Goal: Task Accomplishment & Management: Manage account settings

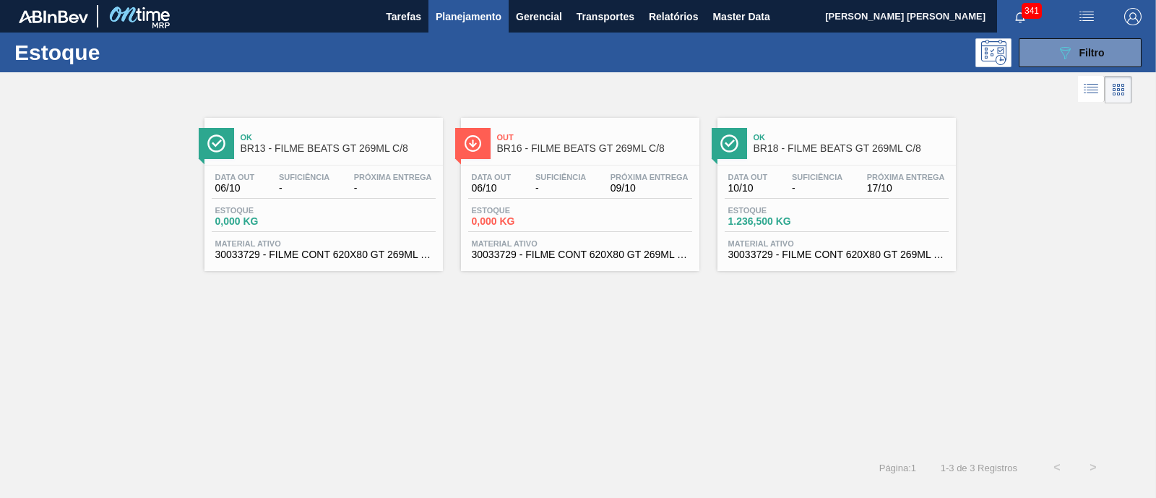
scroll to position [90, 0]
click at [1044, 48] on button "089F7B8B-B2A5-4AFE-B5C0-19BA573D28AC Filtro" at bounding box center [1080, 52] width 123 height 29
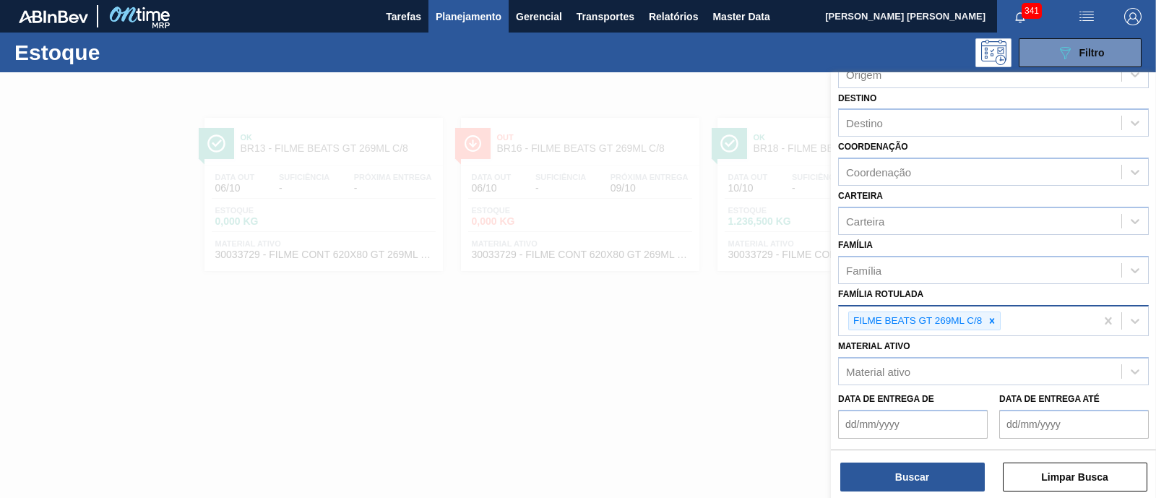
click at [1000, 319] on div "FILME BEATS GT 269ML C/8" at bounding box center [967, 321] width 257 height 30
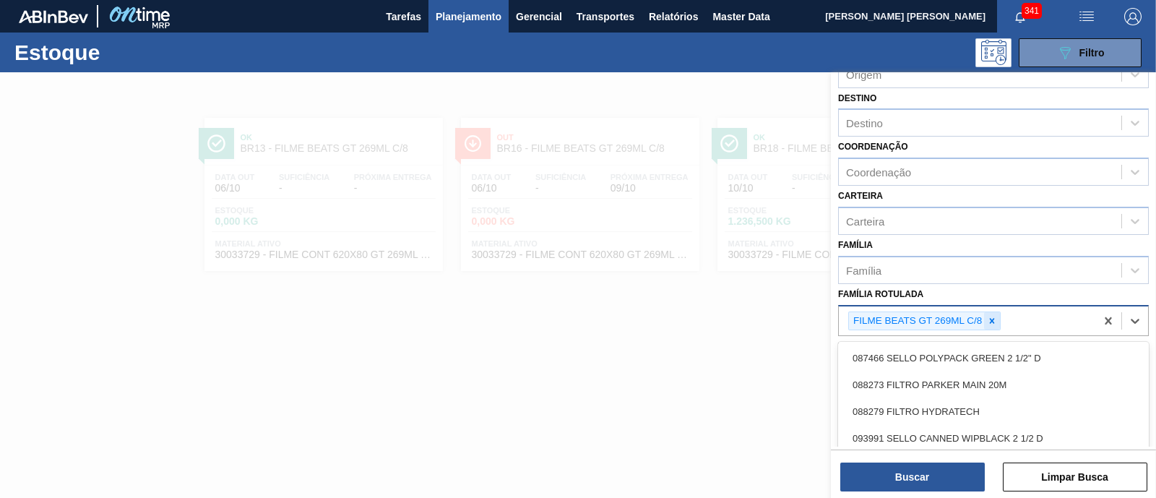
click at [997, 319] on div at bounding box center [992, 321] width 16 height 18
click at [991, 319] on div "Família Rotulada" at bounding box center [980, 319] width 283 height 21
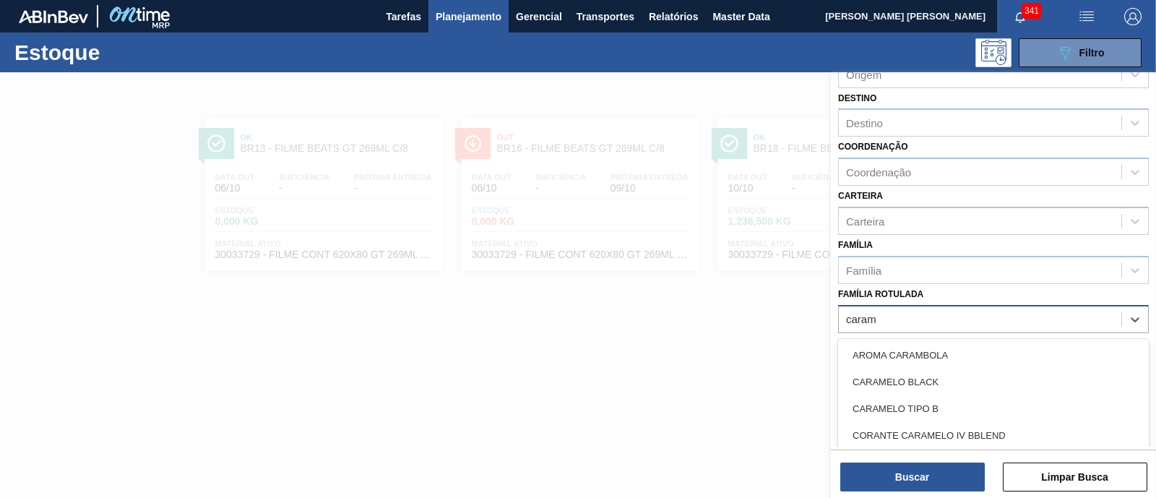
type Rotulada "caramb"
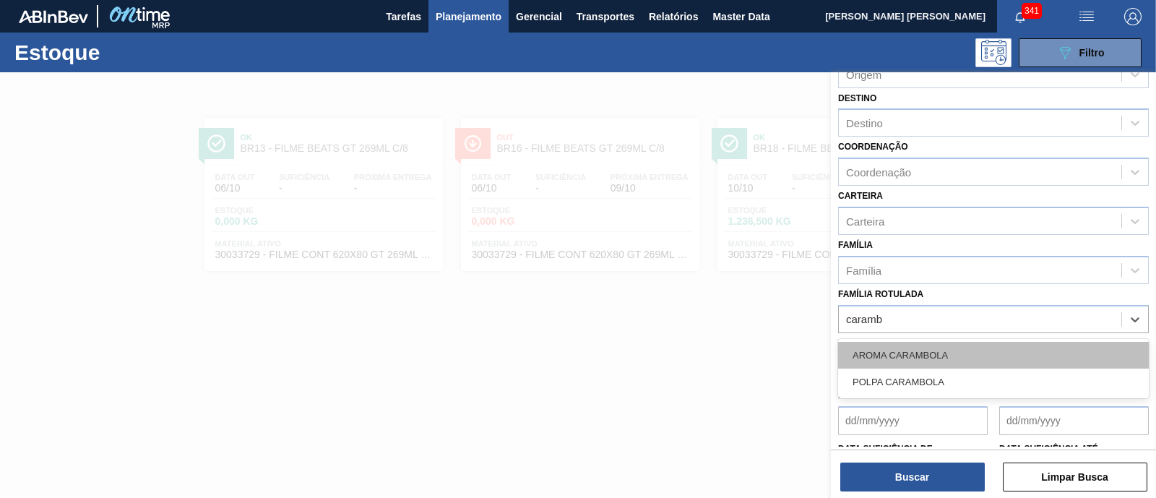
click at [978, 355] on div "AROMA CARAMBOLA" at bounding box center [993, 355] width 311 height 27
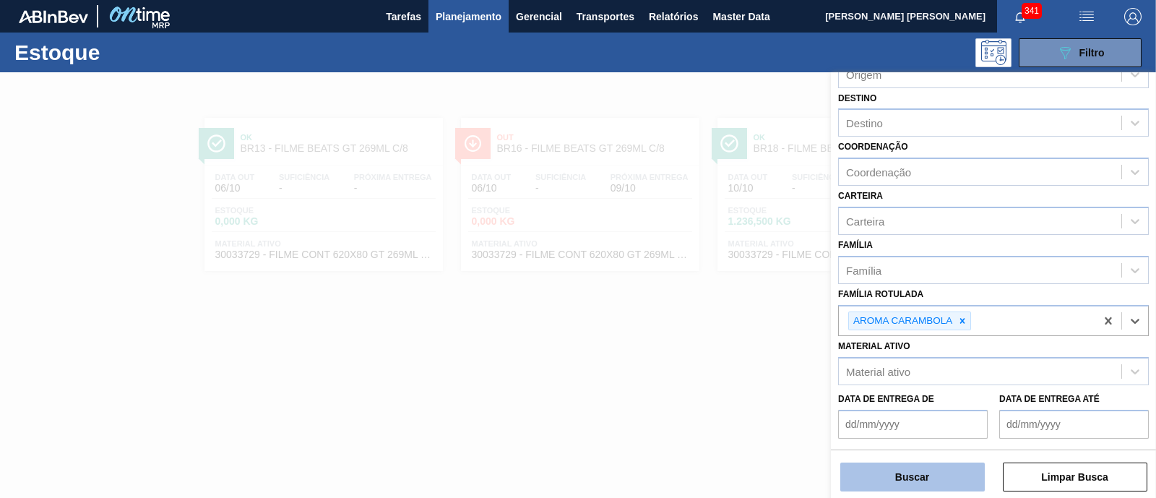
click at [885, 490] on button "Buscar" at bounding box center [912, 476] width 145 height 29
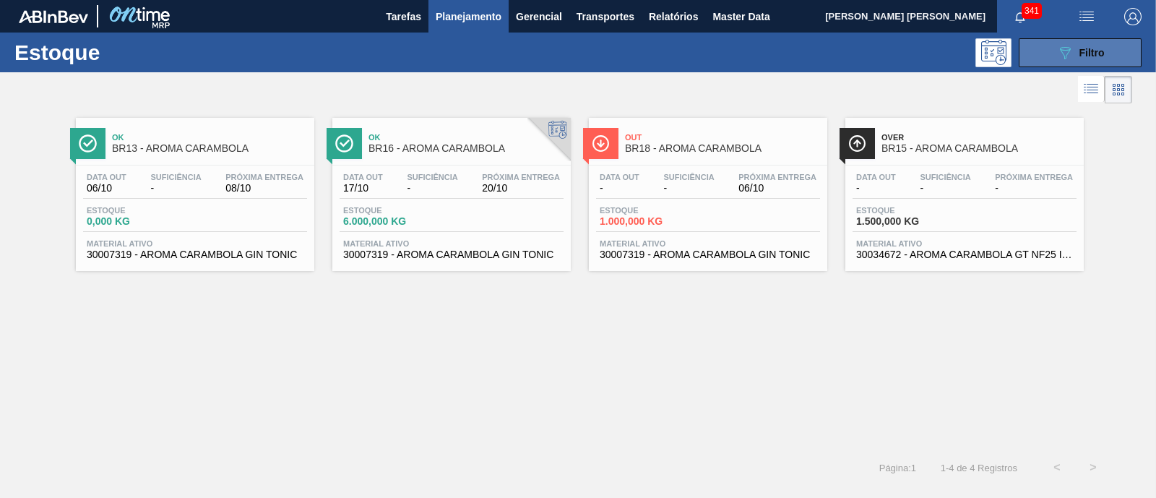
click at [1098, 40] on button "089F7B8B-B2A5-4AFE-B5C0-19BA573D28AC Filtro" at bounding box center [1080, 52] width 123 height 29
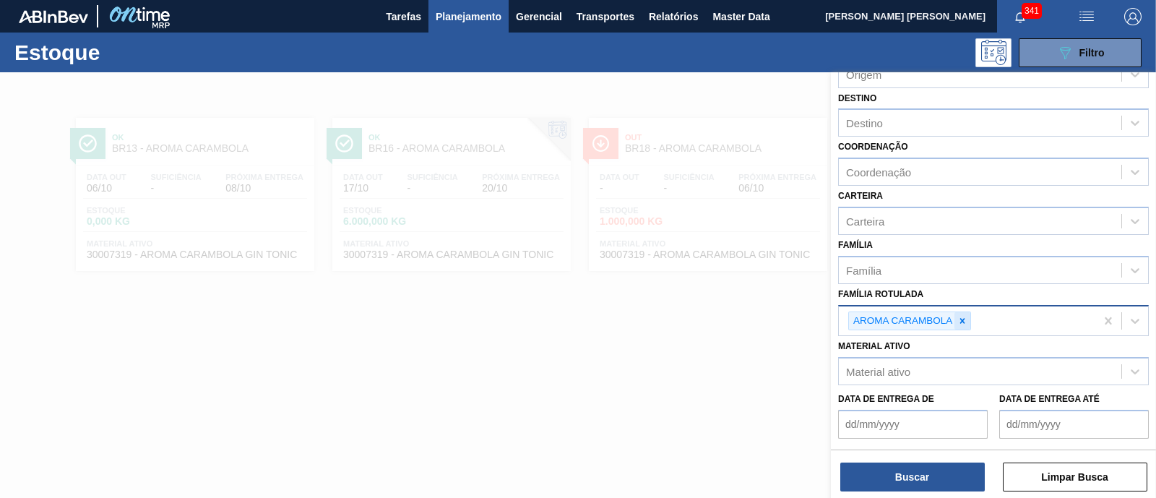
click at [960, 320] on icon at bounding box center [962, 321] width 10 height 10
click at [960, 320] on div "Família Rotulada" at bounding box center [980, 319] width 283 height 21
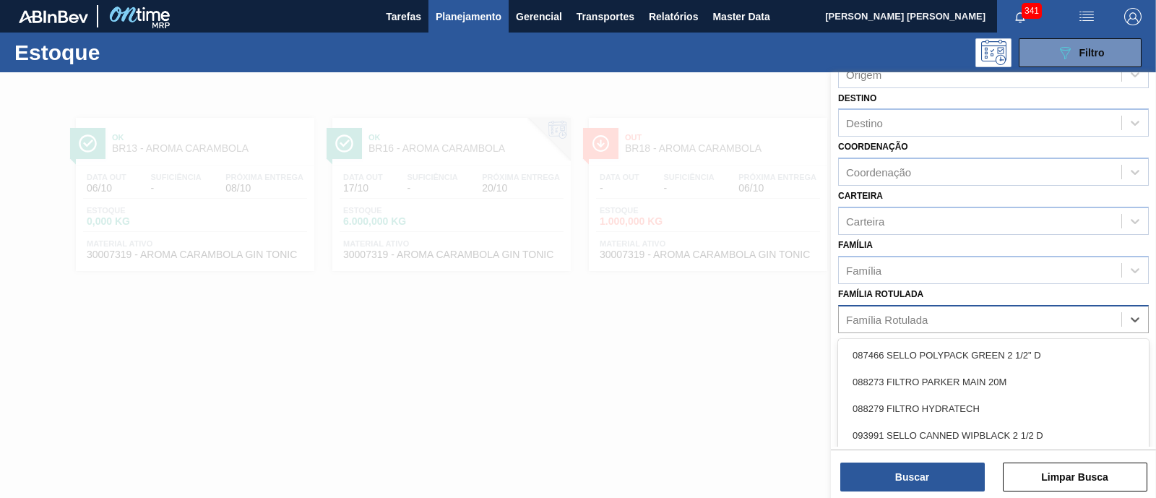
paste Rotulada "AROMA GIN TROPICAL"
type Rotulada "AROMA GIN TROPICAL"
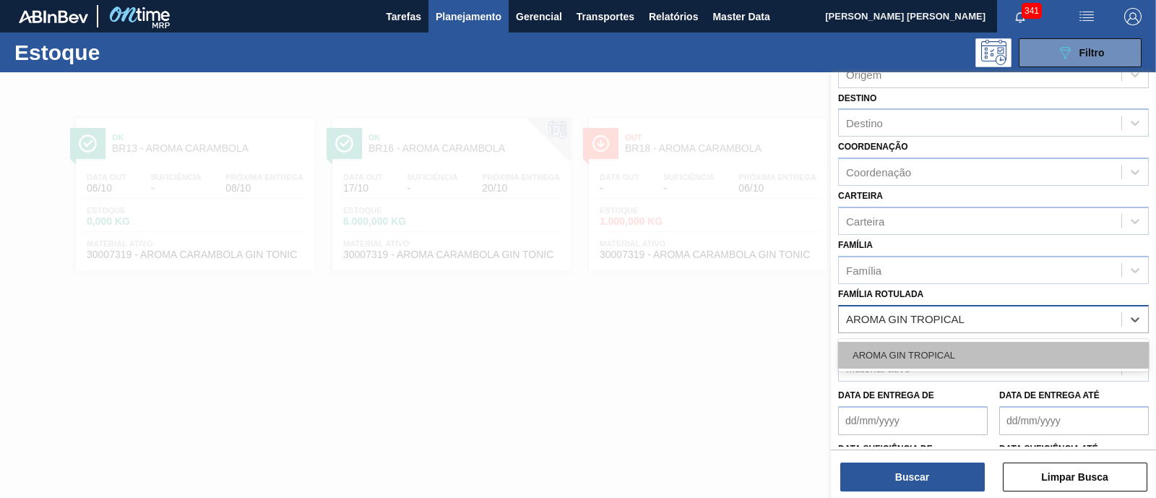
click at [957, 351] on div "AROMA GIN TROPICAL" at bounding box center [993, 355] width 311 height 27
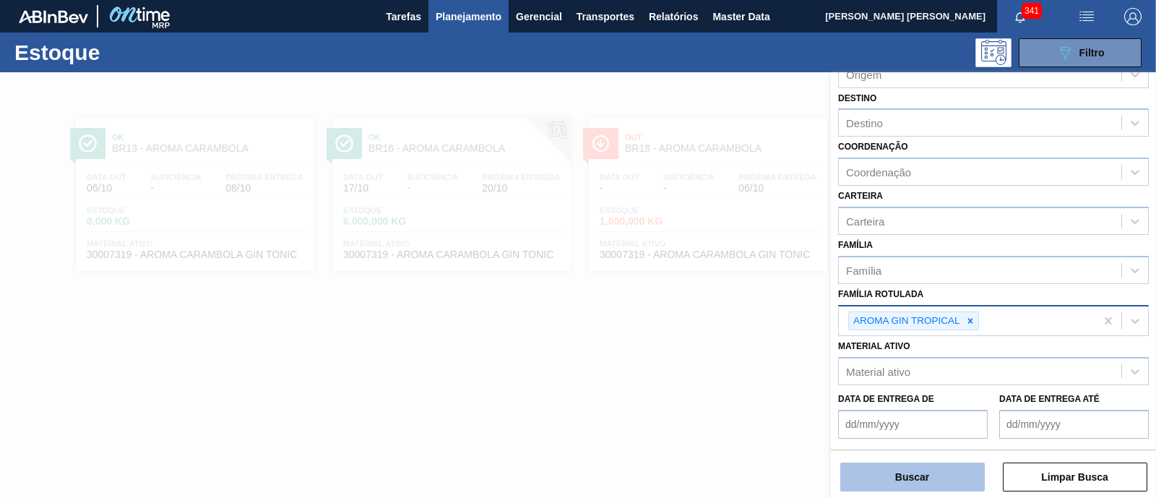
click at [925, 469] on button "Buscar" at bounding box center [912, 476] width 145 height 29
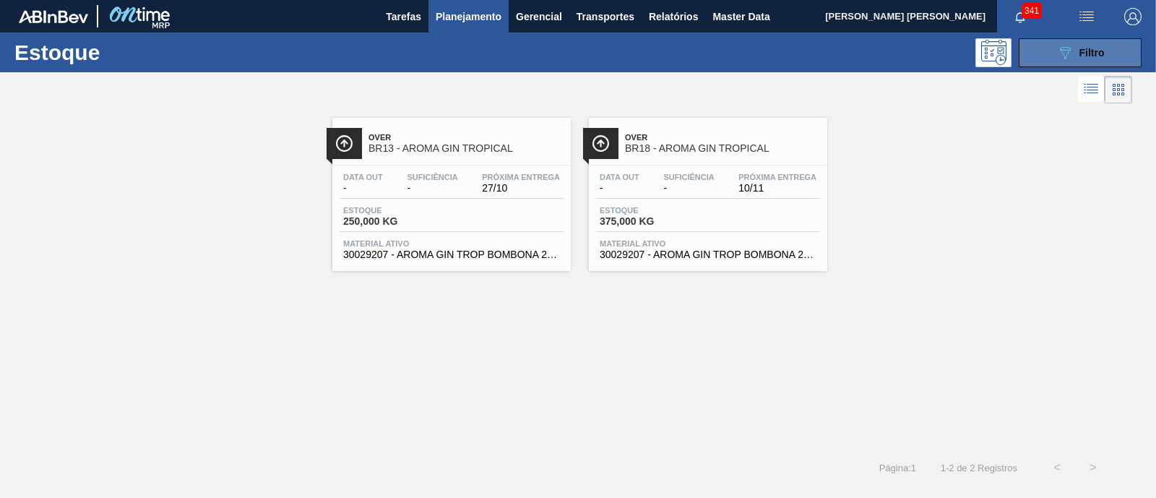
click at [1077, 48] on div "089F7B8B-B2A5-4AFE-B5C0-19BA573D28AC Filtro" at bounding box center [1080, 52] width 48 height 17
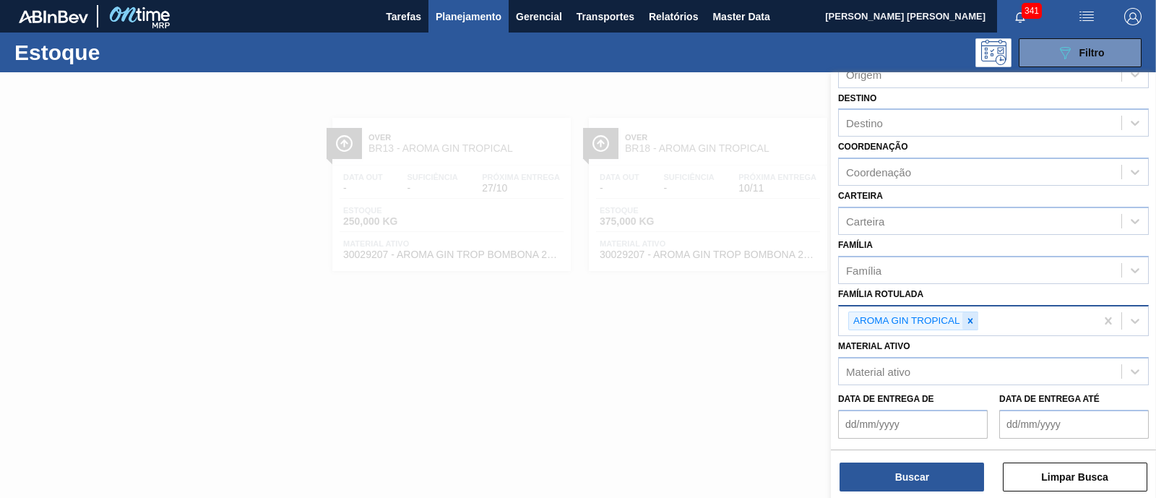
click at [975, 318] on icon at bounding box center [970, 321] width 10 height 10
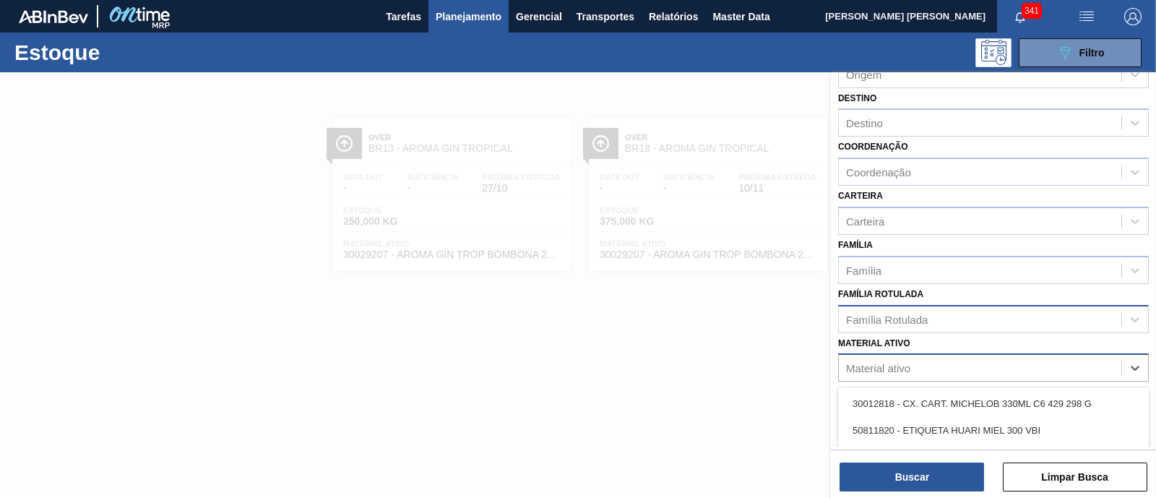
click at [936, 371] on div "Material ativo" at bounding box center [980, 368] width 283 height 21
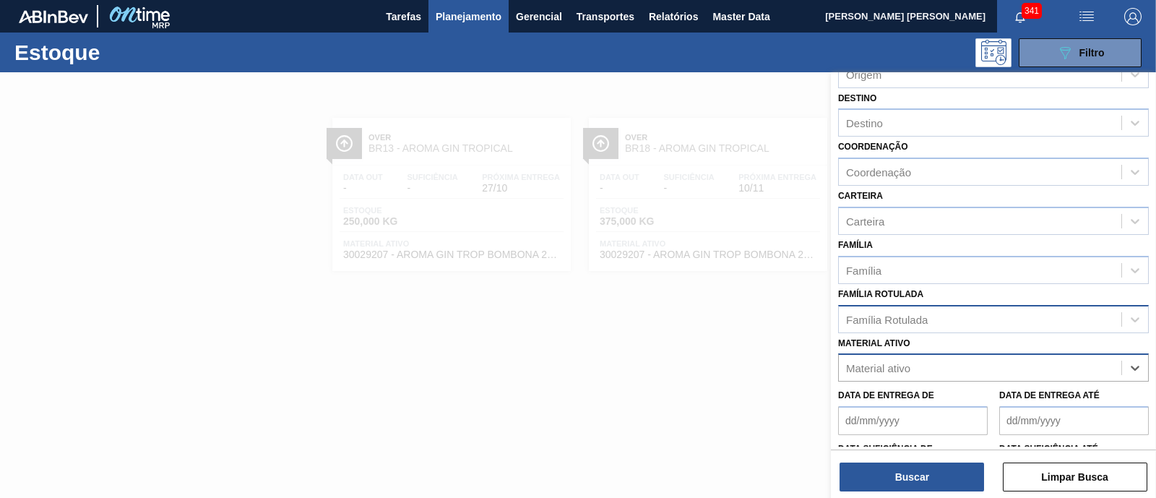
click at [936, 371] on div "Material ativo" at bounding box center [980, 368] width 283 height 21
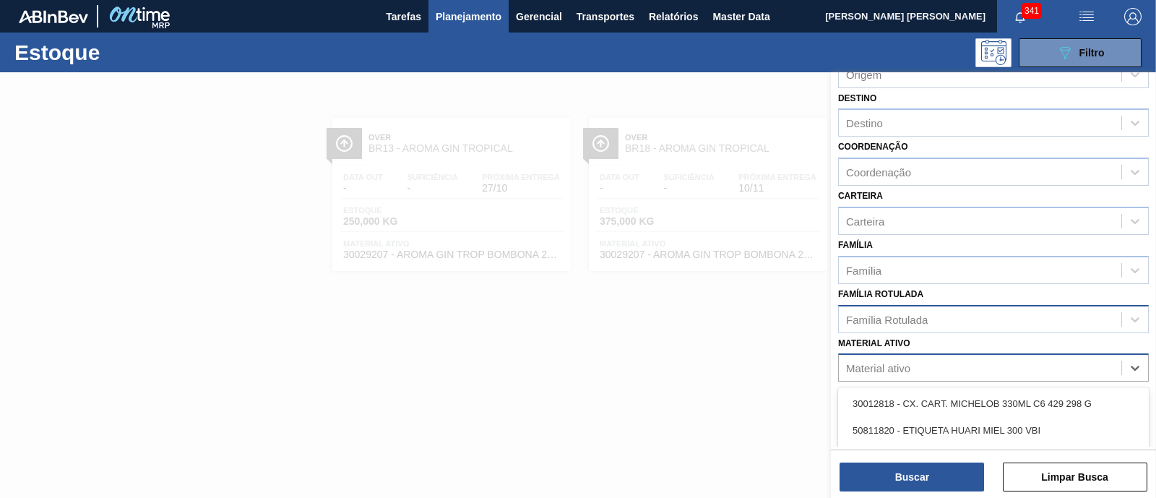
click at [936, 371] on div "Material ativo" at bounding box center [980, 368] width 283 height 21
paste ativo "30034672"
type ativo "30034672"
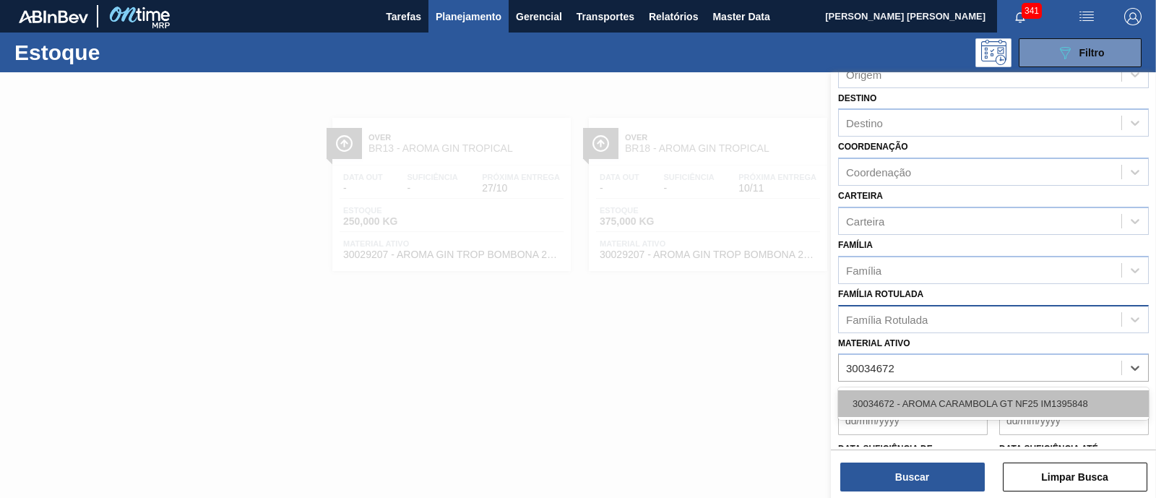
click at [934, 403] on div "30034672 - AROMA CARAMBOLA GT NF25 IM1395848" at bounding box center [993, 403] width 311 height 27
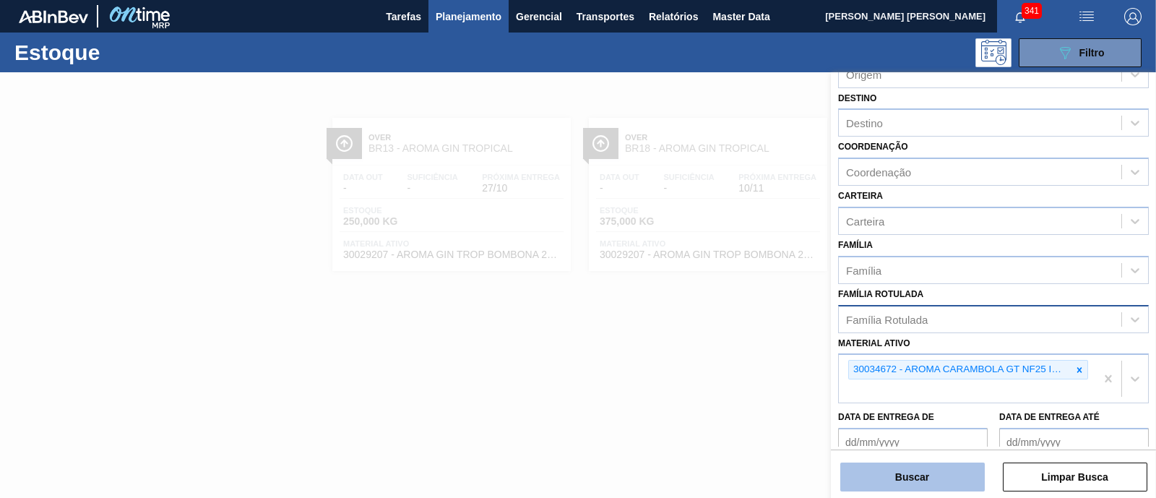
click at [932, 471] on button "Buscar" at bounding box center [912, 476] width 145 height 29
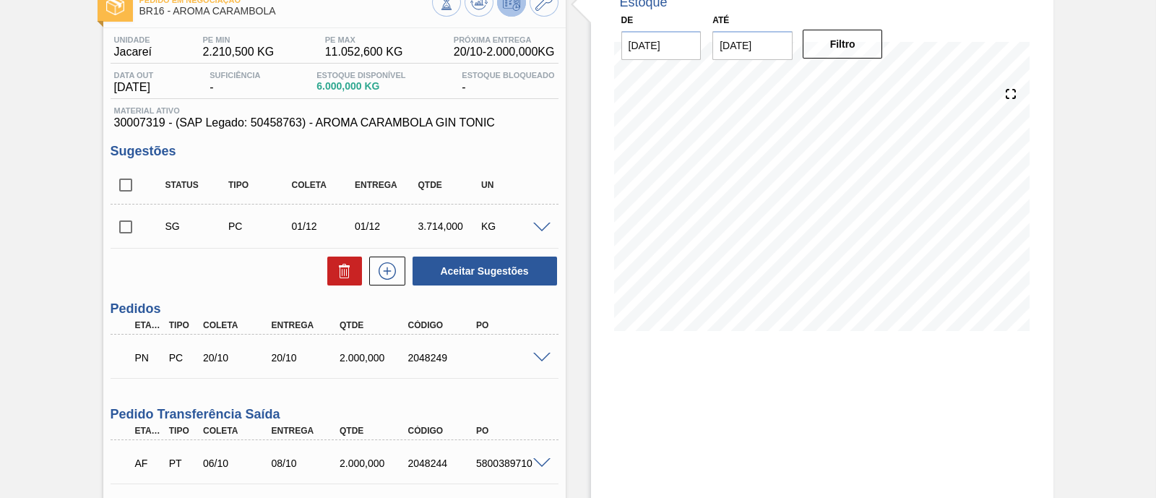
scroll to position [180, 0]
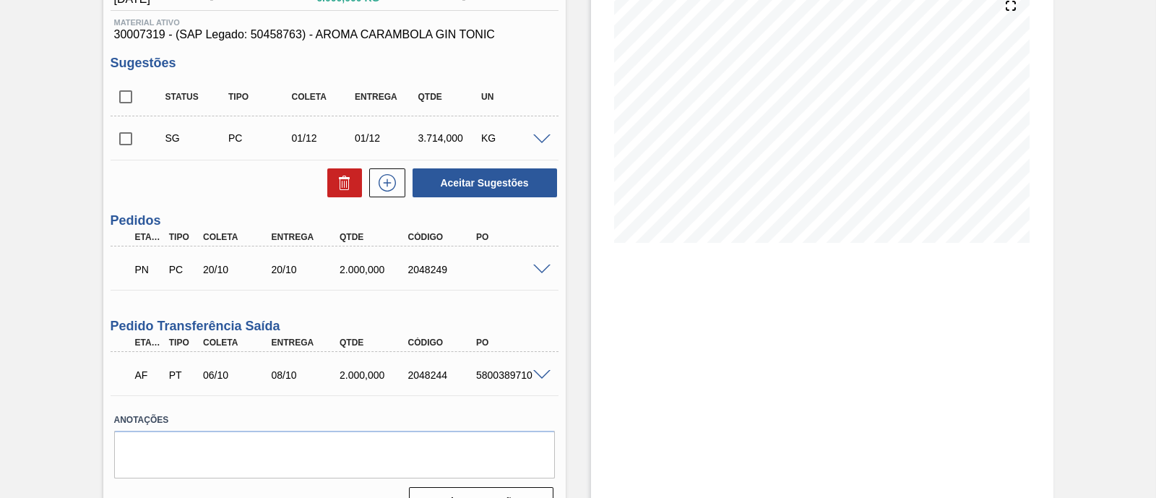
click at [545, 262] on div "PN PC 20/10 20/10 2.000,000 2048249" at bounding box center [335, 268] width 448 height 36
click at [543, 269] on span at bounding box center [541, 269] width 17 height 11
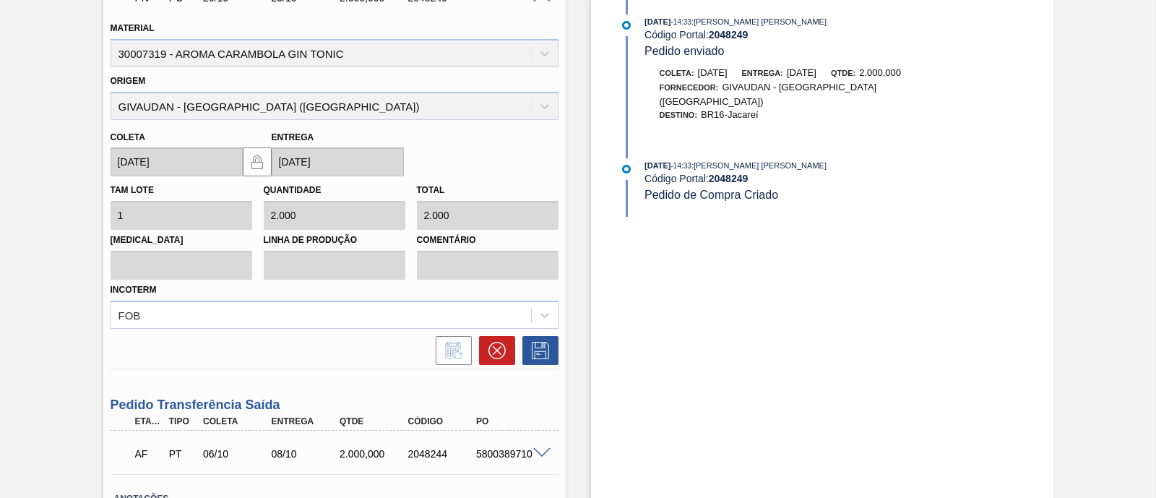
scroll to position [542, 0]
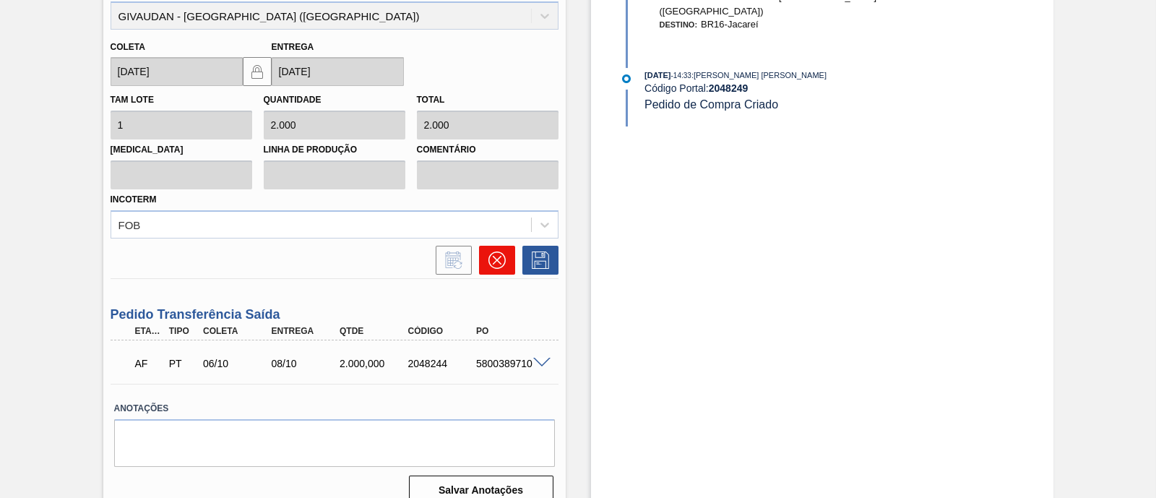
click at [495, 265] on icon at bounding box center [496, 259] width 17 height 17
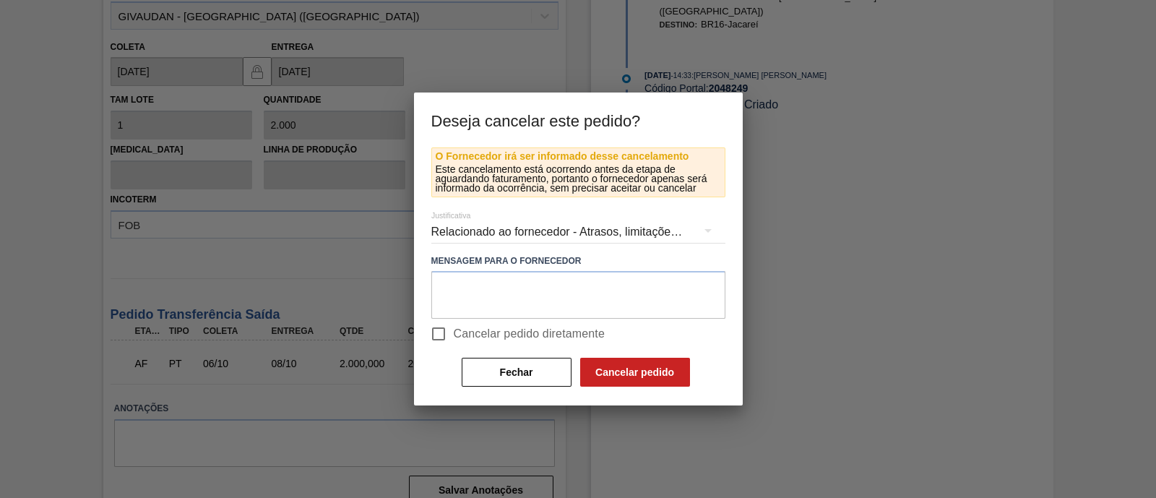
click at [460, 335] on span "Cancelar pedido diretamente" at bounding box center [530, 333] width 152 height 17
click at [454, 335] on input "Cancelar pedido diretamente" at bounding box center [438, 334] width 30 height 30
checkbox input "true"
click at [674, 366] on button "Cancelar pedido" at bounding box center [635, 372] width 110 height 29
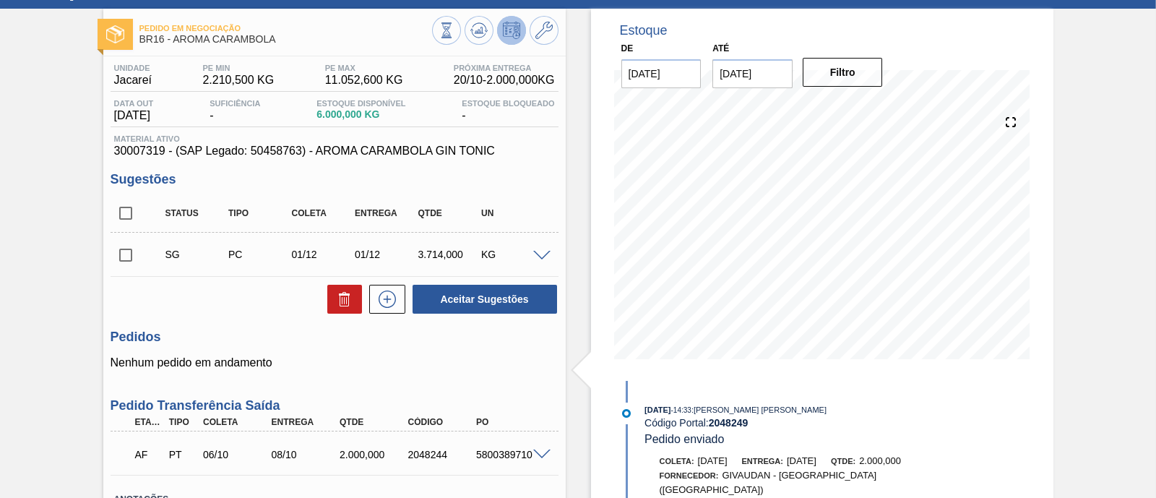
scroll to position [0, 0]
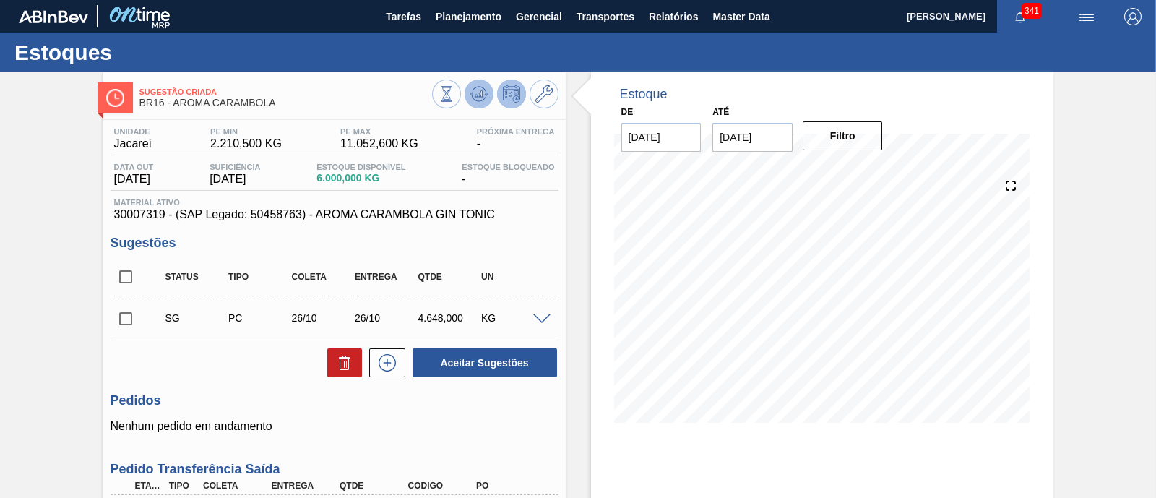
click at [476, 95] on icon at bounding box center [478, 93] width 17 height 17
click at [488, 91] on button at bounding box center [479, 93] width 29 height 29
click at [1099, 187] on div "Sugestão Criada BR16 - AROMA CARAMBOLA Unidade Jacareí PE MIN 2.210,500 KG PE M…" at bounding box center [578, 371] width 1156 height 599
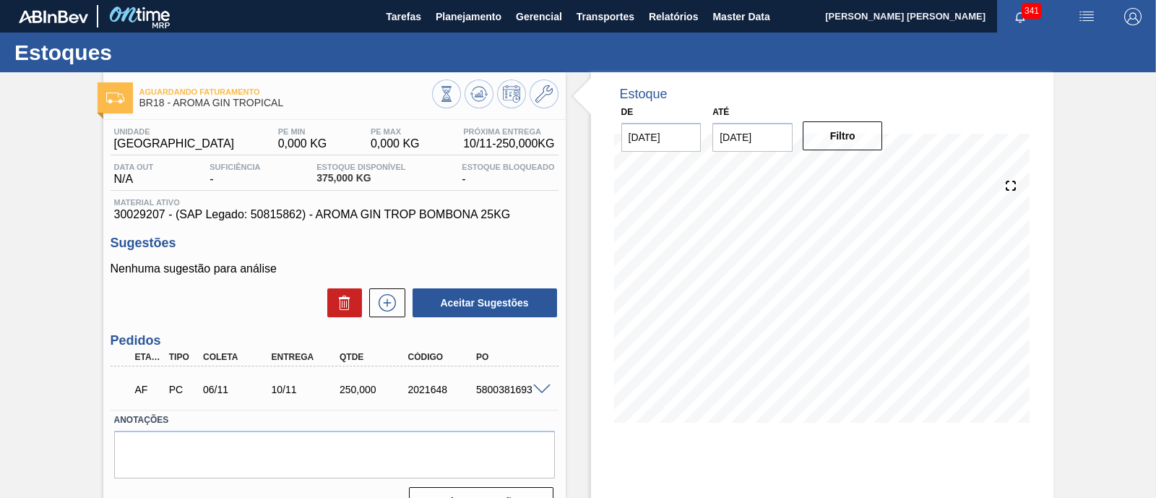
click at [543, 394] on span at bounding box center [541, 389] width 17 height 11
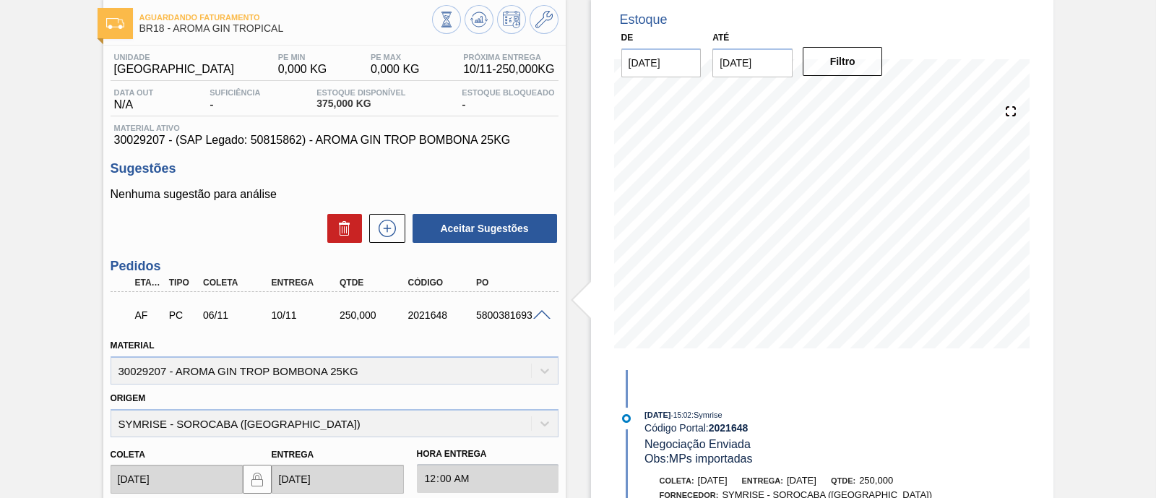
scroll to position [20, 0]
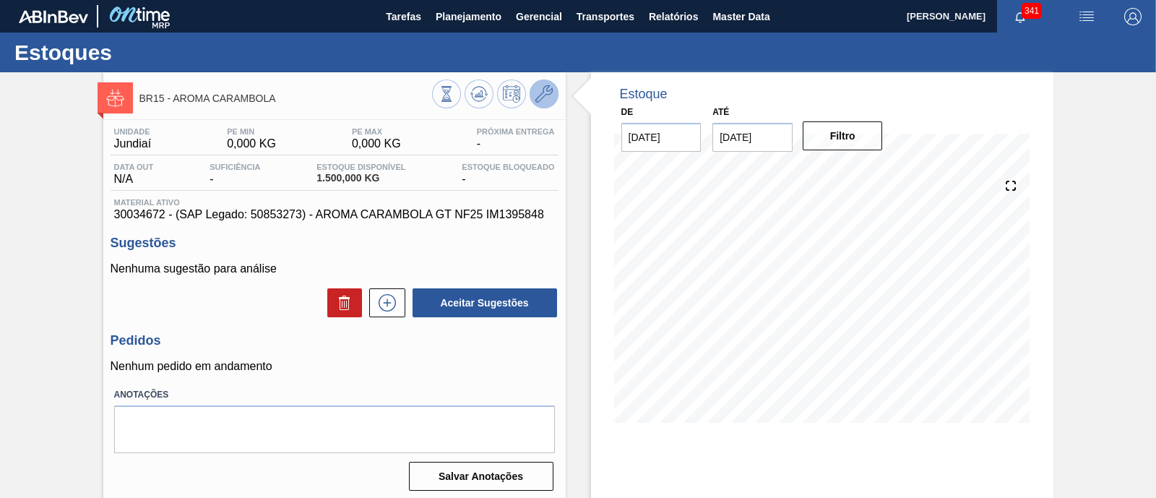
click at [551, 99] on icon at bounding box center [543, 93] width 17 height 17
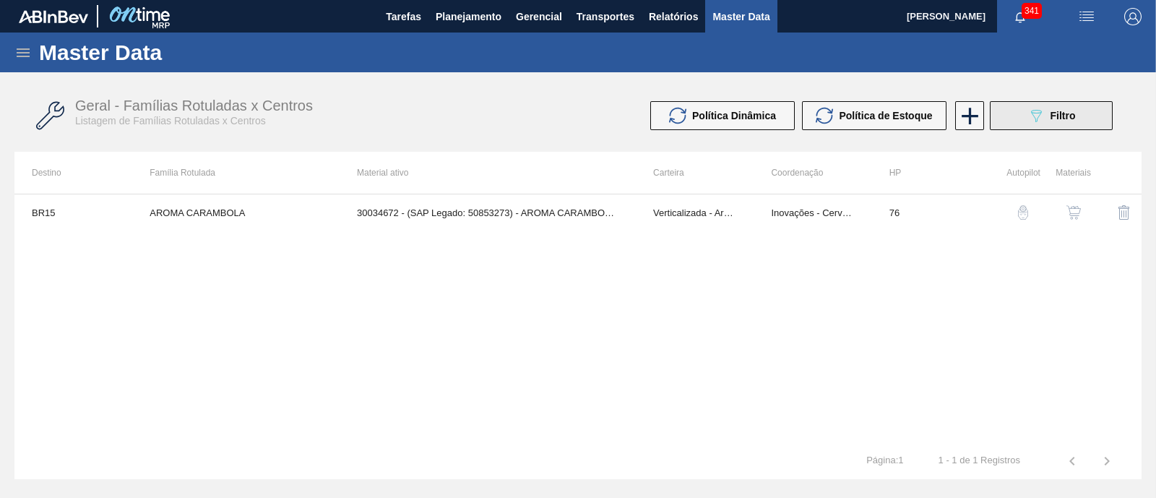
click at [1017, 119] on button "089F7B8B-B2A5-4AFE-B5C0-19BA573D28AC Filtro" at bounding box center [1051, 115] width 123 height 29
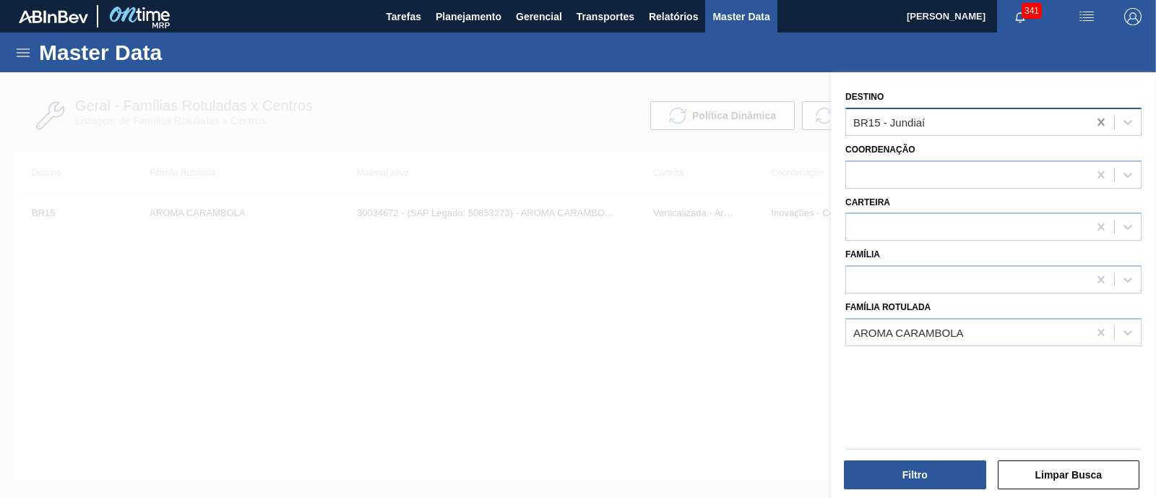
click at [1091, 119] on div at bounding box center [1101, 122] width 26 height 26
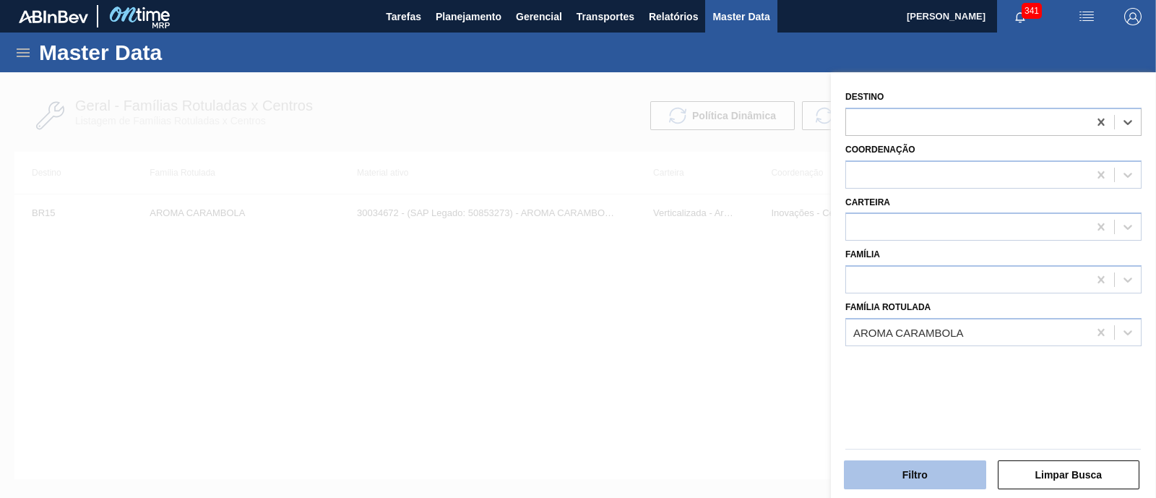
click at [944, 484] on button "Filtro" at bounding box center [915, 474] width 142 height 29
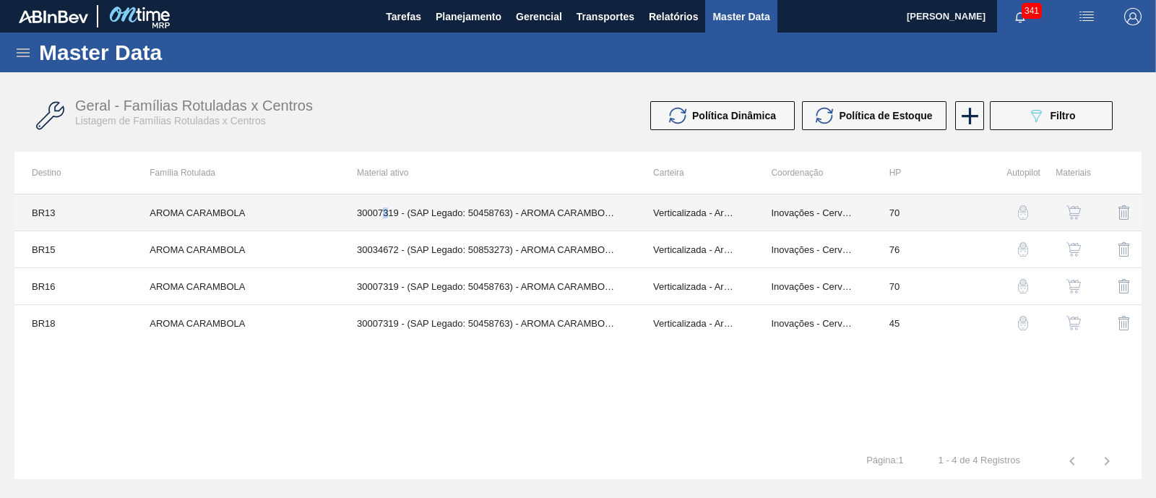
drag, startPoint x: 481, startPoint y: 220, endPoint x: 387, endPoint y: 217, distance: 94.0
click at [387, 217] on td "30007319 - (SAP Legado: 50458763) - AROMA CARAMBOLA GIN TONIC" at bounding box center [488, 212] width 296 height 37
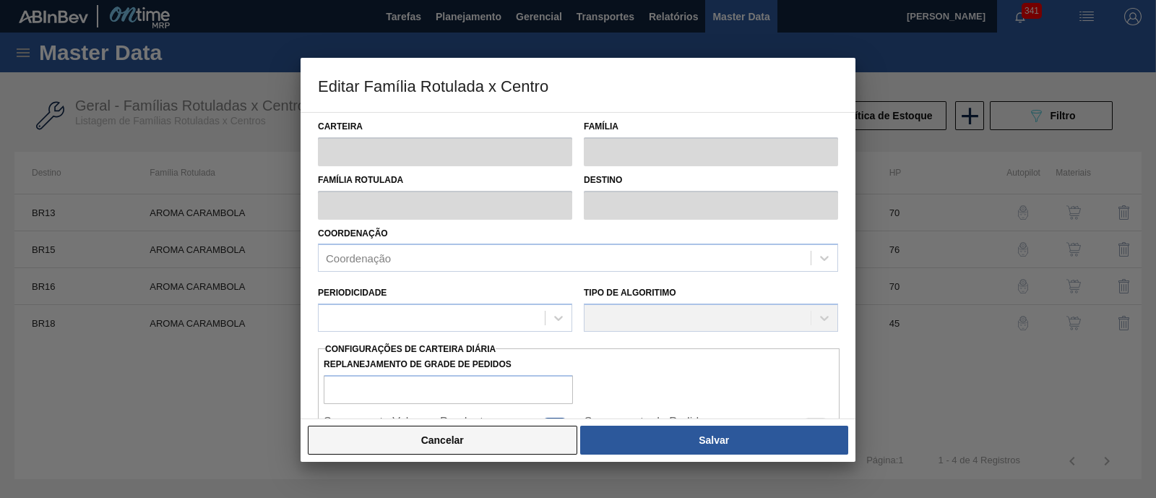
click at [440, 439] on button "Cancelar" at bounding box center [443, 440] width 270 height 29
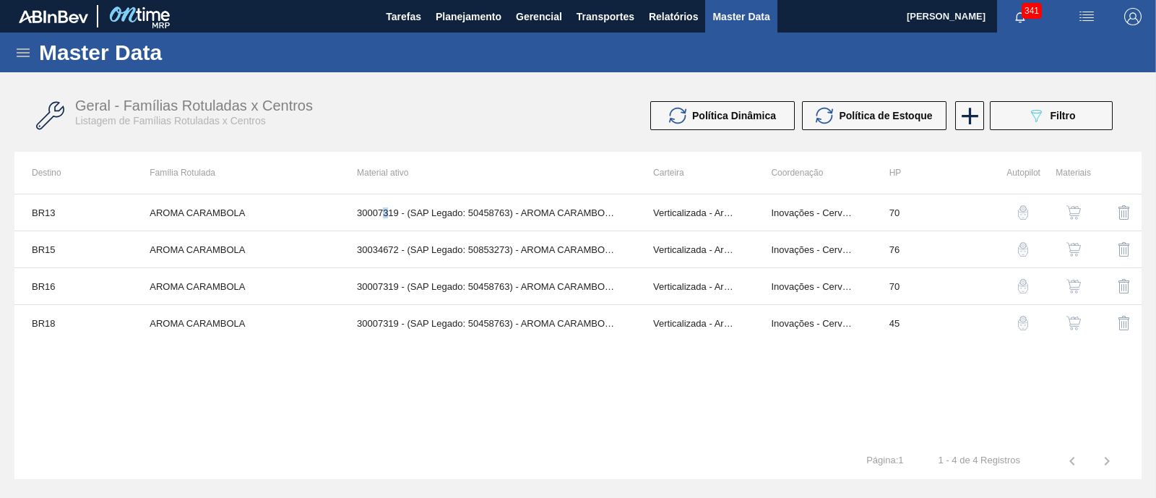
click at [1082, 210] on button "button" at bounding box center [1073, 212] width 35 height 35
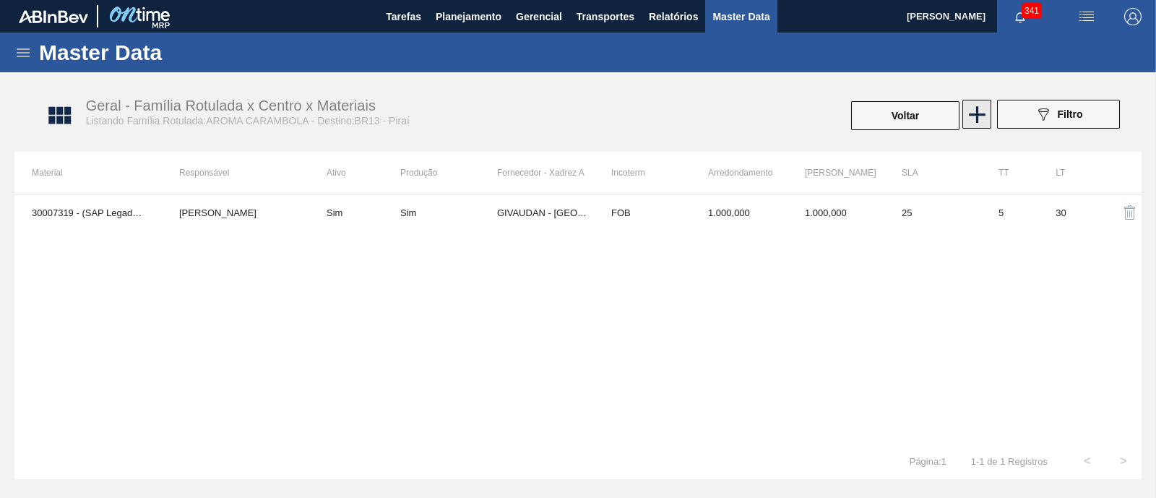
click at [984, 105] on icon at bounding box center [977, 114] width 28 height 28
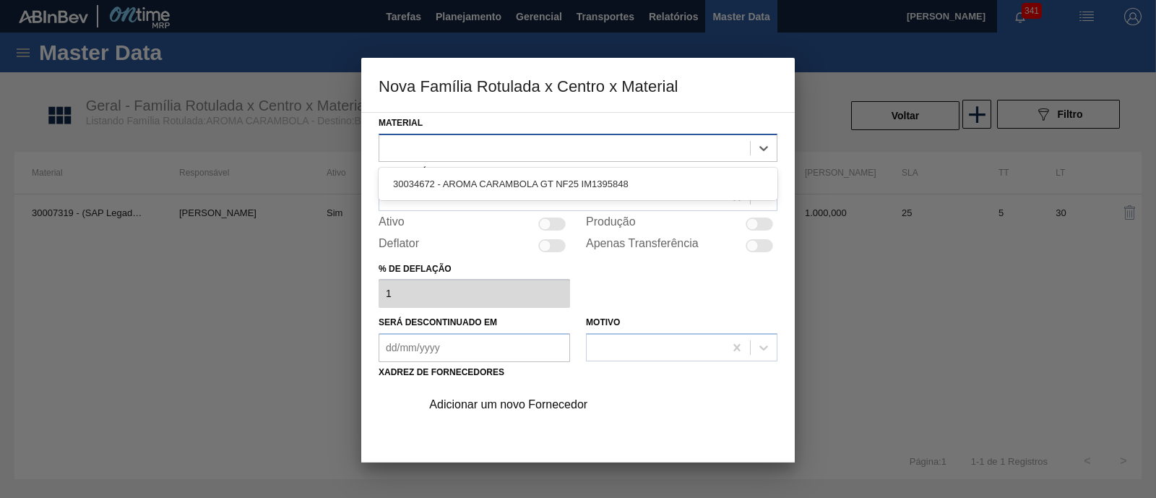
click at [554, 150] on div at bounding box center [564, 147] width 371 height 21
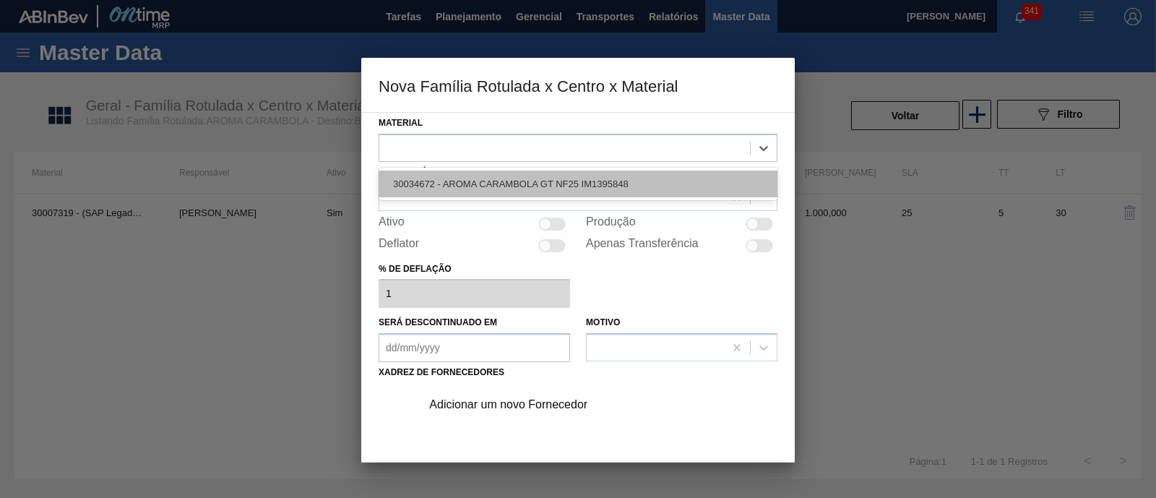
click at [554, 175] on div "30034672 - AROMA CARAMBOLA GT NF25 IM1395848" at bounding box center [578, 184] width 399 height 27
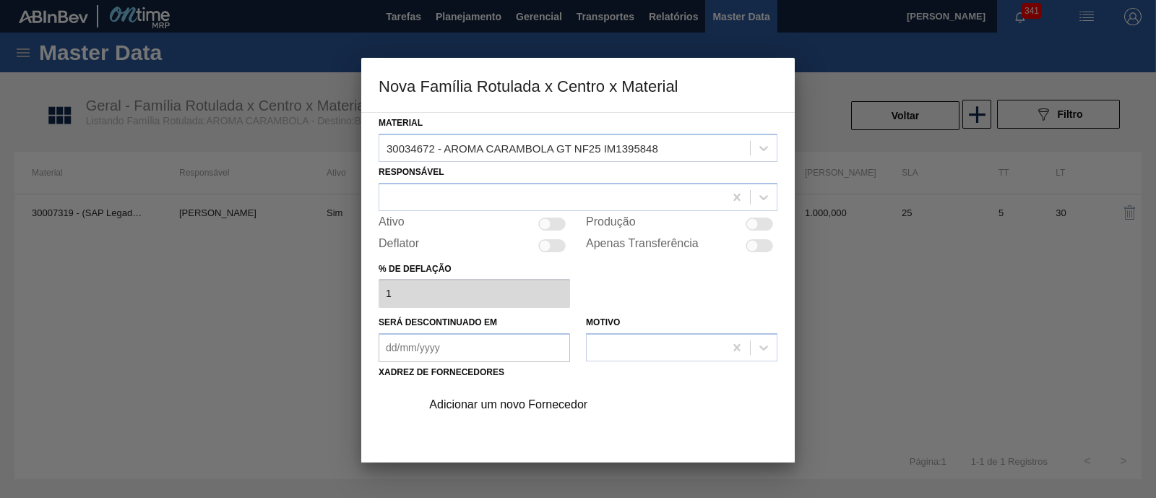
click at [531, 178] on div "Responsável" at bounding box center [578, 186] width 399 height 49
click at [530, 188] on div at bounding box center [551, 196] width 345 height 21
type input "é"
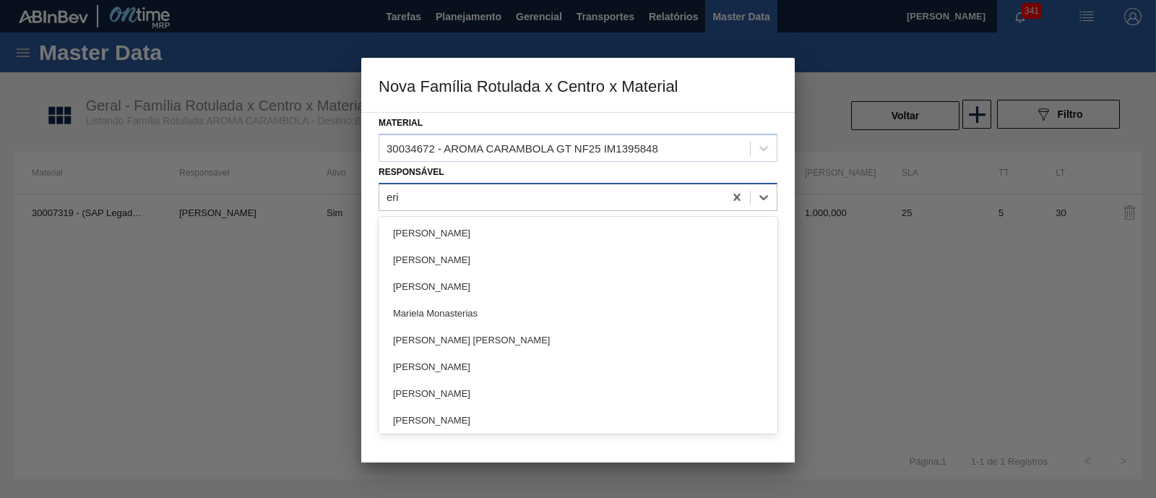
type input "[PERSON_NAME]"
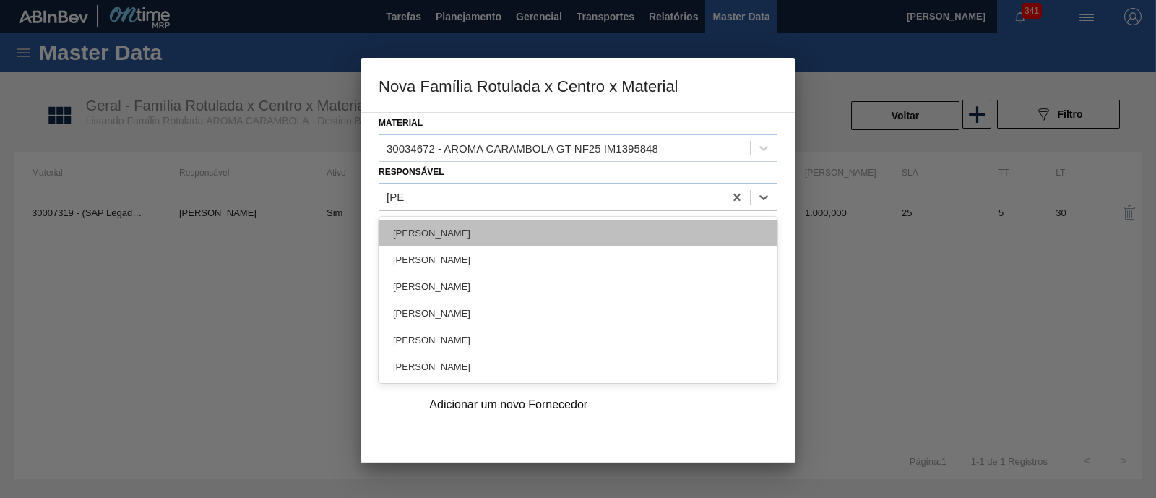
click at [517, 225] on div "[PERSON_NAME]" at bounding box center [578, 233] width 399 height 27
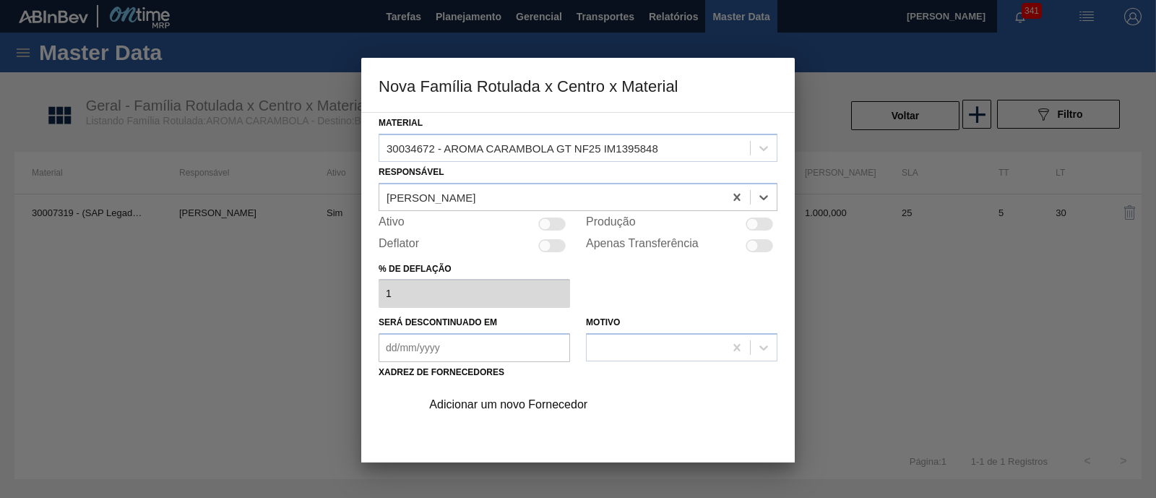
click at [556, 226] on div at bounding box center [551, 223] width 27 height 13
checkbox input "true"
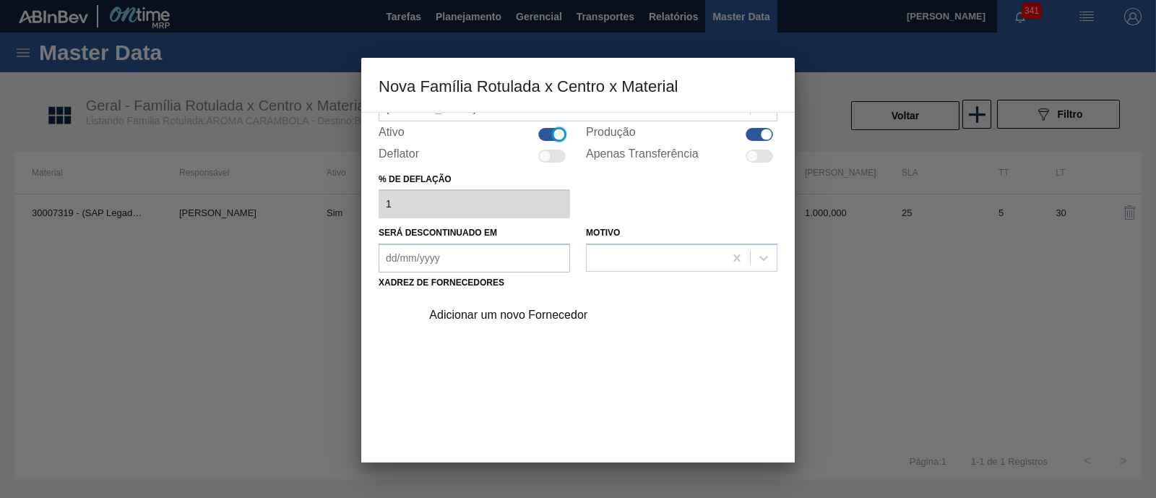
click at [522, 309] on div "Adicionar um novo Fornecedor" at bounding box center [570, 315] width 283 height 13
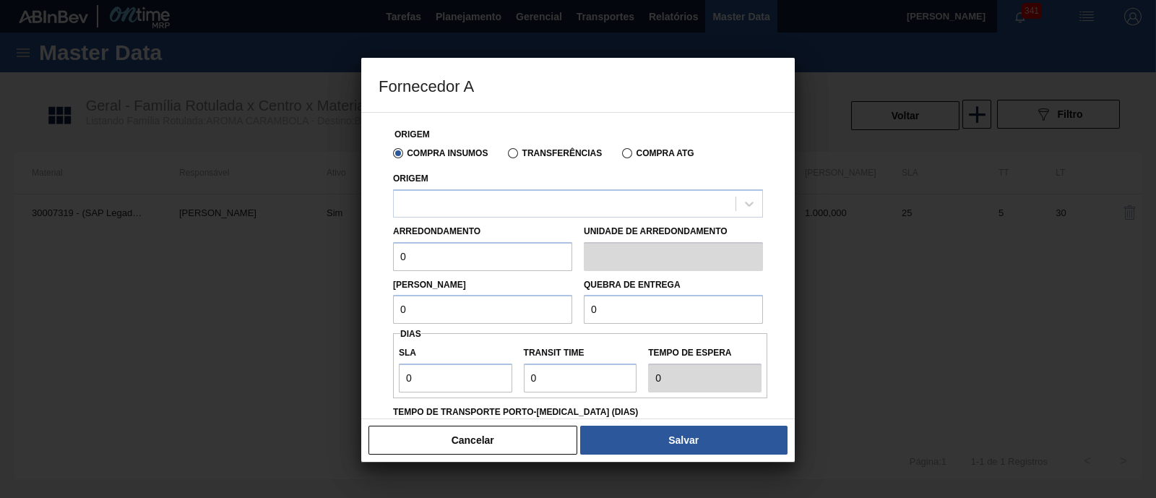
click at [501, 180] on div "Origem" at bounding box center [578, 192] width 370 height 49
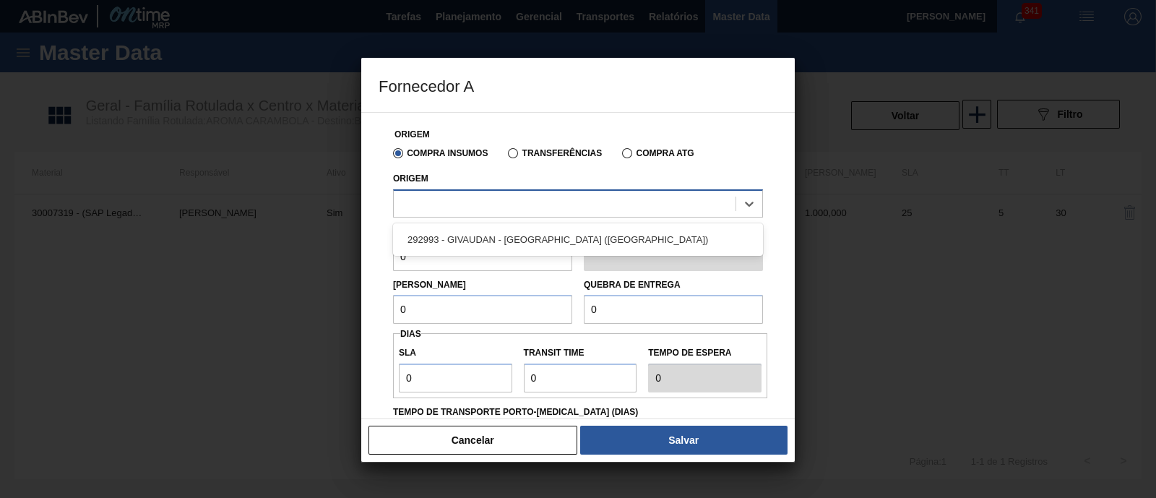
click at [498, 192] on div at bounding box center [578, 203] width 370 height 28
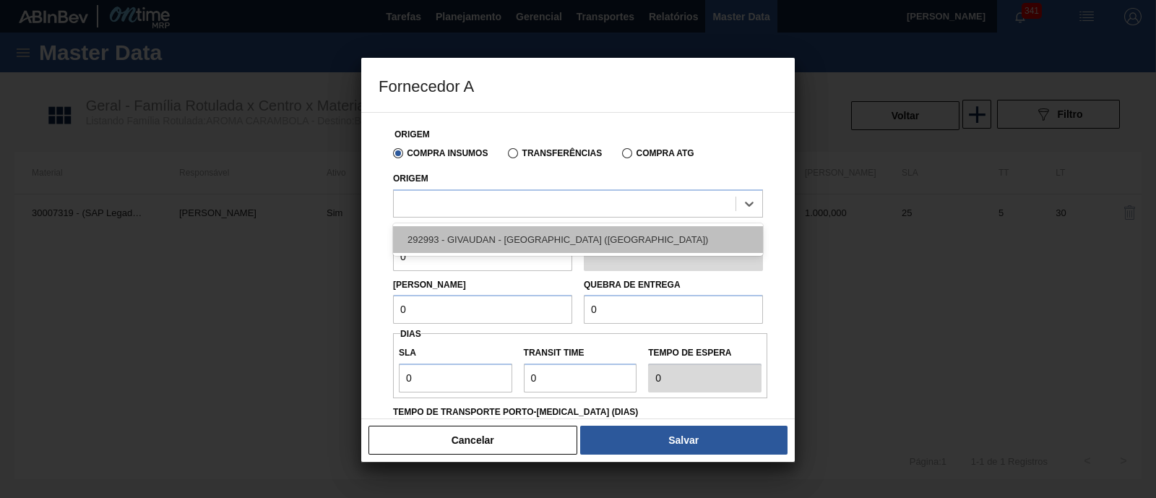
click at [487, 230] on div "292993 - GIVAUDAN - [GEOGRAPHIC_DATA] ([GEOGRAPHIC_DATA])" at bounding box center [578, 239] width 370 height 27
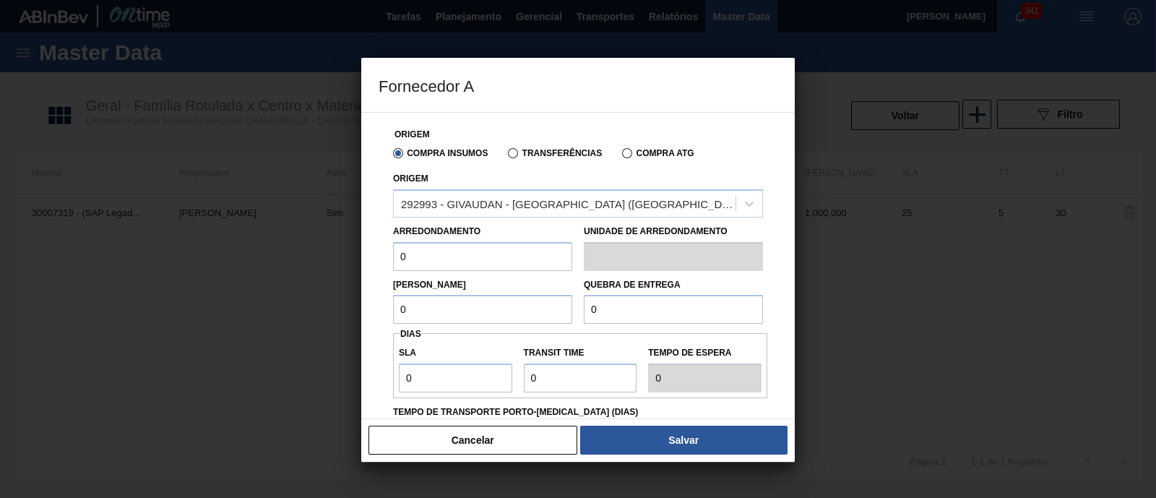
drag, startPoint x: 472, startPoint y: 246, endPoint x: 377, endPoint y: 243, distance: 94.7
click at [377, 243] on div "Origem Compra Insumos Transferências Compra ATG Origem 292993 - GIVAUDAN - [GEO…" at bounding box center [578, 265] width 434 height 307
type input "1.000"
drag, startPoint x: 376, startPoint y: 298, endPoint x: 349, endPoint y: 302, distance: 27.1
click at [349, 302] on div "Fornecedor A Origem Compra Insumos Transferências Compra ATG Origem 292993 - GI…" at bounding box center [578, 249] width 1156 height 498
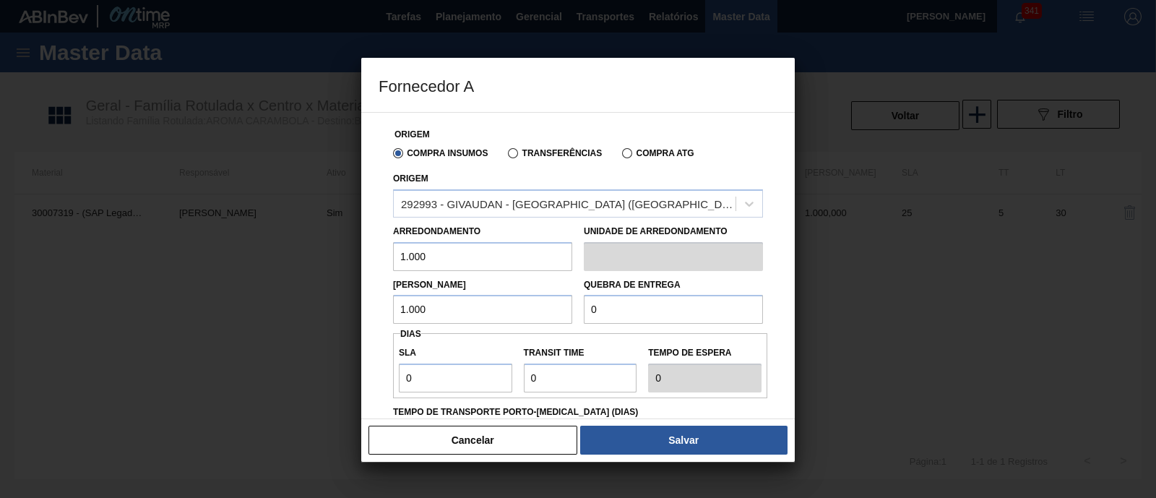
type input "1.000"
drag, startPoint x: 606, startPoint y: 305, endPoint x: 567, endPoint y: 315, distance: 40.3
click at [567, 314] on div "Lote Mínimo 1.000 Quebra de entrega 0" at bounding box center [578, 297] width 382 height 53
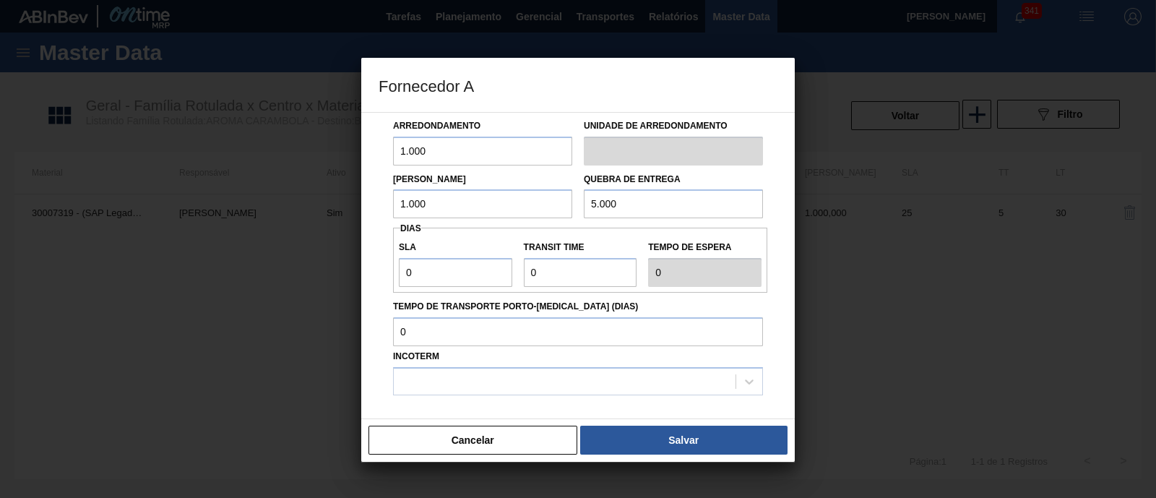
scroll to position [171, 0]
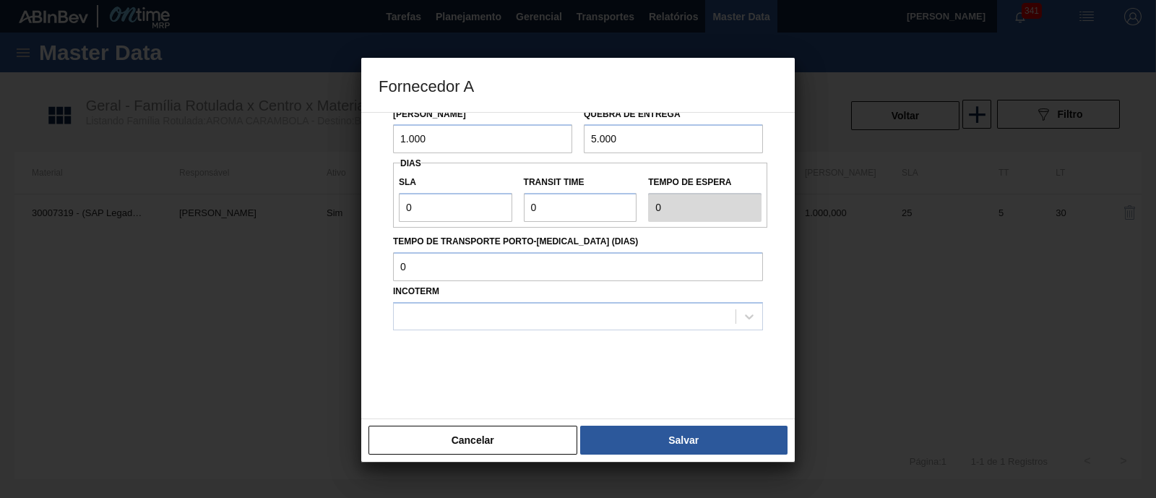
type input "5.000"
drag, startPoint x: 450, startPoint y: 210, endPoint x: 386, endPoint y: 204, distance: 64.5
click at [386, 204] on div "Origem Compra Insumos Transferências Compra ATG Origem 292993 - GIVAUDAN - SÃO …" at bounding box center [578, 172] width 399 height 460
type input "2"
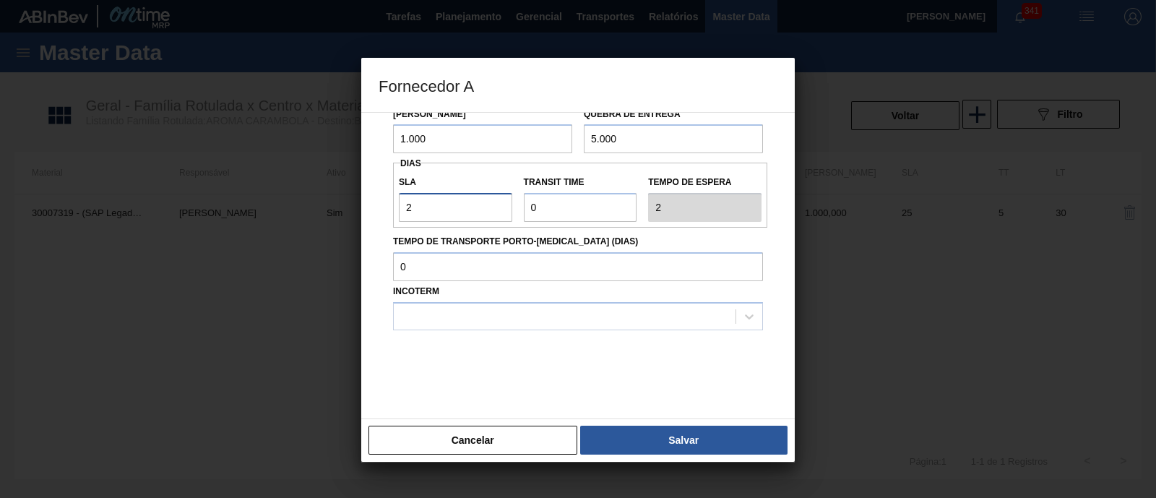
type input "25"
type input "2"
type input "28"
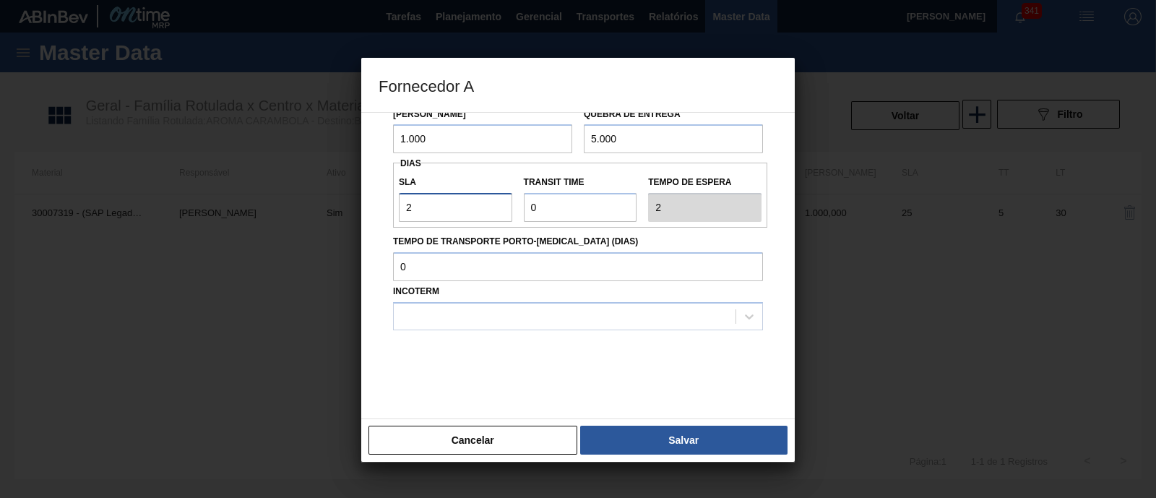
type input "28"
drag, startPoint x: 571, startPoint y: 207, endPoint x: 509, endPoint y: 210, distance: 61.5
click at [509, 210] on div "SLA 28 Transit Time Tempo de espera 28" at bounding box center [580, 194] width 374 height 53
type input "NaN"
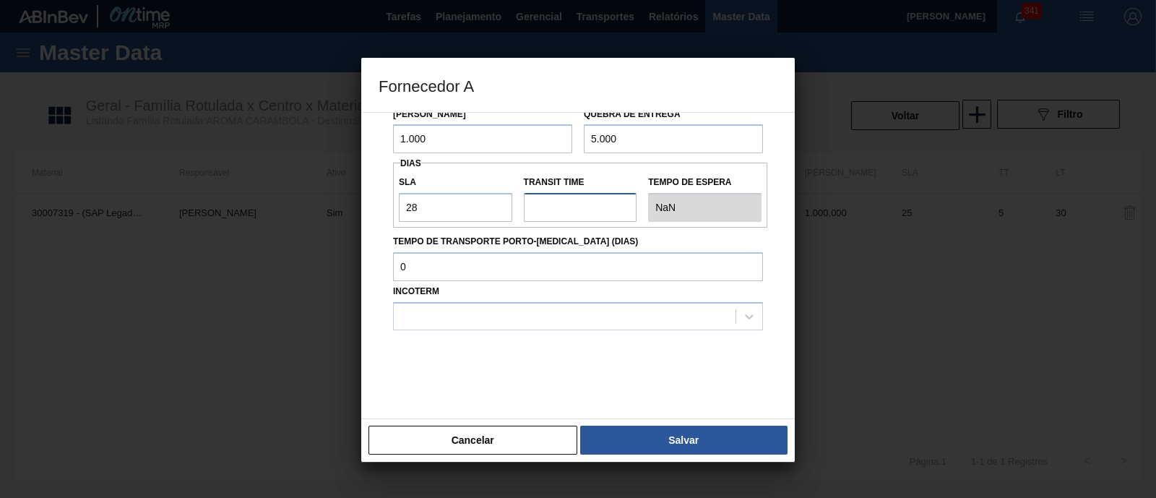
type input "2"
type input "30"
type input "2"
click at [466, 309] on div at bounding box center [565, 316] width 342 height 21
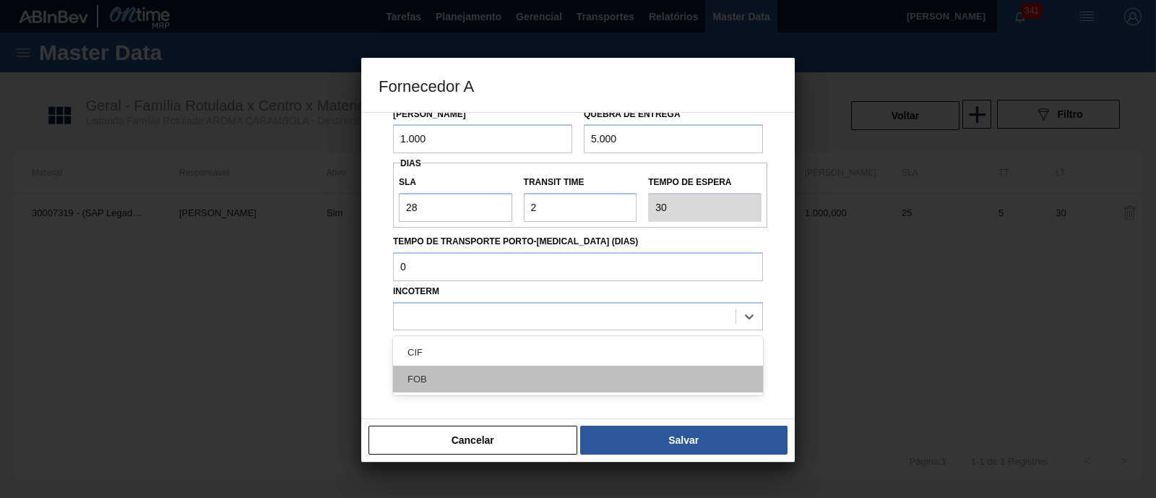
click at [454, 369] on div "FOB" at bounding box center [578, 379] width 370 height 27
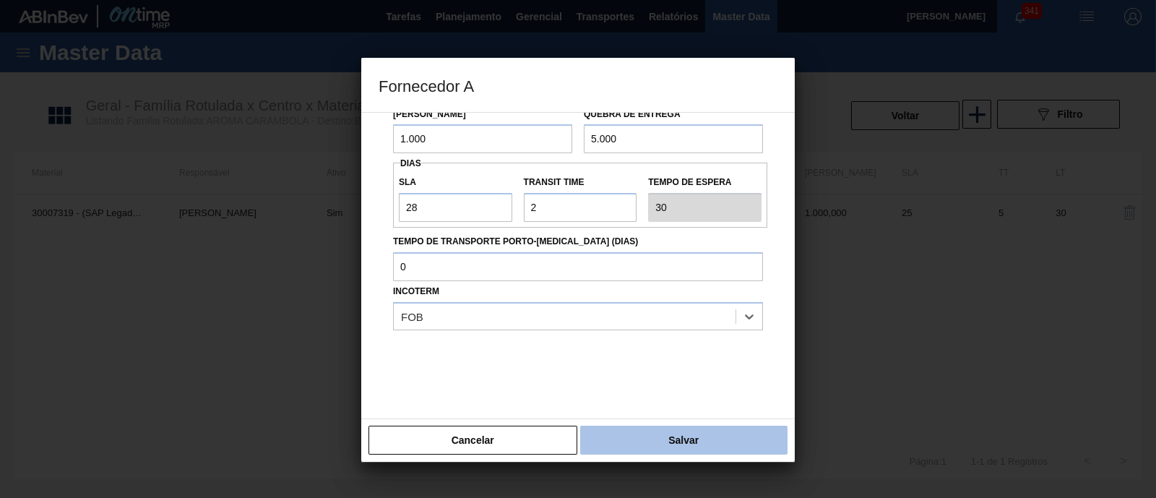
click at [730, 435] on button "Salvar" at bounding box center [683, 440] width 207 height 29
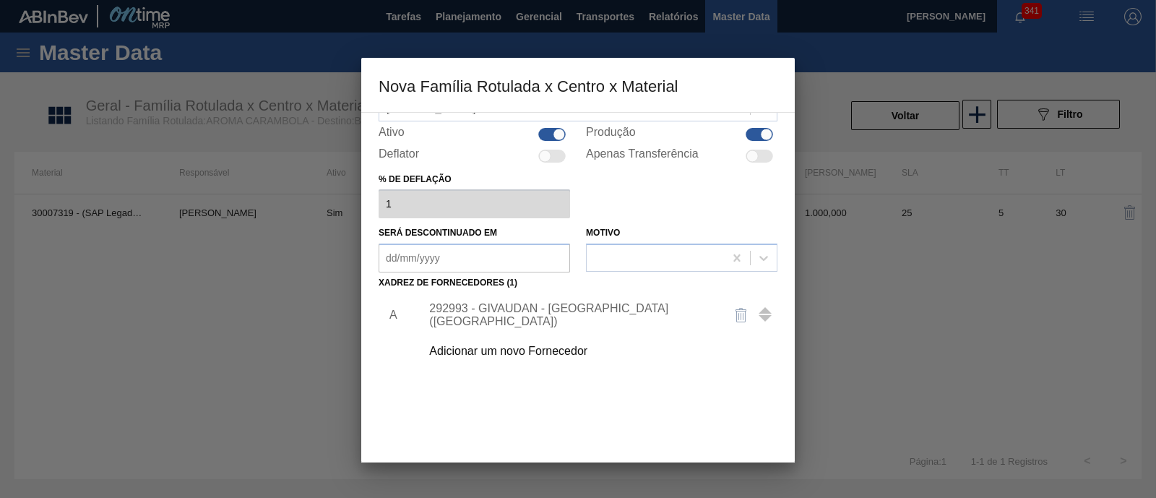
scroll to position [151, 0]
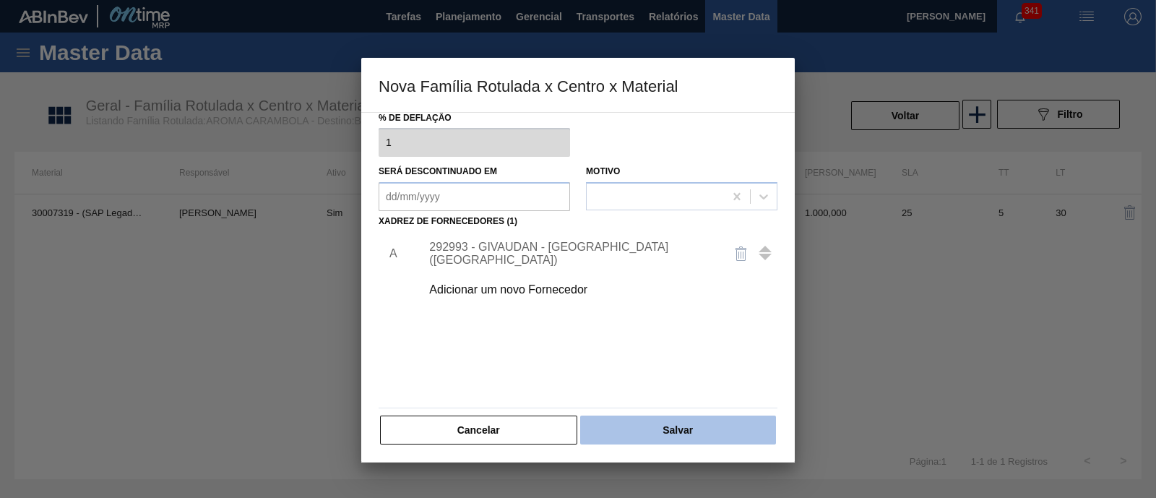
click at [715, 427] on button "Salvar" at bounding box center [678, 429] width 196 height 29
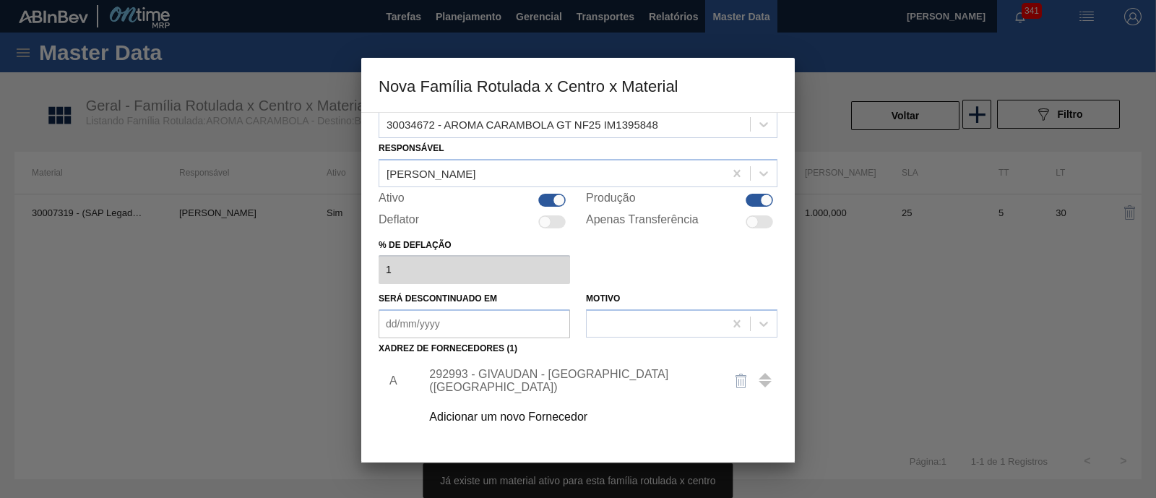
scroll to position [0, 0]
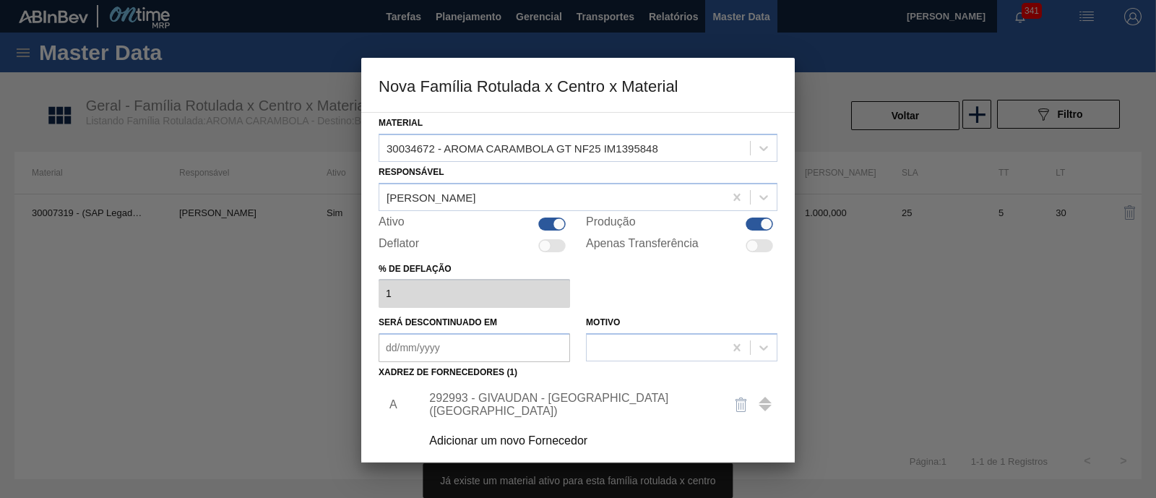
click at [553, 220] on div at bounding box center [559, 223] width 12 height 12
checkbox input "false"
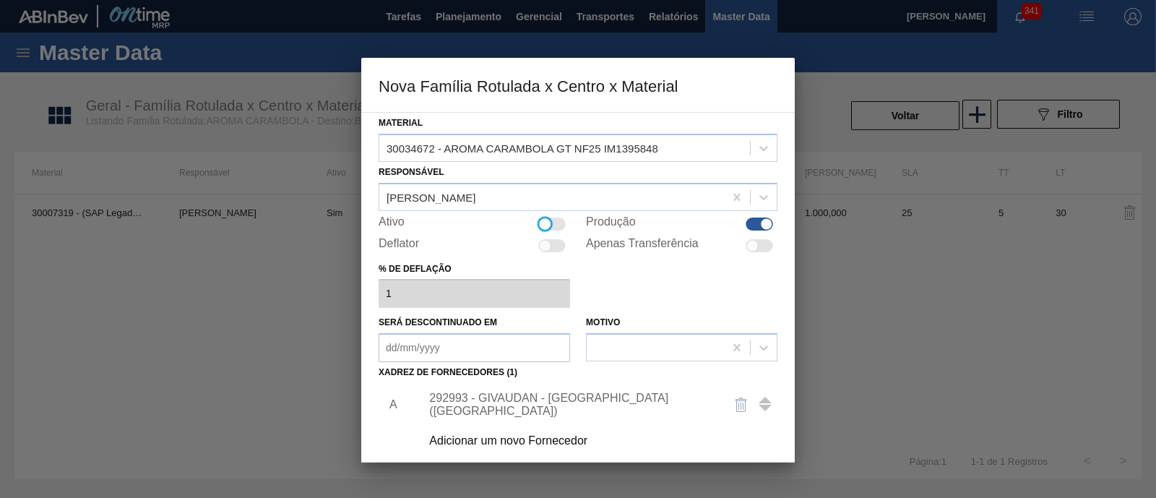
scroll to position [151, 0]
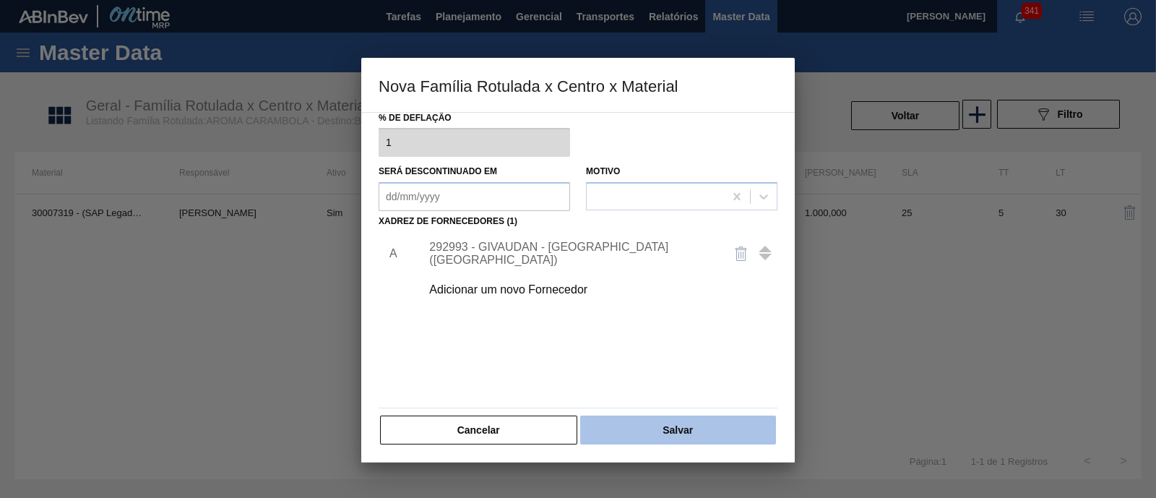
click at [690, 428] on button "Salvar" at bounding box center [678, 429] width 196 height 29
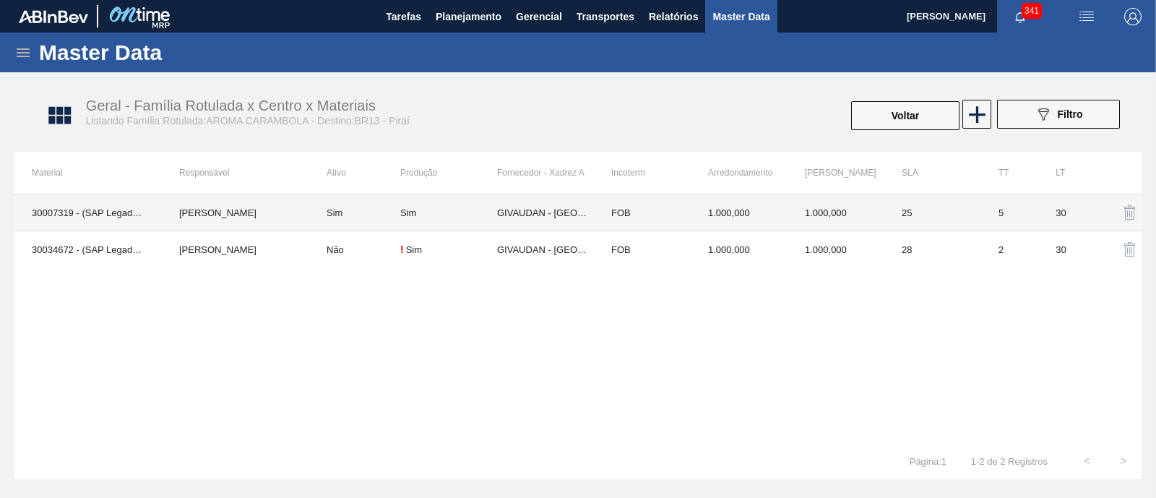
click at [423, 218] on td "Sim" at bounding box center [448, 212] width 97 height 37
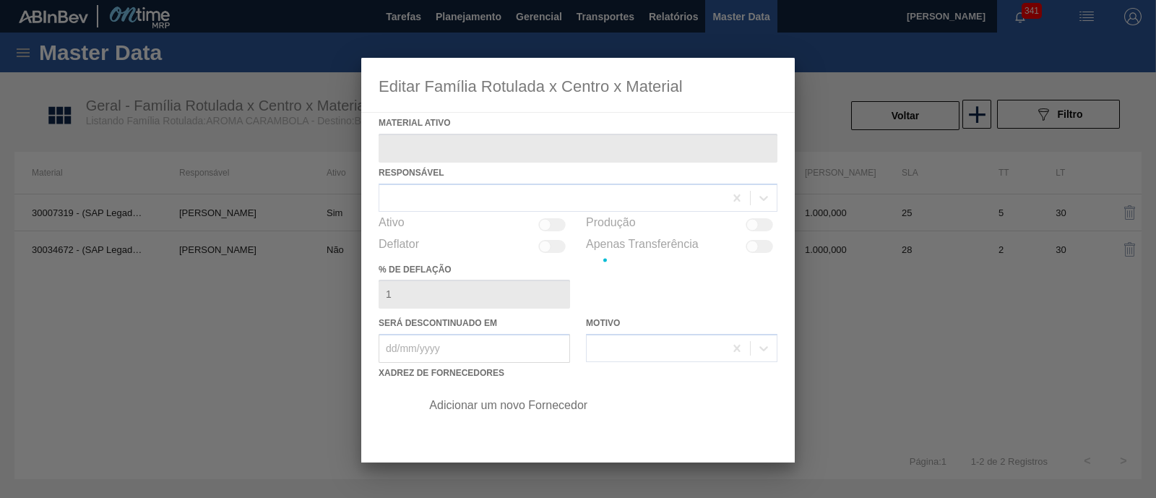
type ativo "30007319 - (SAP Legado: 50458763) - AROMA CARAMBOLA GIN TONIC"
checkbox input "true"
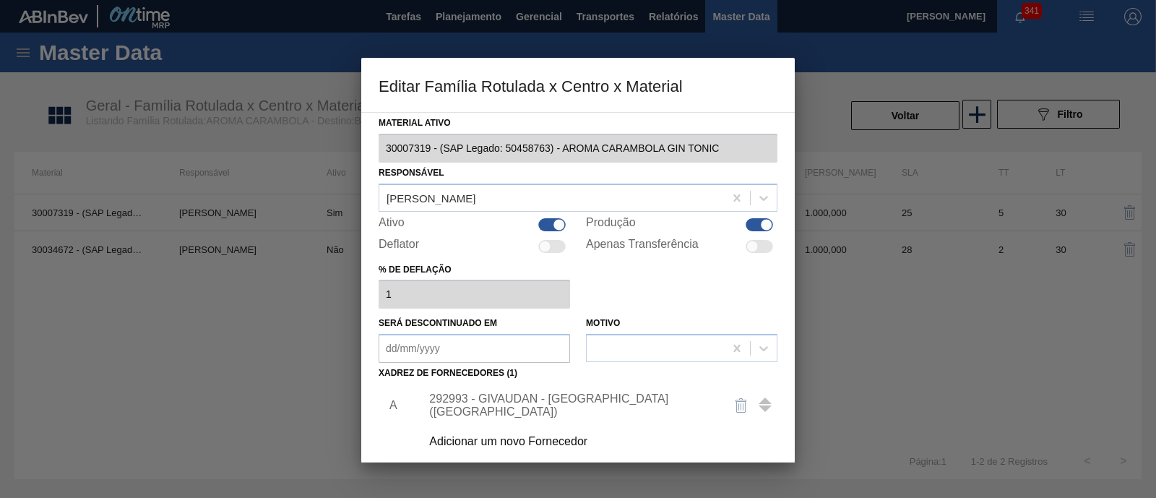
click at [748, 244] on div at bounding box center [752, 246] width 12 height 12
checkbox input "true"
click at [540, 218] on div at bounding box center [551, 224] width 27 height 13
checkbox input "false"
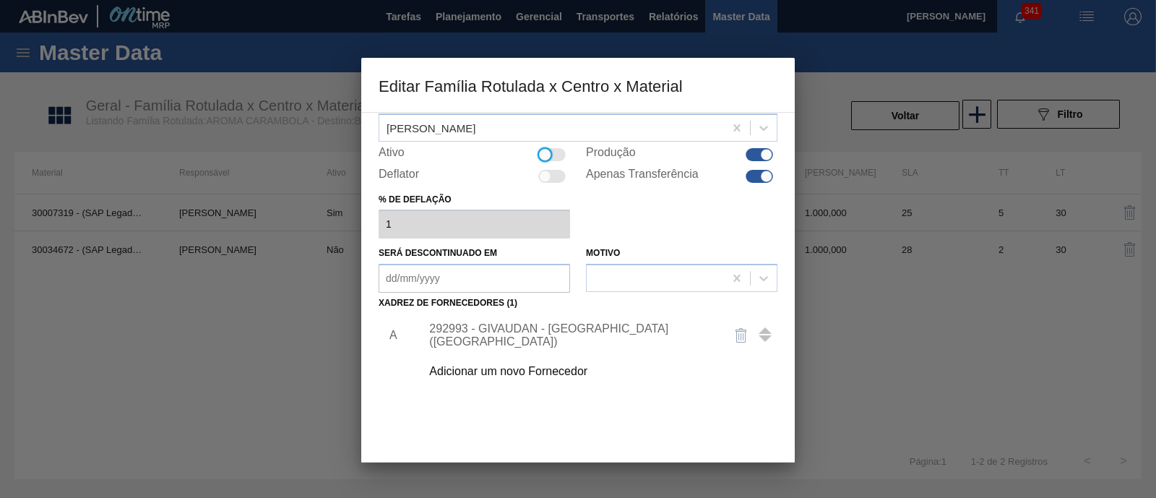
scroll to position [152, 0]
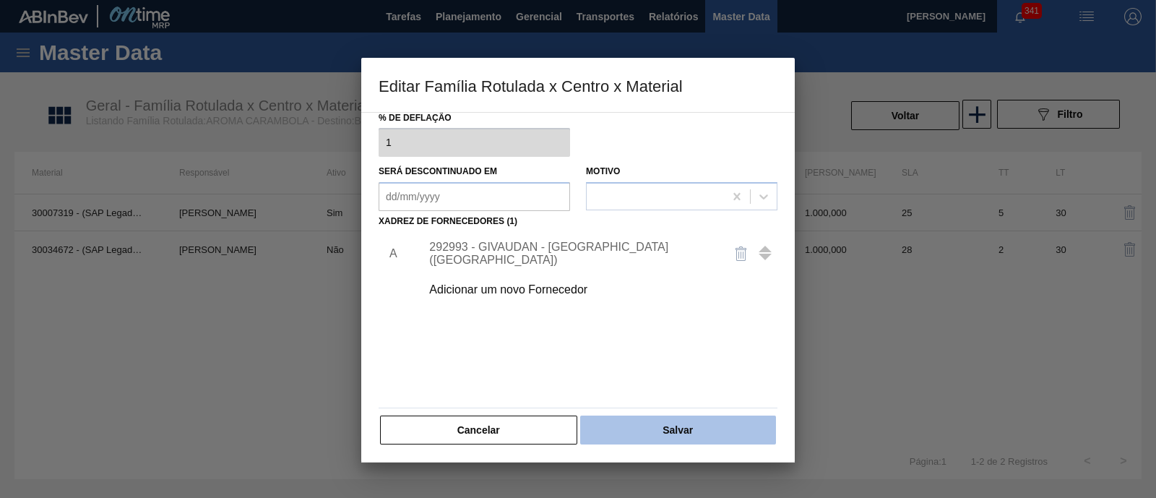
click at [614, 428] on button "Salvar" at bounding box center [678, 429] width 196 height 29
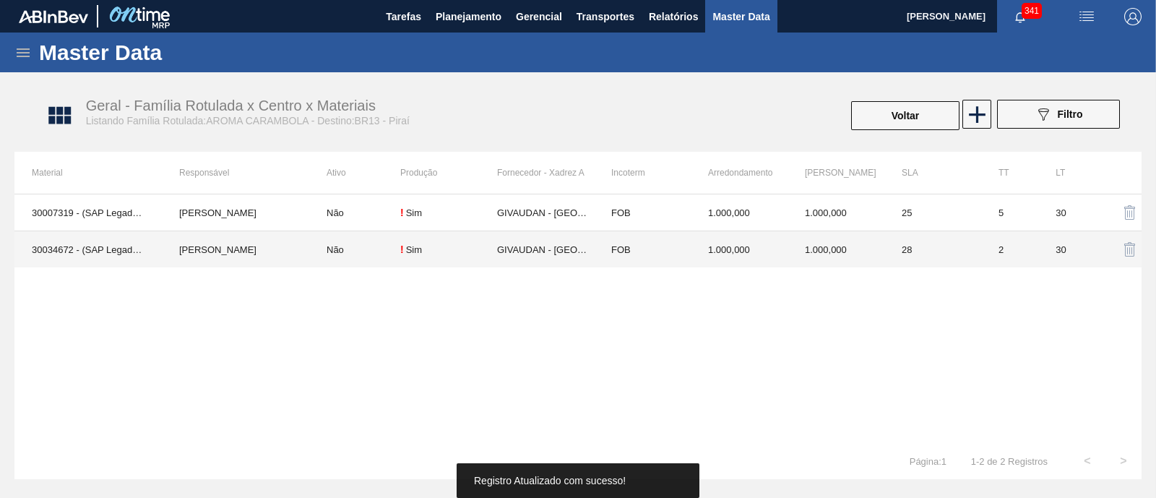
click at [516, 248] on td "GIVAUDAN - [GEOGRAPHIC_DATA] ([GEOGRAPHIC_DATA])" at bounding box center [545, 249] width 97 height 37
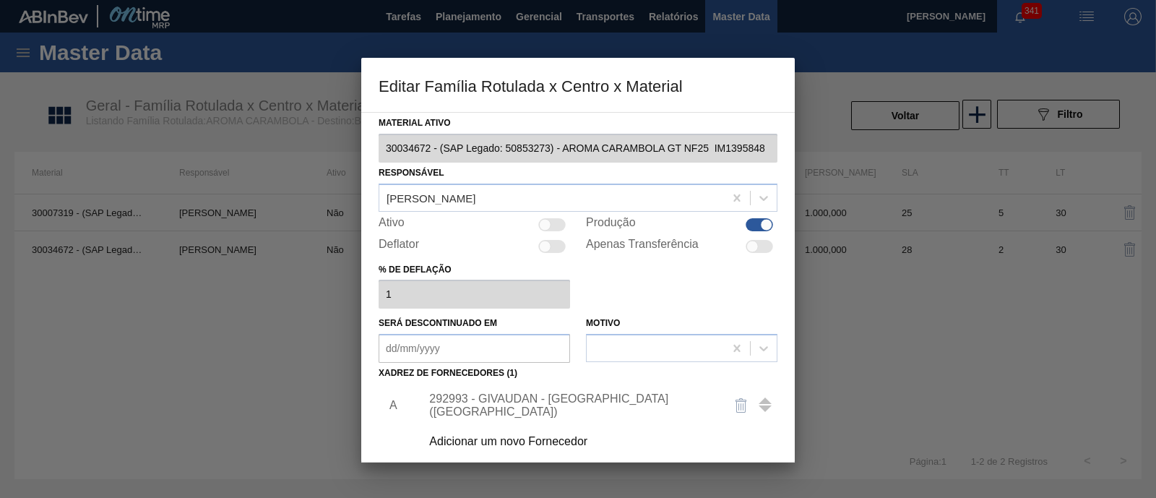
click at [556, 225] on div at bounding box center [551, 224] width 27 height 13
checkbox input "true"
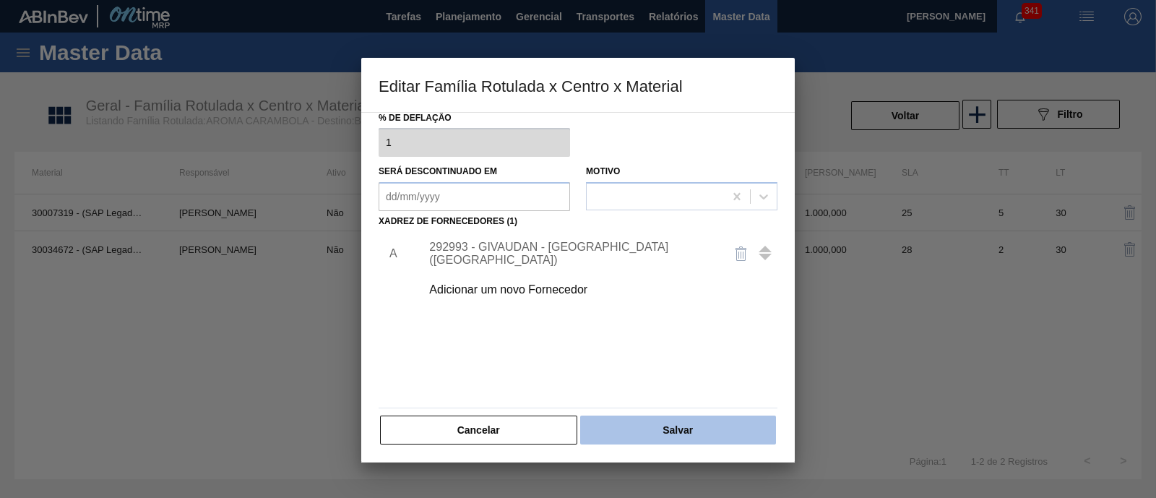
click at [621, 424] on button "Salvar" at bounding box center [678, 429] width 196 height 29
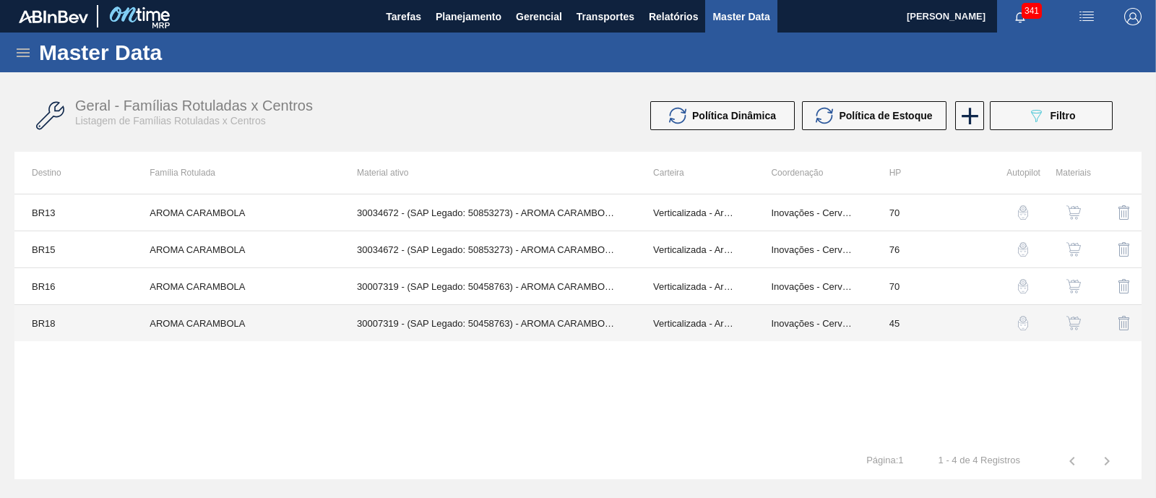
click at [551, 324] on td "30007319 - (SAP Legado: 50458763) - AROMA CARAMBOLA GIN TONIC" at bounding box center [488, 323] width 296 height 37
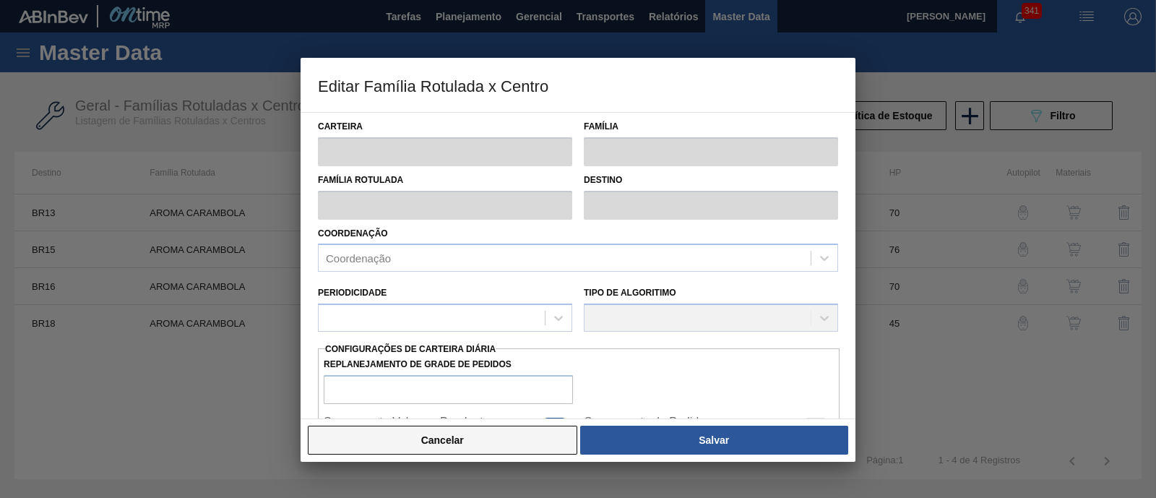
click at [491, 435] on button "Cancelar" at bounding box center [443, 440] width 270 height 29
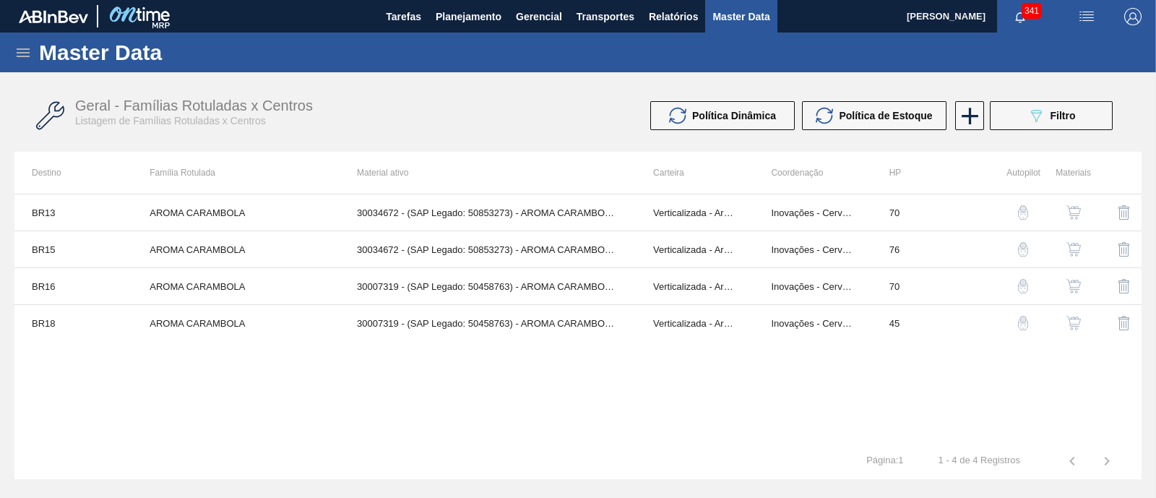
click at [1074, 327] on img "button" at bounding box center [1074, 323] width 14 height 14
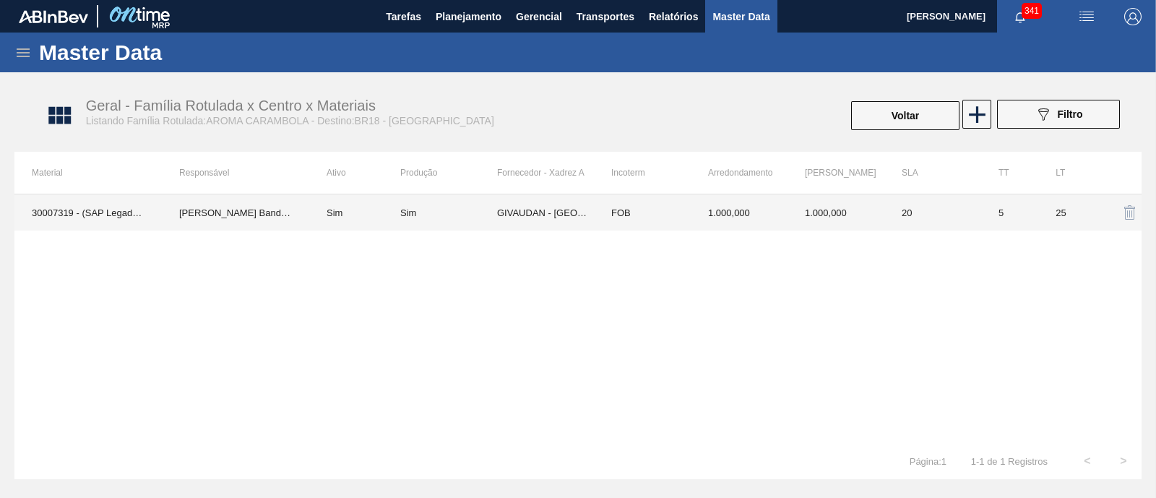
click at [538, 217] on td "GIVAUDAN - [GEOGRAPHIC_DATA] ([GEOGRAPHIC_DATA])" at bounding box center [545, 212] width 97 height 36
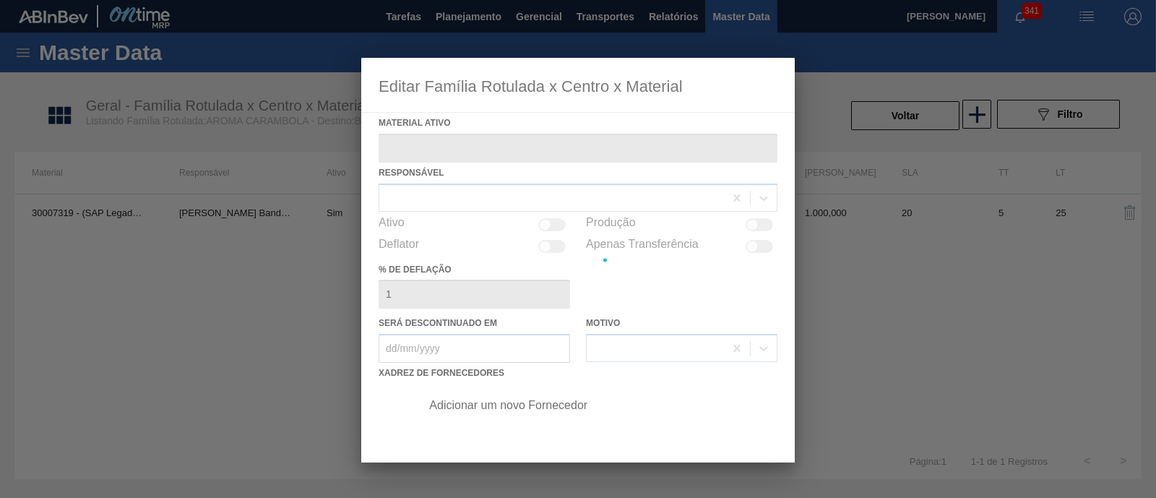
type ativo "30007319 - (SAP Legado: 50458763) - AROMA CARAMBOLA GIN TONIC"
checkbox input "true"
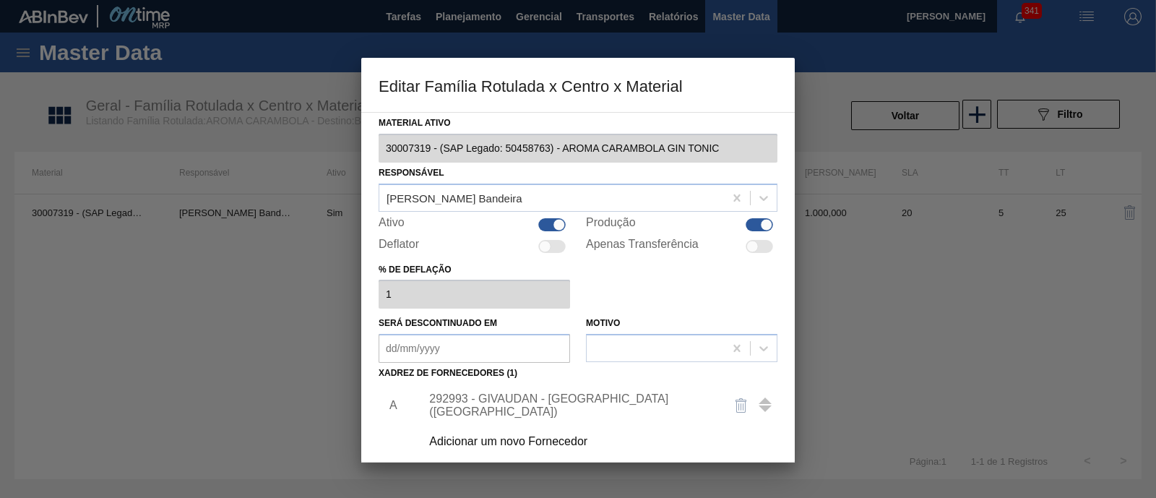
drag, startPoint x: 555, startPoint y: 220, endPoint x: 577, endPoint y: 222, distance: 21.8
click at [554, 219] on div at bounding box center [559, 224] width 12 height 12
checkbox input "false"
click at [759, 249] on div at bounding box center [759, 246] width 27 height 13
checkbox input "true"
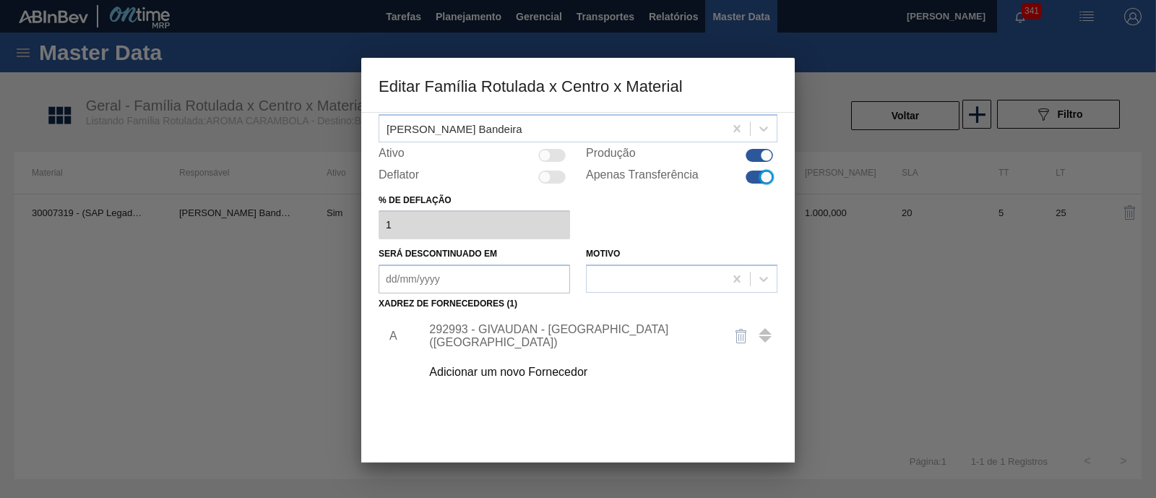
scroll to position [152, 0]
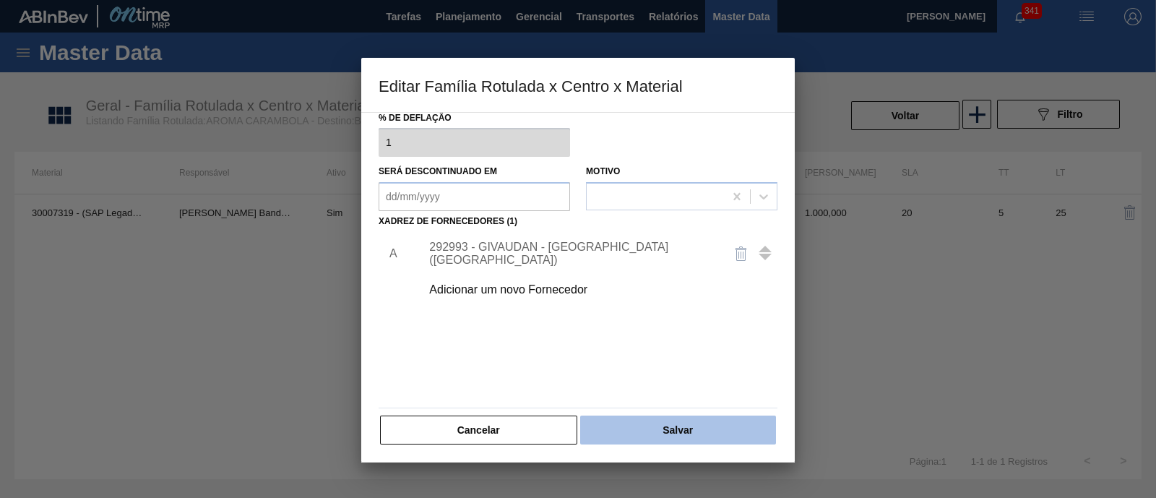
click at [616, 430] on button "Salvar" at bounding box center [678, 429] width 196 height 29
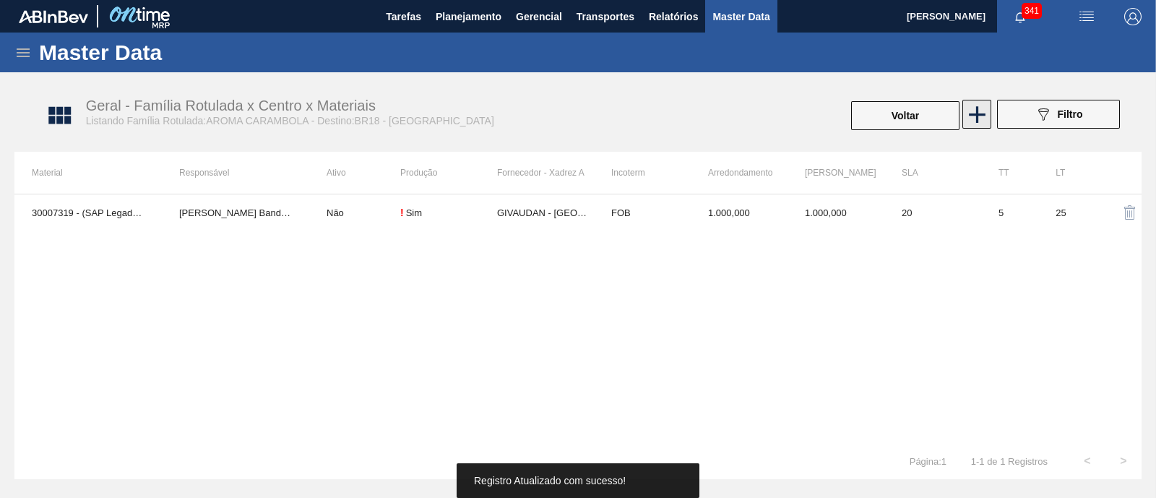
click at [981, 120] on icon at bounding box center [977, 114] width 28 height 28
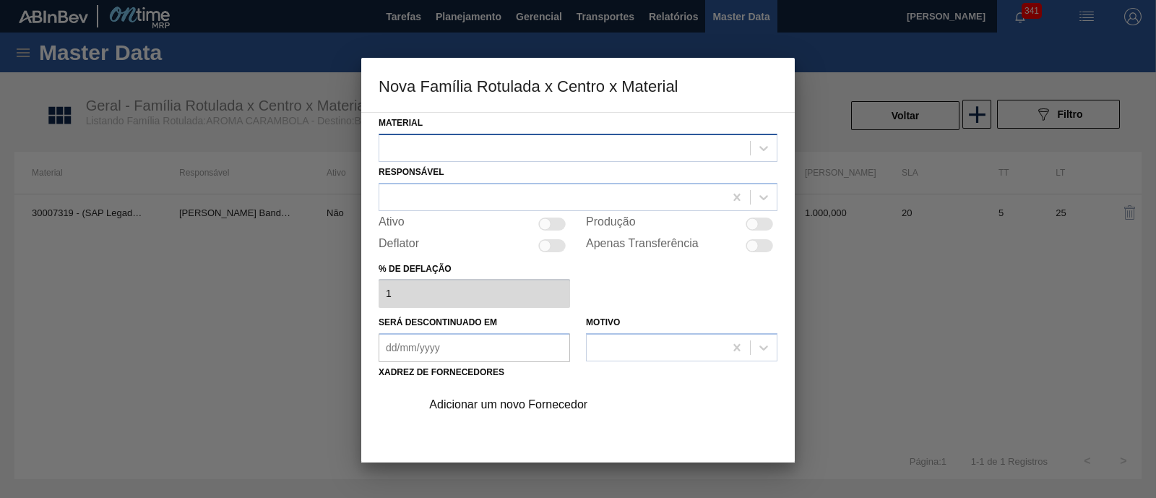
click at [569, 146] on div at bounding box center [564, 147] width 371 height 21
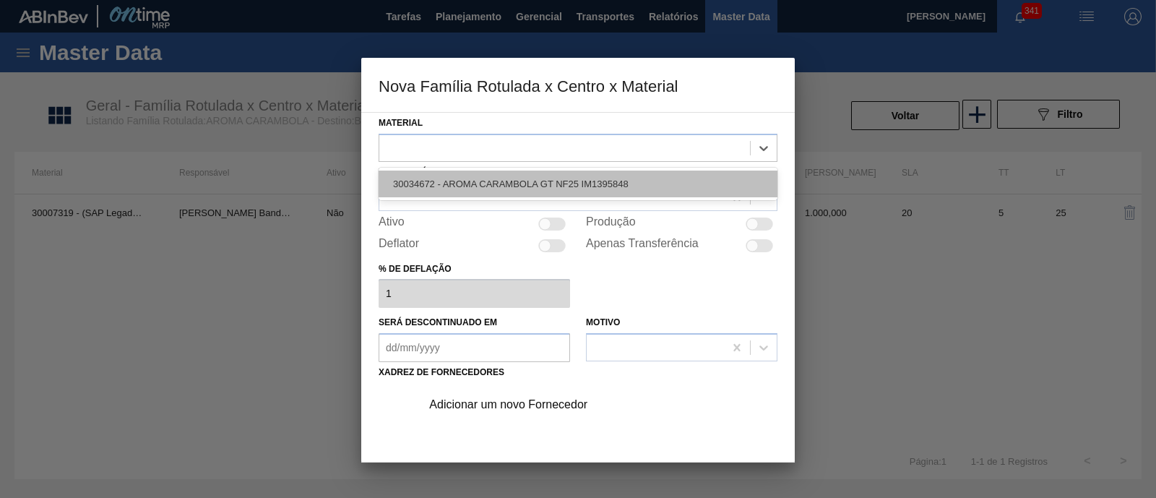
click at [509, 191] on div "30034672 - AROMA CARAMBOLA GT NF25 IM1395848" at bounding box center [578, 184] width 399 height 27
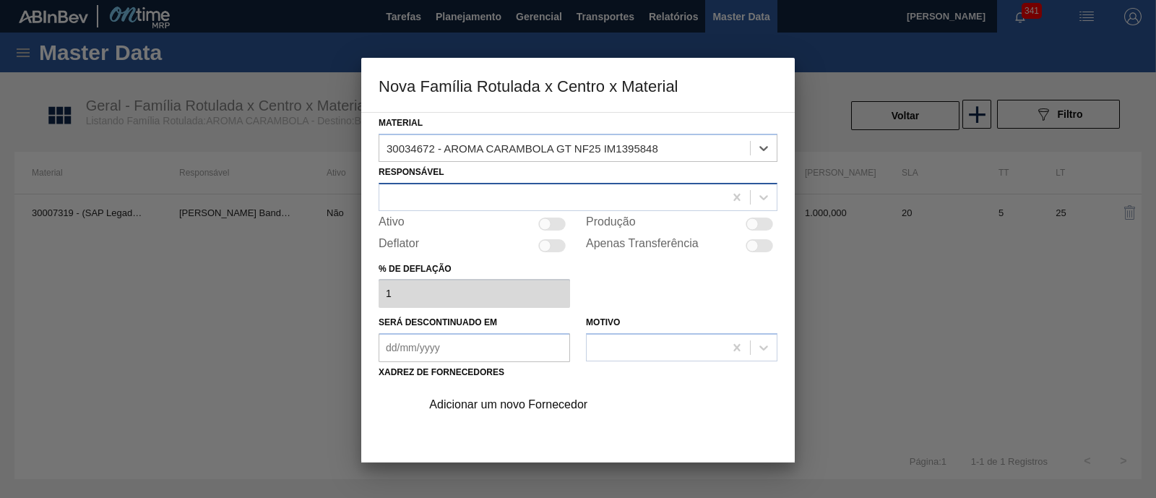
click at [450, 189] on div at bounding box center [551, 196] width 345 height 21
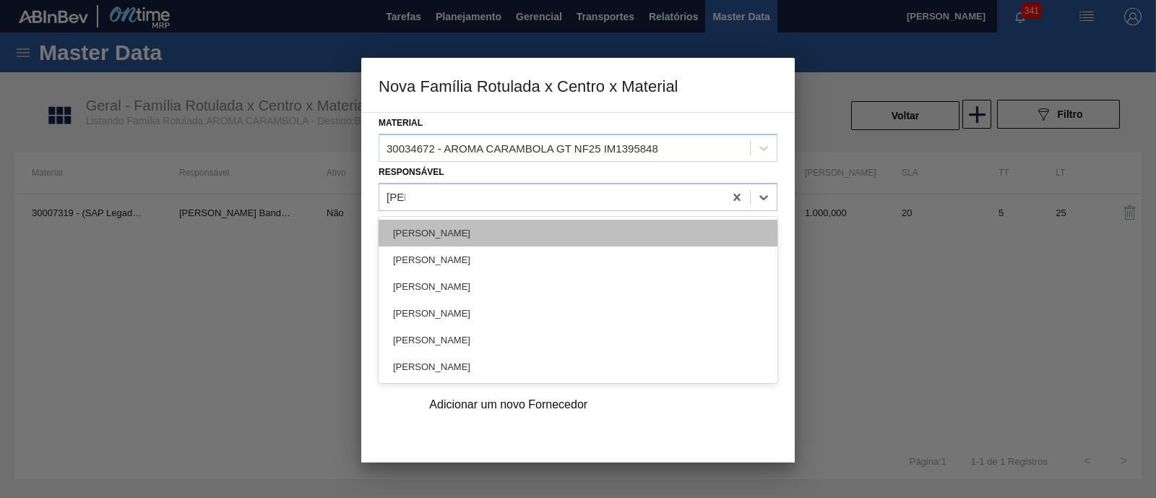
type input "erica"
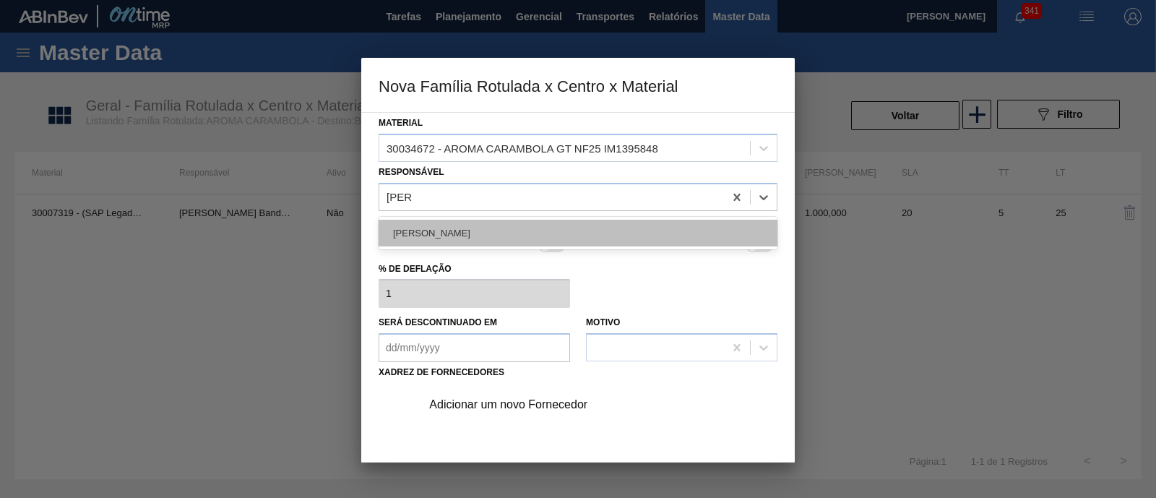
click at [441, 229] on div "[PERSON_NAME]" at bounding box center [578, 233] width 399 height 27
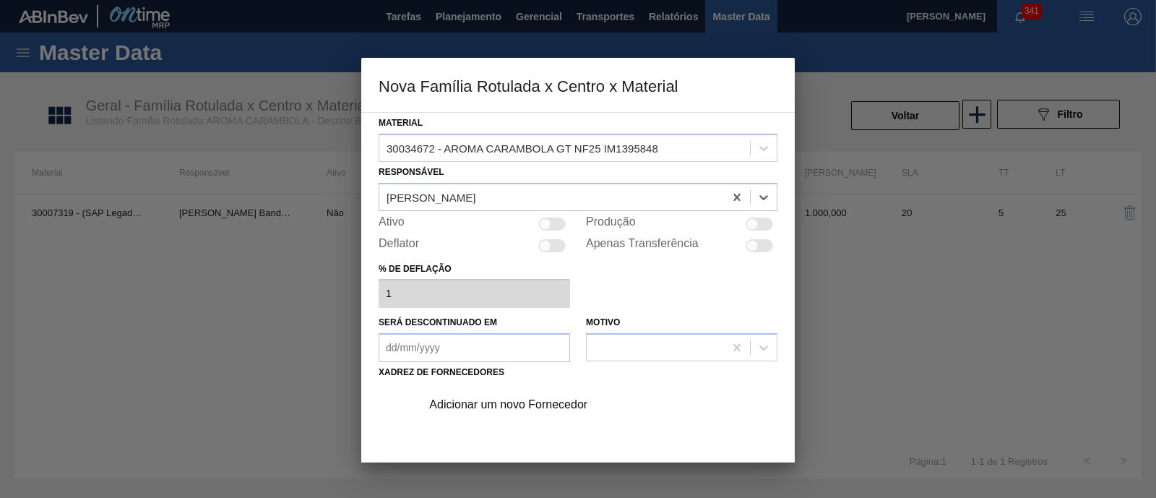
click at [545, 223] on div at bounding box center [545, 223] width 12 height 12
checkbox input "true"
click at [510, 403] on div "Adicionar um novo Fornecedor" at bounding box center [570, 404] width 283 height 13
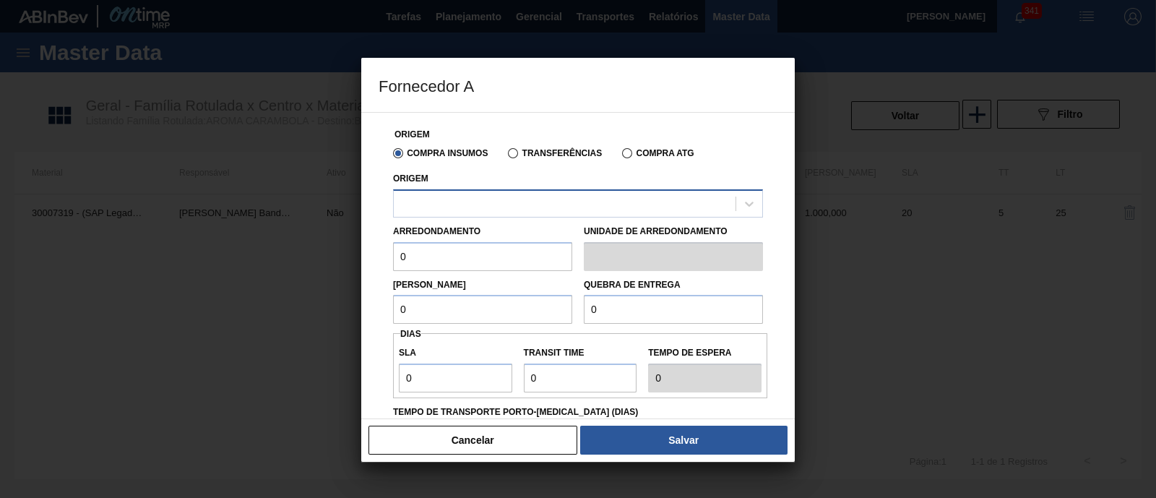
click at [518, 199] on div at bounding box center [565, 203] width 342 height 21
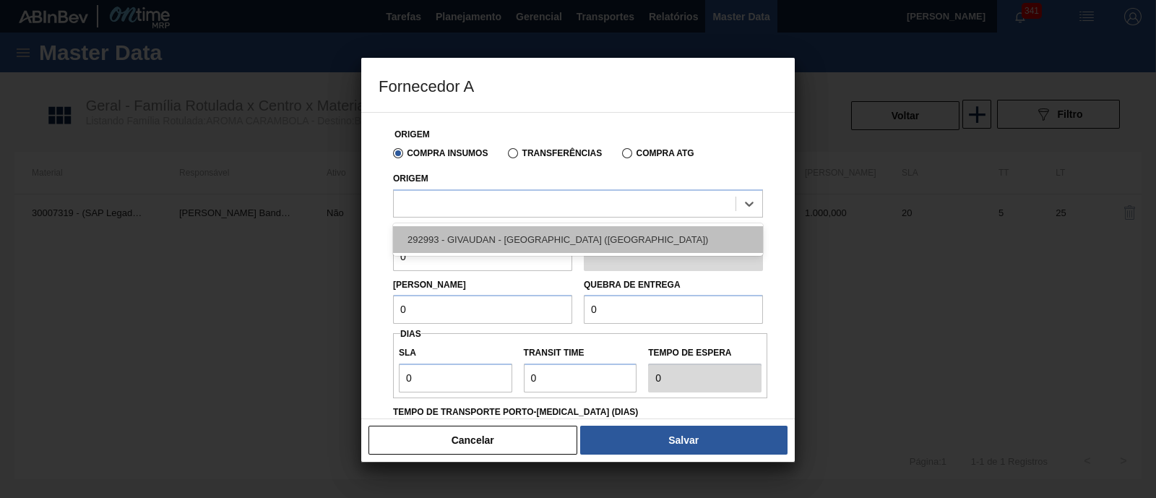
click at [513, 233] on div "292993 - GIVAUDAN - [GEOGRAPHIC_DATA] ([GEOGRAPHIC_DATA])" at bounding box center [578, 239] width 370 height 27
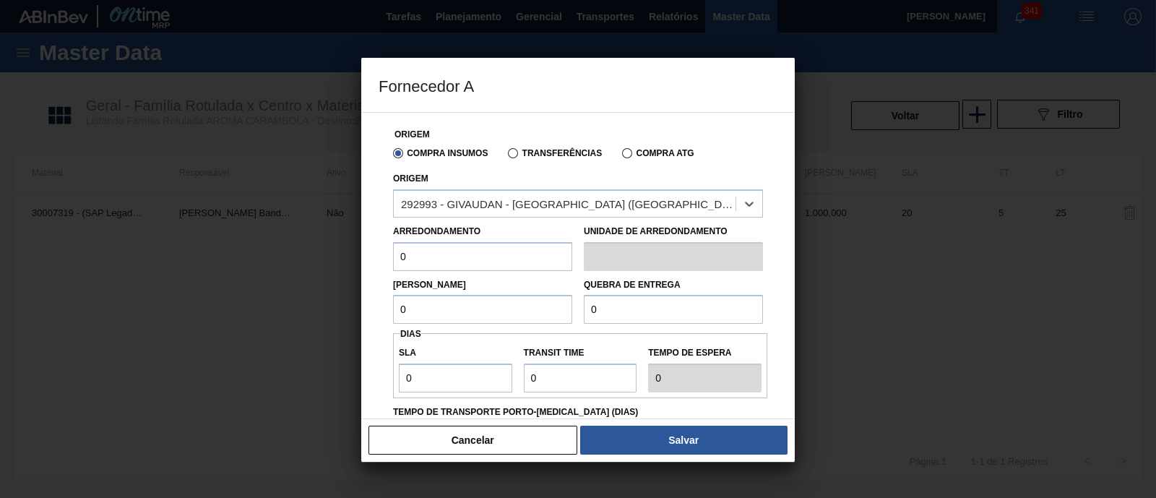
click at [458, 251] on input "0" at bounding box center [482, 256] width 179 height 29
click at [454, 251] on input "0" at bounding box center [482, 256] width 179 height 29
type input "1.000"
drag, startPoint x: 481, startPoint y: 309, endPoint x: 327, endPoint y: 310, distance: 153.9
click at [327, 310] on div "Fornecedor A Origem Compra Insumos Transferências Compra ATG Origem 292993 - GI…" at bounding box center [578, 249] width 1156 height 498
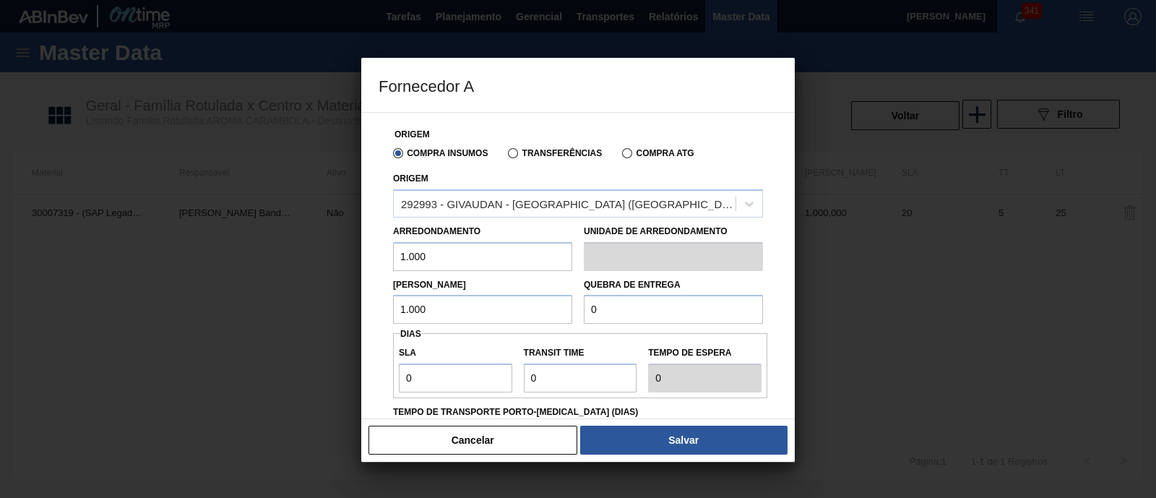
type input "1.000"
drag, startPoint x: 629, startPoint y: 303, endPoint x: 548, endPoint y: 304, distance: 80.9
click at [548, 304] on div "Lote Mínimo 1.000 Quebra de entrega 0" at bounding box center [578, 297] width 382 height 53
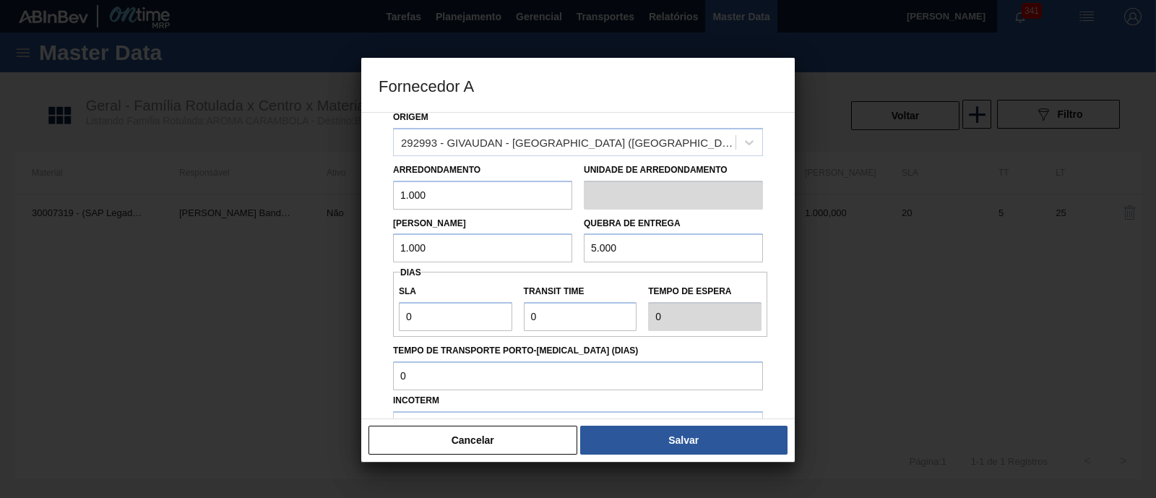
scroll to position [90, 0]
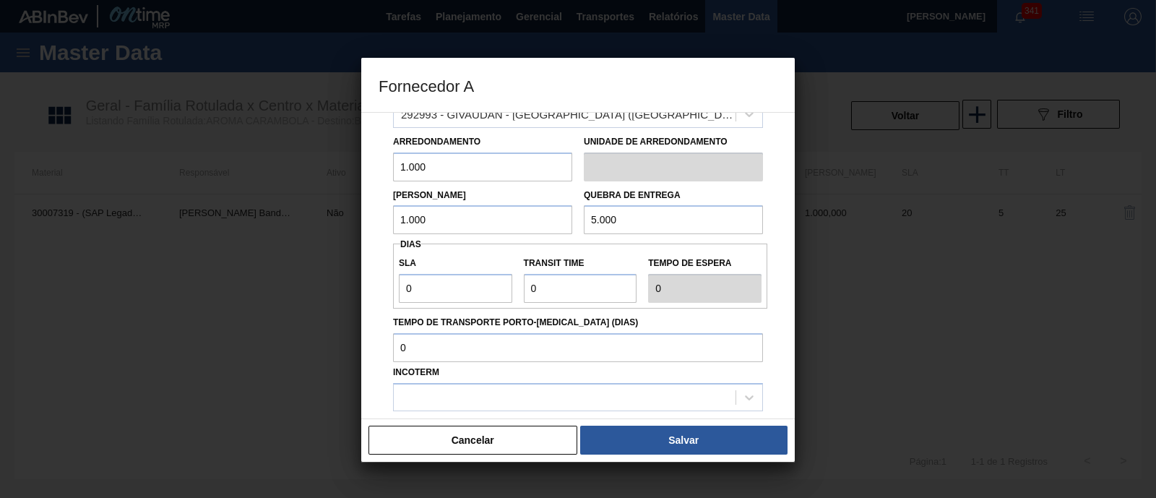
type input "5.000"
drag, startPoint x: 423, startPoint y: 293, endPoint x: 390, endPoint y: 290, distance: 32.6
click at [390, 290] on div "Origem Compra Insumos Transferências Compra ATG Origem 292993 - GIVAUDAN - SÃO …" at bounding box center [578, 253] width 399 height 460
type input "2"
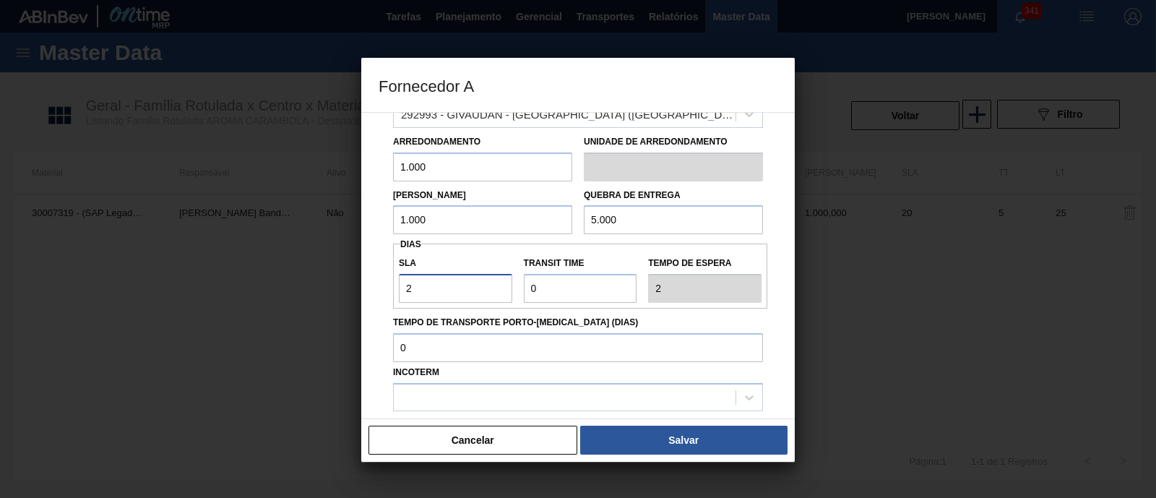
type input "28"
drag, startPoint x: 560, startPoint y: 289, endPoint x: 512, endPoint y: 290, distance: 47.7
click at [512, 290] on div "SLA 28 Transit Time Tempo de espera 28" at bounding box center [580, 275] width 374 height 53
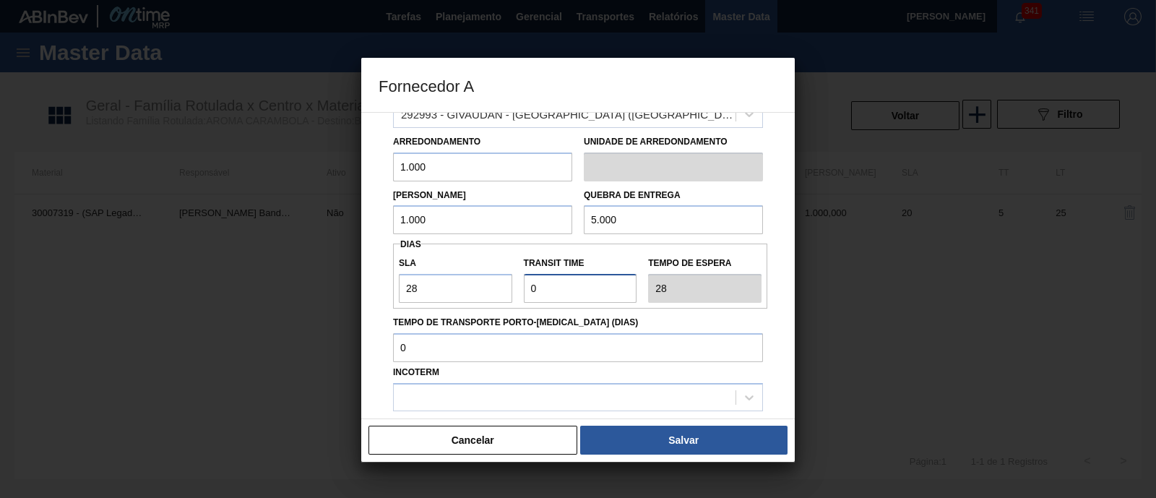
type input "5"
type input "33"
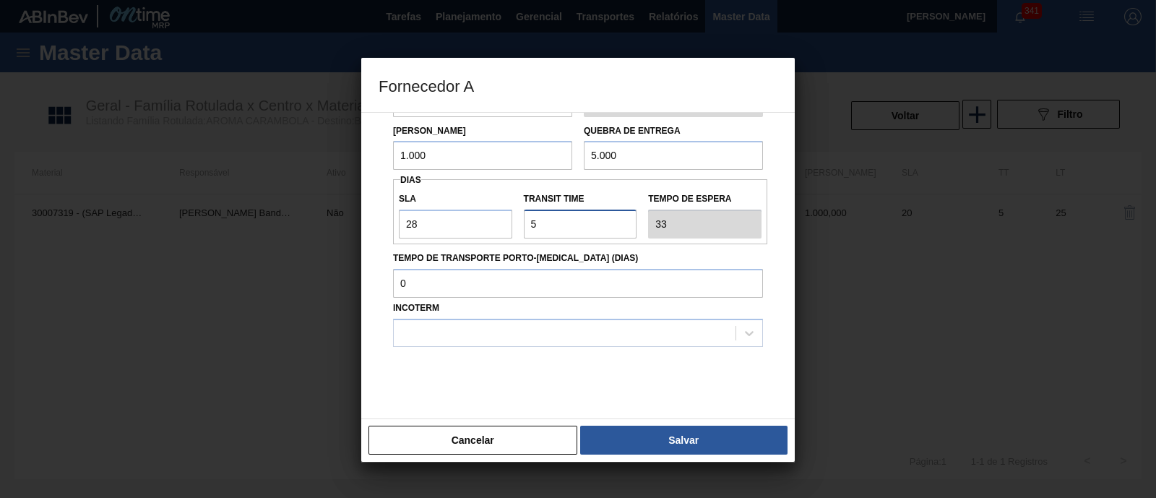
scroll to position [171, 0]
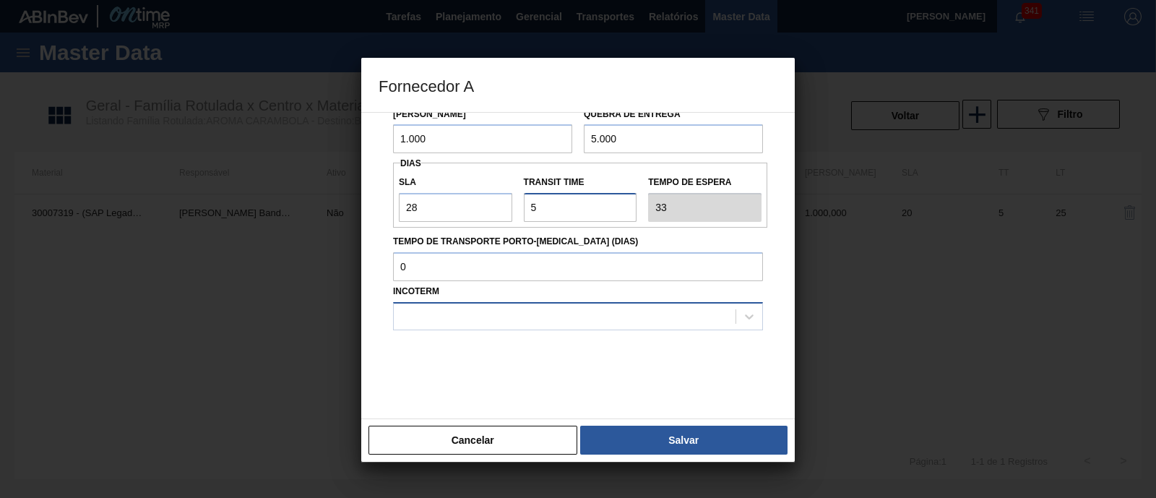
type input "5"
click at [504, 312] on div at bounding box center [565, 316] width 342 height 21
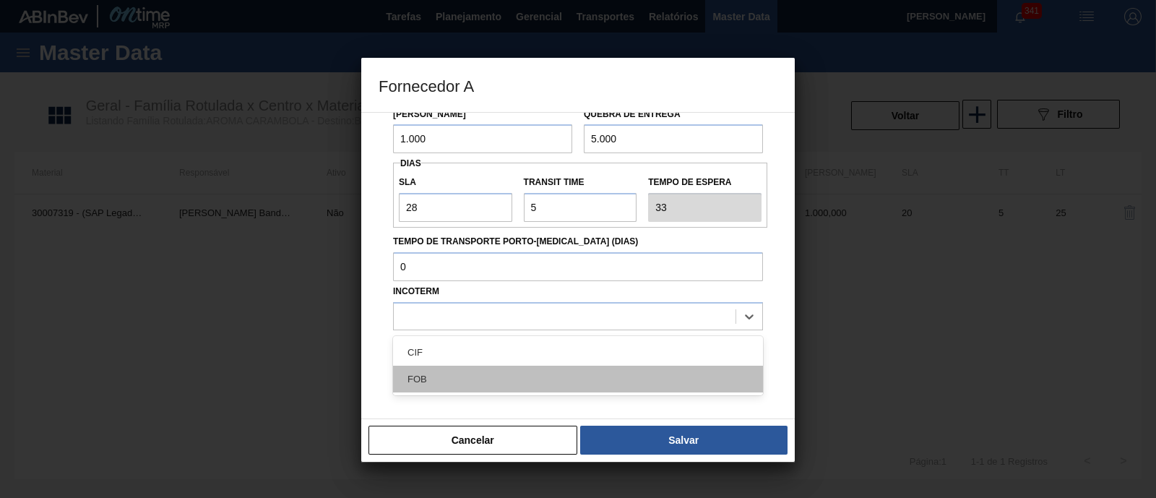
click at [500, 374] on div "FOB" at bounding box center [578, 379] width 370 height 27
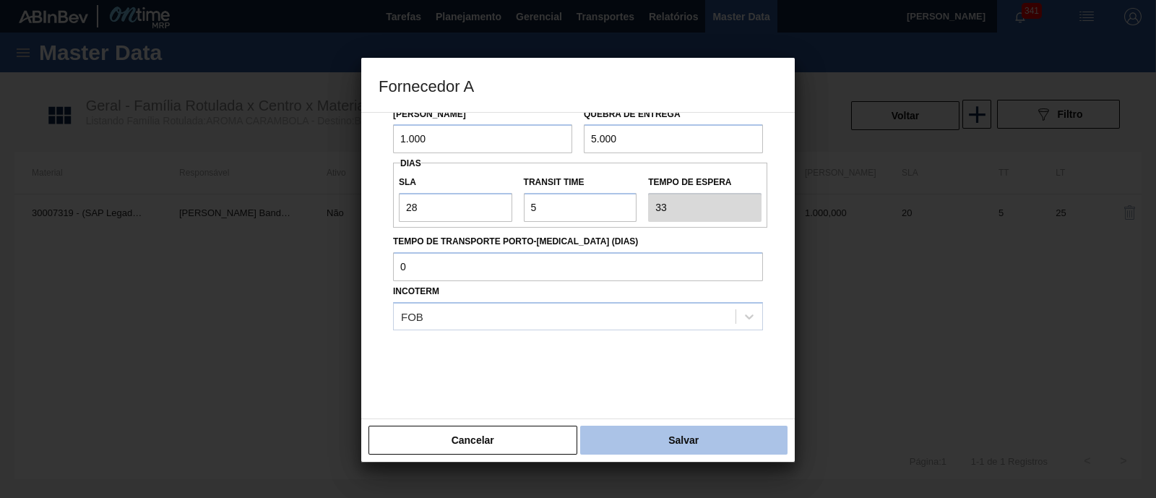
click at [643, 448] on button "Salvar" at bounding box center [683, 440] width 207 height 29
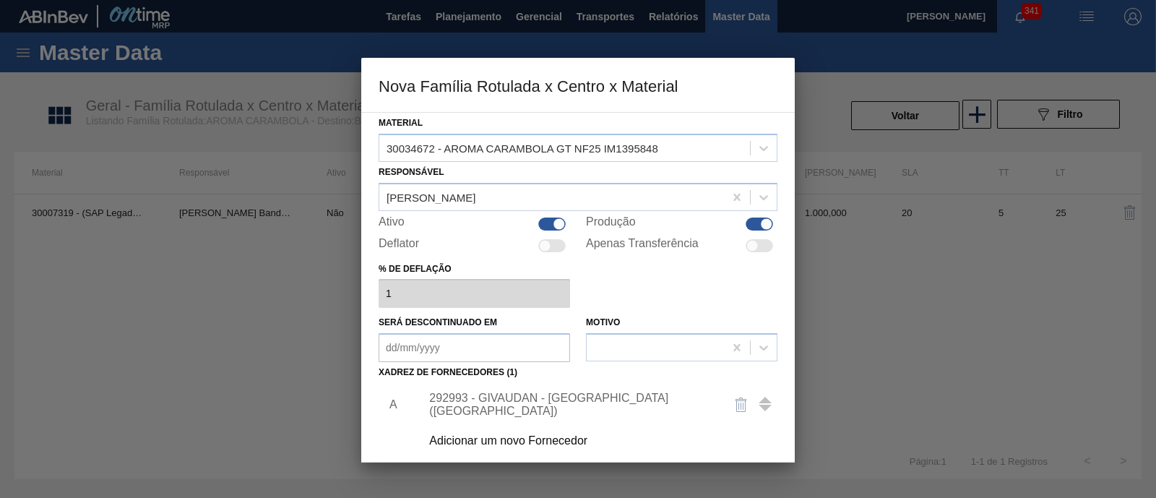
scroll to position [151, 0]
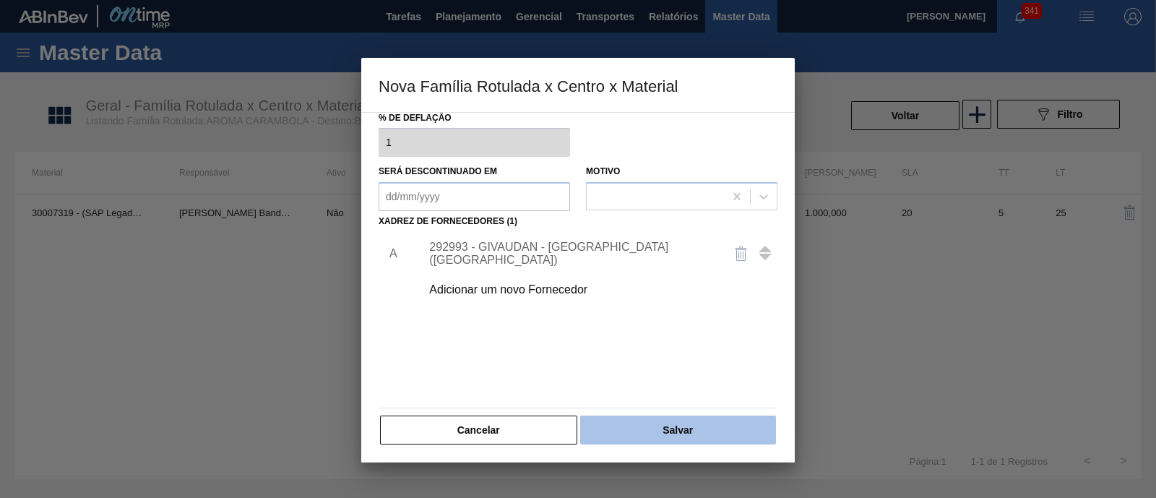
click at [684, 421] on button "Salvar" at bounding box center [678, 429] width 196 height 29
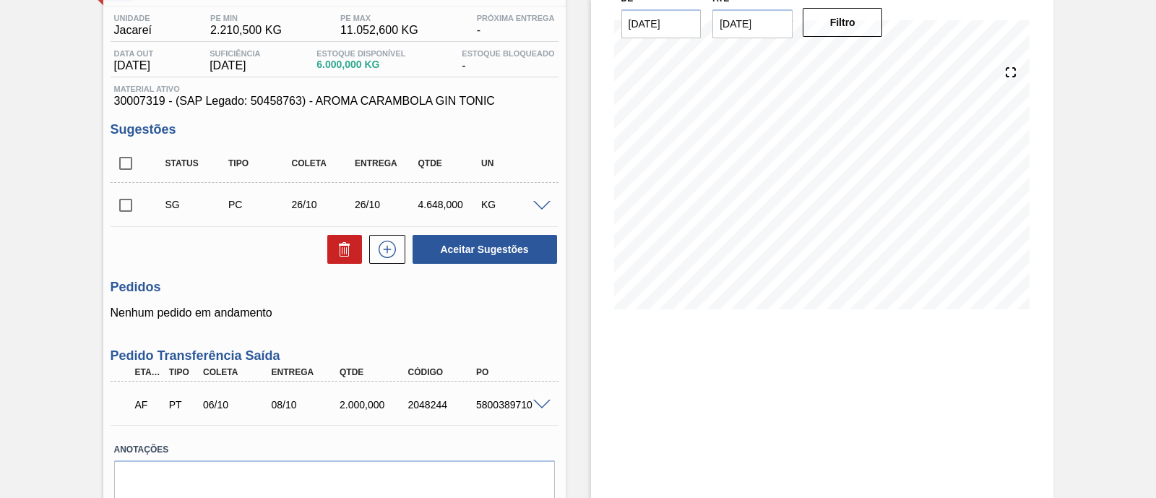
scroll to position [85, 0]
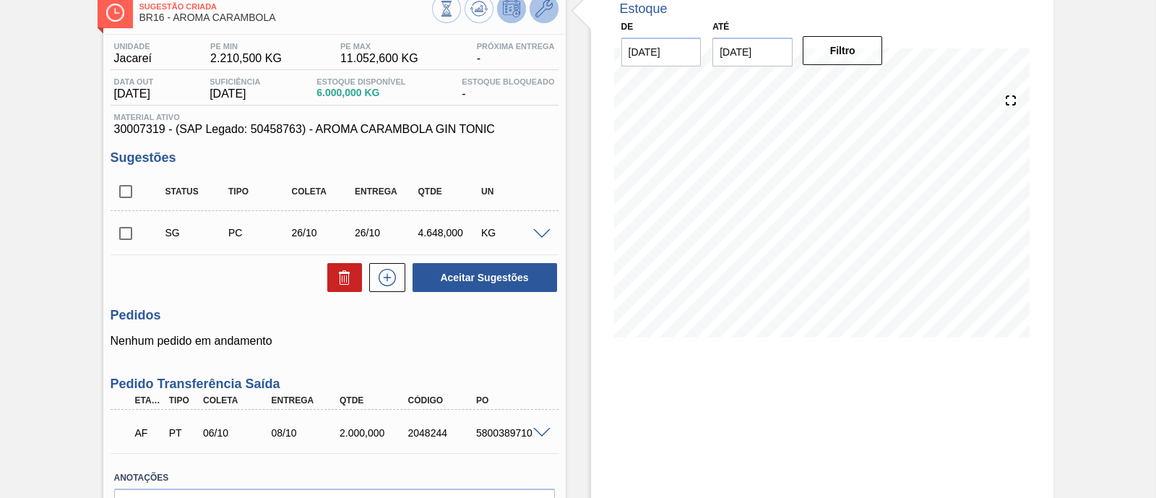
click at [545, 12] on icon at bounding box center [543, 8] width 17 height 17
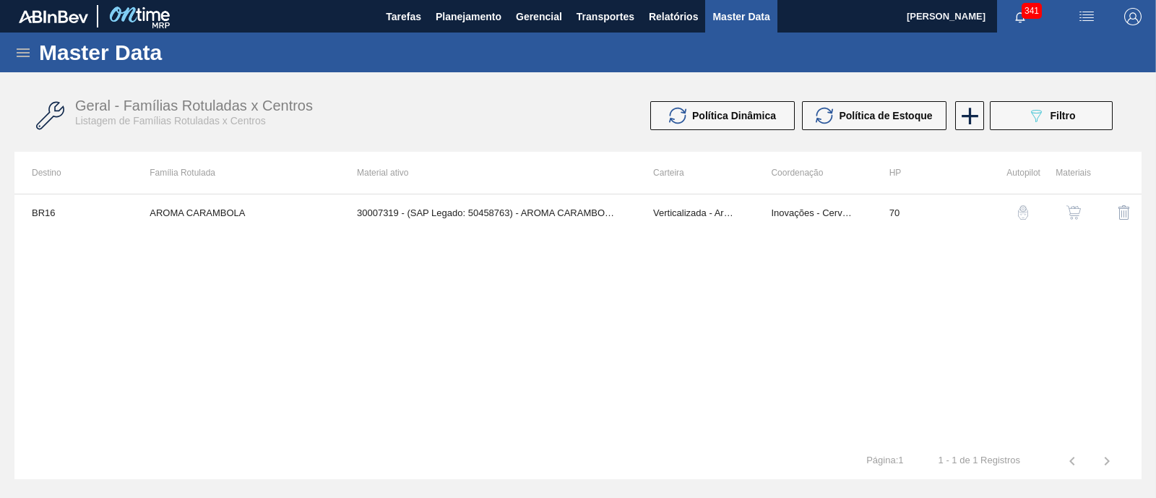
click at [1072, 211] on img "button" at bounding box center [1074, 212] width 14 height 14
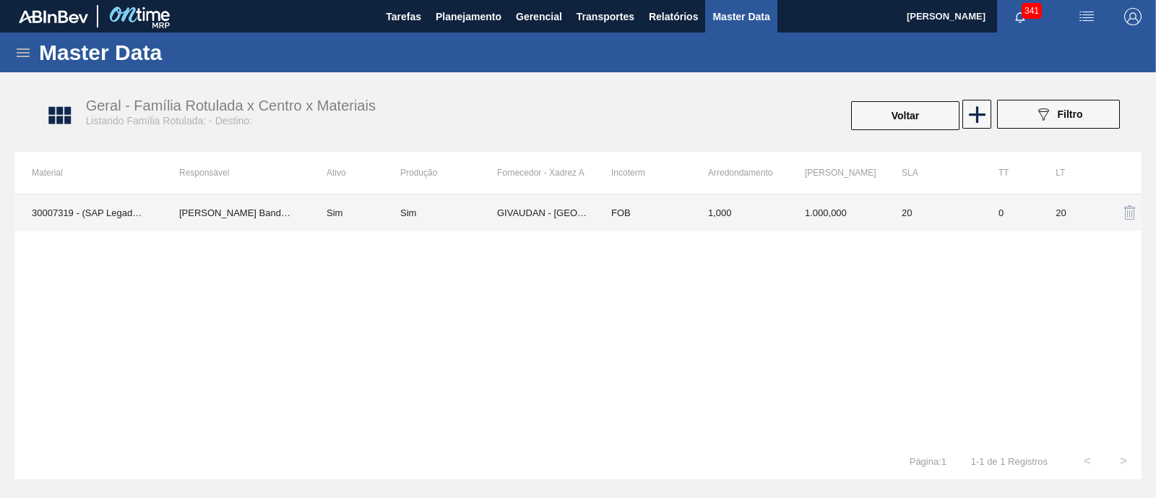
click at [454, 217] on div "Sim" at bounding box center [448, 212] width 97 height 11
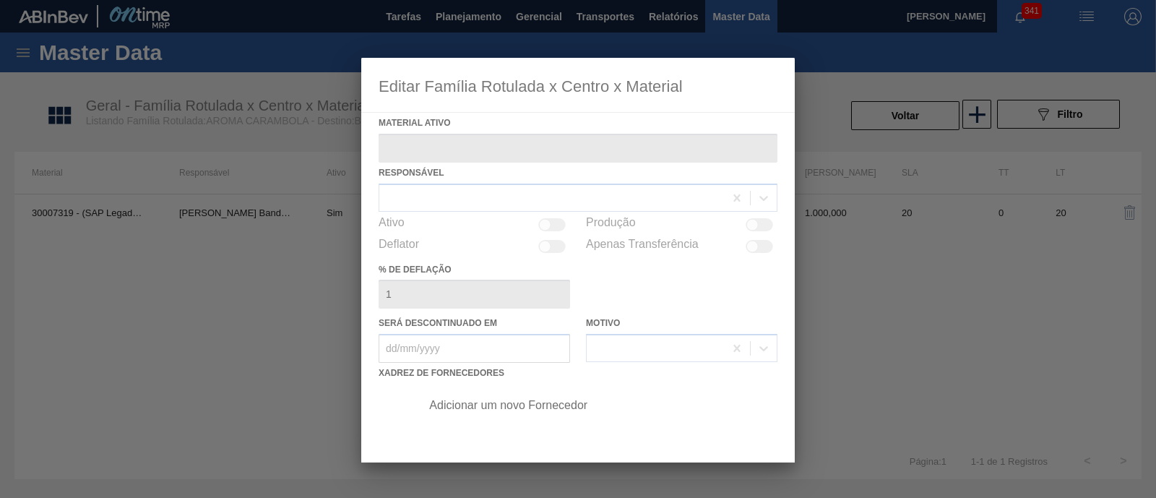
type ativo "30007319 - (SAP Legado: 50458763) - AROMA CARAMBOLA GIN TONIC"
checkbox input "true"
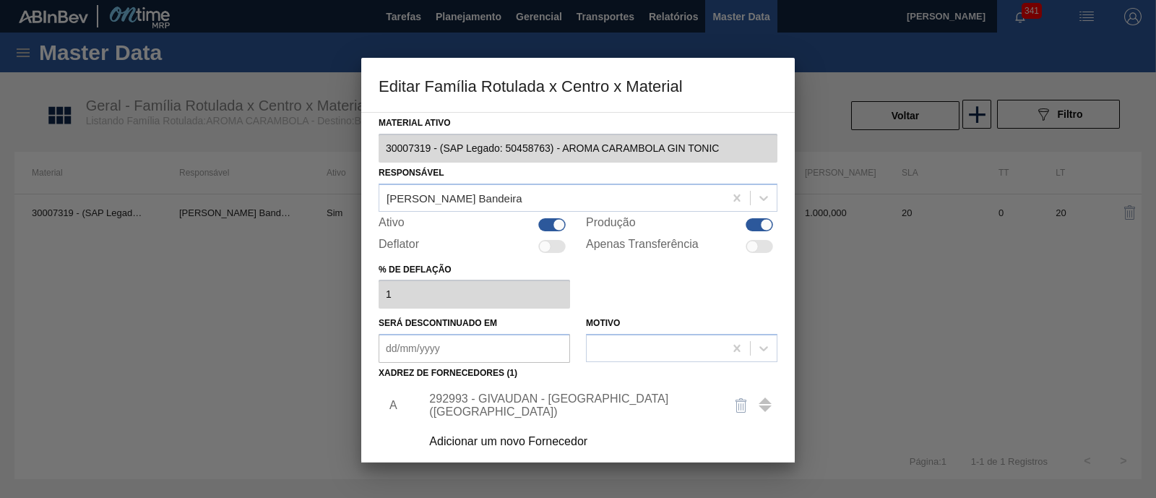
click at [764, 245] on div at bounding box center [759, 246] width 27 height 13
checkbox input "true"
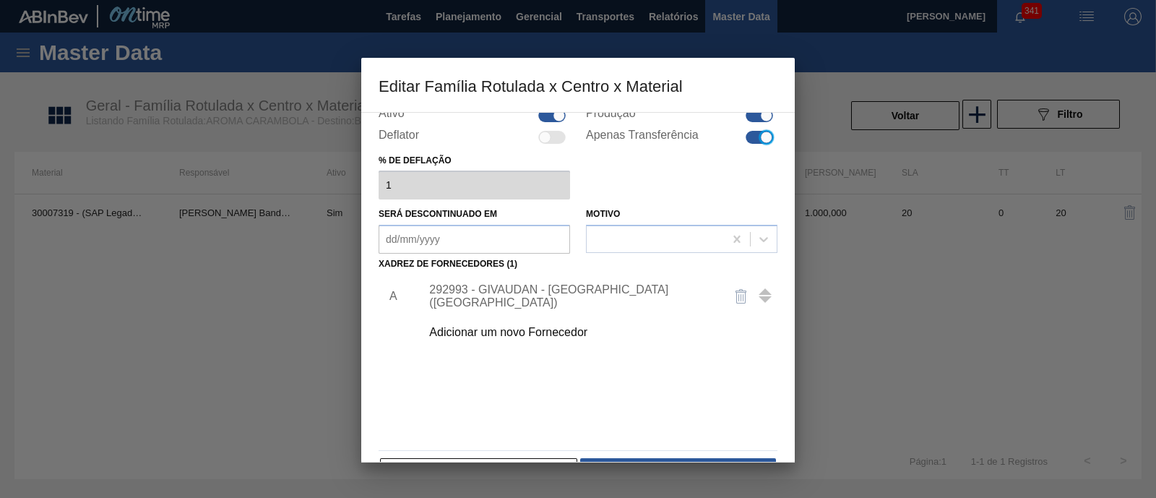
scroll to position [152, 0]
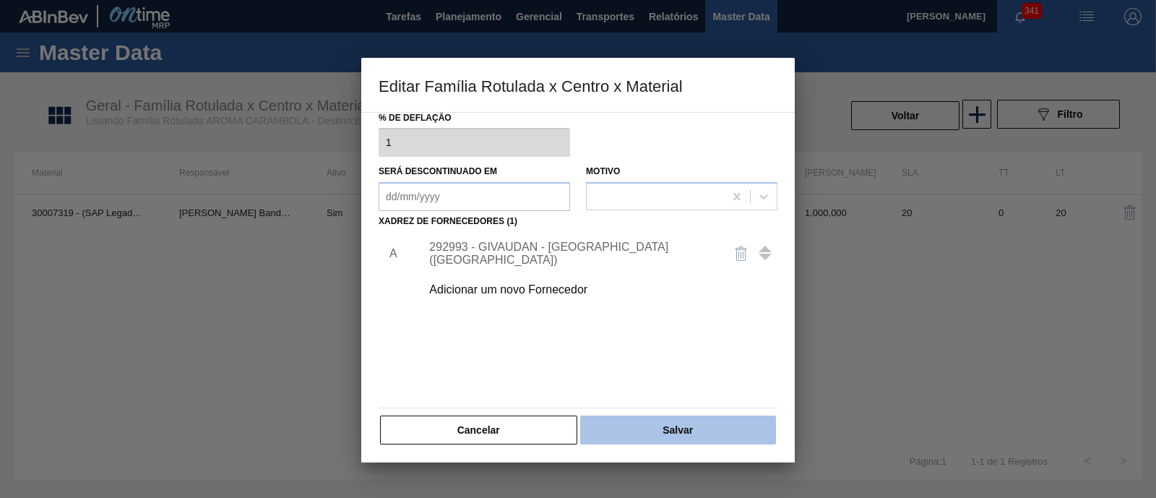
click at [626, 423] on button "Salvar" at bounding box center [678, 429] width 196 height 29
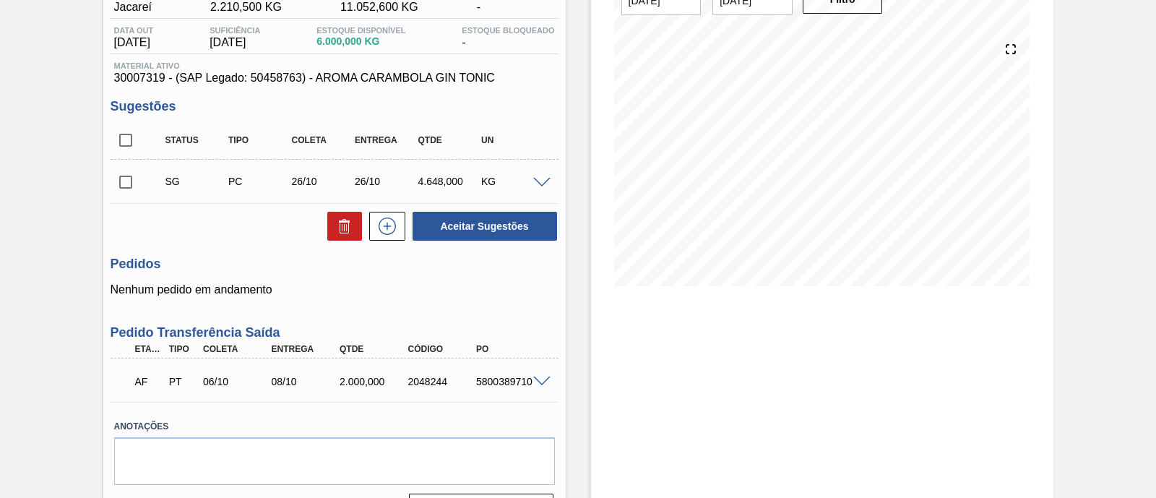
scroll to position [176, 0]
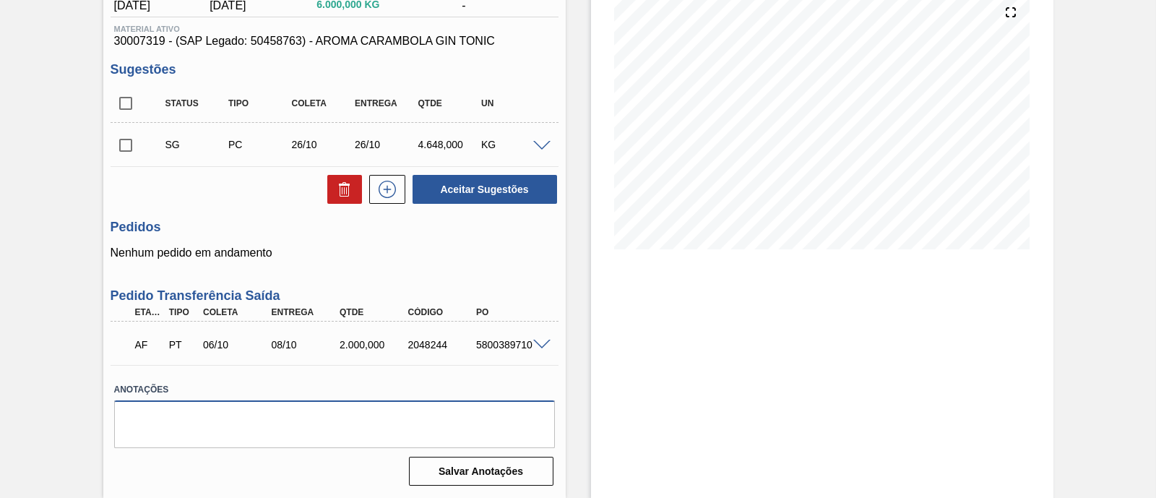
click at [412, 418] on textarea at bounding box center [334, 424] width 441 height 48
drag, startPoint x: 163, startPoint y: 41, endPoint x: 111, endPoint y: 45, distance: 52.2
click at [111, 45] on div "Material ativo 30007319 - (SAP Legado: 50458763) - AROMA CARAMBOLA GIN TONIC" at bounding box center [335, 36] width 448 height 23
copy span "30007319"
click at [300, 410] on textarea "Não comprar mais o código" at bounding box center [334, 424] width 441 height 48
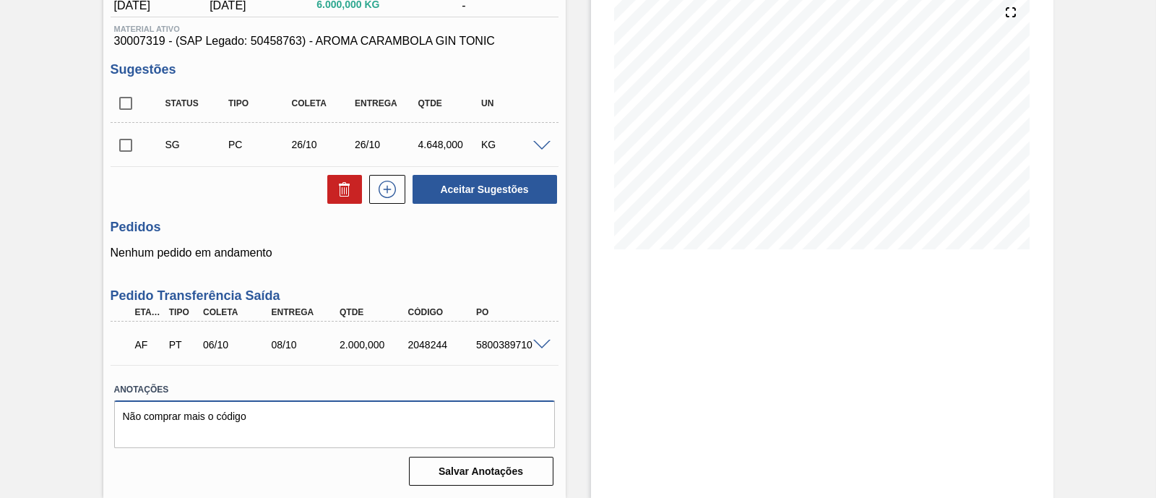
drag, startPoint x: 300, startPoint y: 410, endPoint x: 102, endPoint y: 414, distance: 198.0
click at [103, 414] on div "Unidade Jacareí PE MIN 2.210,500 KG PE MAX 11.052,600 KG Próxima Entrega - Data…" at bounding box center [334, 219] width 462 height 544
type textarea "06.10.25: compras travadas. Virada para o novo código que passará a ser dosado …"
click at [428, 464] on button "Salvar Anotações" at bounding box center [481, 471] width 145 height 29
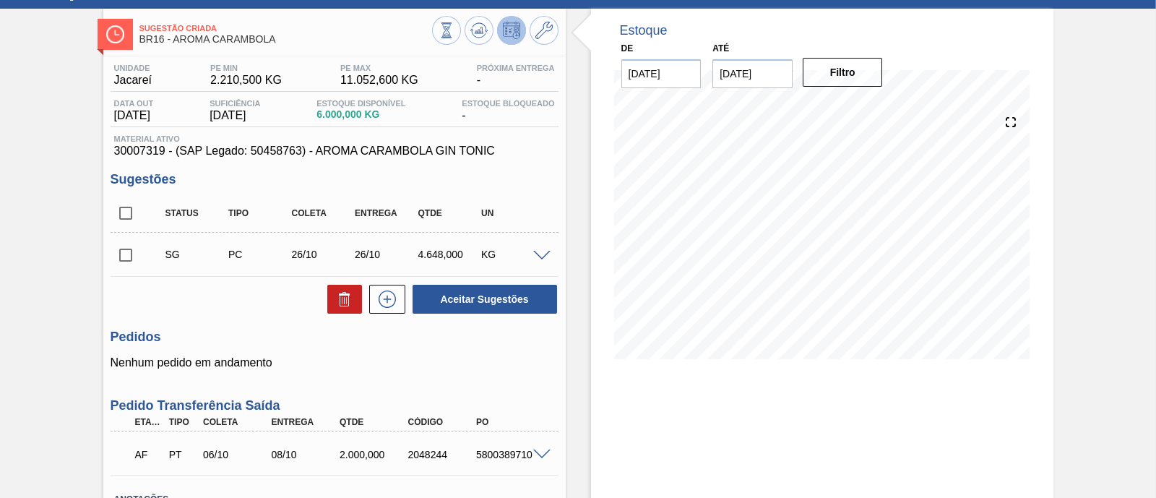
scroll to position [90, 0]
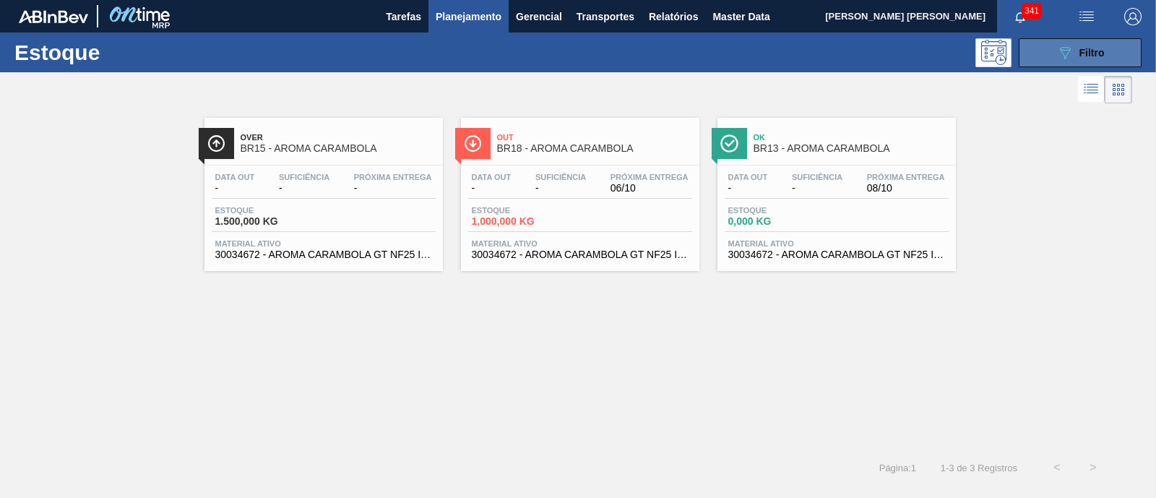
click at [1056, 44] on icon "089F7B8B-B2A5-4AFE-B5C0-19BA573D28AC" at bounding box center [1064, 52] width 17 height 17
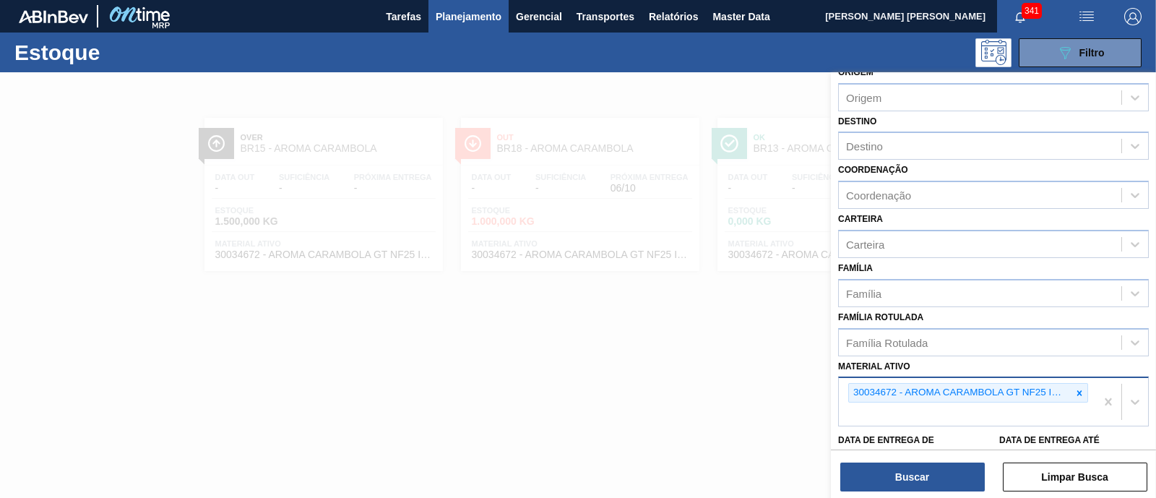
scroll to position [90, 0]
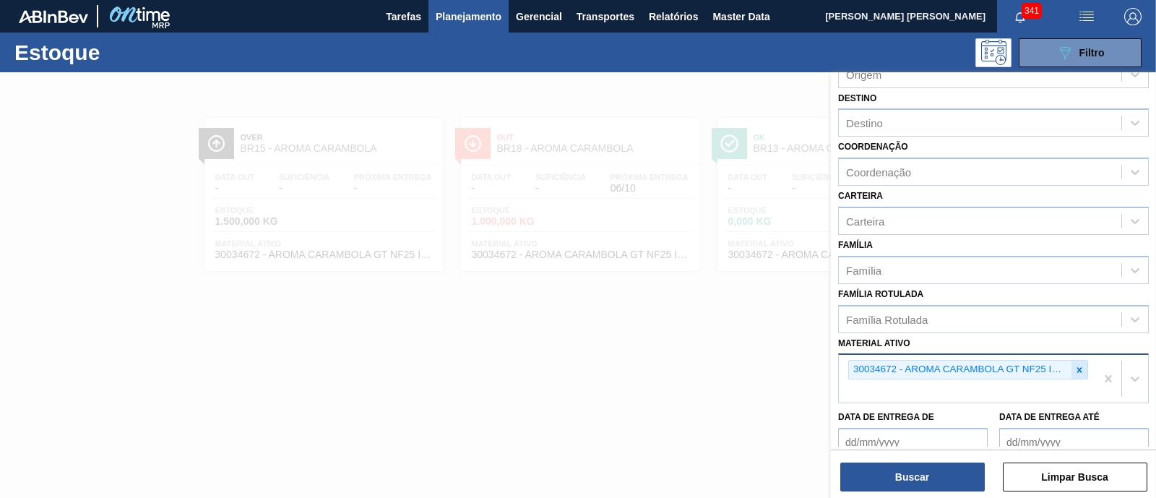
click at [1085, 370] on div at bounding box center [1080, 370] width 16 height 18
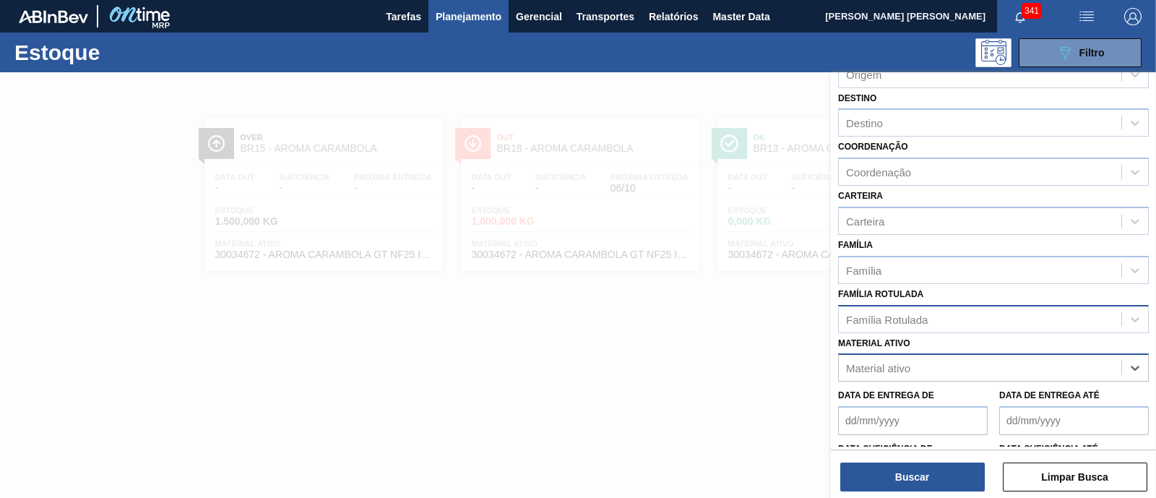
click at [979, 314] on div "Família Rotulada" at bounding box center [980, 319] width 283 height 21
type Rotulada "aroma carambola"
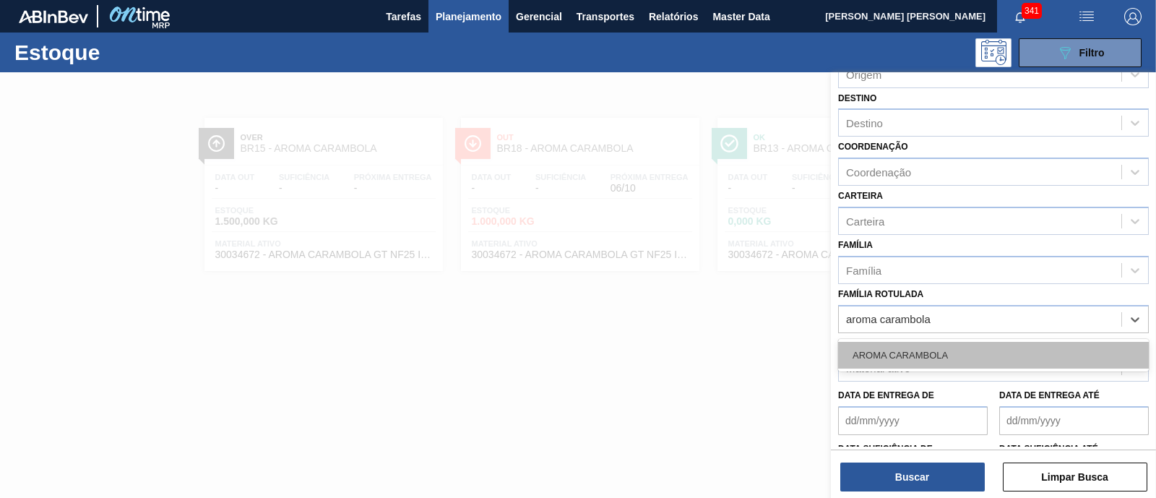
click at [965, 352] on div "AROMA CARAMBOLA" at bounding box center [993, 355] width 311 height 27
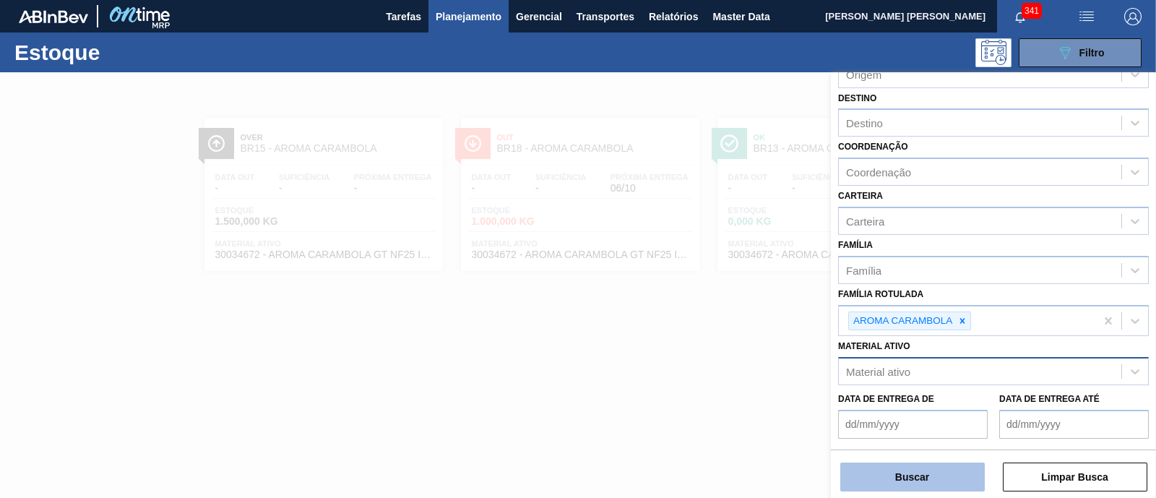
click at [940, 475] on button "Buscar" at bounding box center [912, 476] width 145 height 29
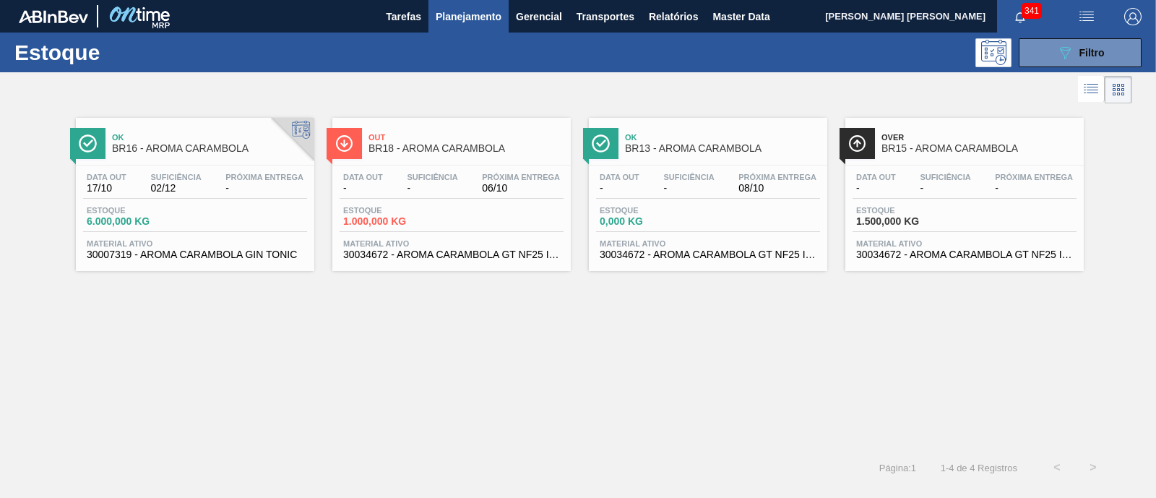
click at [176, 220] on span "6.000,000 KG" at bounding box center [137, 221] width 101 height 11
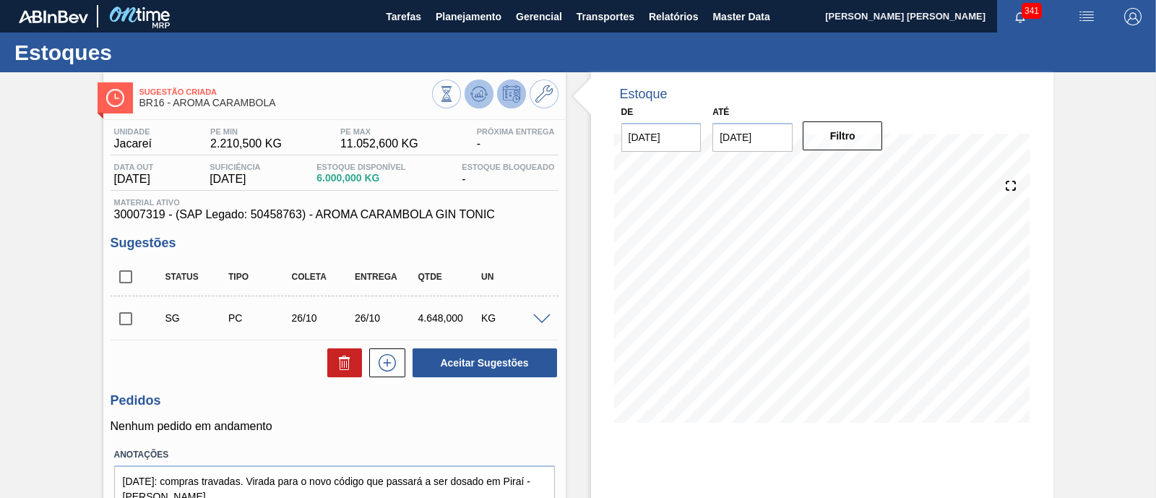
click at [483, 98] on icon at bounding box center [478, 97] width 14 height 7
click at [483, 22] on span "Planejamento" at bounding box center [469, 16] width 66 height 17
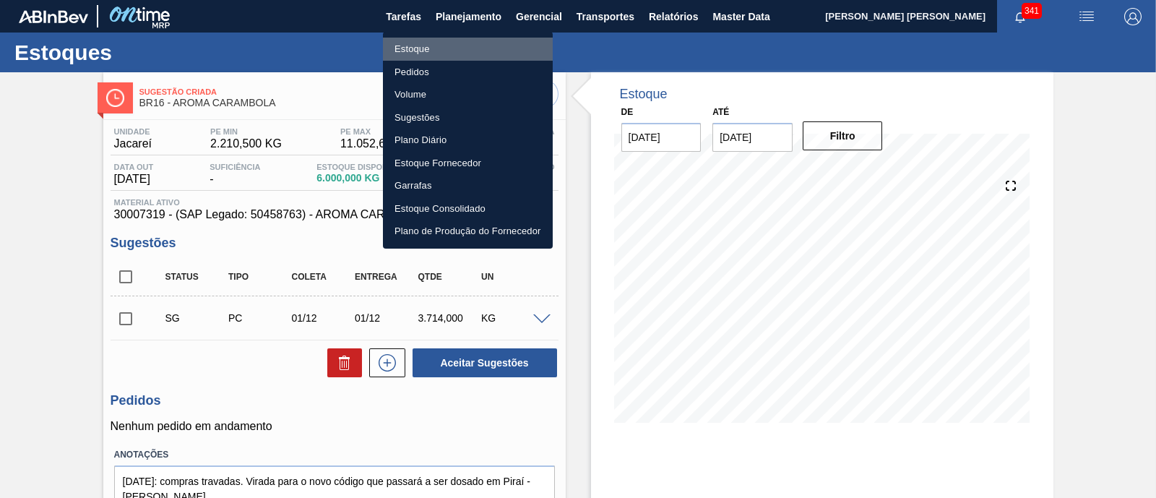
click at [423, 52] on li "Estoque" at bounding box center [468, 49] width 170 height 23
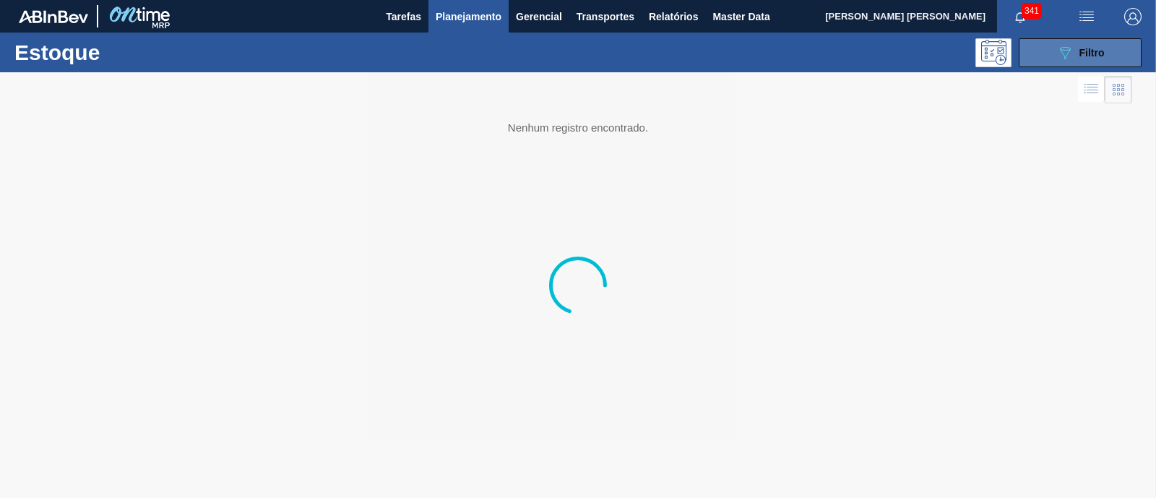
click at [1095, 56] on span "Filtro" at bounding box center [1092, 53] width 25 height 12
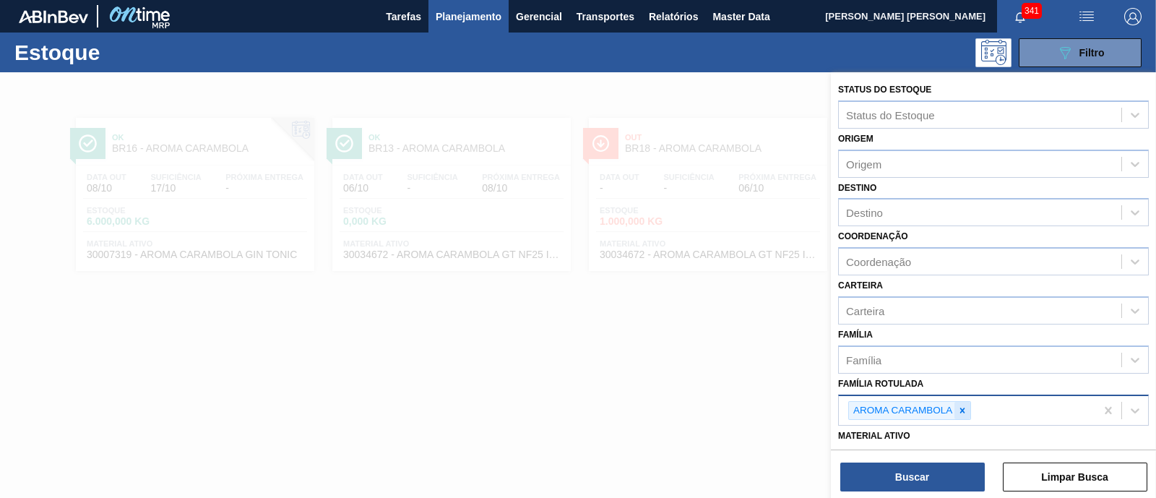
click at [962, 406] on icon at bounding box center [962, 410] width 10 height 10
click at [962, 406] on div "AROMA CARAMBOLA" at bounding box center [967, 411] width 257 height 30
type Rotulada "zimbro"
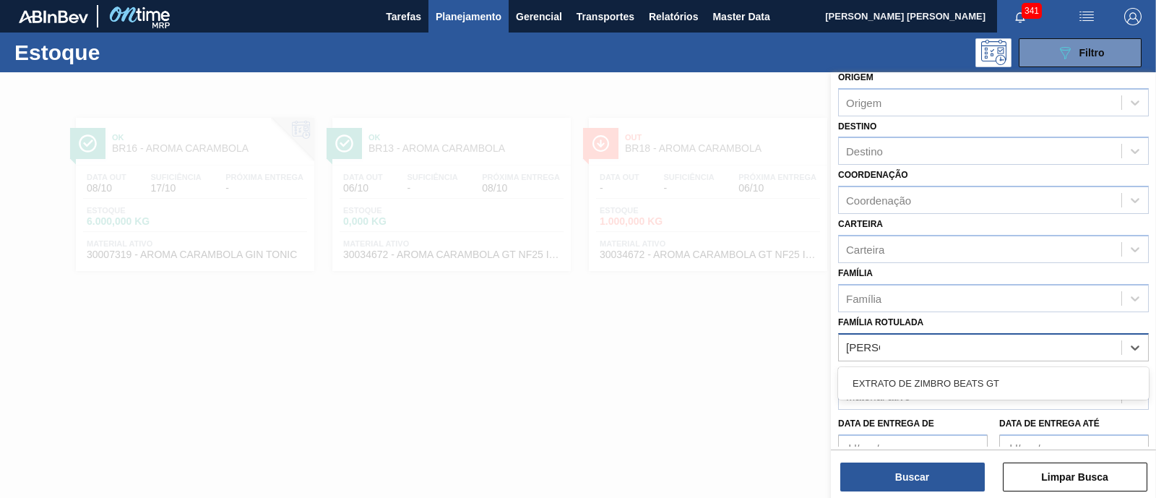
scroll to position [90, 0]
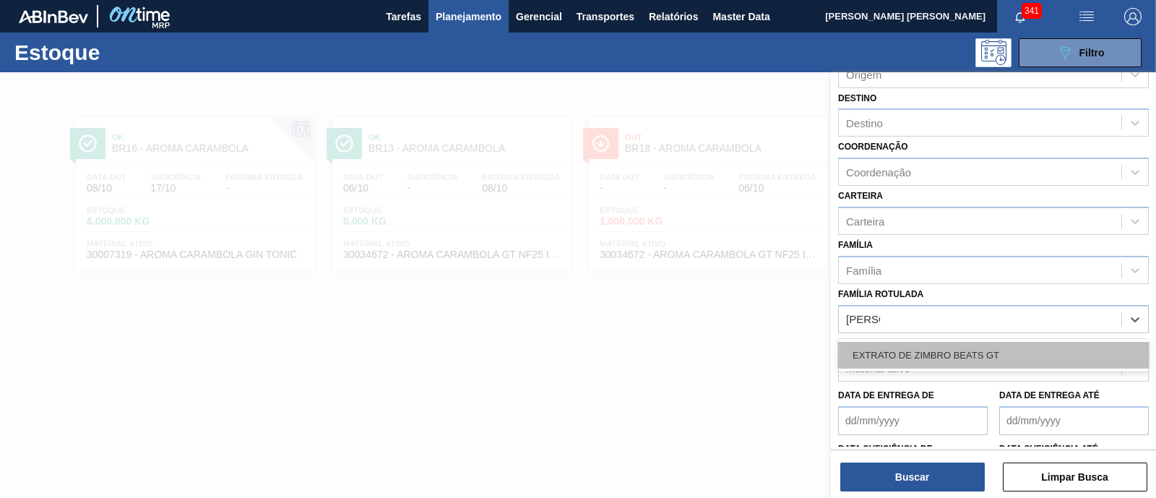
click at [966, 354] on div "EXTRATO DE ZIMBRO BEATS GT" at bounding box center [993, 355] width 311 height 27
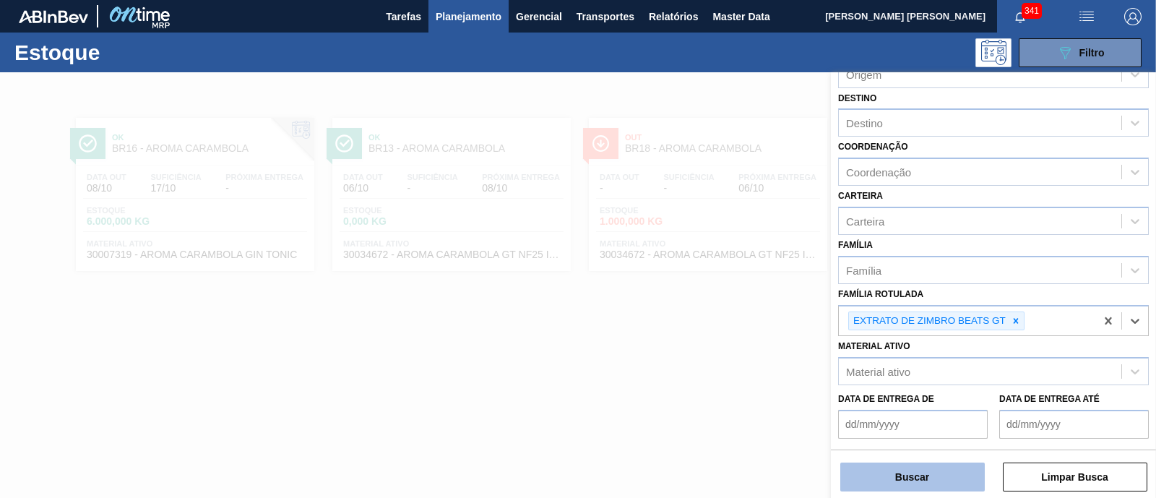
click at [931, 475] on button "Buscar" at bounding box center [912, 476] width 145 height 29
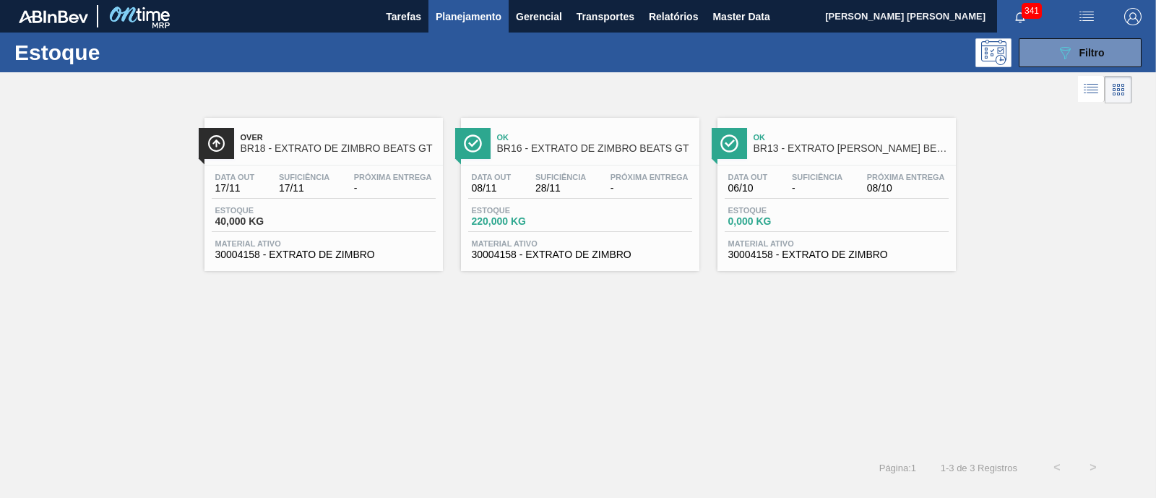
click at [460, 12] on span "Planejamento" at bounding box center [469, 16] width 66 height 17
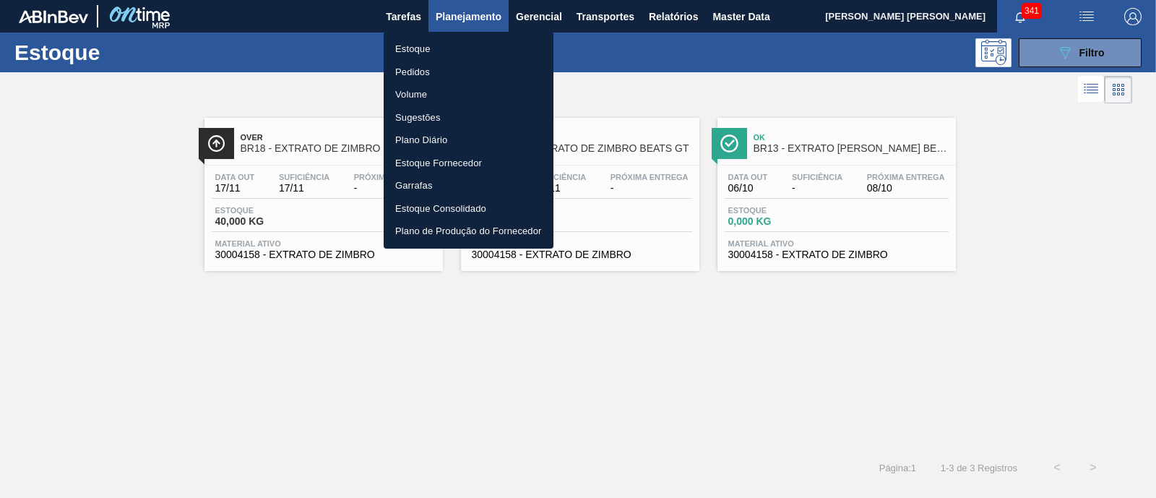
click at [415, 50] on li "Estoque" at bounding box center [469, 49] width 170 height 23
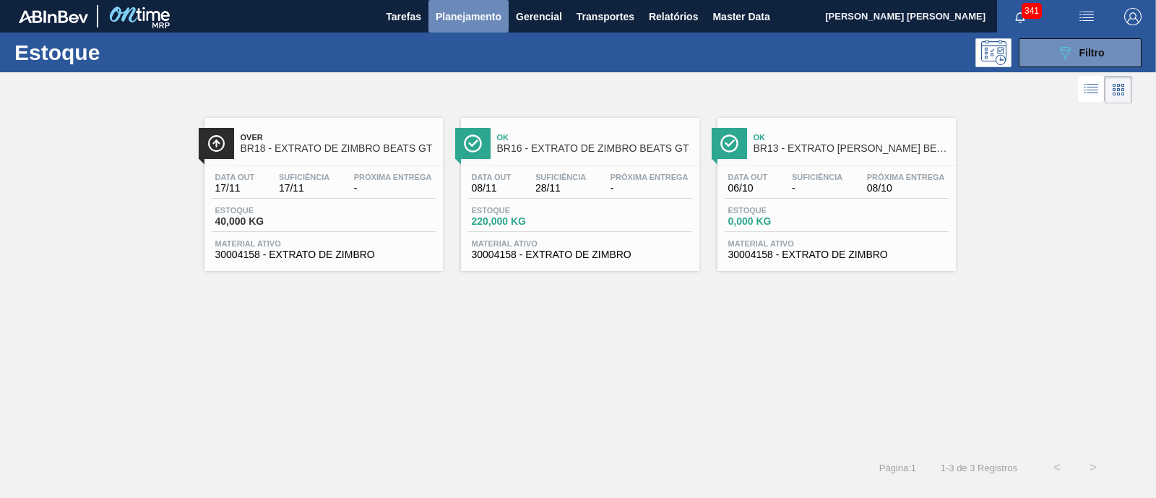
click at [475, 16] on span "Planejamento" at bounding box center [469, 16] width 66 height 17
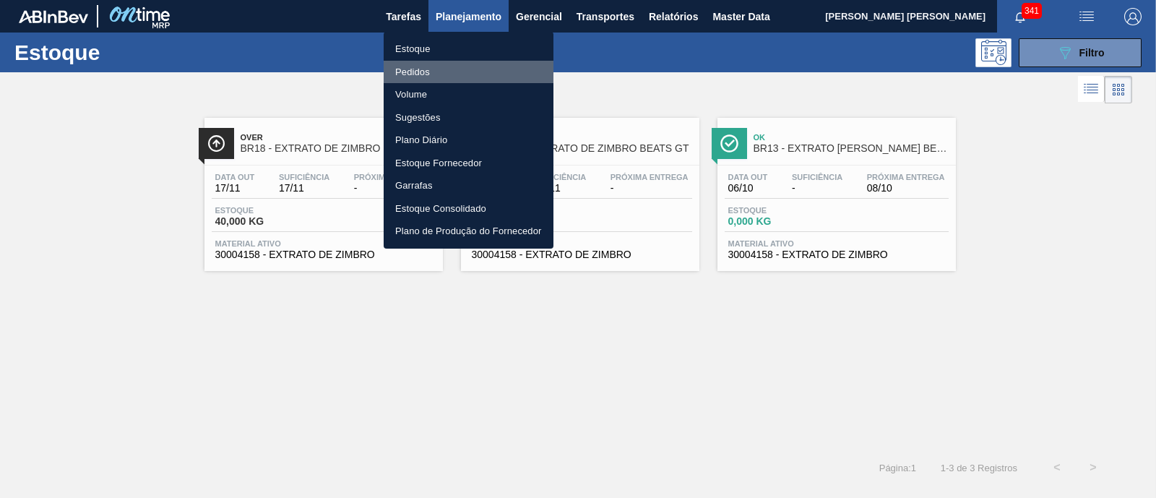
click at [415, 69] on li "Pedidos" at bounding box center [469, 72] width 170 height 23
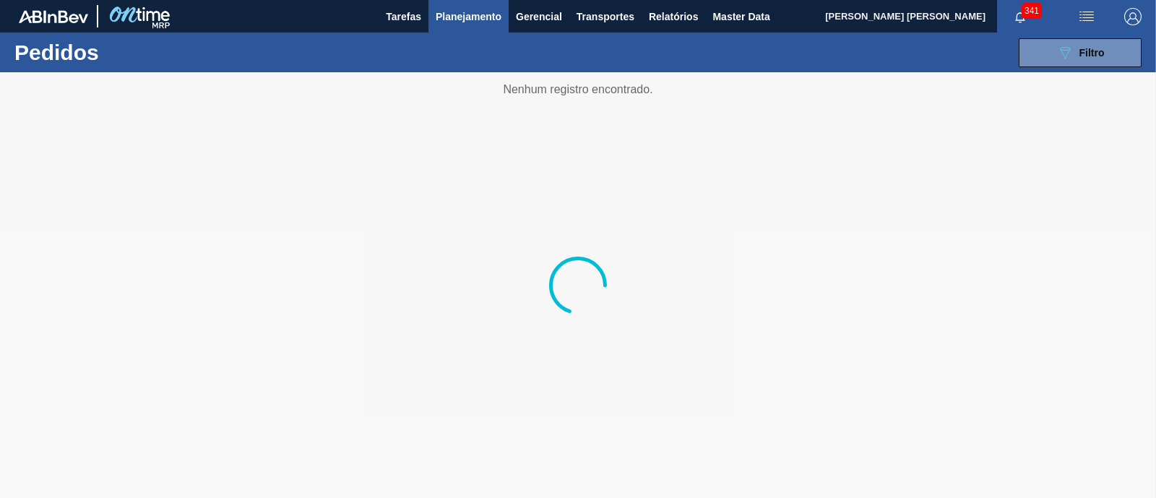
click at [470, 17] on span "Planejamento" at bounding box center [469, 16] width 66 height 17
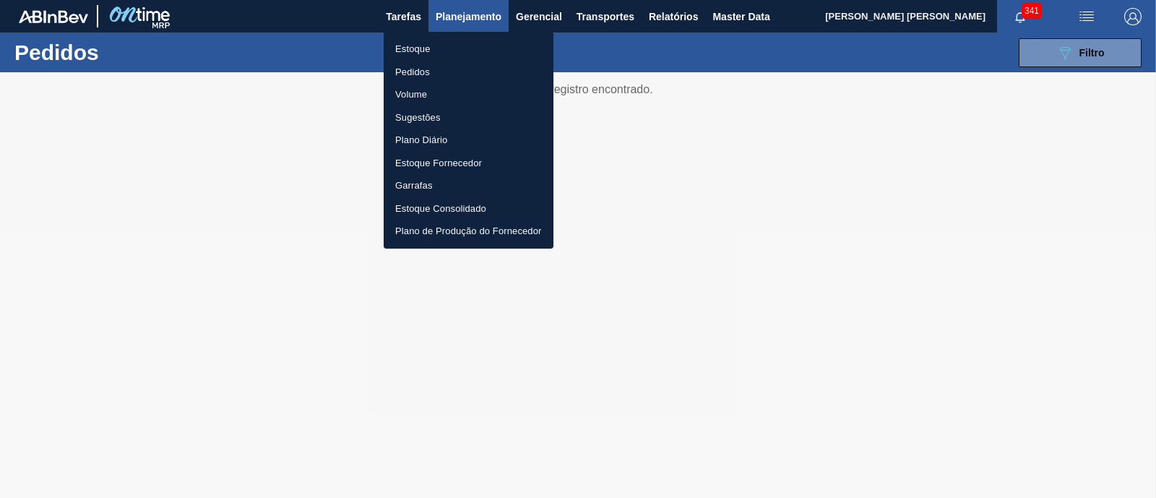
click at [657, 23] on div at bounding box center [578, 249] width 1156 height 498
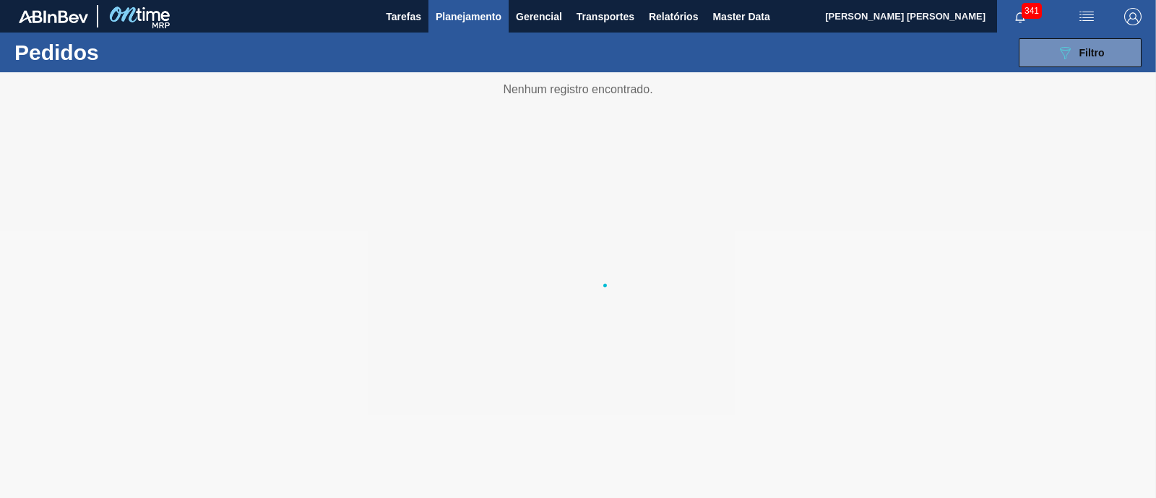
click at [676, 0] on body "Tarefas Planejamento Gerencial Transportes Relatórios Master Data ERICA BOER GA…" at bounding box center [578, 0] width 1156 height 0
click at [676, 15] on span "Relatórios" at bounding box center [673, 16] width 49 height 17
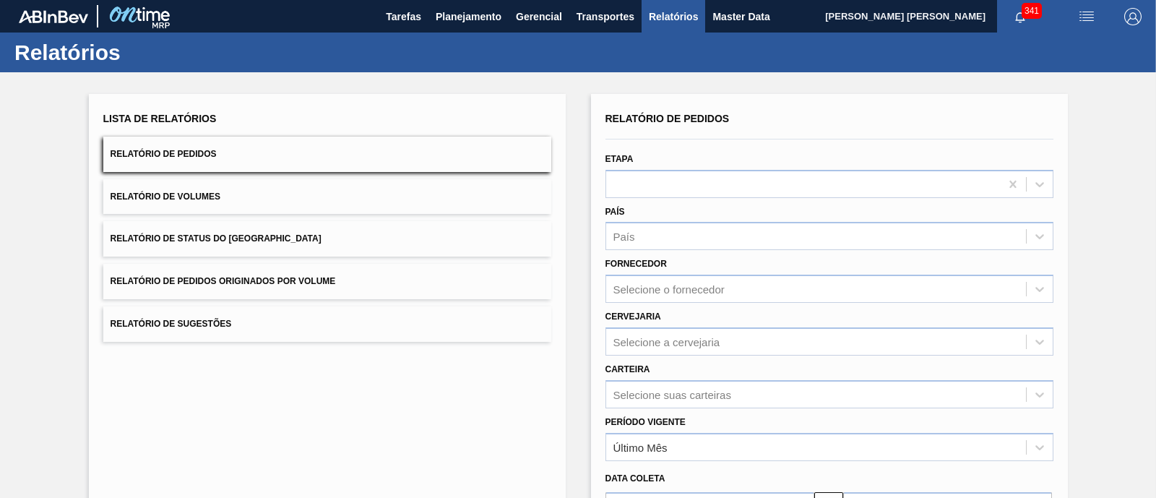
click at [289, 156] on button "Relatório de Pedidos" at bounding box center [327, 154] width 448 height 35
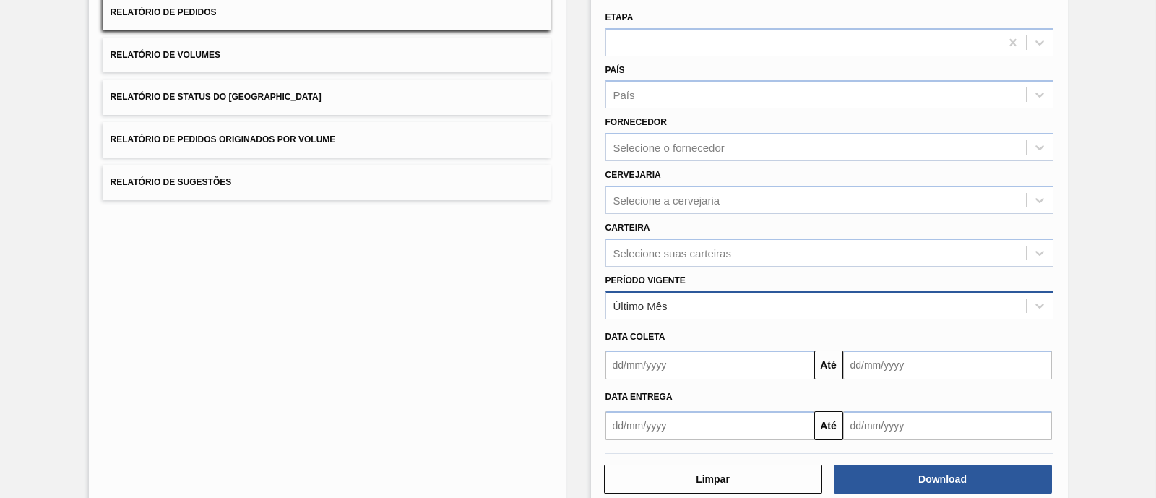
scroll to position [169, 0]
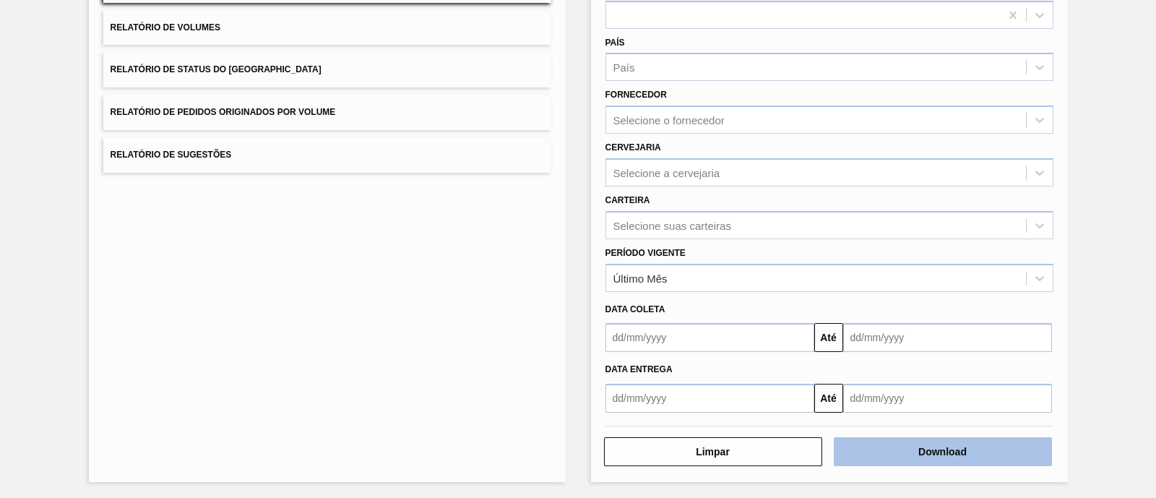
click at [898, 454] on button "Download" at bounding box center [943, 451] width 218 height 29
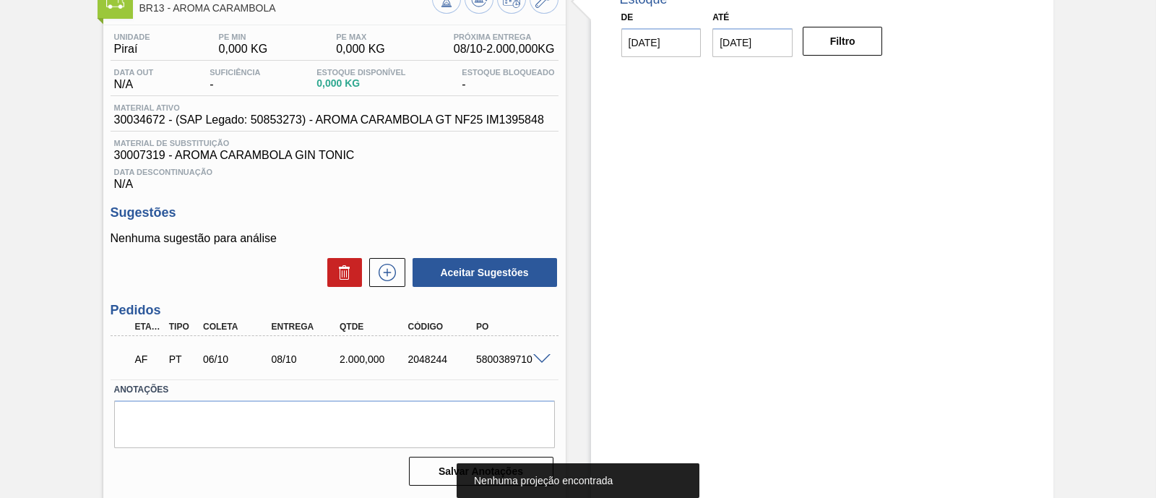
scroll to position [123, 0]
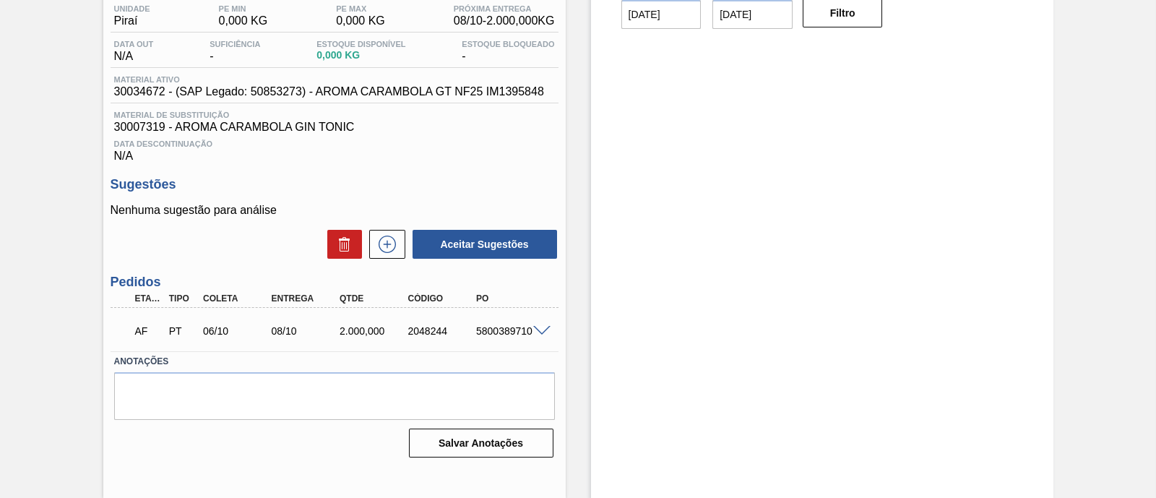
click at [538, 333] on span at bounding box center [541, 331] width 17 height 11
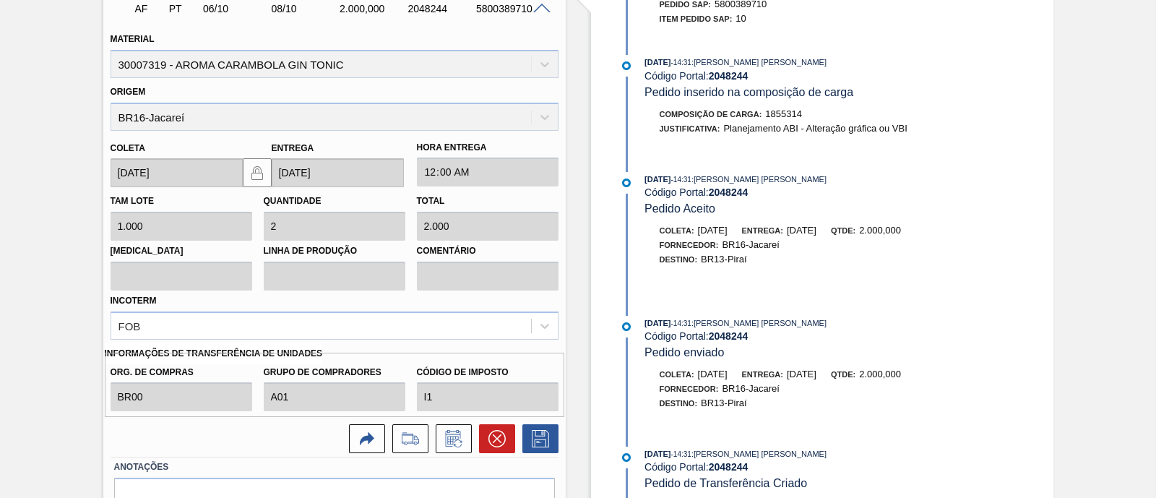
scroll to position [484, 0]
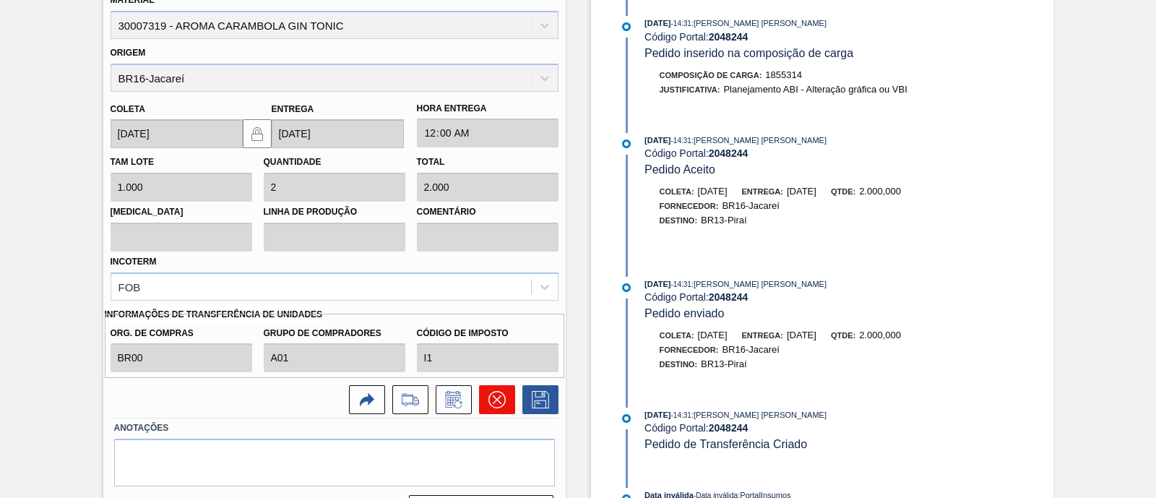
click at [501, 403] on icon at bounding box center [496, 399] width 17 height 17
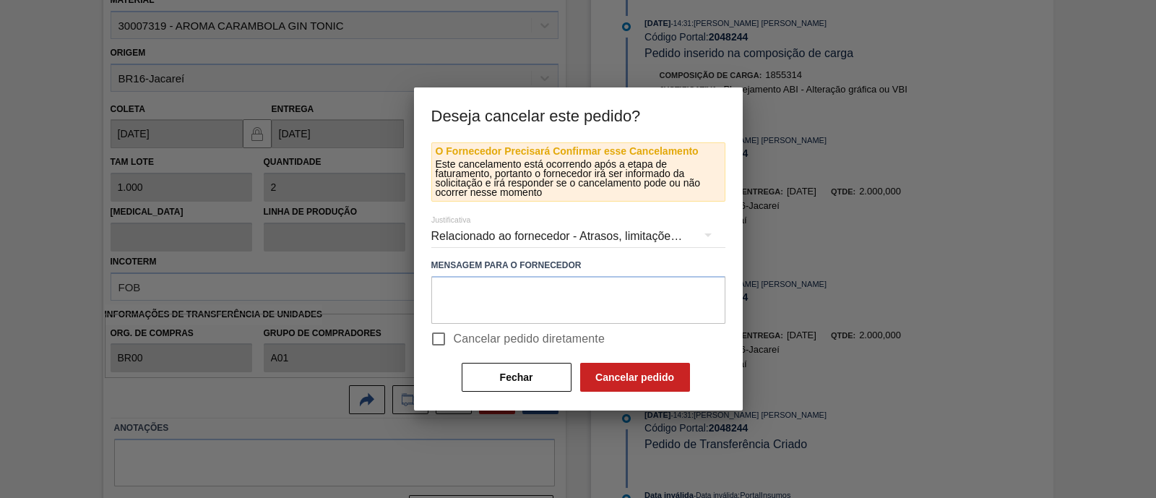
click at [510, 334] on span "Cancelar pedido diretamente" at bounding box center [530, 338] width 152 height 17
click at [454, 334] on input "Cancelar pedido diretamente" at bounding box center [438, 339] width 30 height 30
checkbox input "true"
click at [639, 377] on button "Cancelar pedido" at bounding box center [635, 377] width 110 height 29
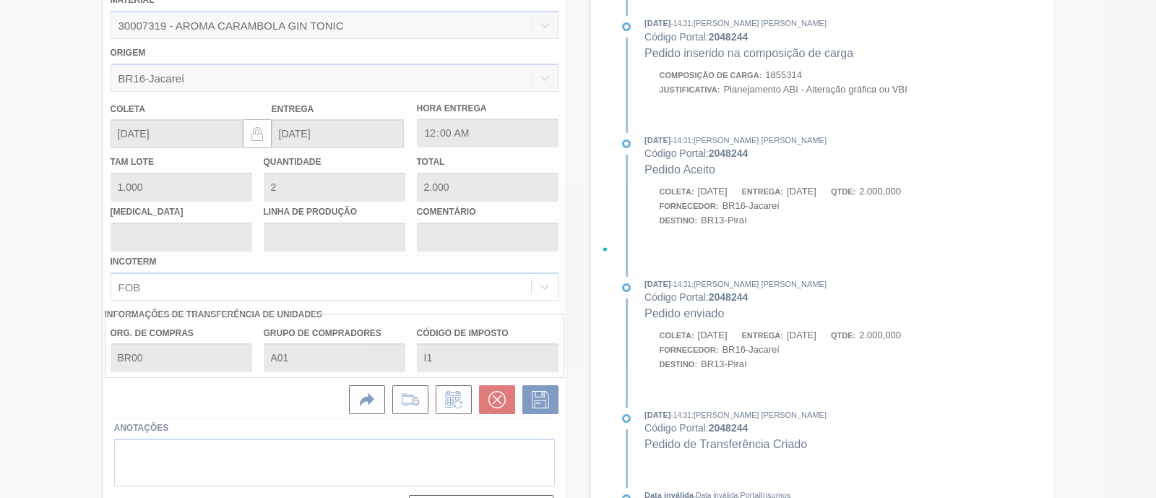
scroll to position [123, 0]
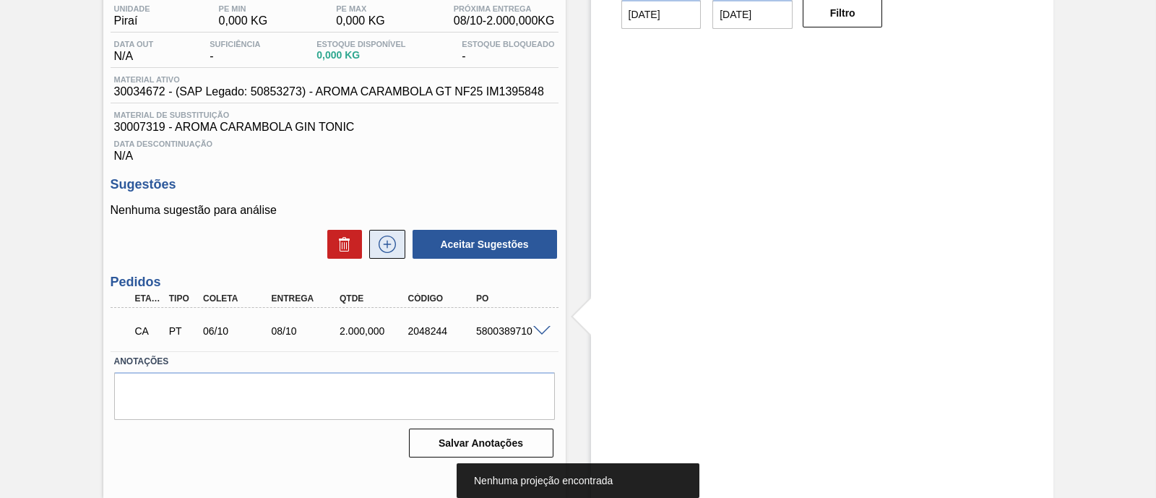
click at [395, 247] on icon at bounding box center [387, 244] width 23 height 17
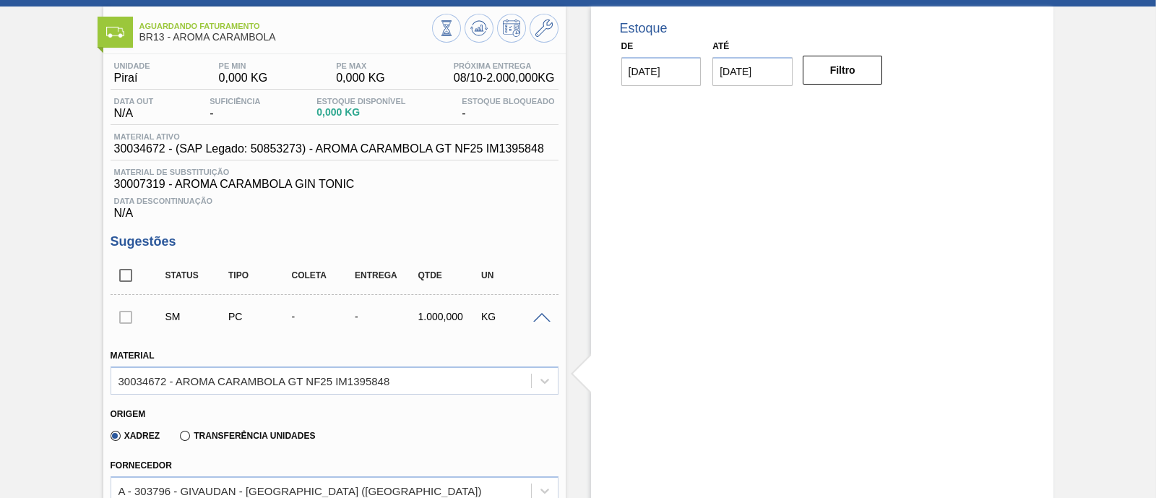
scroll to position [90, 0]
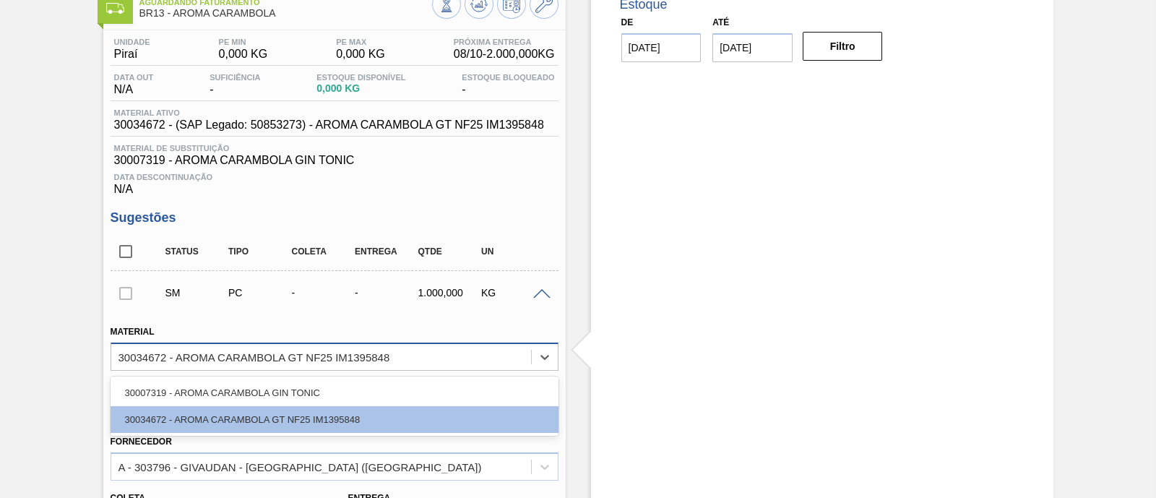
click at [251, 353] on div "30034672 - AROMA CARAMBOLA GT NF25 IM1395848" at bounding box center [255, 356] width 272 height 12
click at [228, 389] on div "30007319 - AROMA CARAMBOLA GIN TONIC" at bounding box center [335, 392] width 448 height 27
type input "0,02"
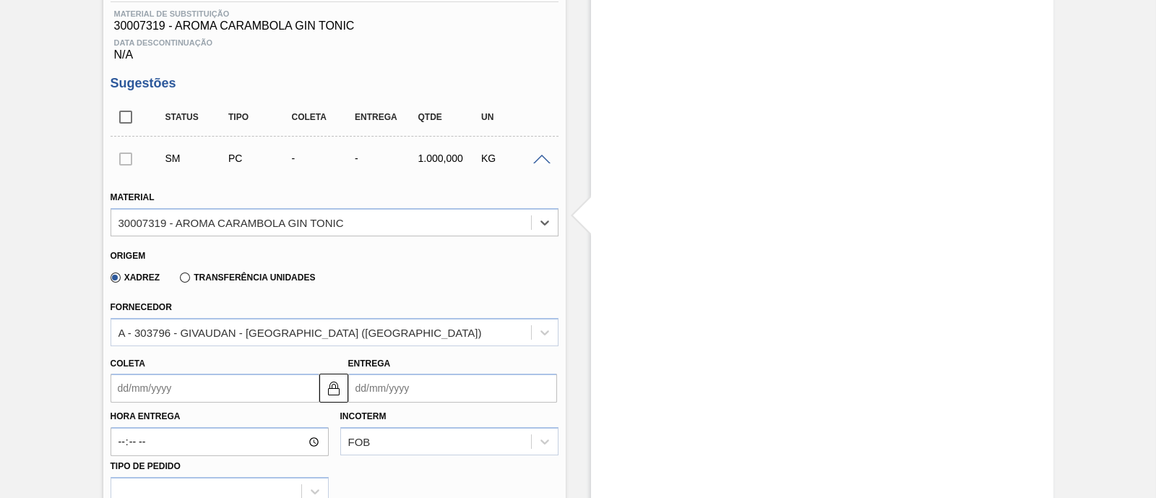
scroll to position [271, 0]
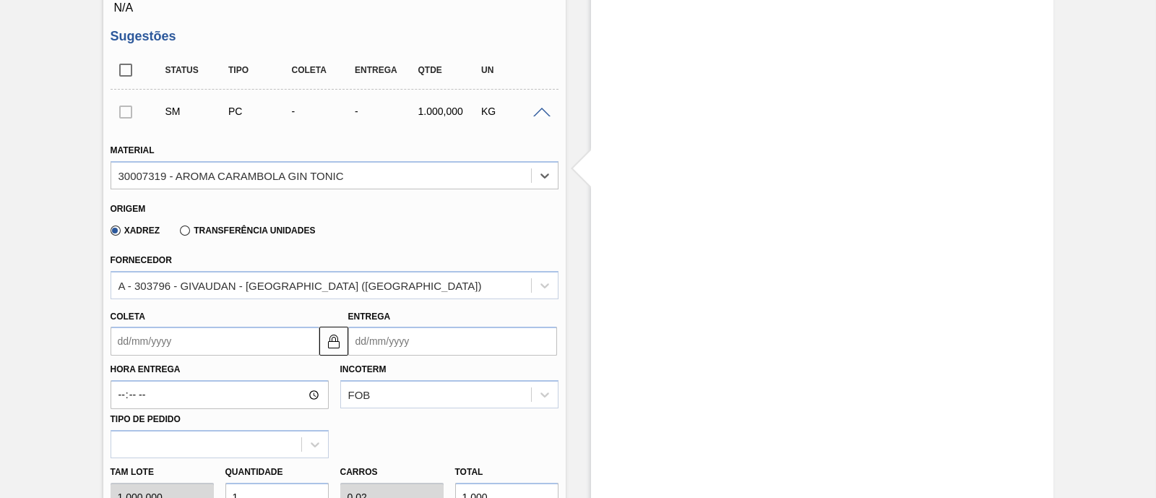
click at [233, 234] on label "Transferência Unidades" at bounding box center [247, 230] width 135 height 10
click at [178, 233] on input "Transferência Unidades" at bounding box center [178, 233] width 0 height 0
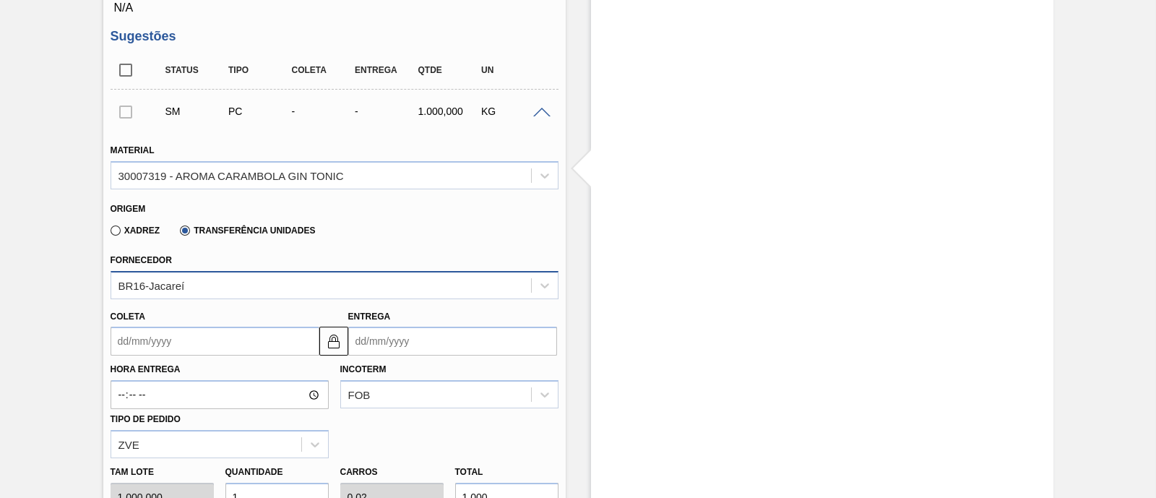
click at [225, 280] on div "BR16-Jacareí" at bounding box center [321, 285] width 420 height 21
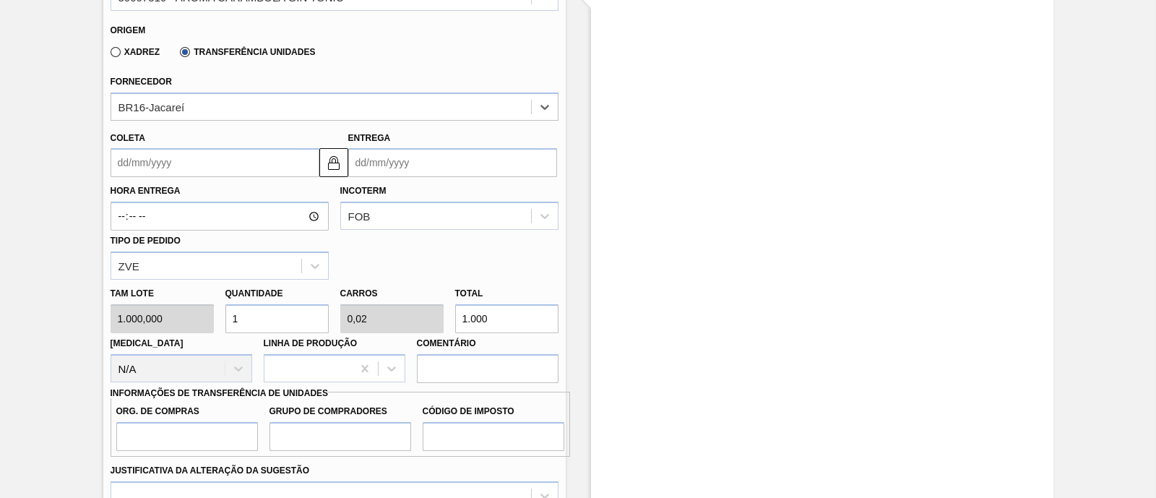
scroll to position [452, 0]
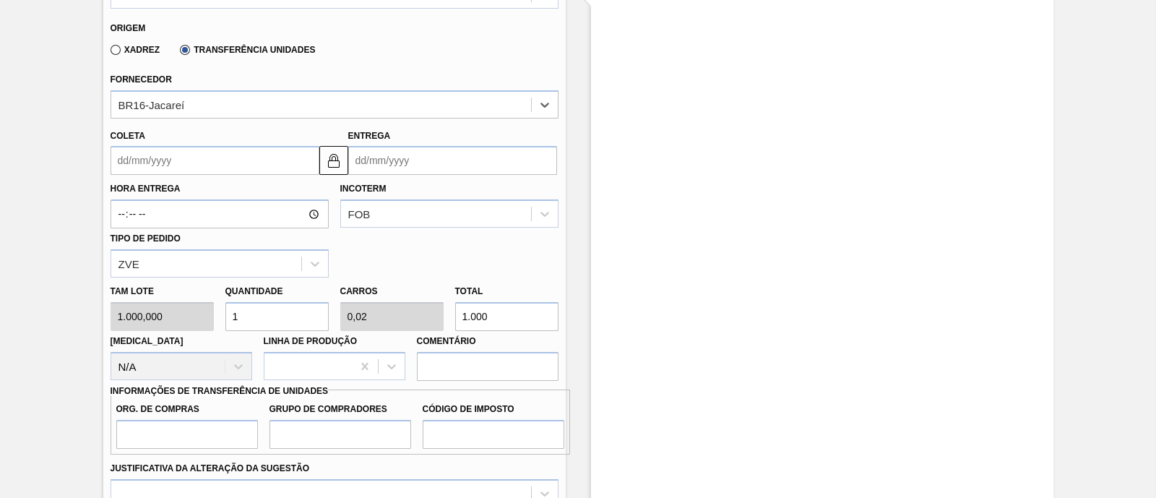
click at [230, 164] on input "Coleta" at bounding box center [215, 160] width 209 height 29
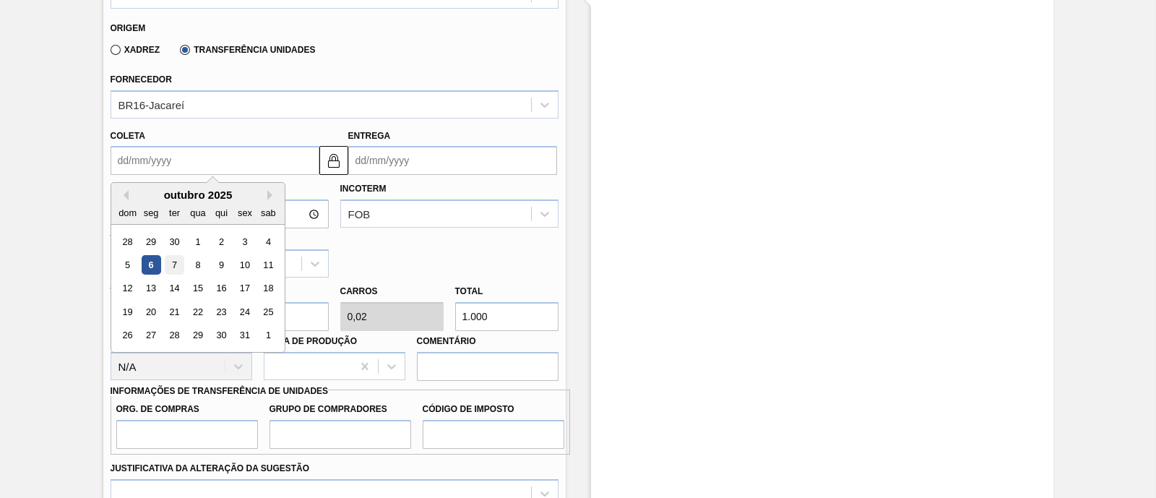
click at [168, 267] on div "7" at bounding box center [174, 265] width 20 height 20
type input "07/10/2025"
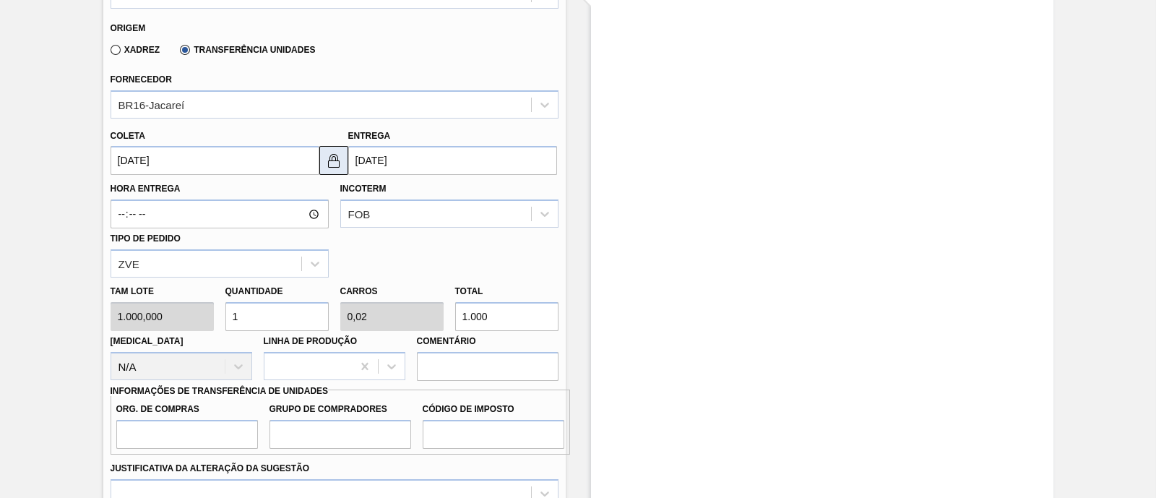
click at [325, 160] on img at bounding box center [333, 160] width 17 height 17
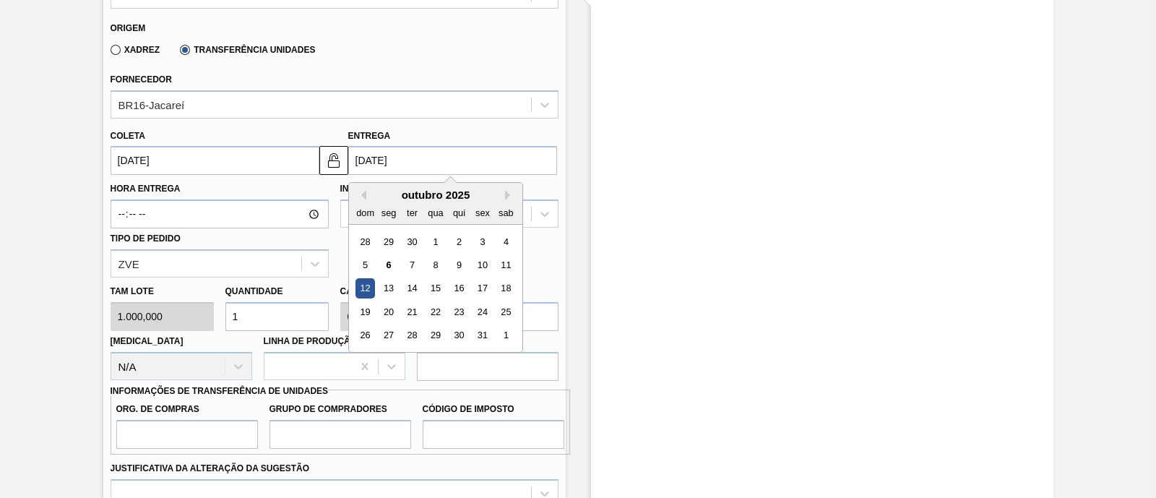
click at [365, 160] on input "12/10/2025" at bounding box center [452, 160] width 209 height 29
click at [439, 261] on div "8" at bounding box center [436, 265] width 20 height 20
type input "[DATE]"
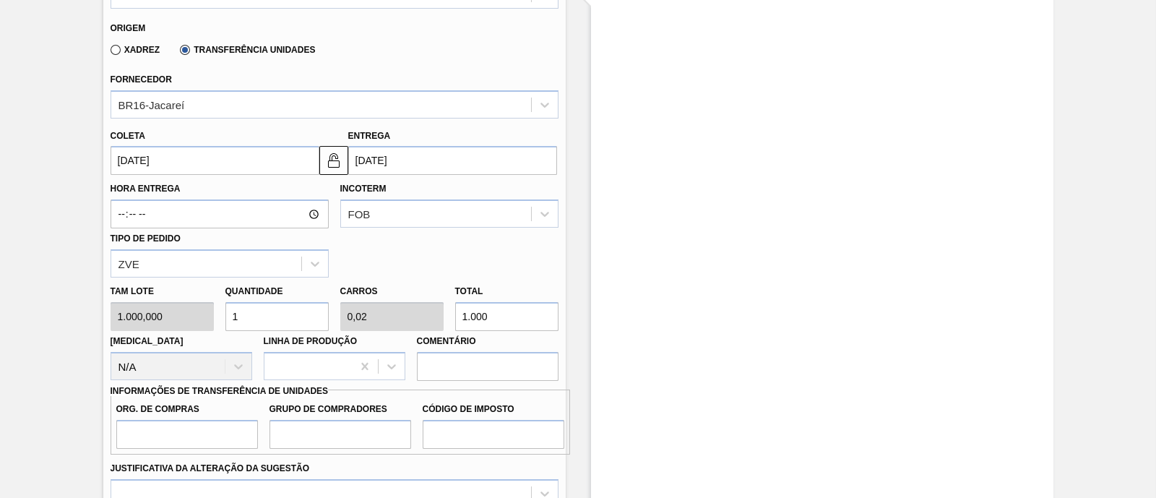
click at [431, 319] on div "Tam lote 1.000,000 Quantidade 1 Carros 0,02 Total 1.000 Doca N/A Linha de Produ…" at bounding box center [335, 328] width 460 height 103
type input "0,004"
type input "0"
type input "4"
type input "0,04"
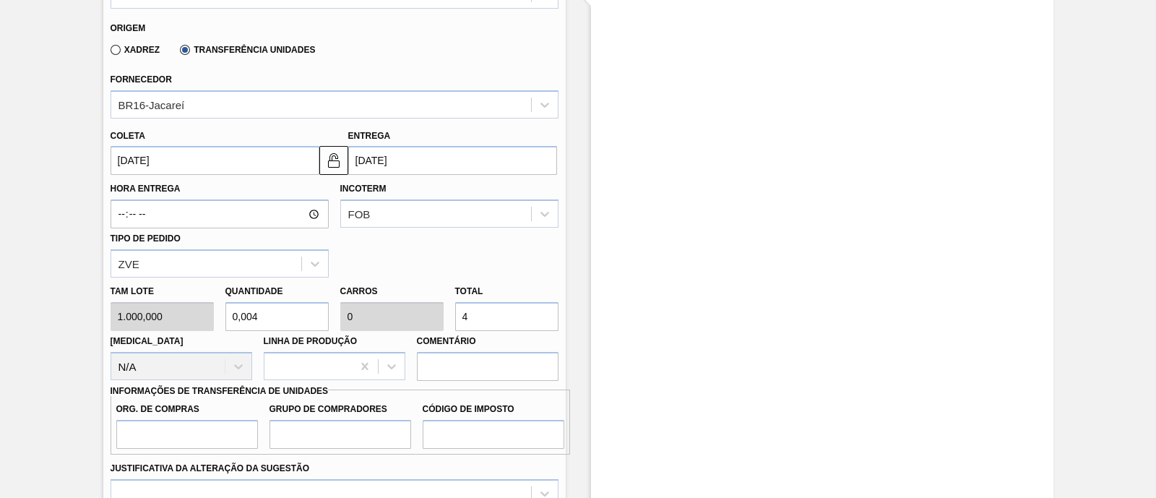
type input "0,001"
type input "40"
type input "0,4"
type input "0,008"
type input "400"
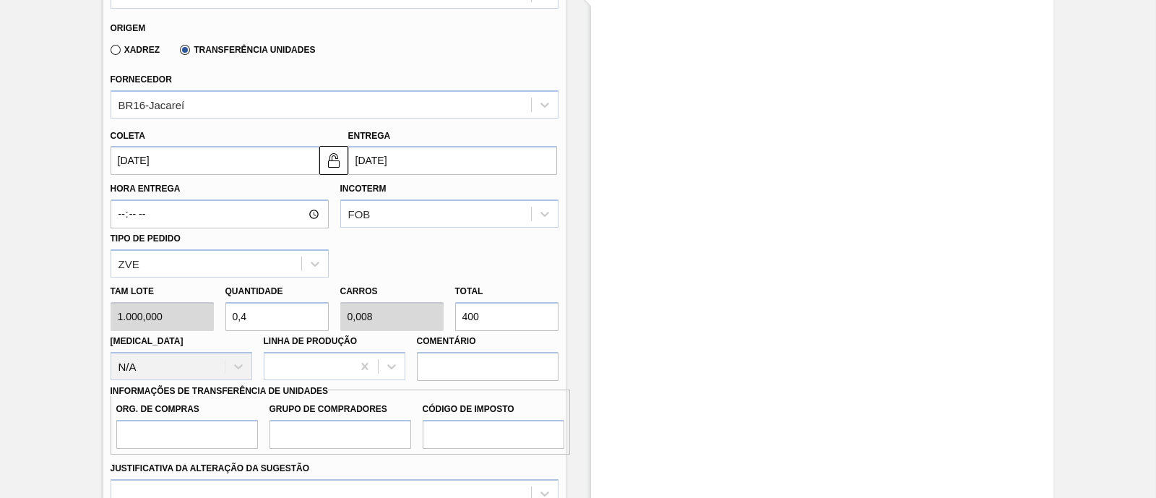
type input "4"
type input "0,08"
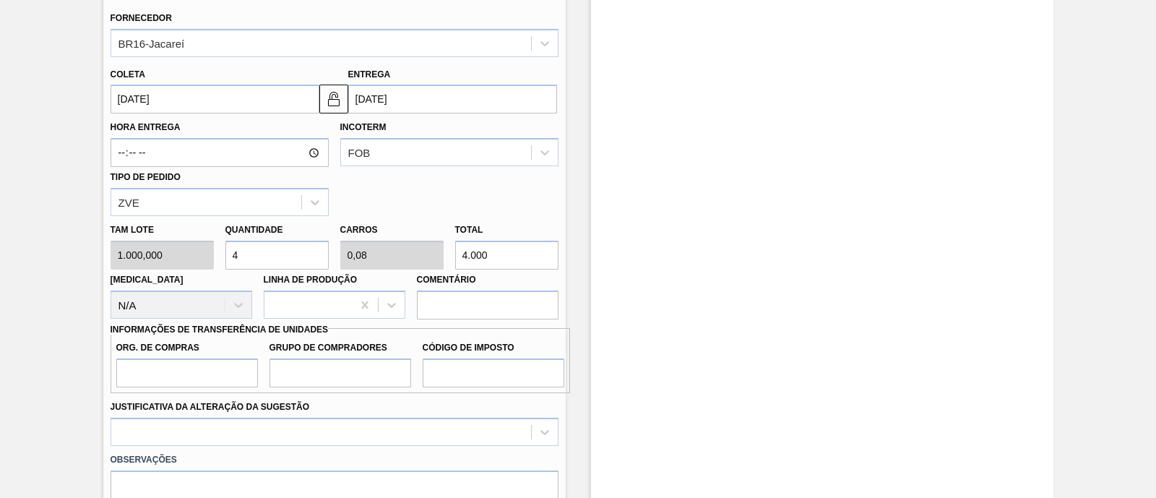
scroll to position [542, 0]
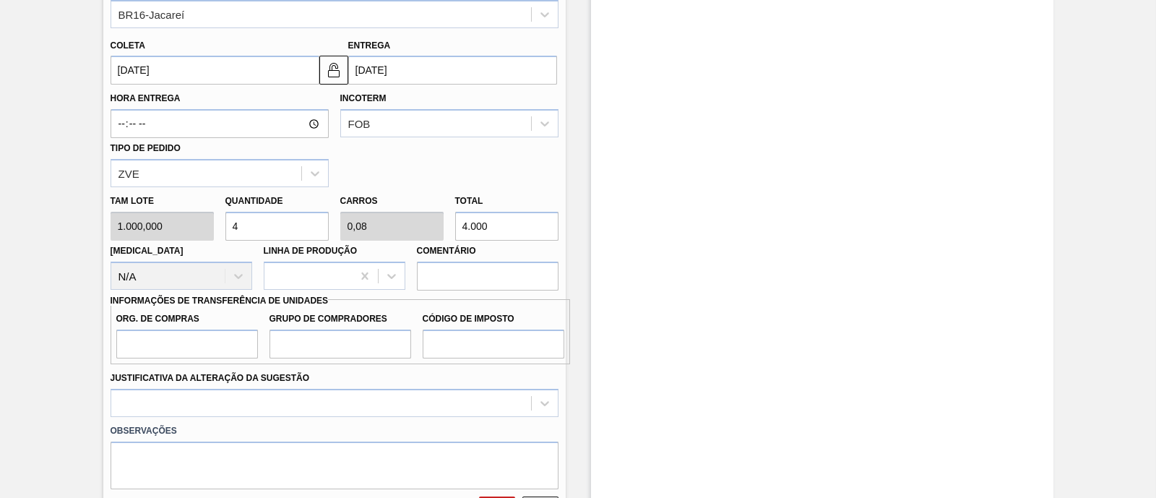
type input "4.000"
click at [228, 358] on input "Org. de Compras" at bounding box center [187, 343] width 142 height 29
type input "BR00"
click at [317, 347] on input "Grupo de Compradores" at bounding box center [341, 343] width 142 height 29
type input "A01"
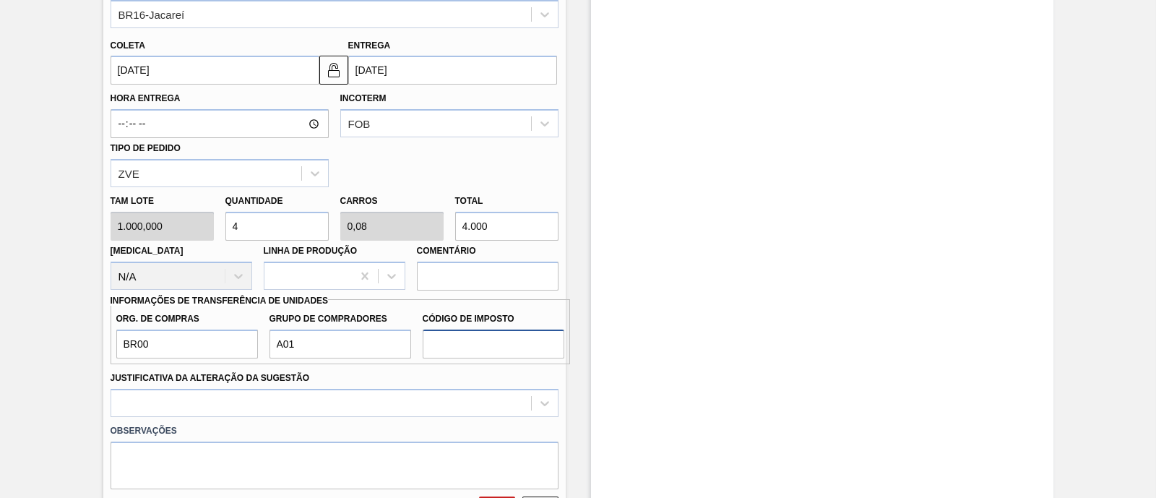
click at [462, 350] on input "Código de Imposto" at bounding box center [494, 343] width 142 height 29
type input "I1"
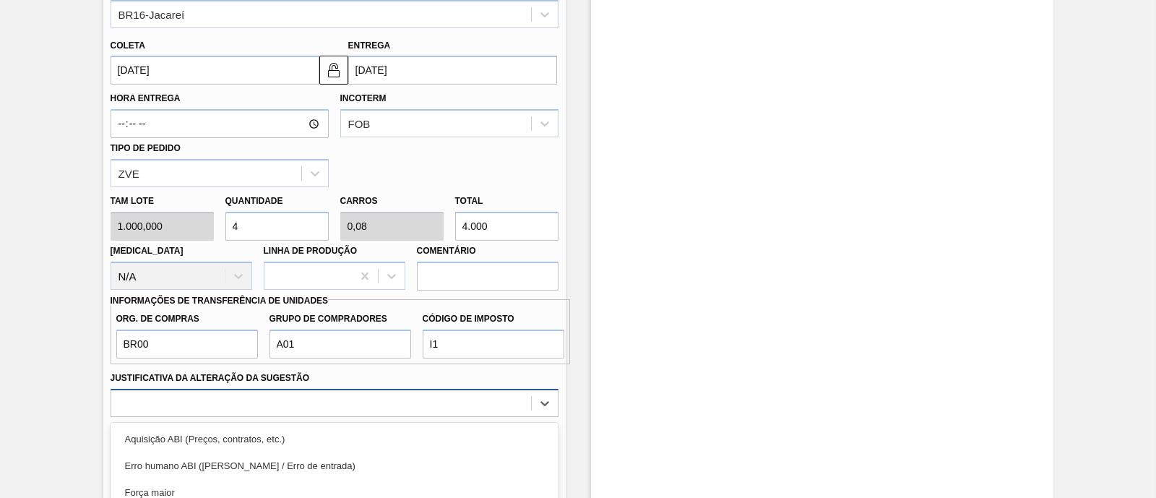
click at [443, 401] on div "option Master data incorreto ABI (LT, MOQ, etc.) focused, 5 of 18. 18 results a…" at bounding box center [335, 403] width 448 height 28
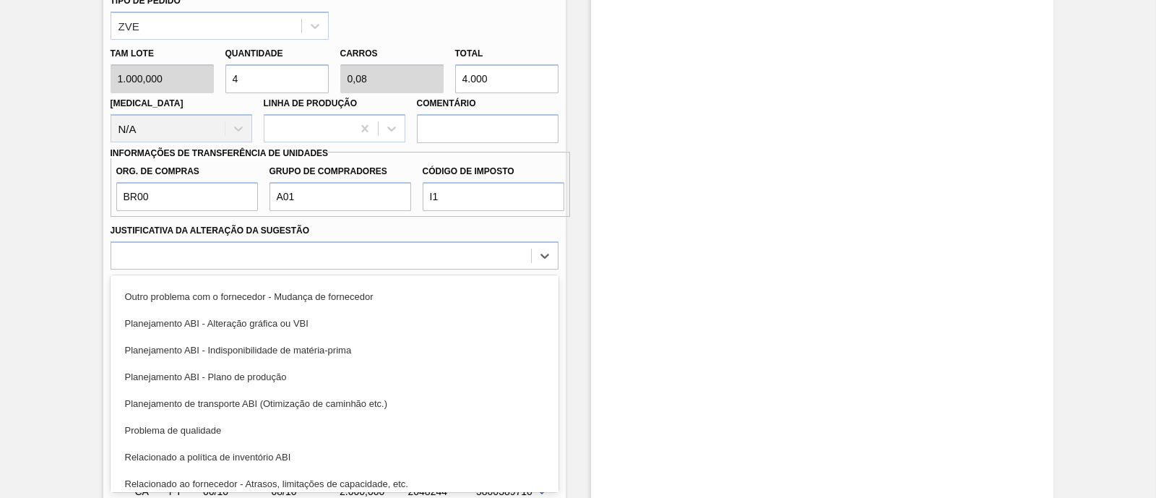
scroll to position [0, 0]
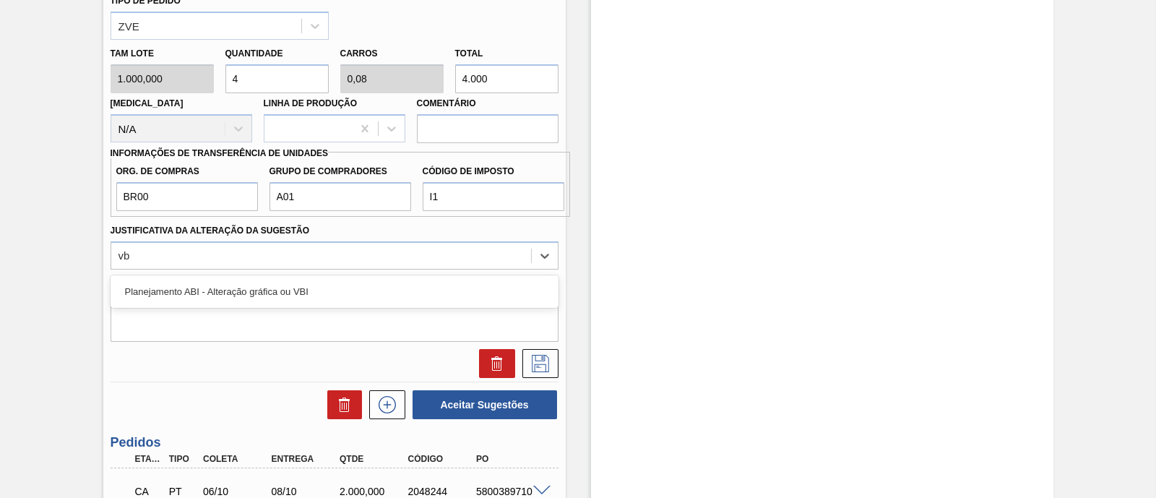
type Sugestão "vbi"
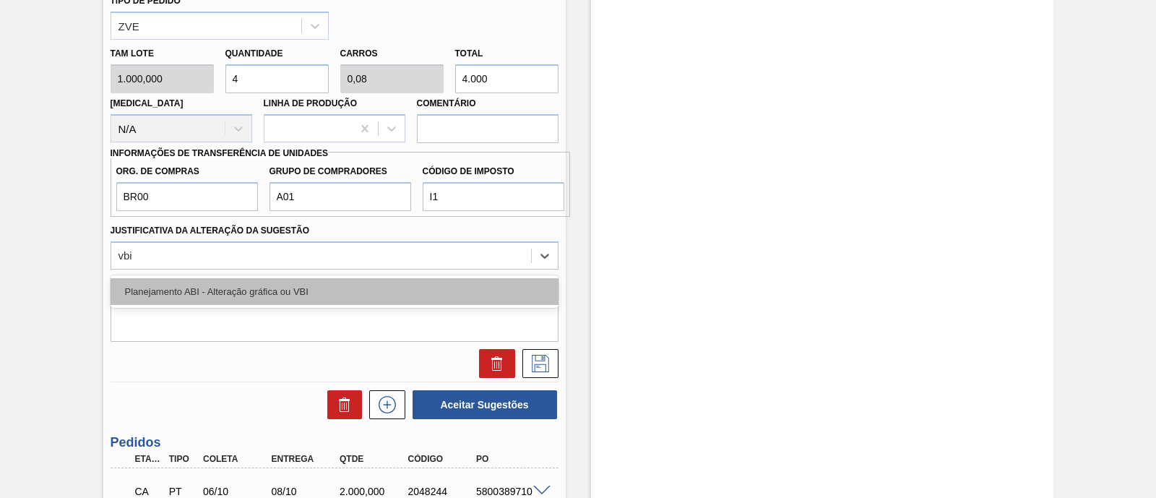
click at [295, 295] on div "Planejamento ABI - Alteração gráfica ou VBI" at bounding box center [335, 291] width 448 height 27
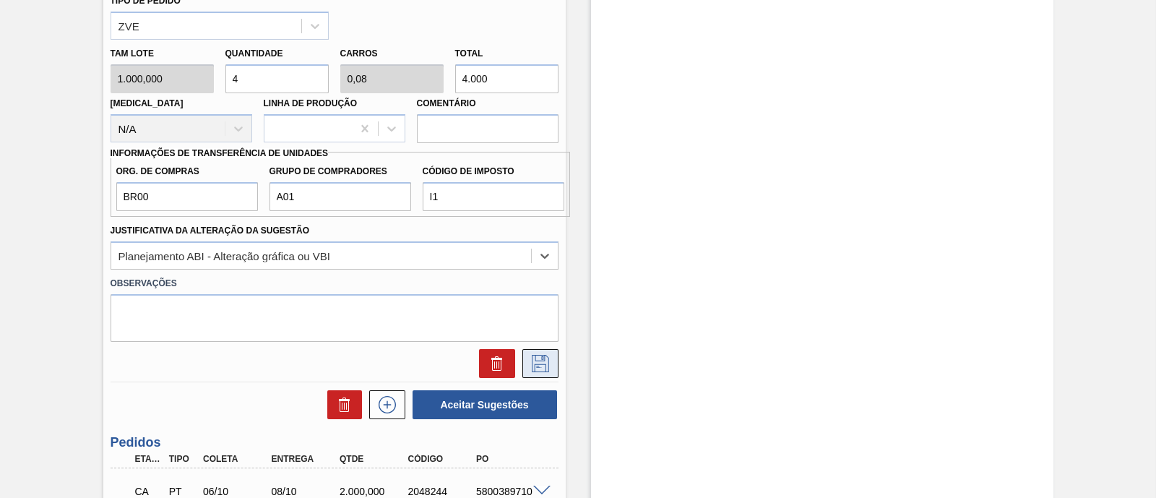
click at [547, 362] on icon at bounding box center [540, 363] width 17 height 17
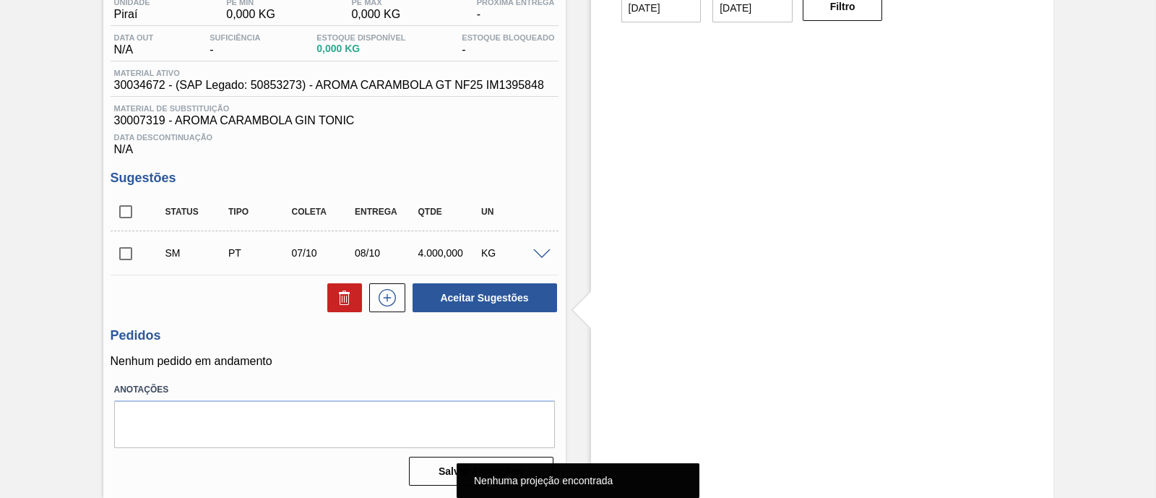
scroll to position [42, 0]
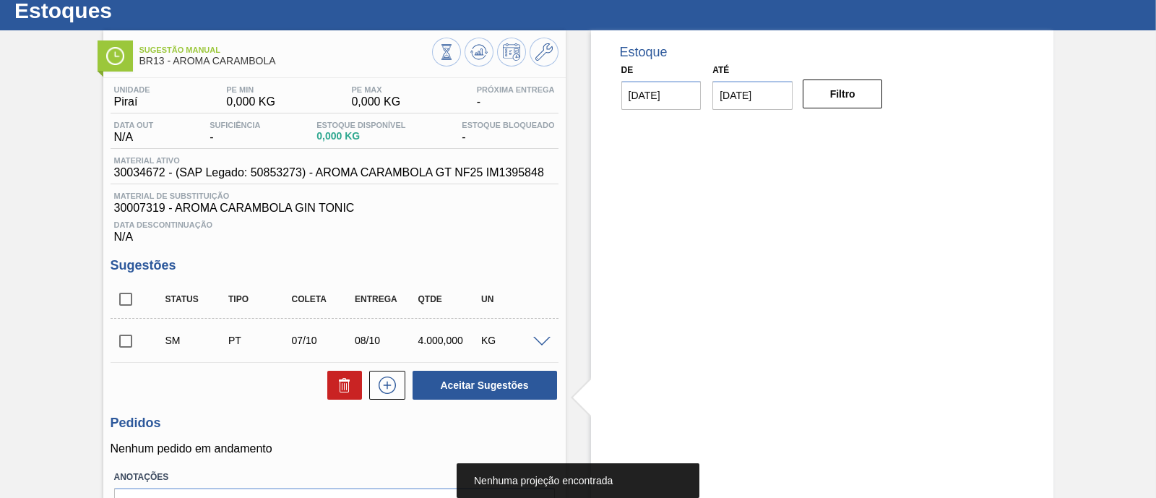
click at [123, 342] on input "checkbox" at bounding box center [126, 341] width 30 height 30
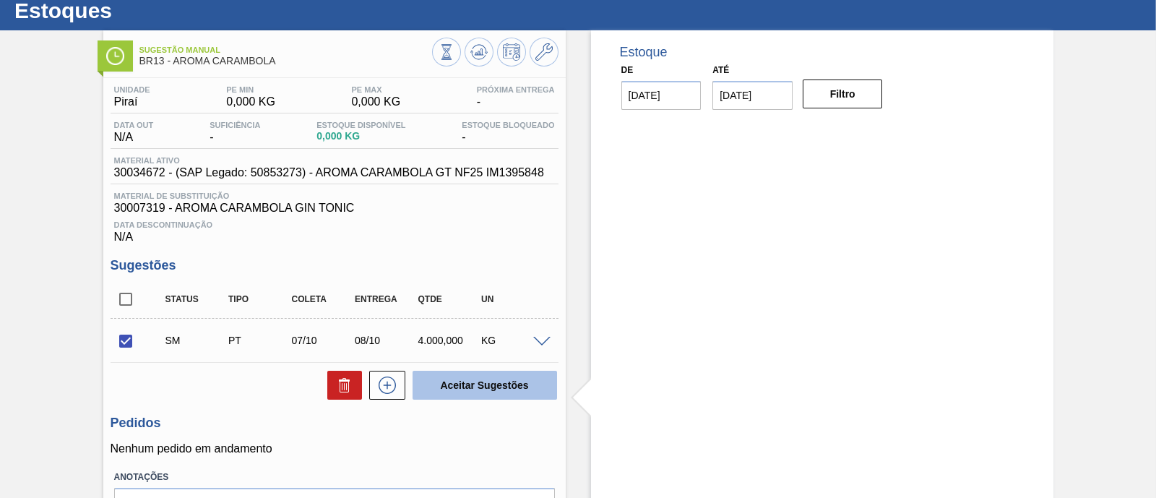
click at [502, 392] on button "Aceitar Sugestões" at bounding box center [485, 385] width 145 height 29
checkbox input "false"
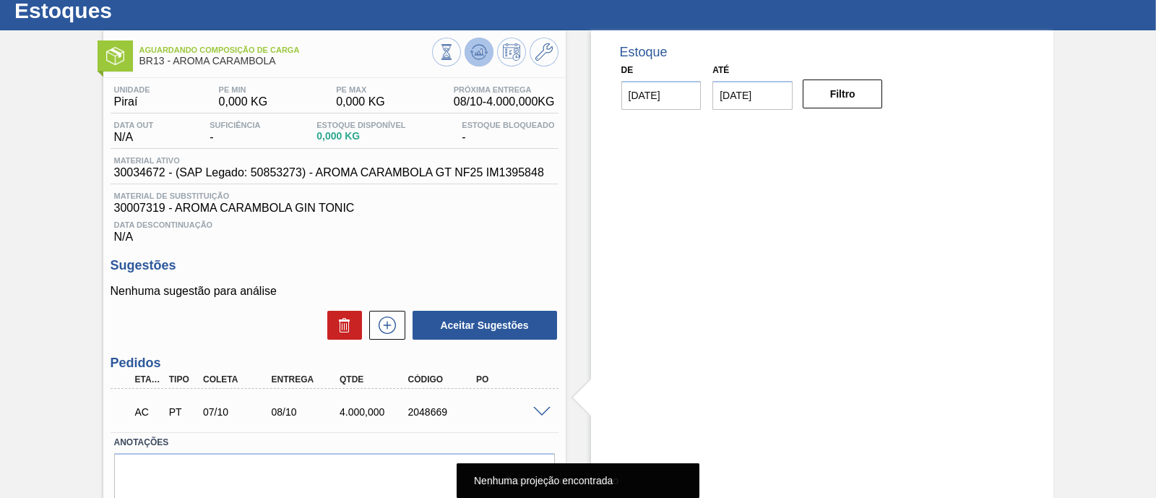
click at [470, 56] on icon at bounding box center [478, 51] width 17 height 17
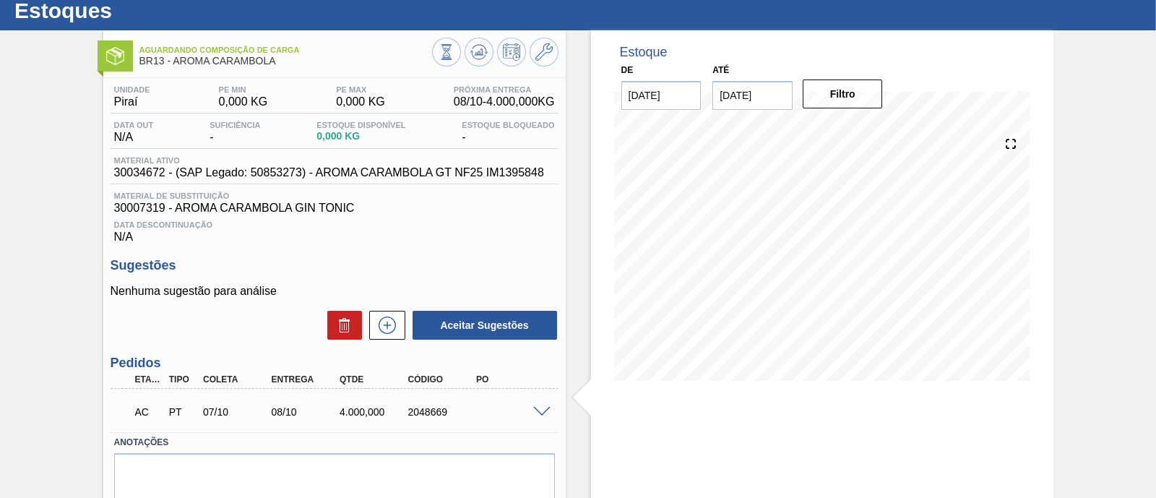
scroll to position [123, 0]
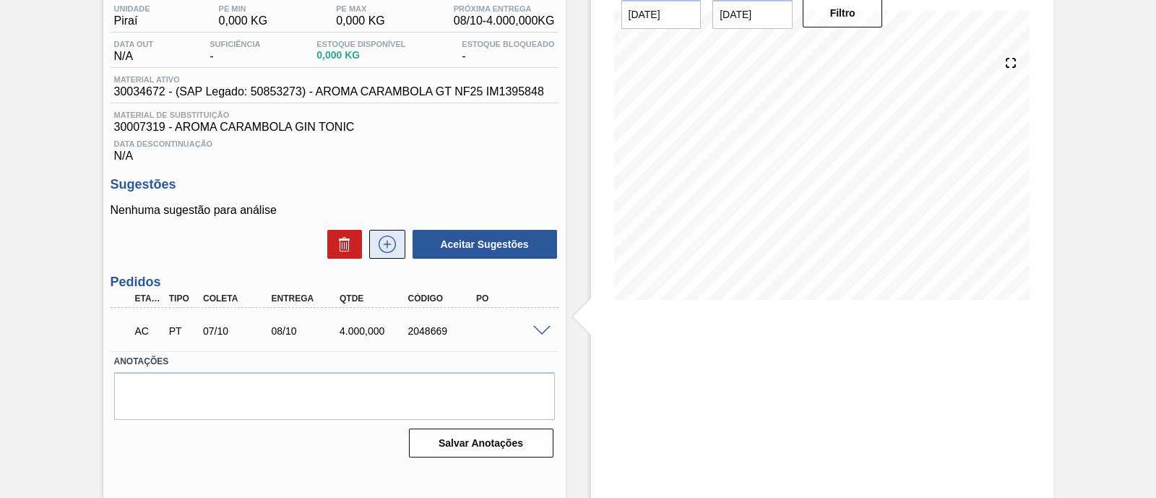
click at [376, 247] on icon at bounding box center [387, 244] width 23 height 17
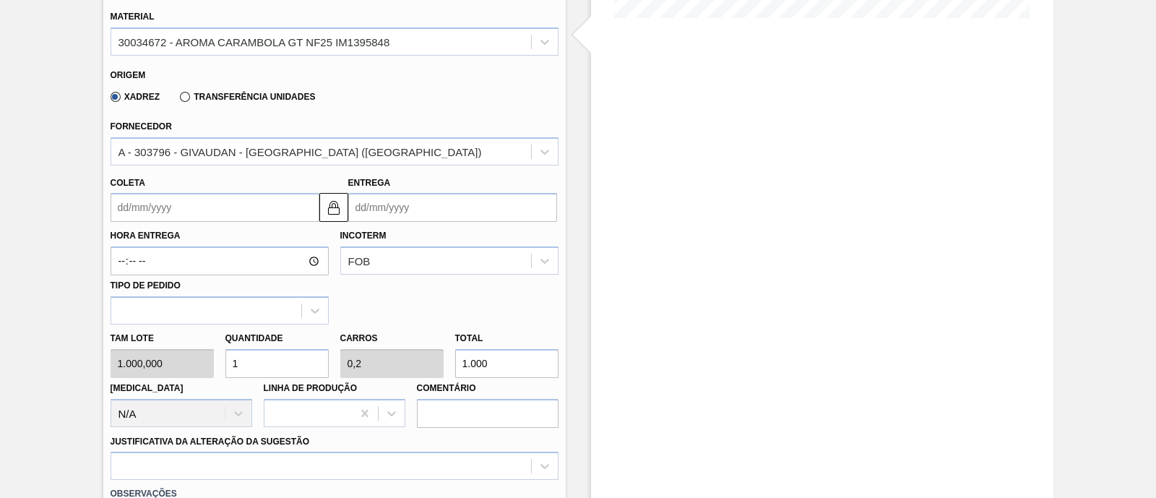
scroll to position [484, 0]
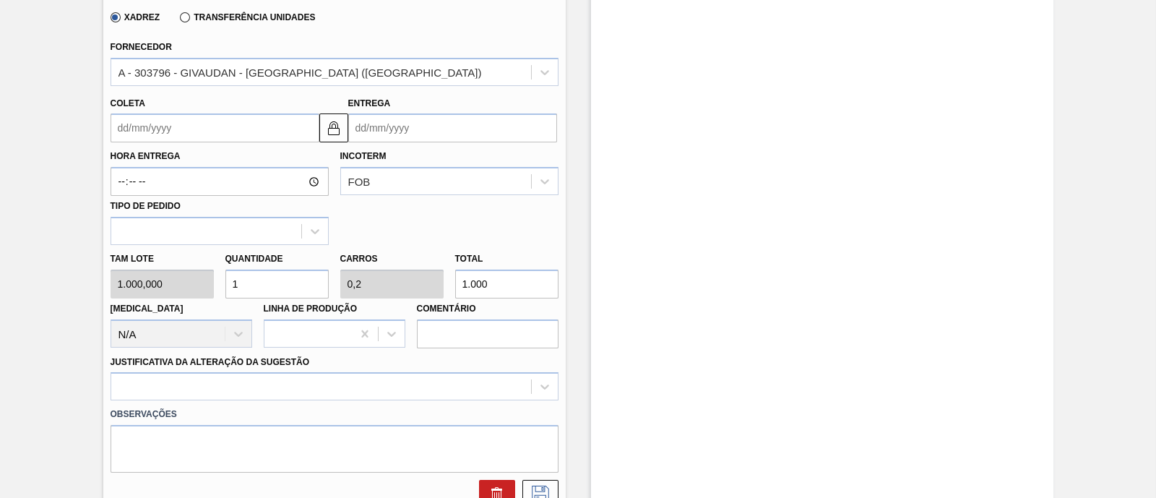
drag, startPoint x: 499, startPoint y: 283, endPoint x: 450, endPoint y: 280, distance: 48.5
click at [450, 280] on div "Total 1.000" at bounding box center [506, 274] width 115 height 50
type input "0,004"
type input "0,001"
type input "4"
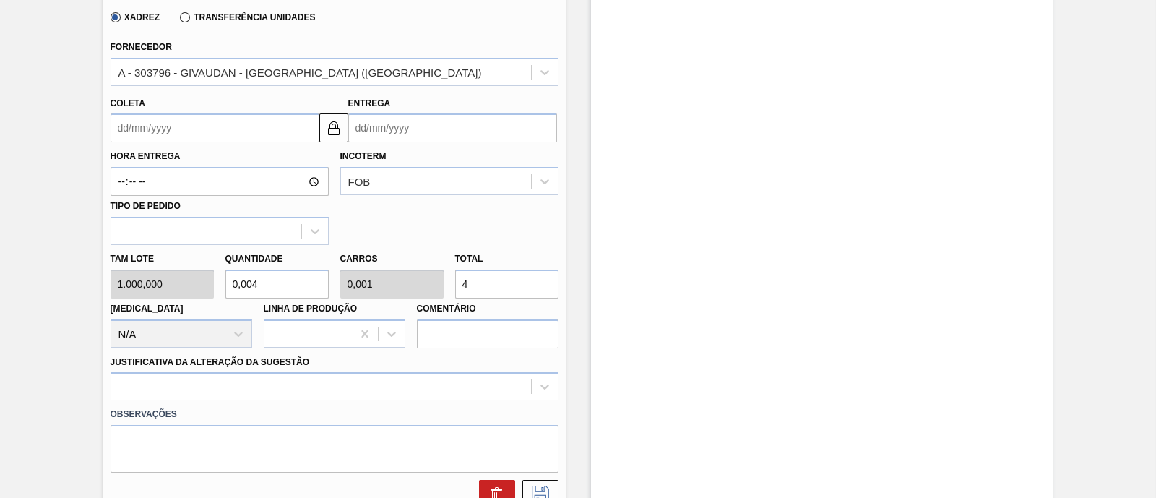
type input "0,04"
type input "0,008"
type input "40"
type input "0,4"
type input "0,08"
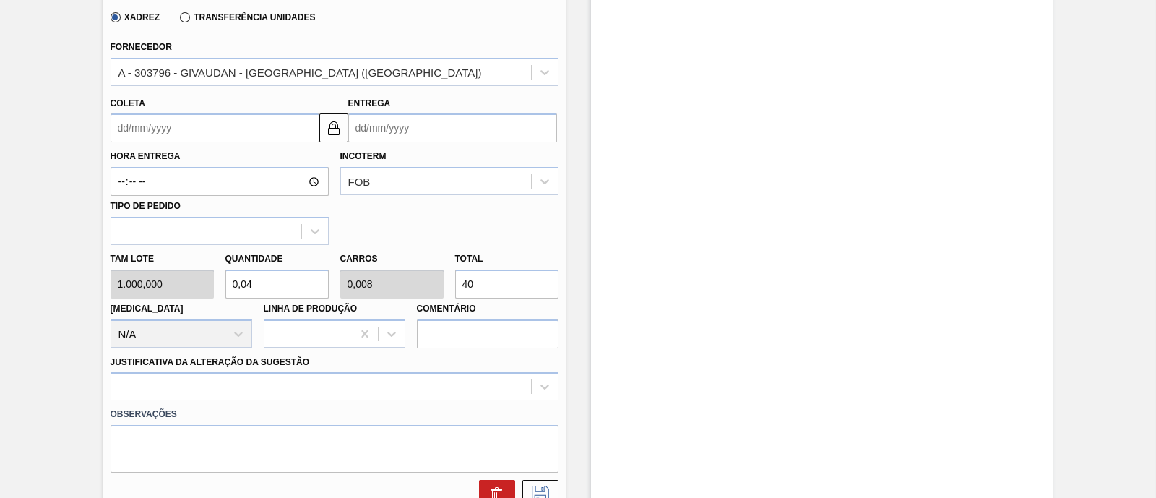
type input "400"
type input "4"
type input "0,8"
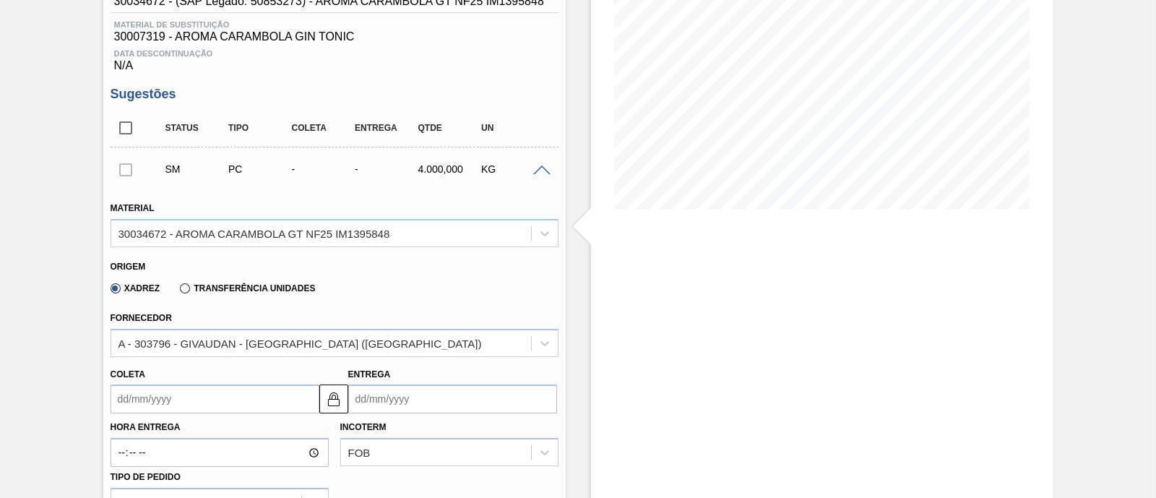
scroll to position [394, 0]
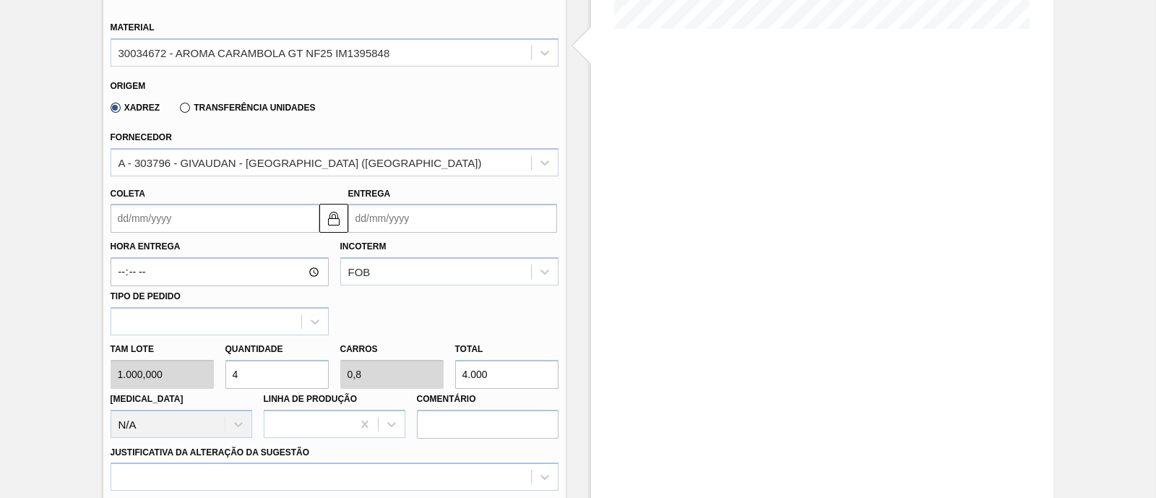
type input "4.000"
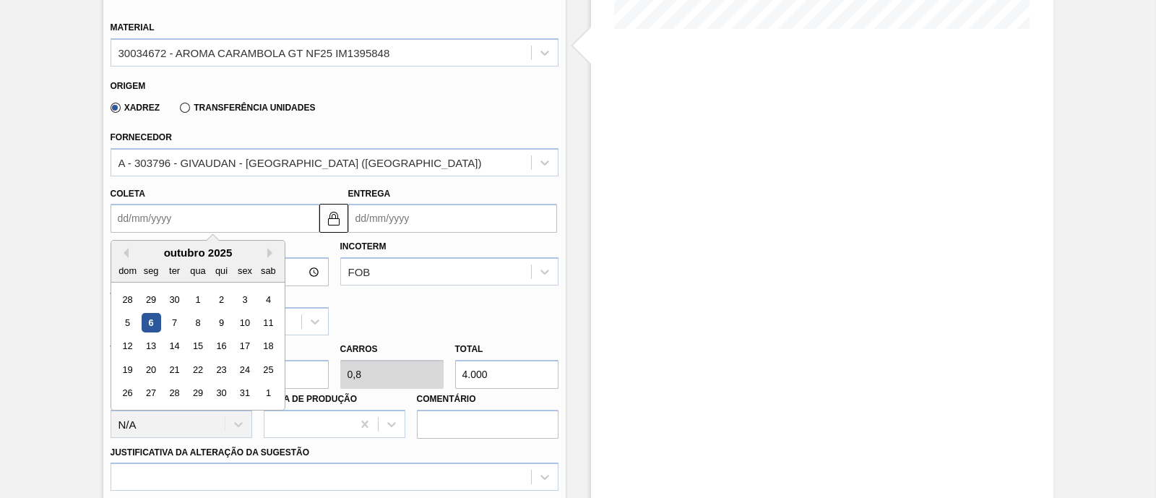
click at [197, 212] on input "Coleta" at bounding box center [215, 218] width 209 height 29
click at [155, 374] on div "20" at bounding box center [151, 370] width 20 height 20
type input "20/10/2025"
type input "22/10/2025"
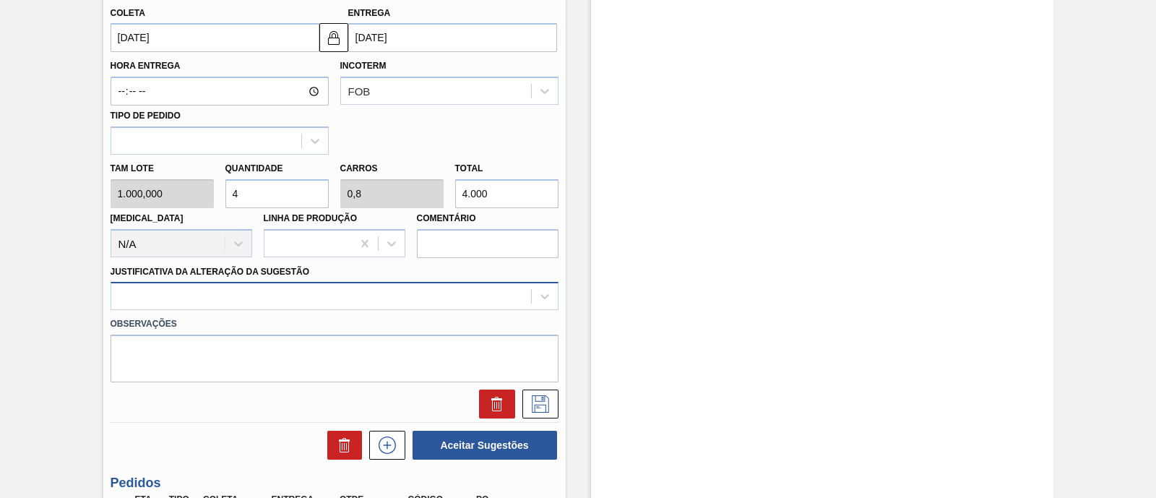
click at [182, 303] on div at bounding box center [335, 296] width 448 height 28
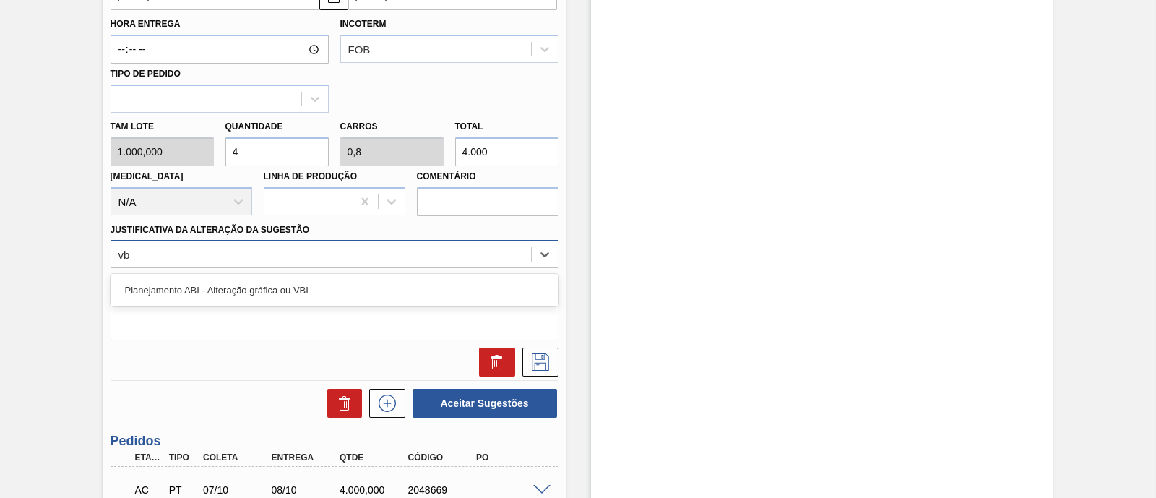
type Sugestão "vbi"
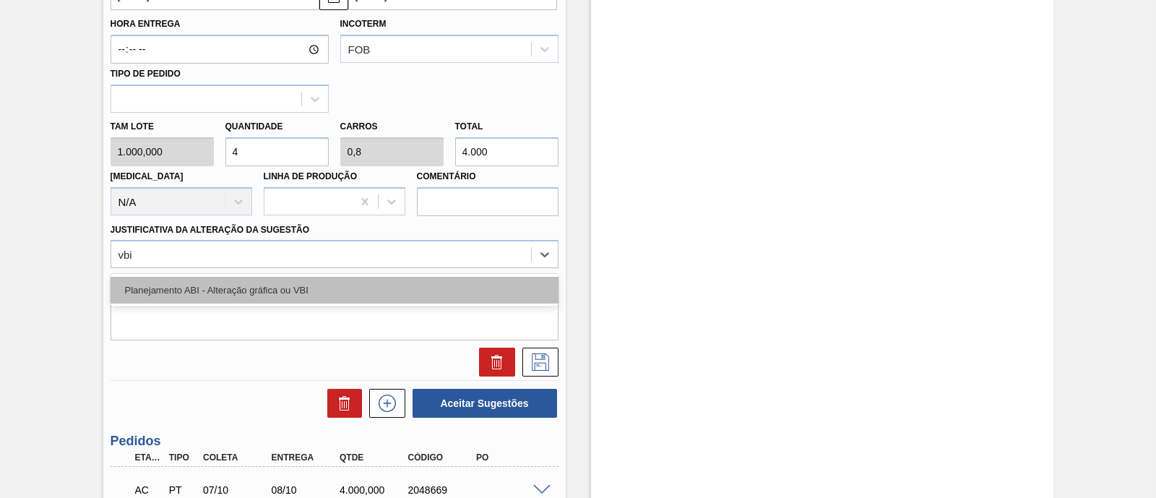
click at [199, 283] on div "Planejamento ABI - Alteração gráfica ou VBI" at bounding box center [335, 290] width 448 height 27
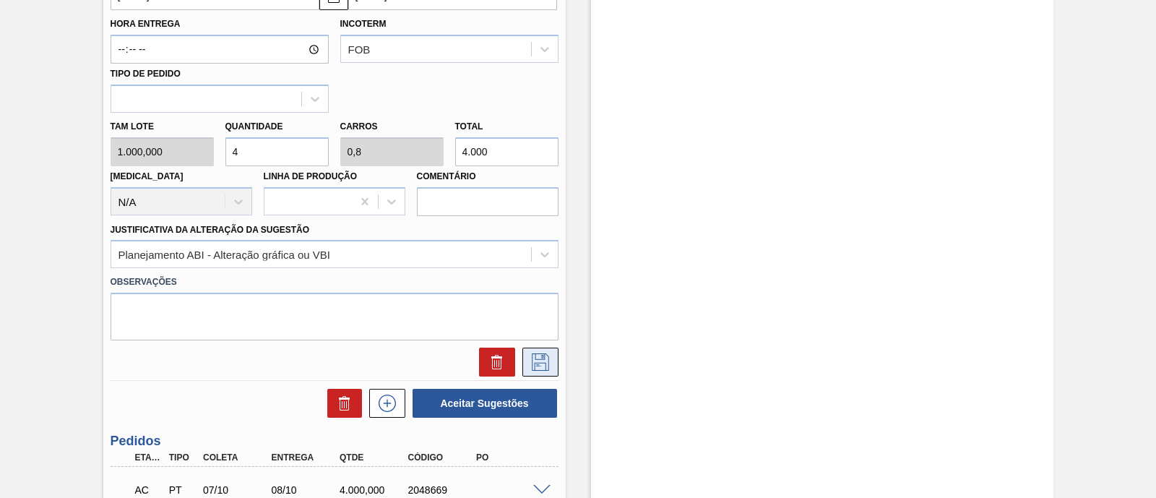
click at [543, 363] on icon at bounding box center [540, 361] width 23 height 17
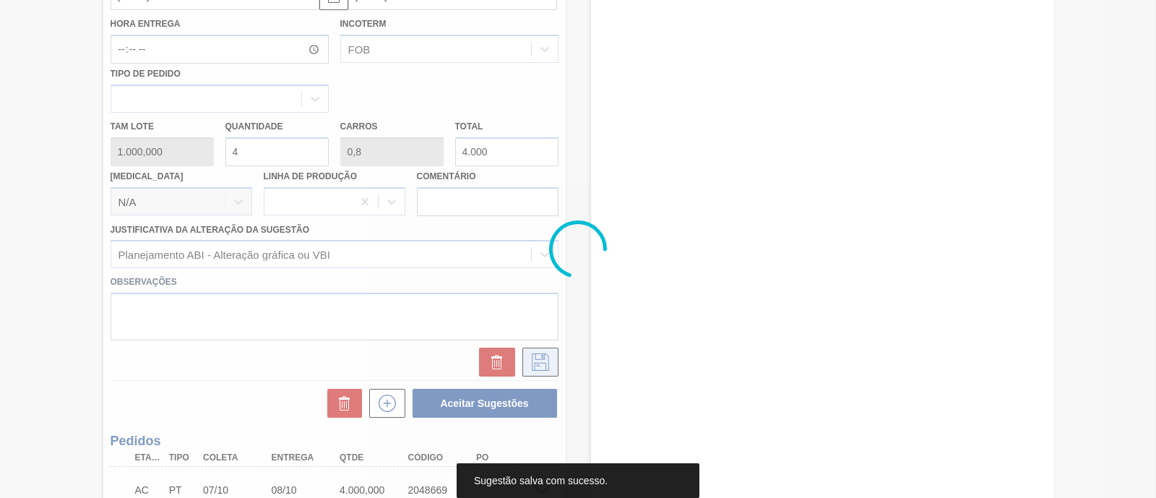
scroll to position [157, 0]
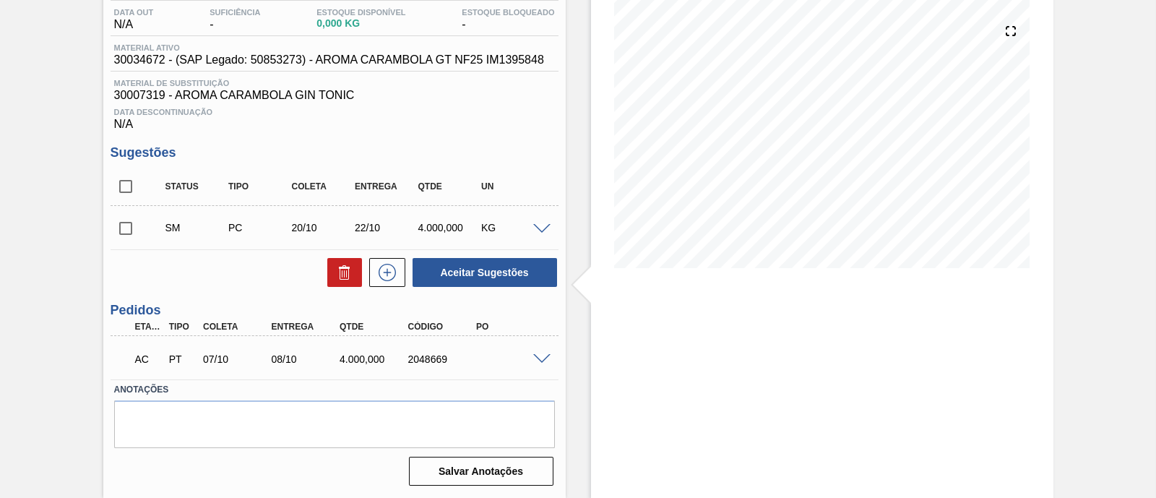
click at [120, 225] on input "checkbox" at bounding box center [126, 228] width 30 height 30
click at [453, 264] on button "Aceitar Sugestões" at bounding box center [485, 272] width 145 height 29
checkbox input "false"
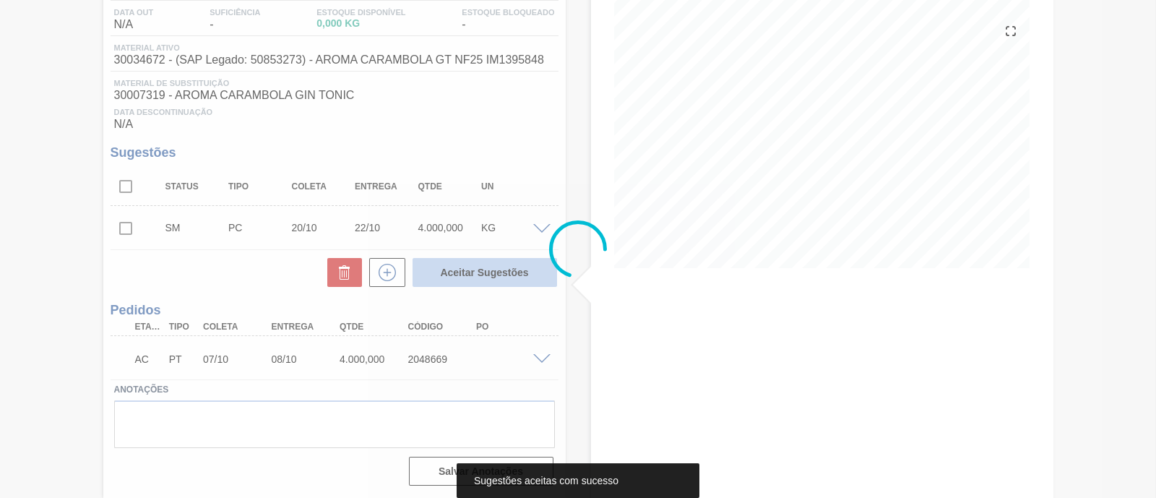
scroll to position [140, 0]
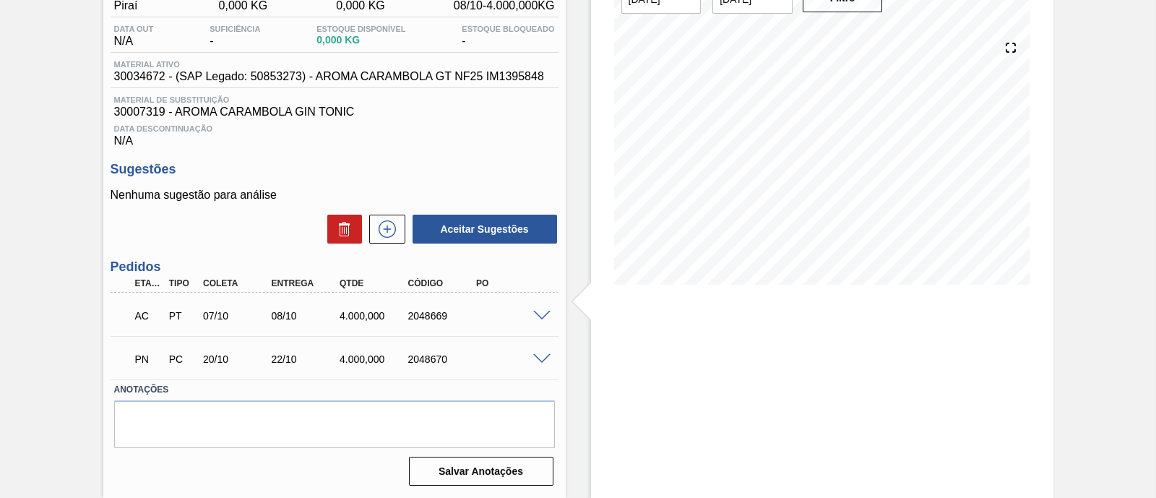
click at [538, 319] on span at bounding box center [541, 316] width 17 height 11
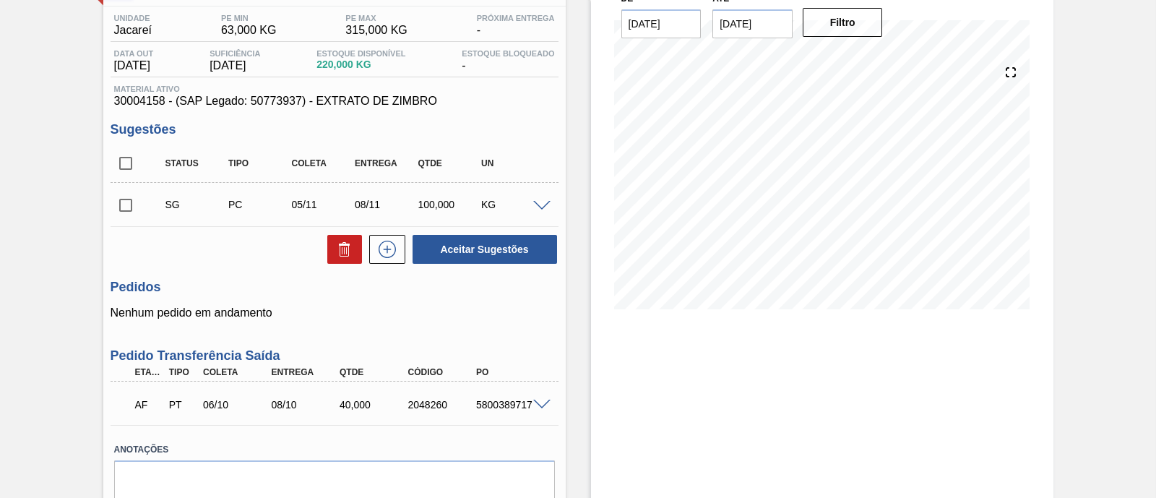
scroll to position [85, 0]
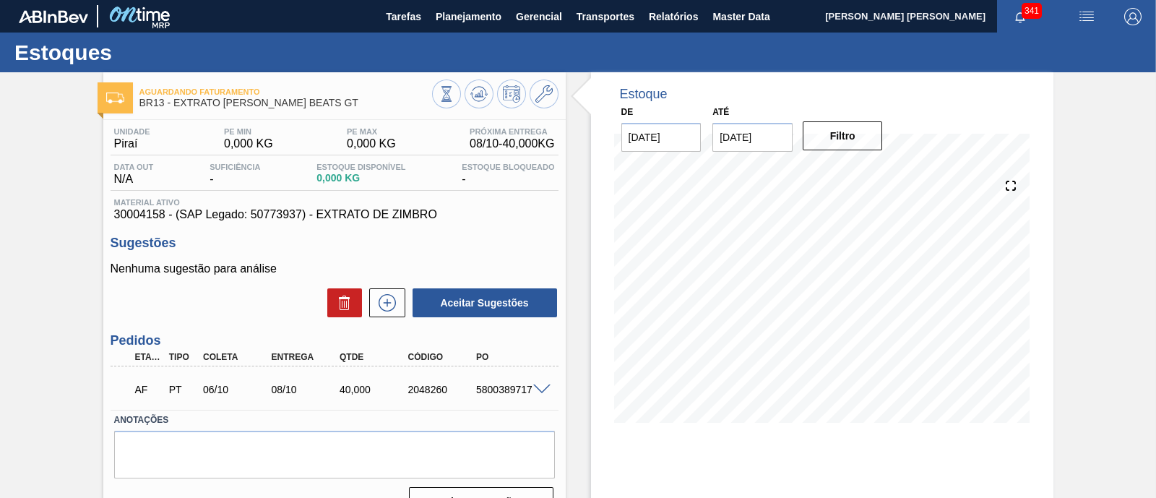
click at [538, 392] on span at bounding box center [541, 389] width 17 height 11
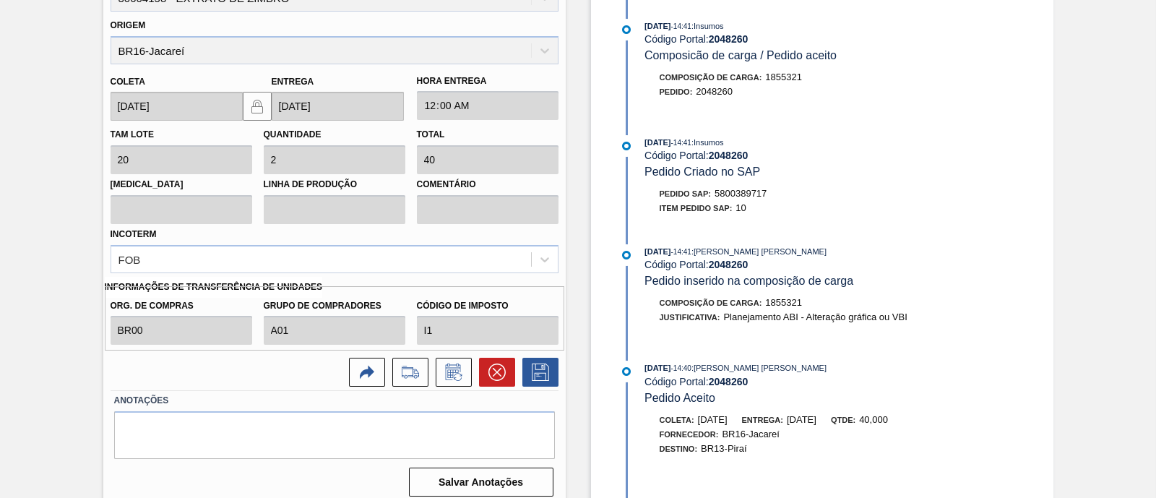
scroll to position [452, 0]
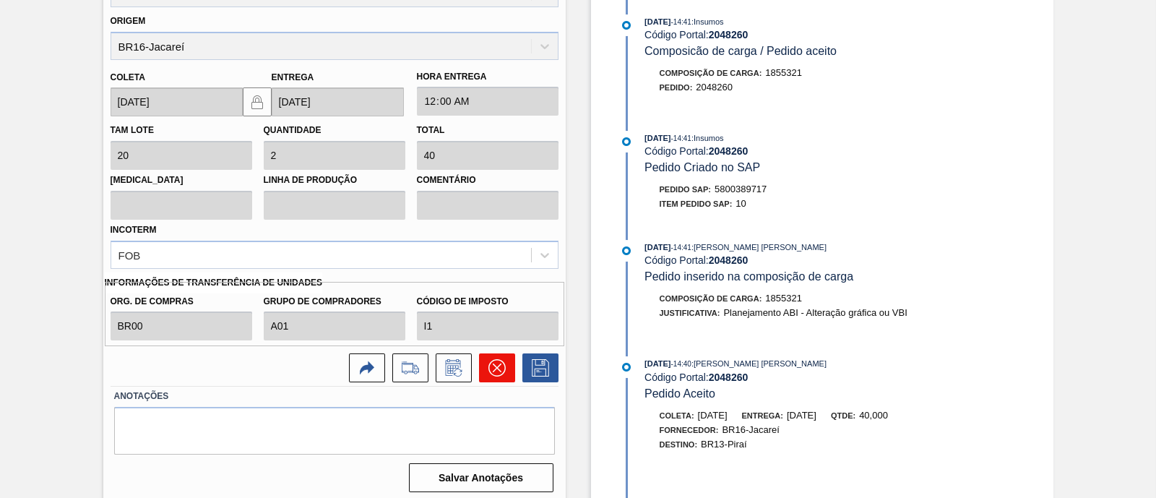
click at [502, 372] on icon at bounding box center [496, 367] width 17 height 17
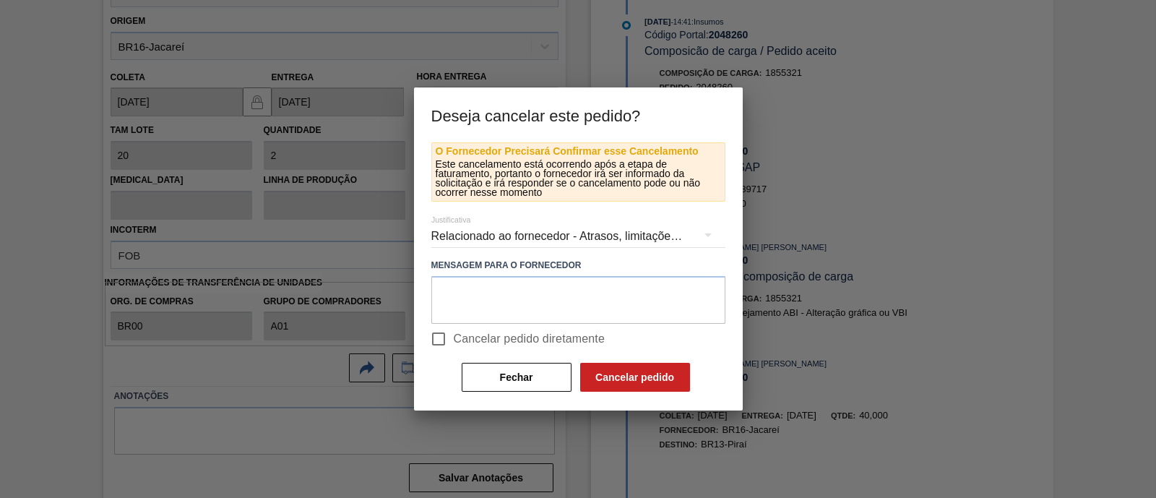
click at [509, 337] on span "Cancelar pedido diretamente" at bounding box center [530, 338] width 152 height 17
click at [454, 337] on input "Cancelar pedido diretamente" at bounding box center [438, 339] width 30 height 30
checkbox input "true"
click at [653, 381] on button "Cancelar pedido" at bounding box center [635, 377] width 110 height 29
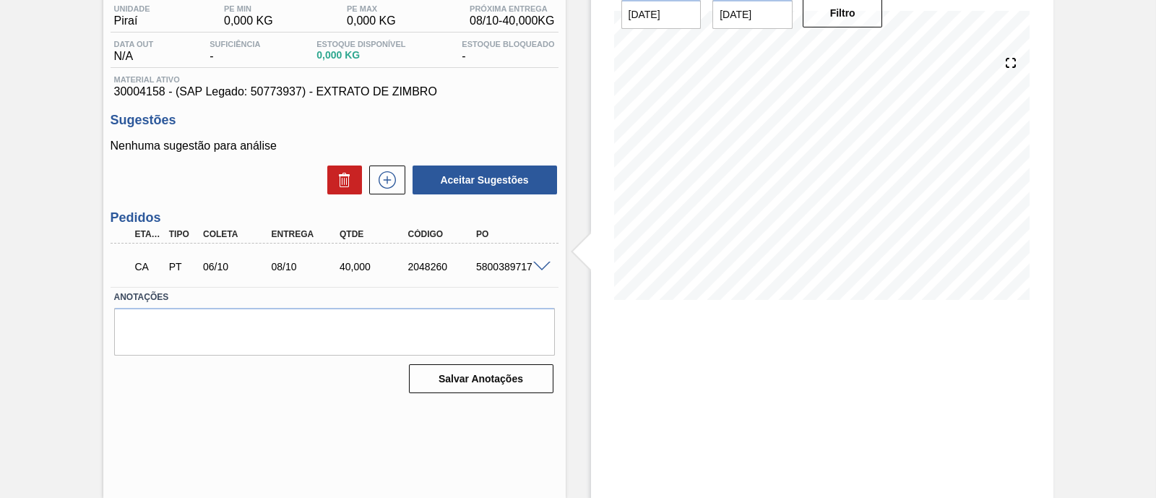
scroll to position [0, 0]
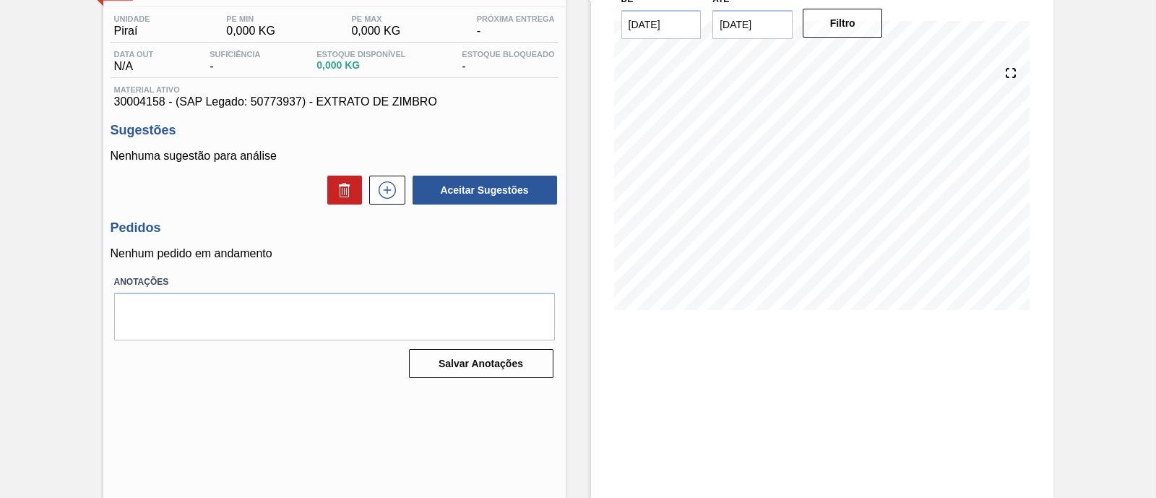
scroll to position [123, 0]
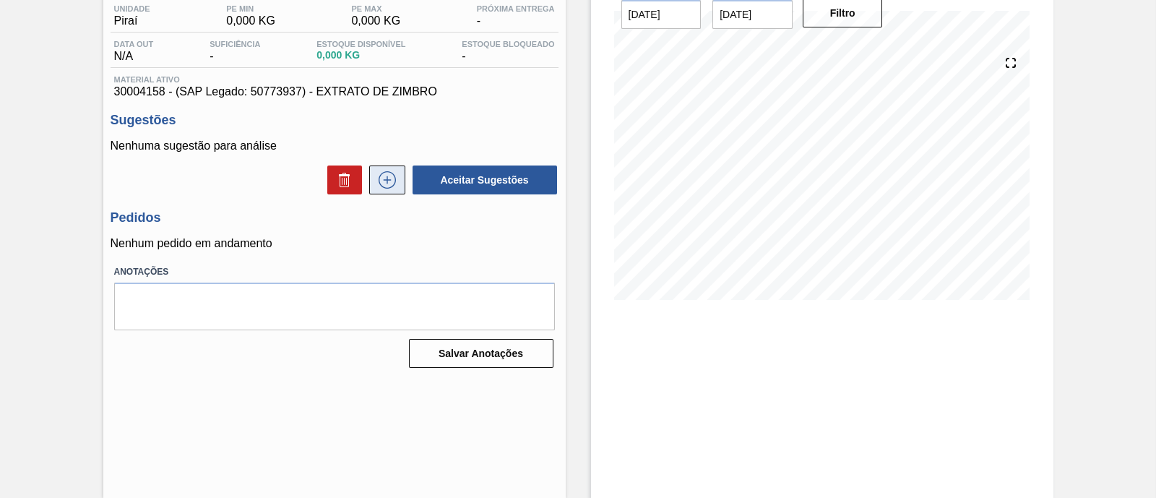
click at [392, 189] on icon at bounding box center [387, 179] width 23 height 17
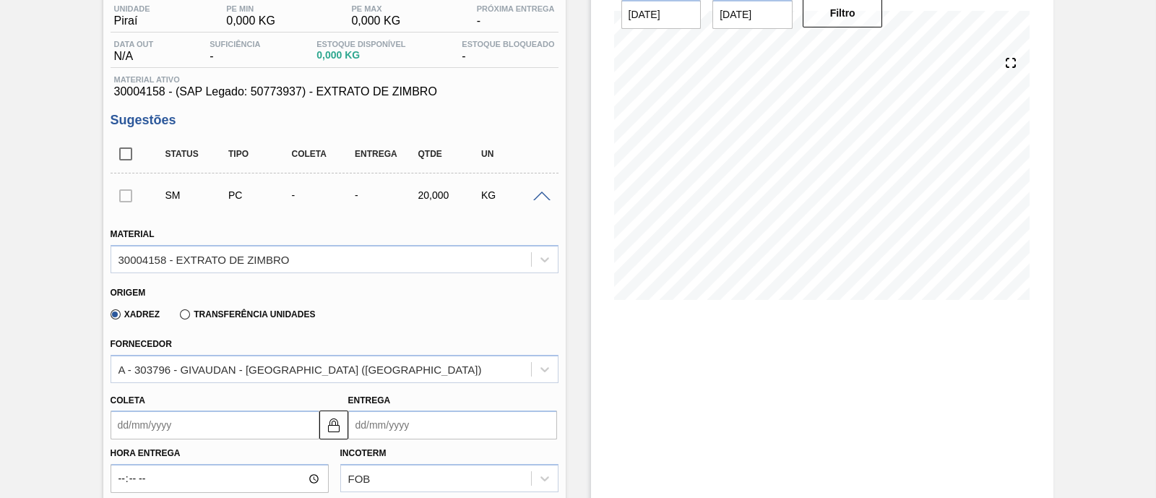
scroll to position [303, 0]
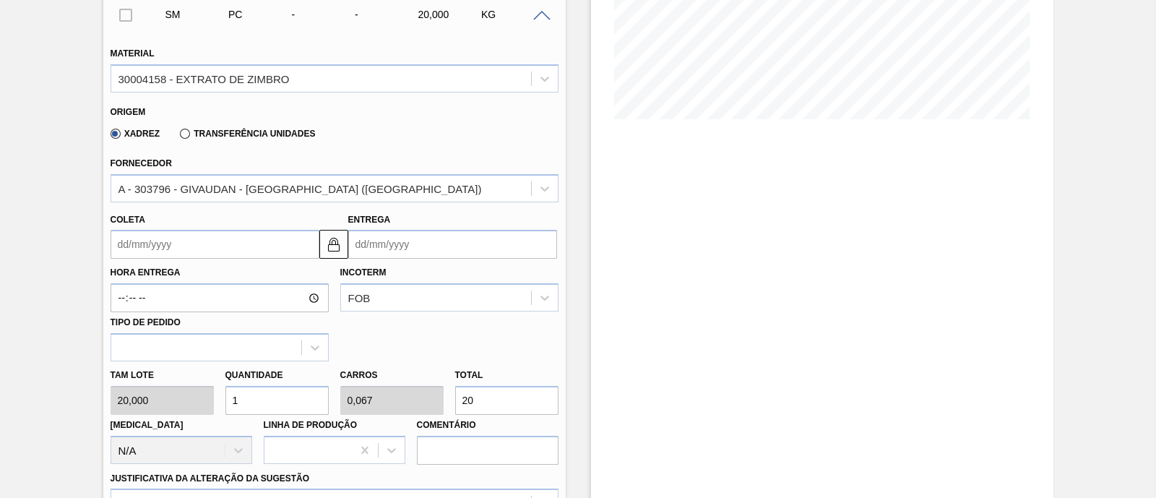
drag, startPoint x: 480, startPoint y: 397, endPoint x: 450, endPoint y: 395, distance: 29.7
click at [450, 395] on div "Total 20" at bounding box center [506, 390] width 115 height 50
type input "0,05"
type input "0,003"
type input "1"
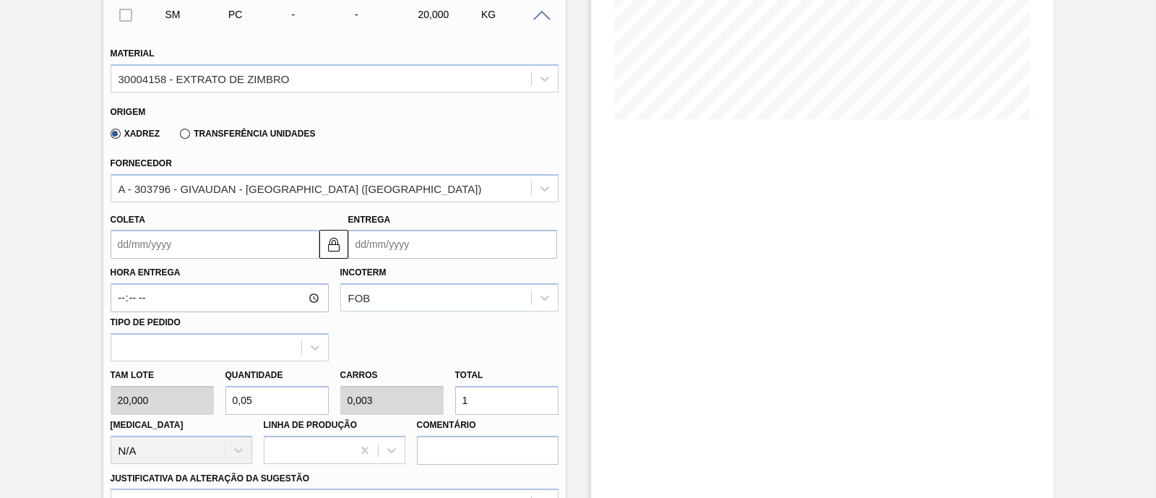
type input "0,6"
type input "0,04"
type input "12"
type input "6"
type input "0,4"
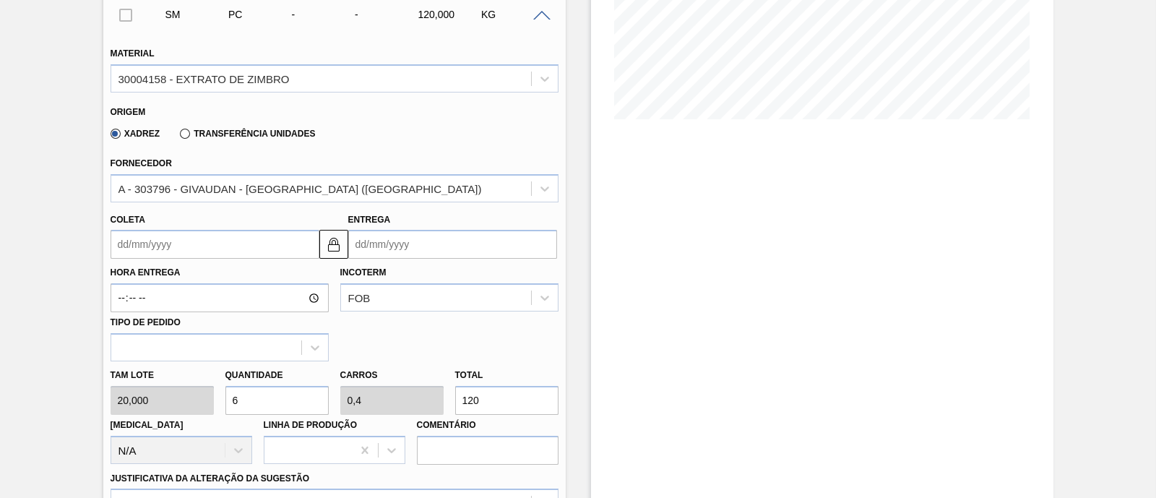
type input "120"
click at [173, 251] on input "Coleta" at bounding box center [215, 244] width 209 height 29
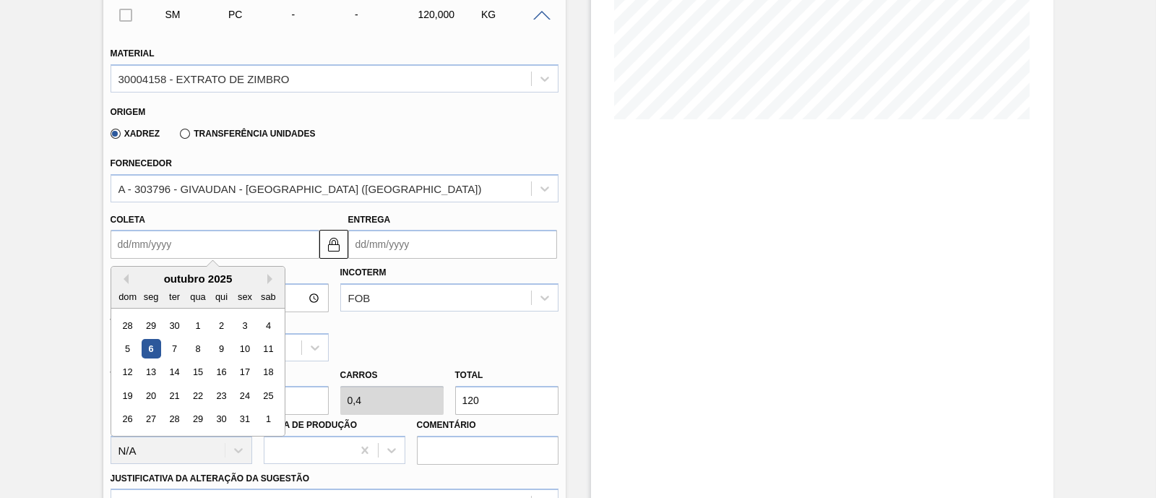
click at [154, 345] on div "6" at bounding box center [151, 349] width 20 height 20
type input "[DATE]"
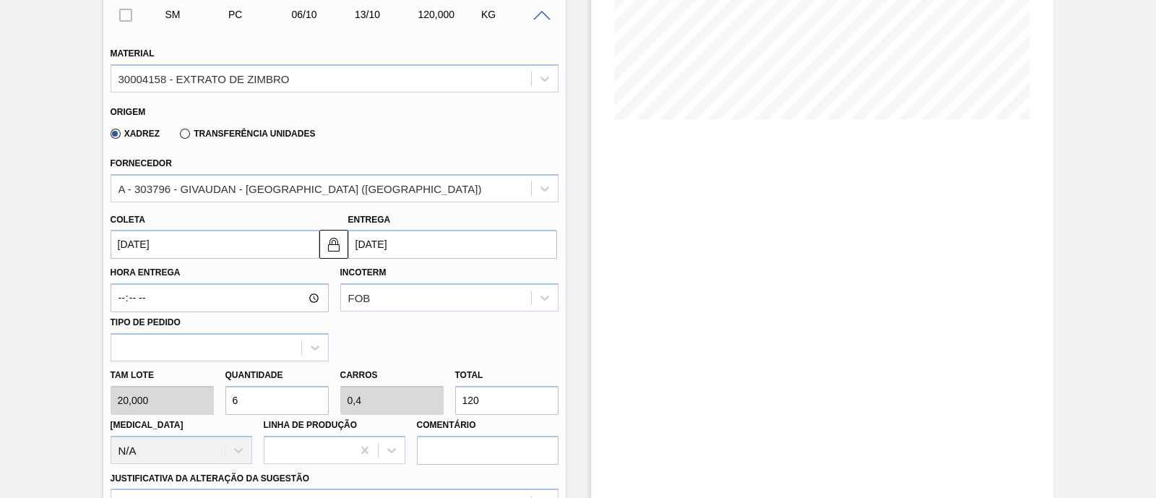
click at [392, 239] on input "[DATE]" at bounding box center [452, 244] width 209 height 29
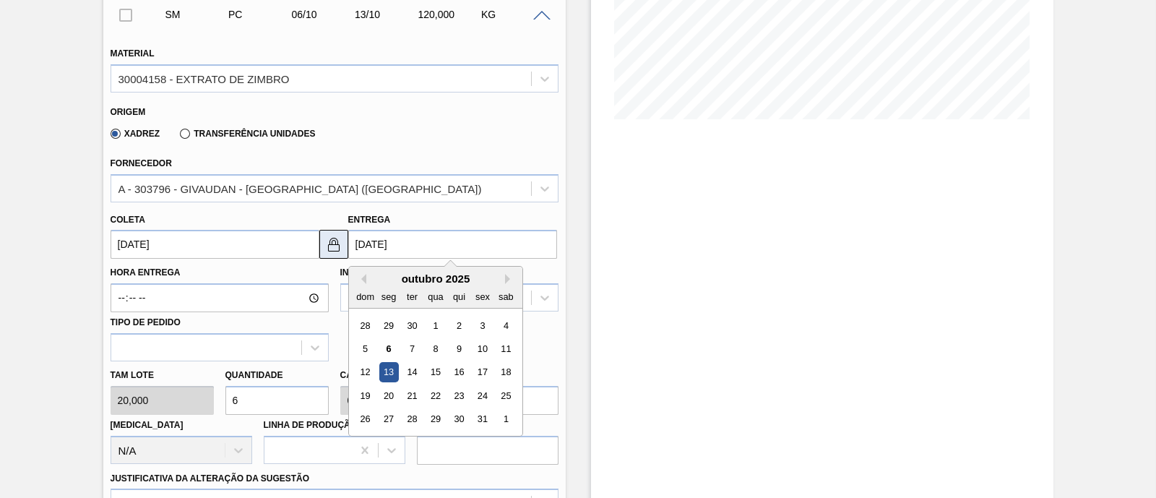
click at [331, 244] on img at bounding box center [333, 244] width 17 height 17
click at [376, 246] on input "[DATE]" at bounding box center [452, 244] width 209 height 29
click at [436, 352] on div "8" at bounding box center [436, 349] width 20 height 20
type input "[DATE]"
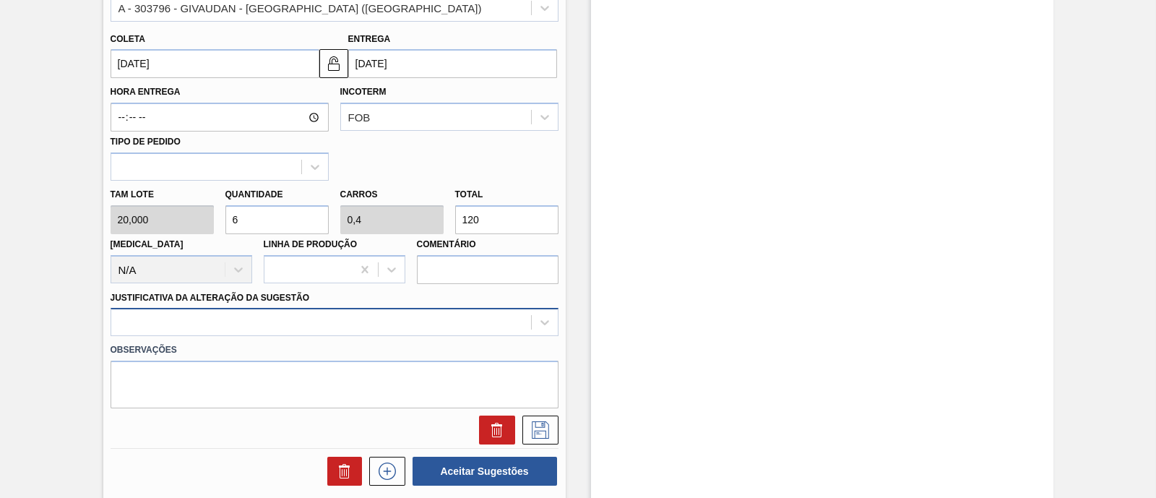
scroll to position [551, 0]
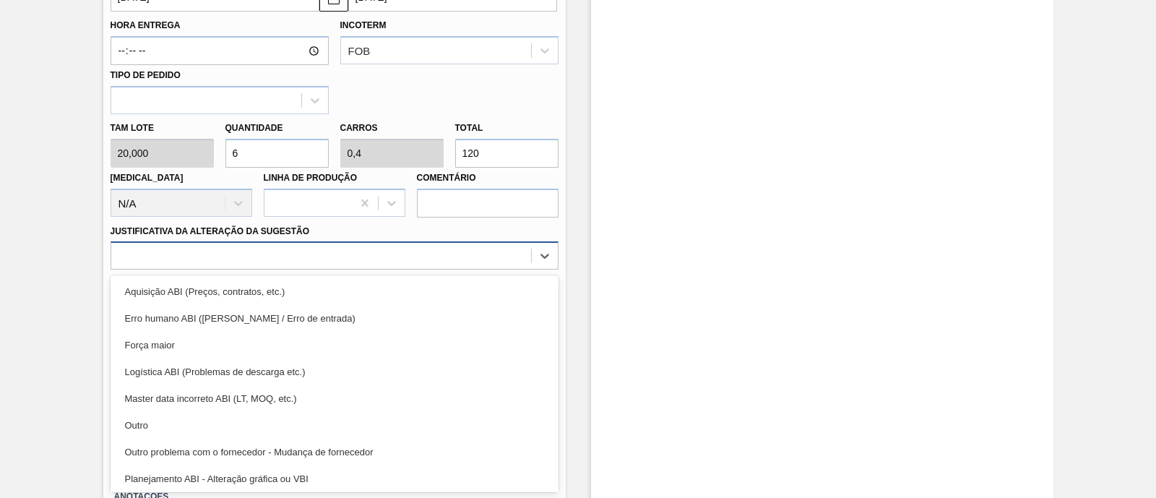
click at [205, 270] on div "option Erro humano ABI (Cálculo / Erro de entrada) focused, 2 of 18. 18 results…" at bounding box center [335, 255] width 448 height 28
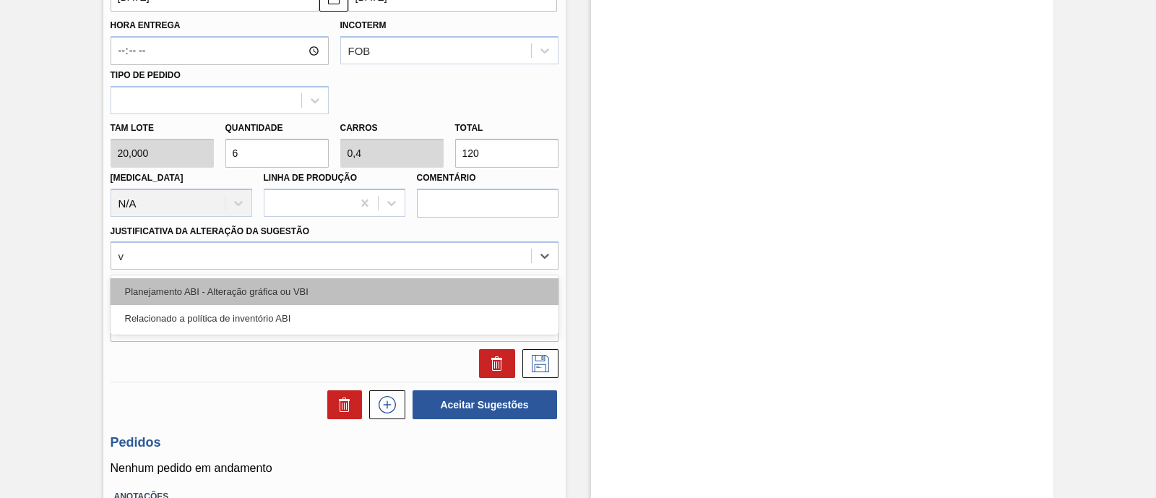
type Sugestão "vb"
click at [186, 284] on div "Planejamento ABI - Alteração gráfica ou VBI" at bounding box center [335, 291] width 448 height 27
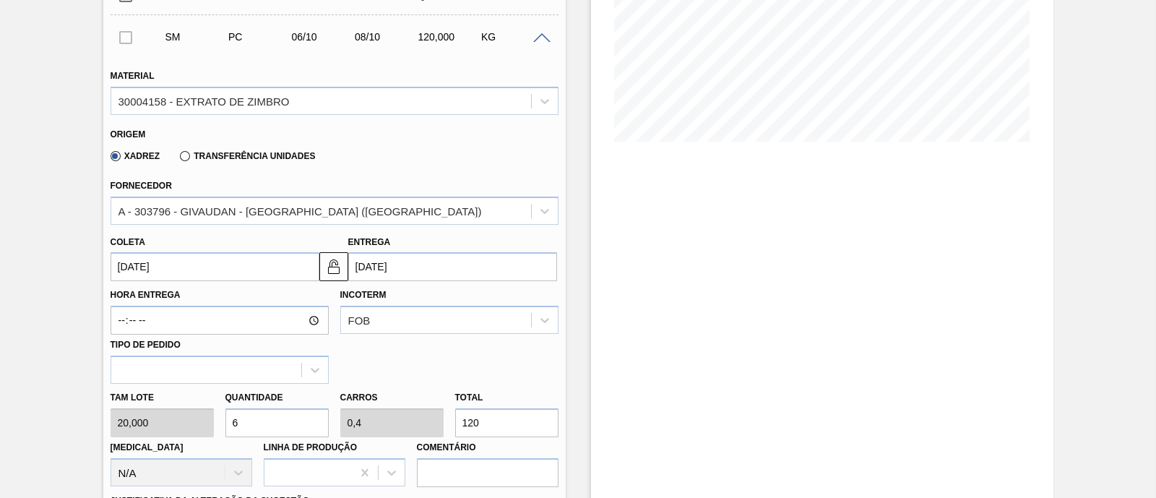
scroll to position [280, 0]
click at [214, 163] on div "Transferência Unidades" at bounding box center [244, 156] width 141 height 13
click at [204, 157] on label "Transferência Unidades" at bounding box center [247, 157] width 135 height 10
click at [178, 160] on input "Transferência Unidades" at bounding box center [178, 160] width 0 height 0
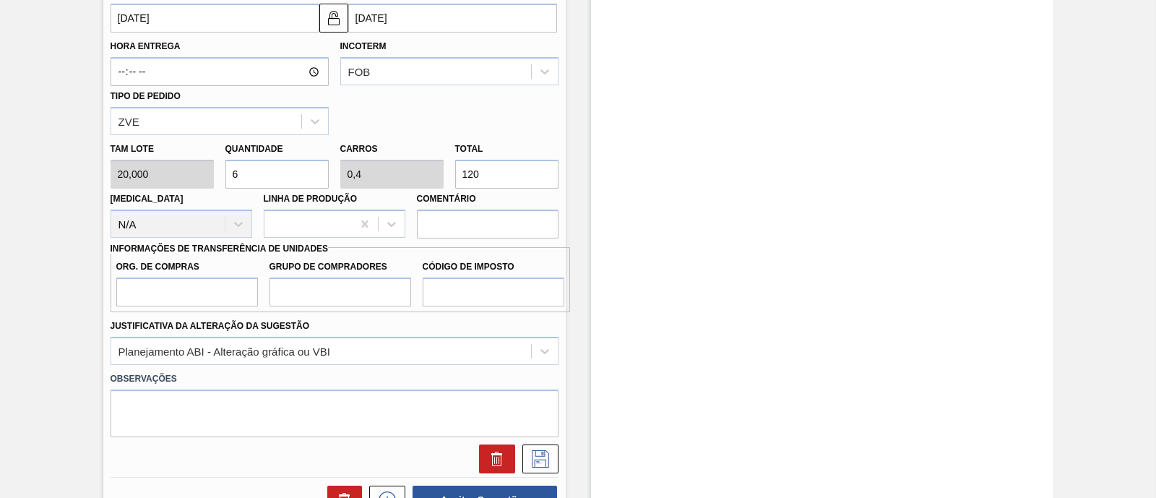
scroll to position [551, 0]
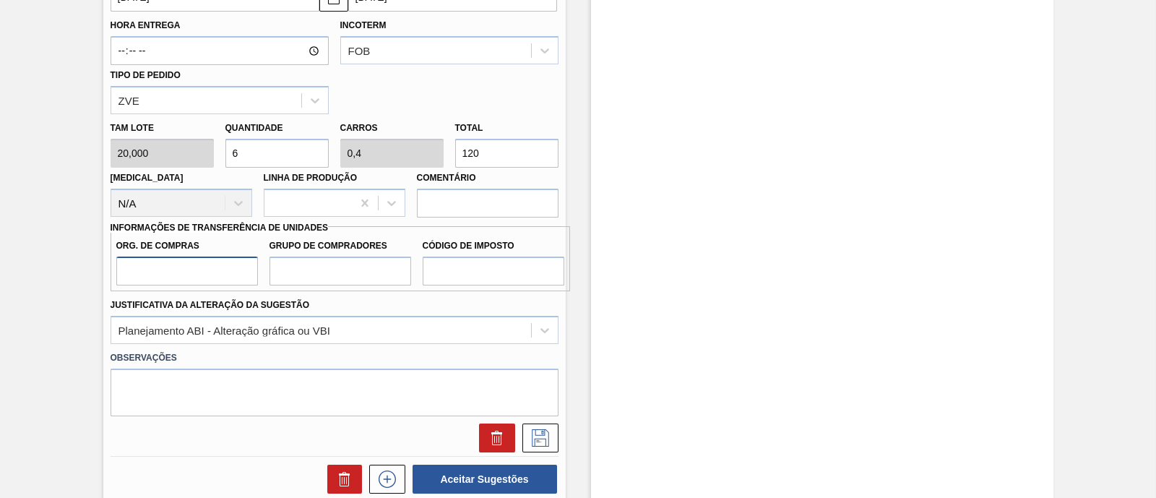
click at [163, 270] on input "Org. de Compras" at bounding box center [187, 271] width 142 height 29
type input "BR00"
click at [382, 266] on input "Grupo de Compradores" at bounding box center [341, 271] width 142 height 29
type input "A01"
click at [483, 270] on input "Código de Imposto" at bounding box center [494, 271] width 142 height 29
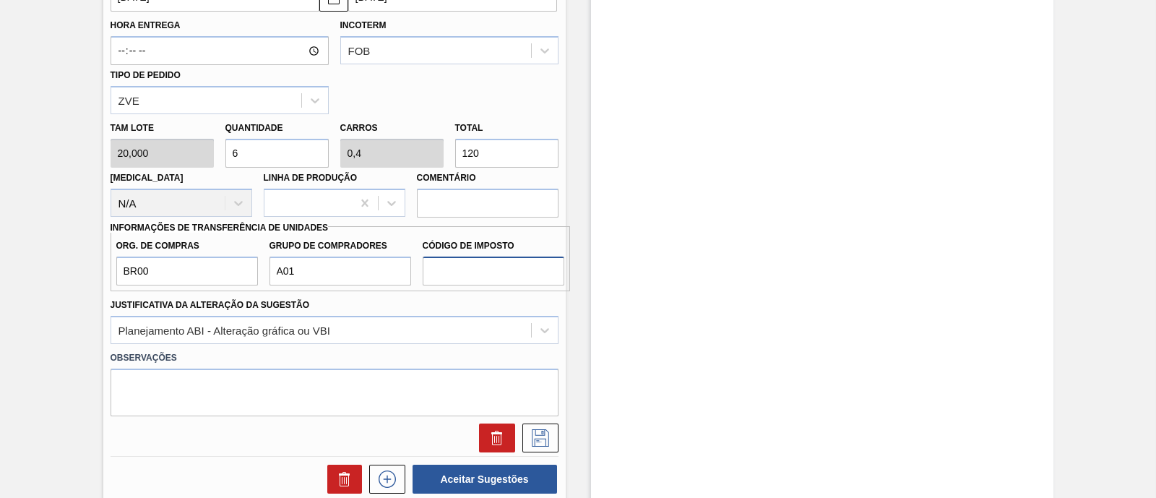
type input "I1"
click at [541, 441] on icon at bounding box center [540, 437] width 23 height 17
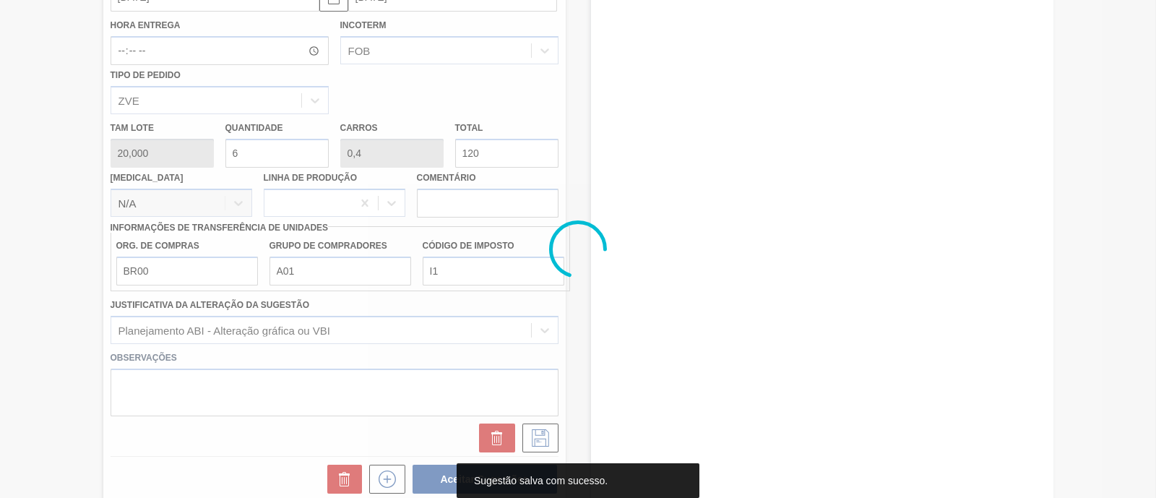
scroll to position [123, 0]
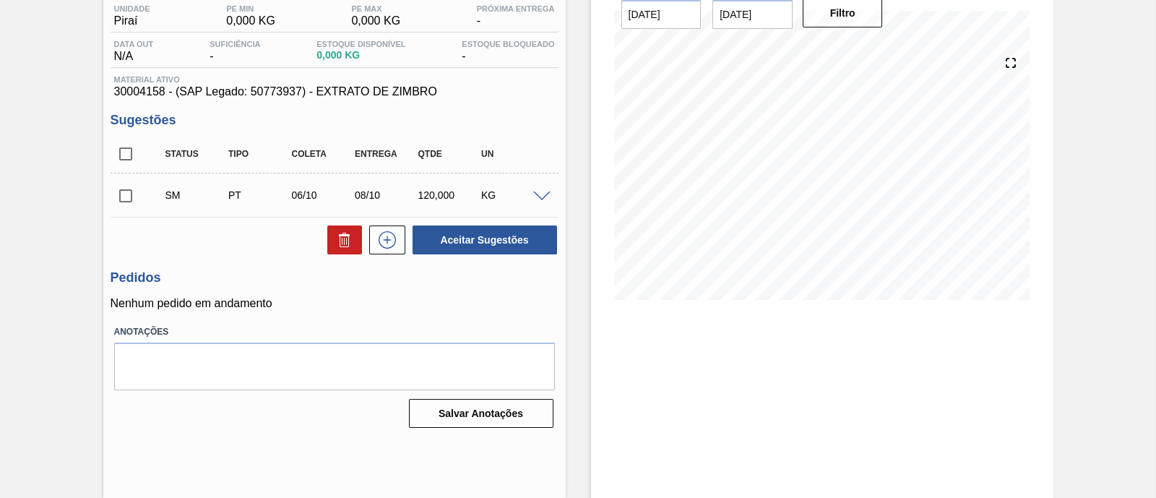
click at [119, 201] on input "checkbox" at bounding box center [126, 196] width 30 height 30
click at [506, 244] on button "Aceitar Sugestões" at bounding box center [485, 239] width 145 height 29
checkbox input "false"
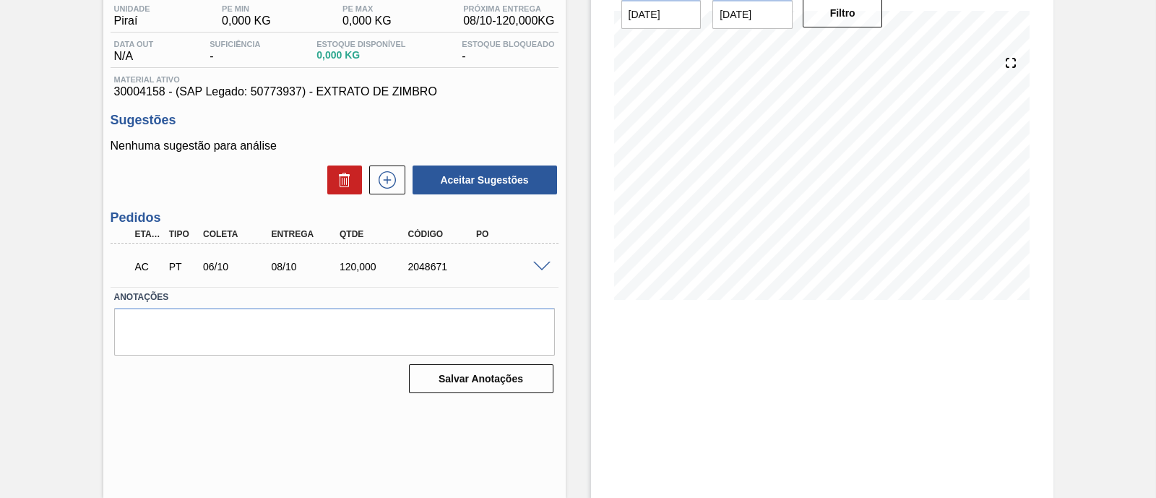
click at [546, 263] on span at bounding box center [541, 267] width 17 height 11
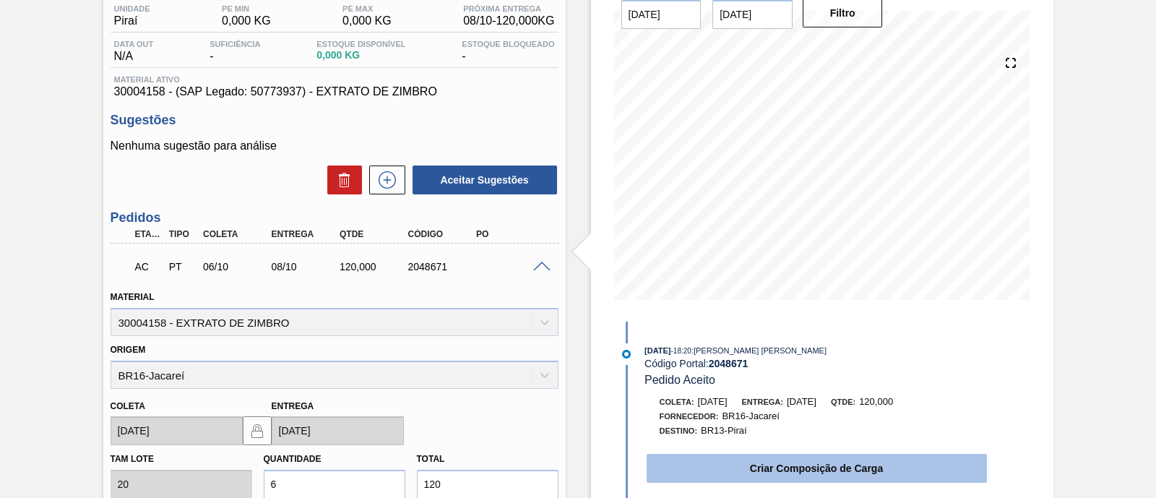
click at [729, 475] on button "Criar Composição de Carga" at bounding box center [817, 468] width 340 height 29
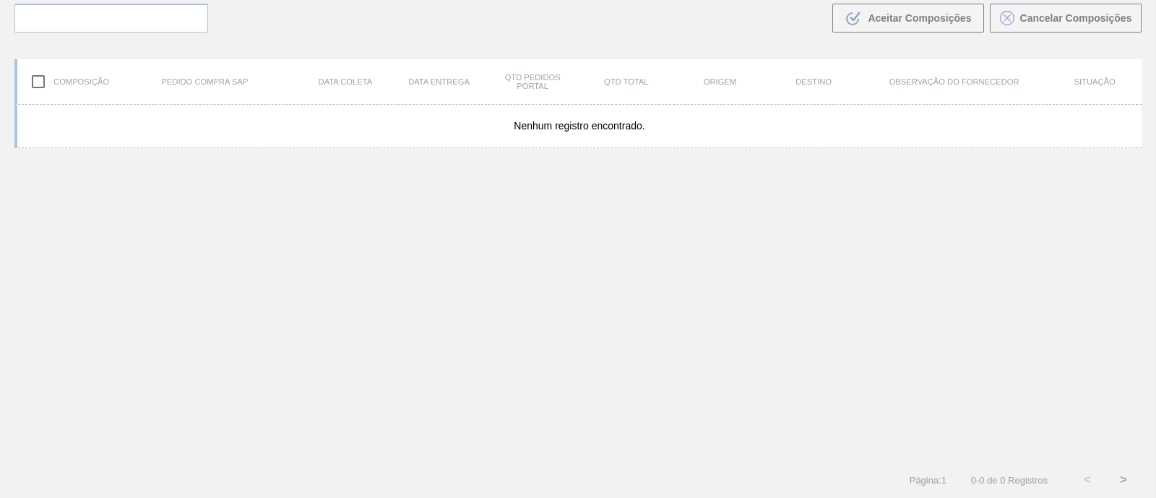
scroll to position [103, 0]
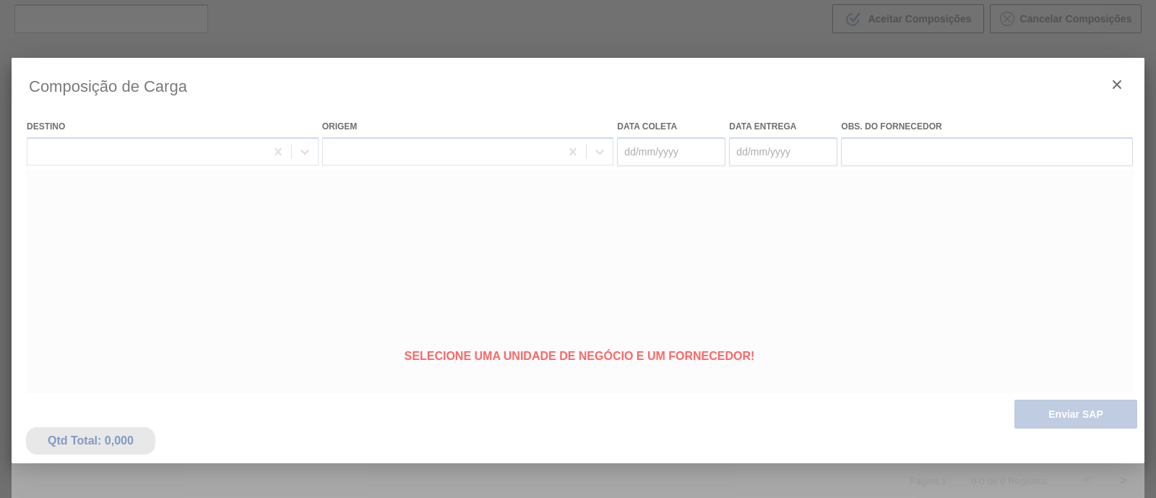
type coleta "[DATE]"
type Entrega "[DATE]"
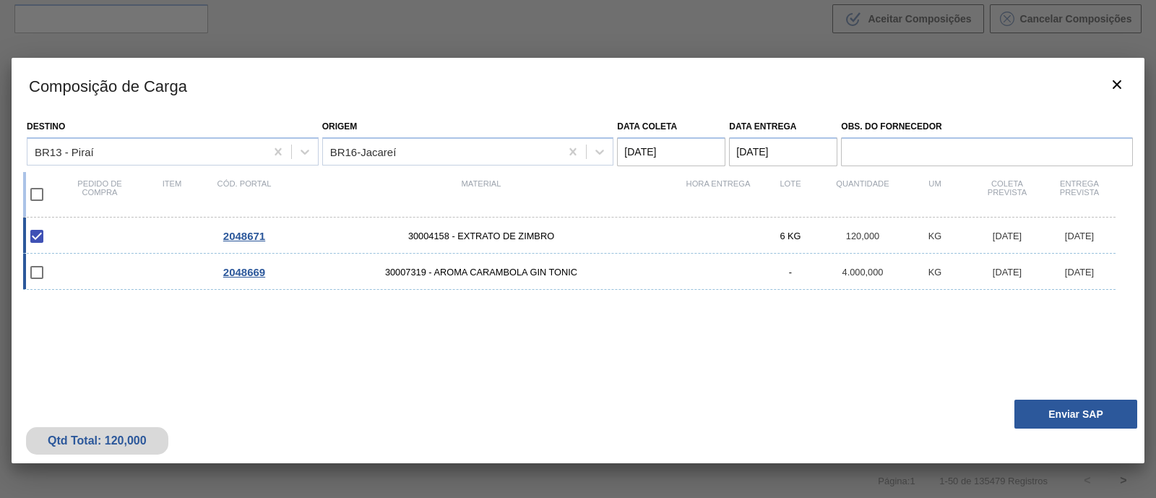
click at [54, 273] on div at bounding box center [47, 272] width 34 height 30
checkbox input "true"
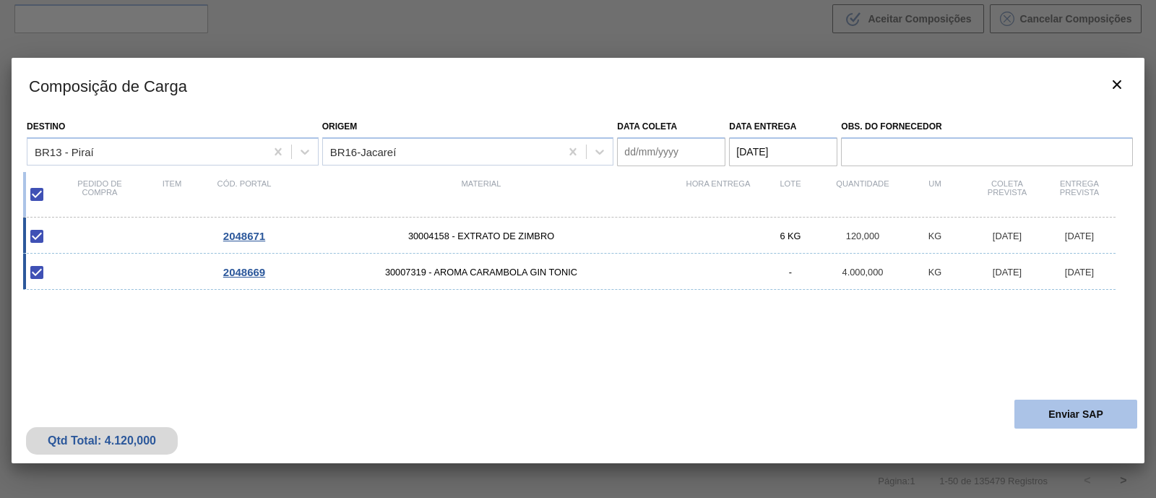
click at [1090, 410] on button "Enviar SAP" at bounding box center [1075, 414] width 123 height 29
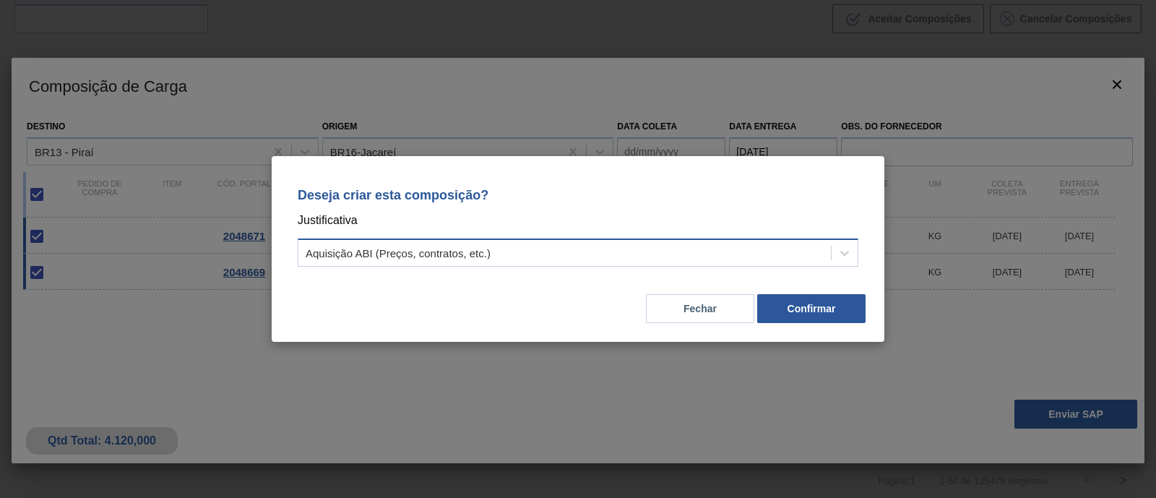
click at [564, 251] on div "Aquisição ABI (Preços, contratos, etc.)" at bounding box center [564, 253] width 533 height 21
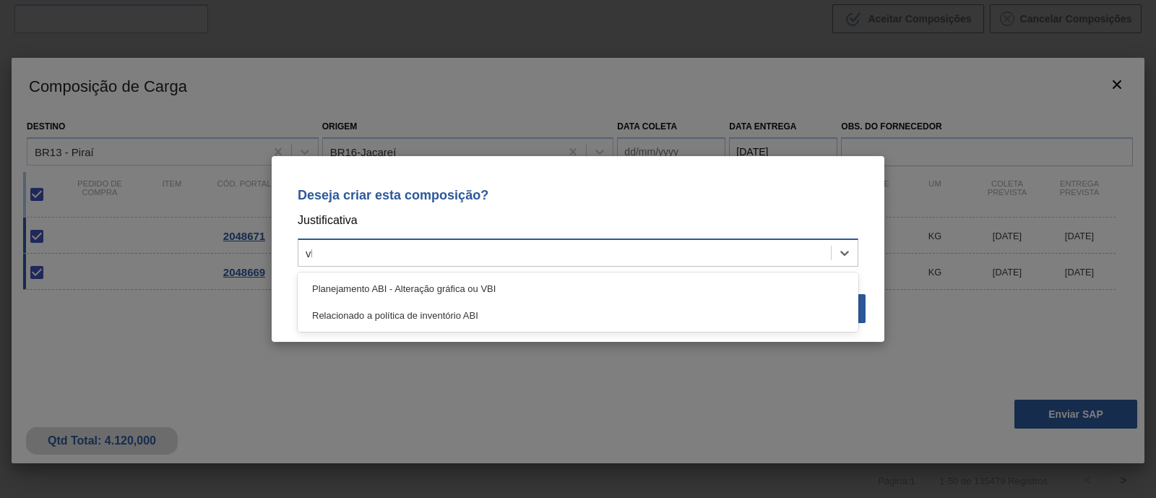
type input "vbi"
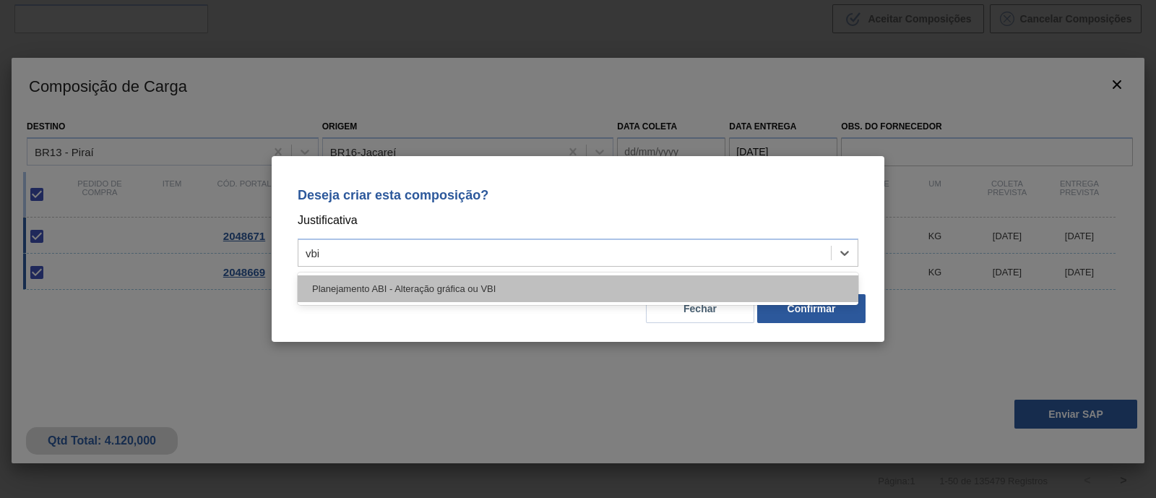
click at [535, 284] on div "Planejamento ABI - Alteração gráfica ou VBI" at bounding box center [578, 288] width 561 height 27
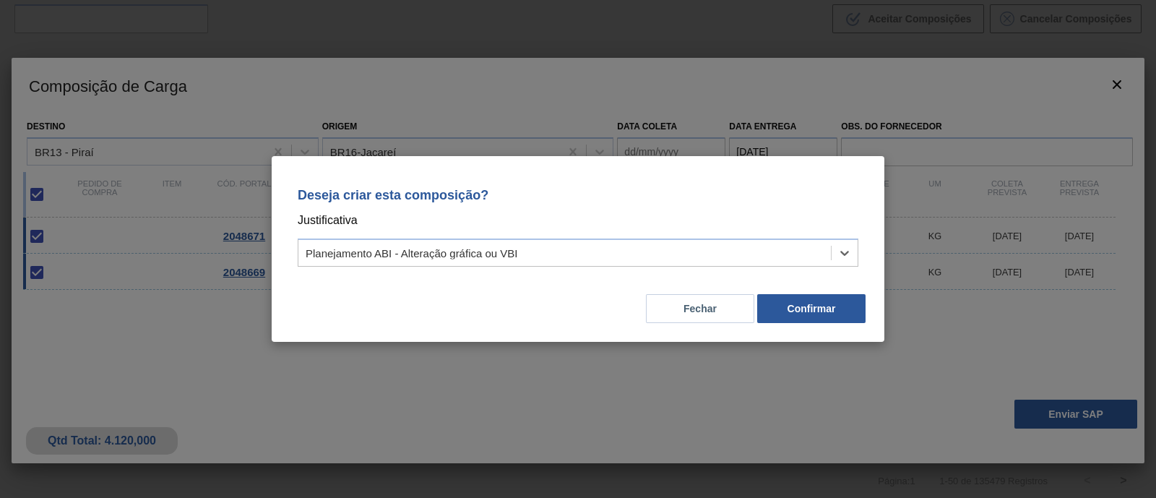
click at [856, 306] on button "Confirmar" at bounding box center [811, 308] width 108 height 29
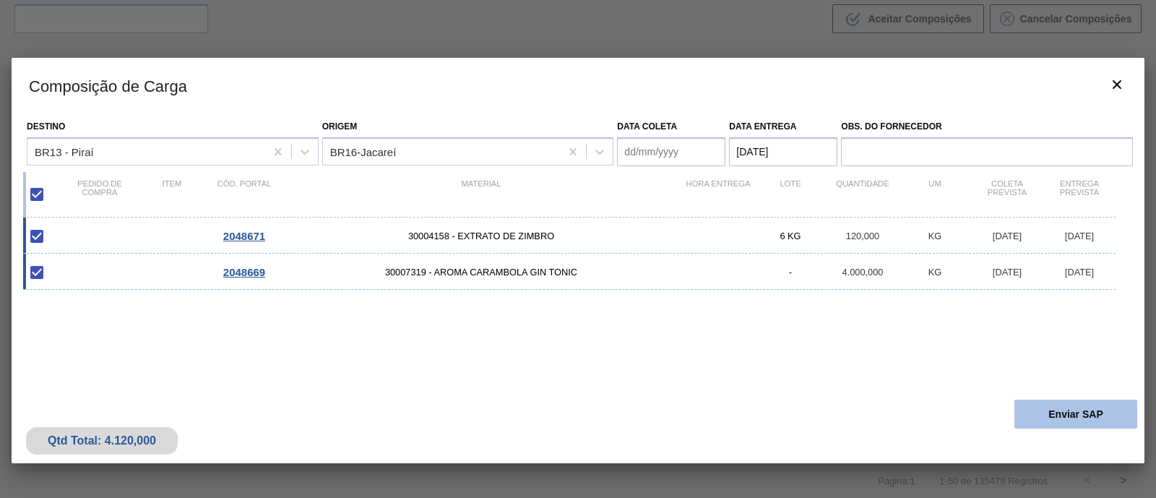
click at [1039, 422] on button "Enviar SAP" at bounding box center [1075, 414] width 123 height 29
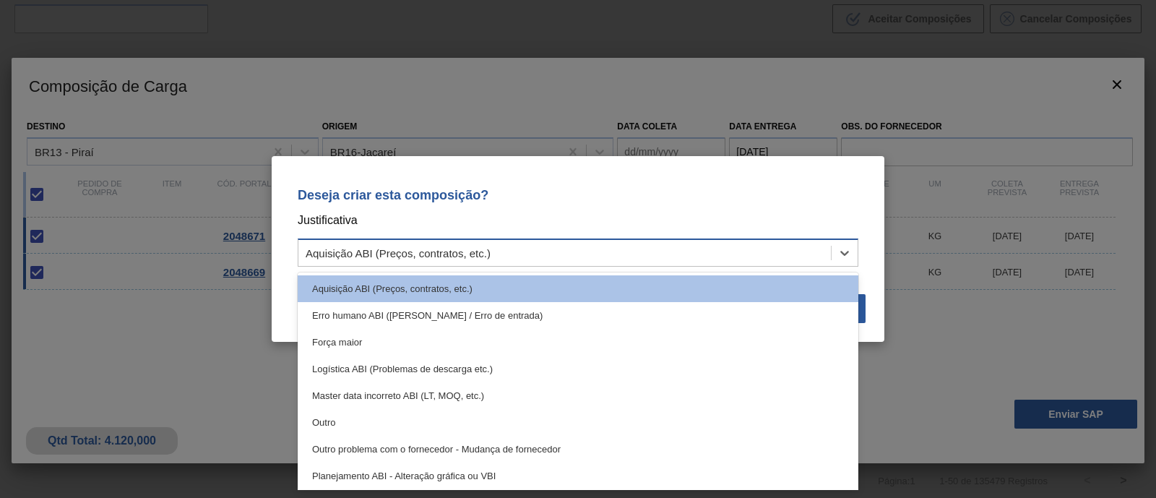
click at [574, 260] on div "Aquisição ABI (Preços, contratos, etc.)" at bounding box center [564, 253] width 533 height 21
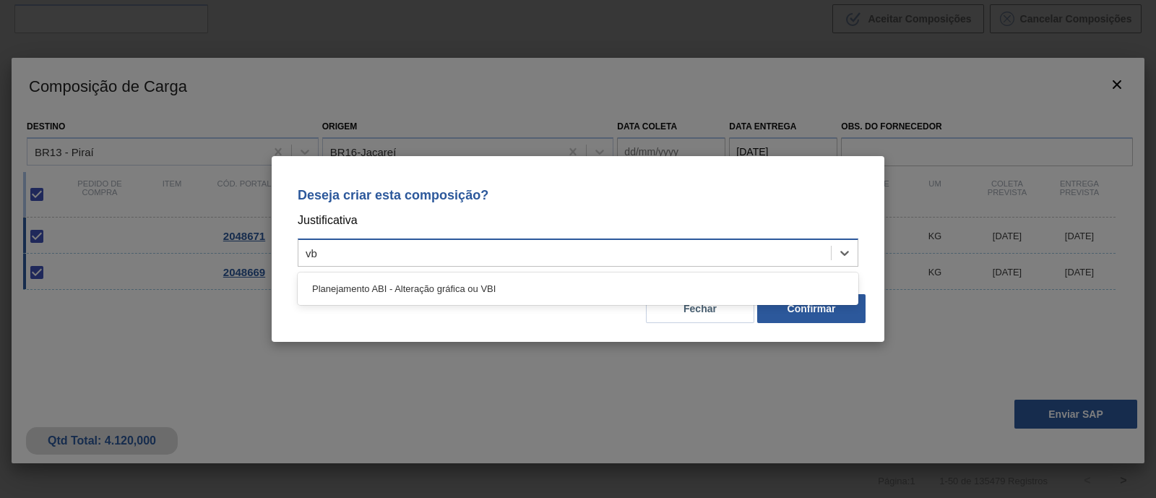
type input "vbi"
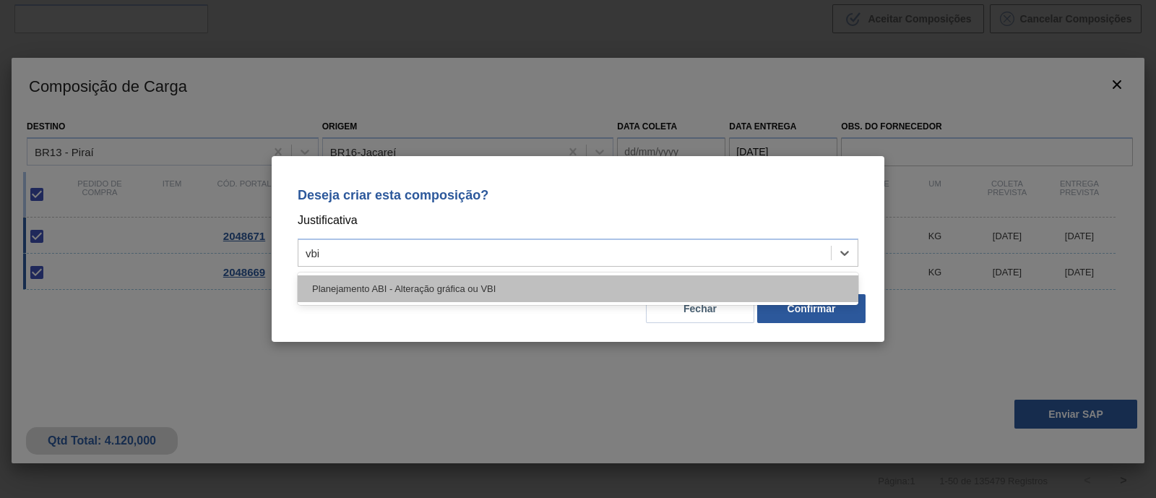
click at [517, 282] on div "Planejamento ABI - Alteração gráfica ou VBI" at bounding box center [578, 288] width 561 height 27
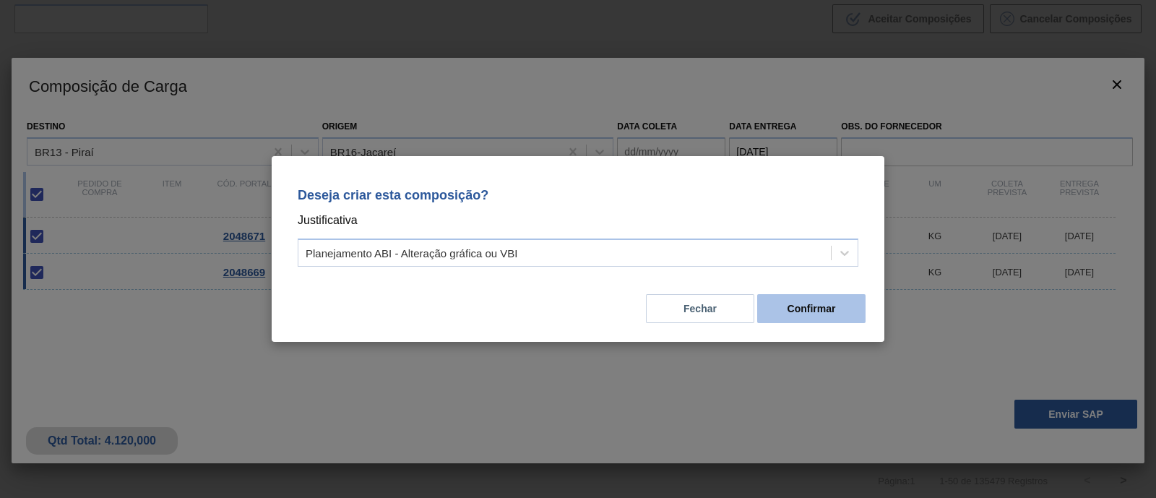
click at [789, 309] on button "Confirmar" at bounding box center [811, 308] width 108 height 29
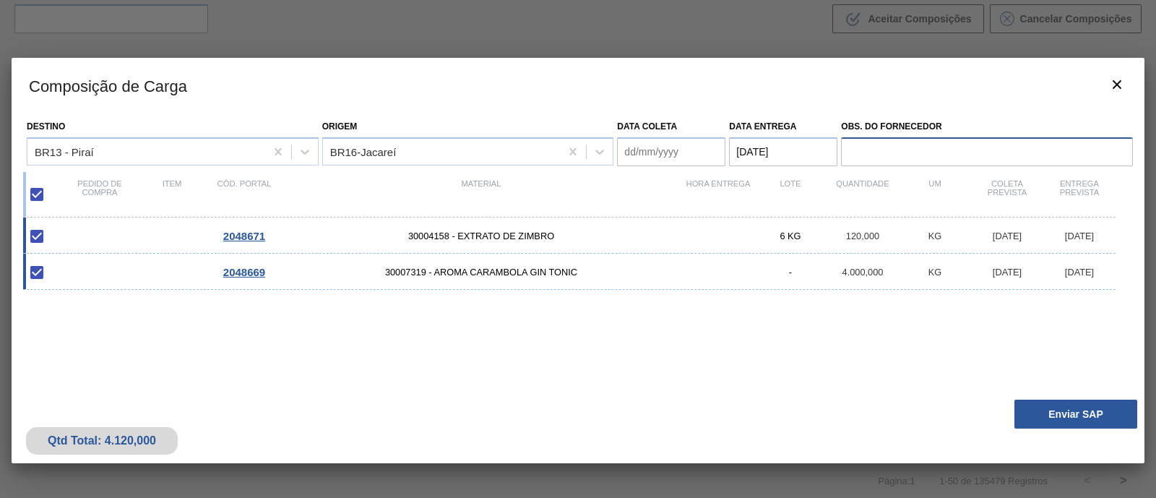
click at [874, 153] on input "Obs. do Fornecedor" at bounding box center [987, 151] width 292 height 29
click at [639, 436] on div "Qtd Total: 4.120,000 Enviar SAP" at bounding box center [578, 427] width 1133 height 71
click at [678, 154] on coleta "Data coleta" at bounding box center [671, 151] width 108 height 29
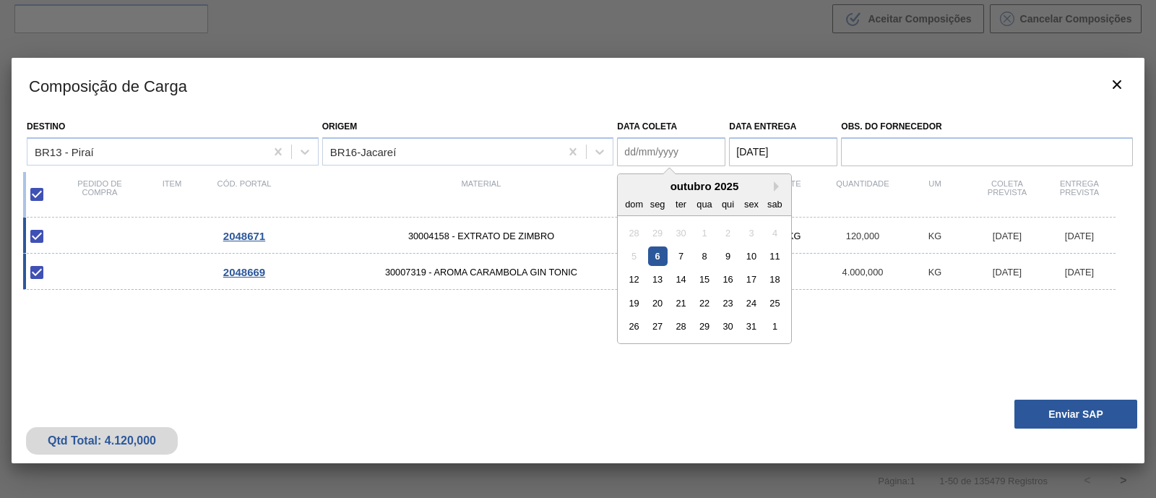
click at [651, 140] on coleta "Data coleta" at bounding box center [671, 151] width 108 height 29
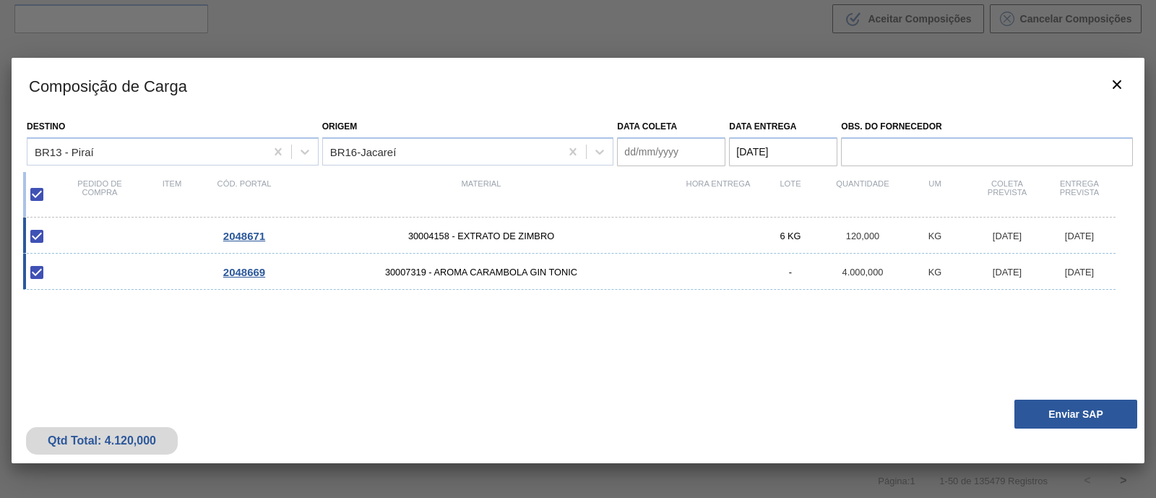
click at [596, 335] on div "2048671 30004158 - EXTRATO DE ZIMBRO 6 KG 120,000 KG 06/10/2025 08/10/2025 2048…" at bounding box center [575, 311] width 1104 height 189
click at [650, 145] on coleta "Data coleta" at bounding box center [671, 151] width 108 height 29
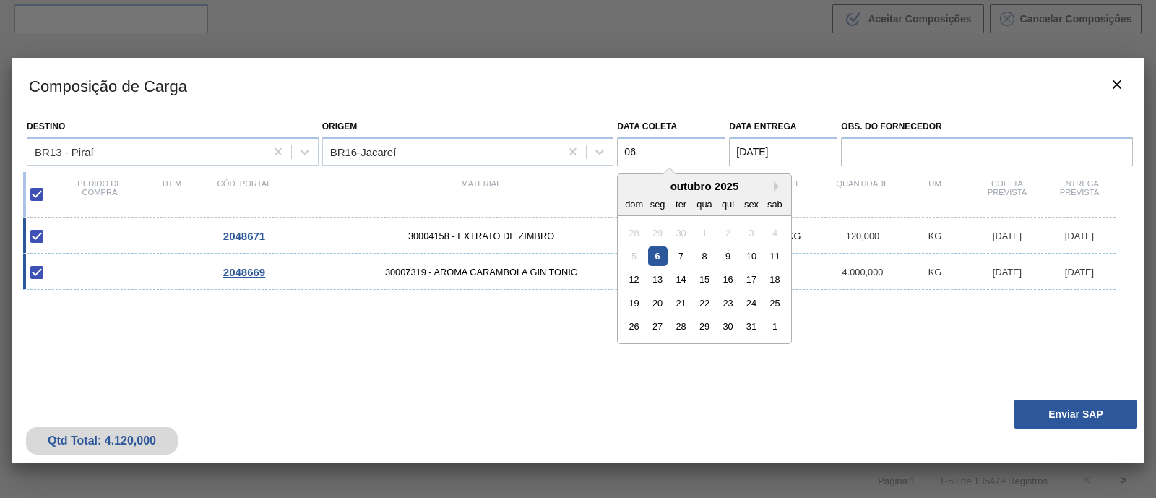
click at [660, 251] on div "6" at bounding box center [658, 256] width 20 height 20
type coleta "[DATE]"
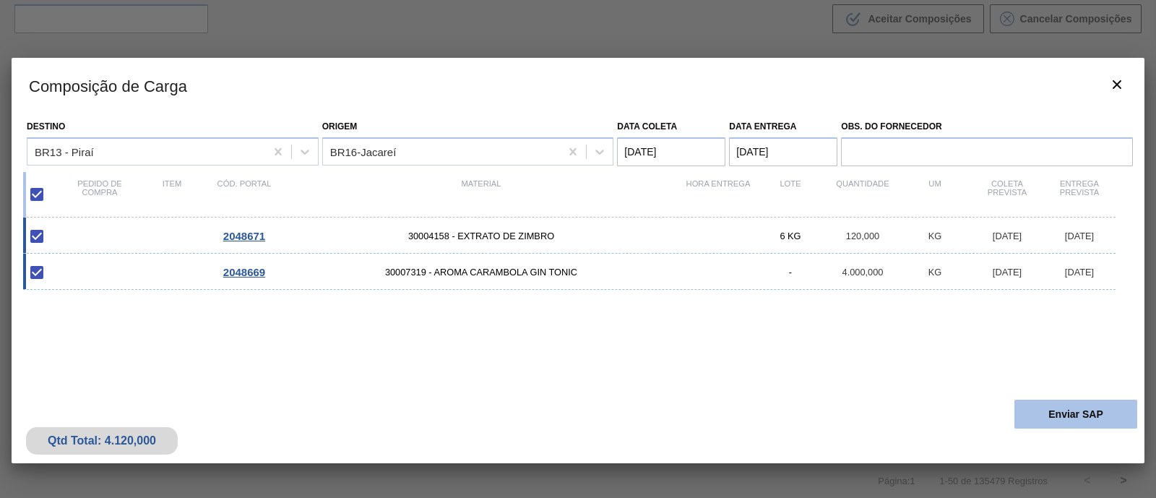
click at [1065, 410] on button "Enviar SAP" at bounding box center [1075, 414] width 123 height 29
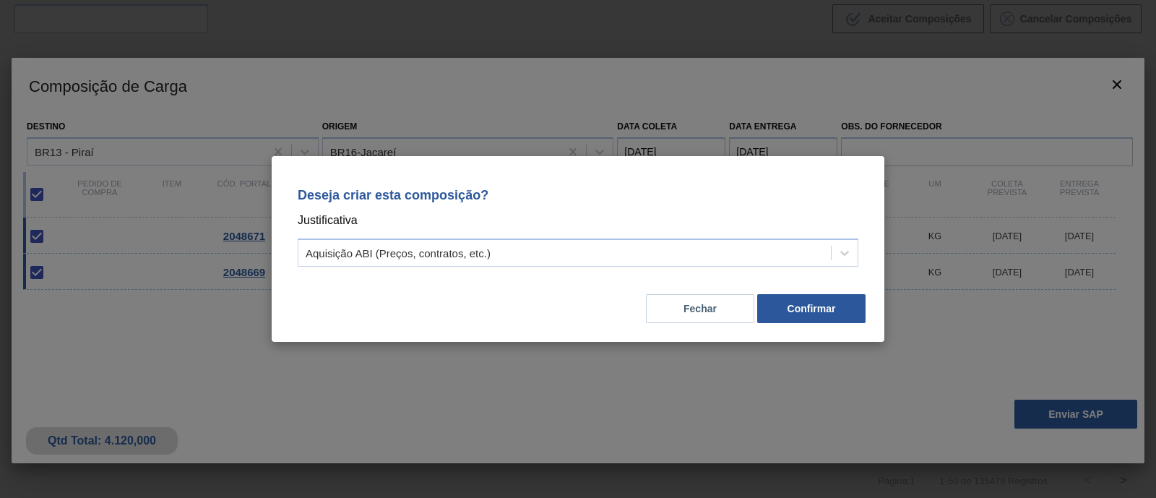
click at [614, 233] on div "Deseja criar esta composição? Justificativa Aquisição ABI (Preços, contratos, e…" at bounding box center [578, 224] width 578 height 102
click at [614, 246] on div "Aquisição ABI (Preços, contratos, etc.)" at bounding box center [564, 253] width 533 height 21
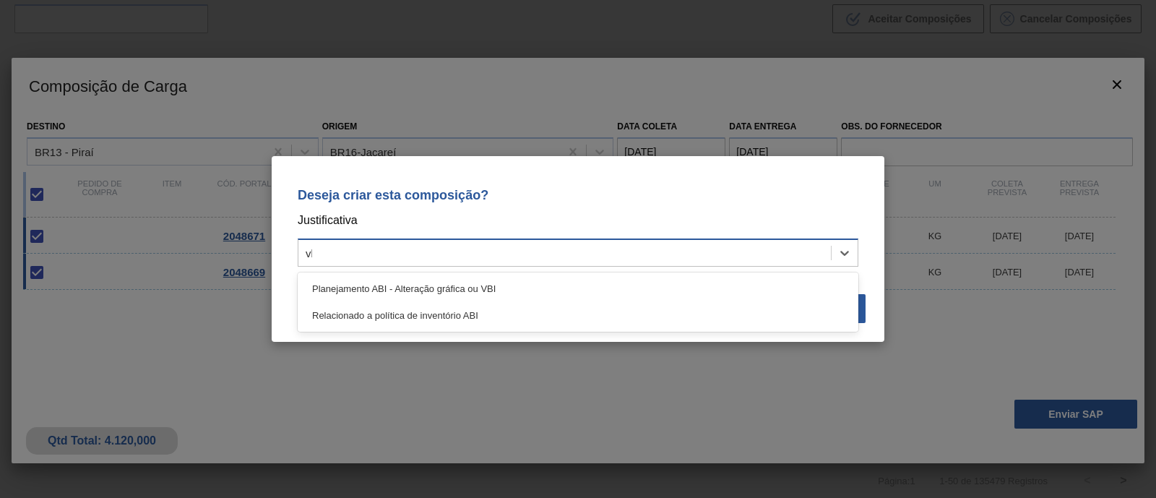
type input "vbi"
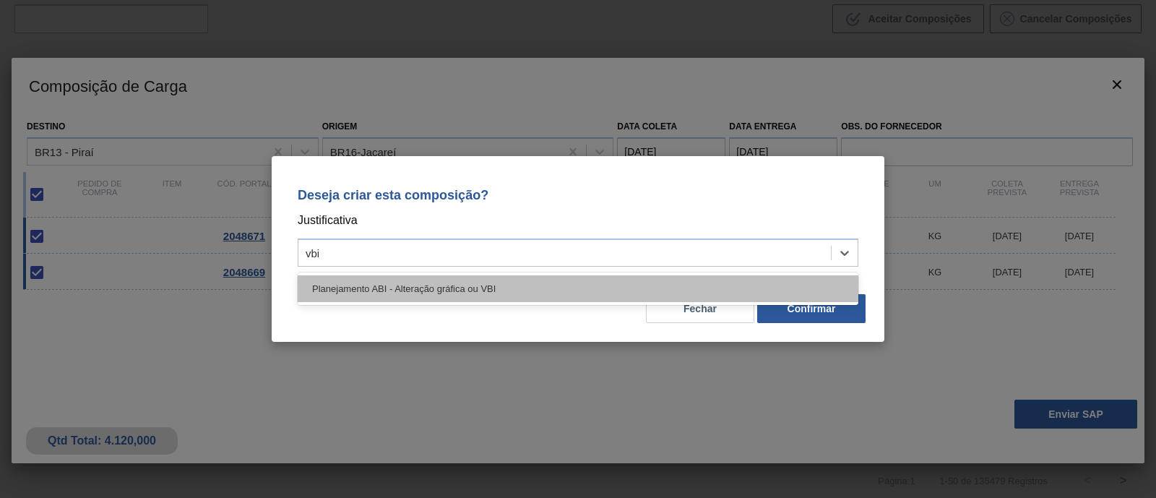
click at [555, 288] on div "Planejamento ABI - Alteração gráfica ou VBI" at bounding box center [578, 288] width 561 height 27
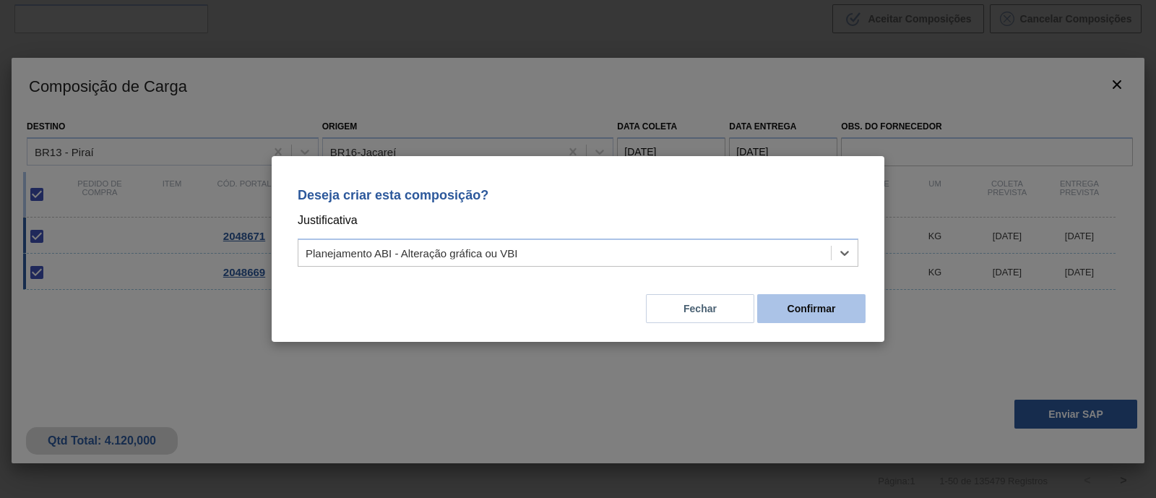
click at [833, 310] on button "Confirmar" at bounding box center [811, 308] width 108 height 29
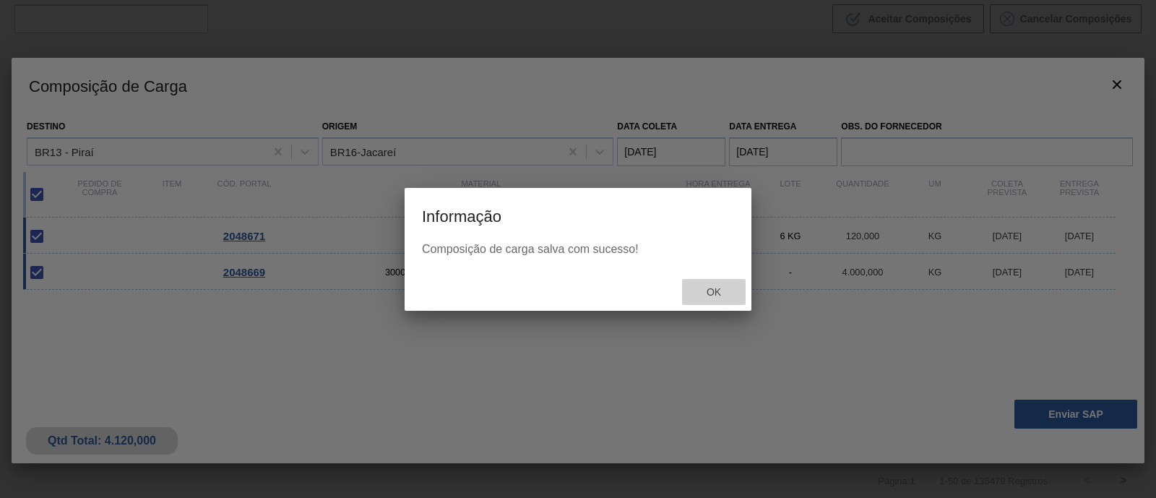
click at [717, 296] on span "Ok" at bounding box center [714, 292] width 38 height 12
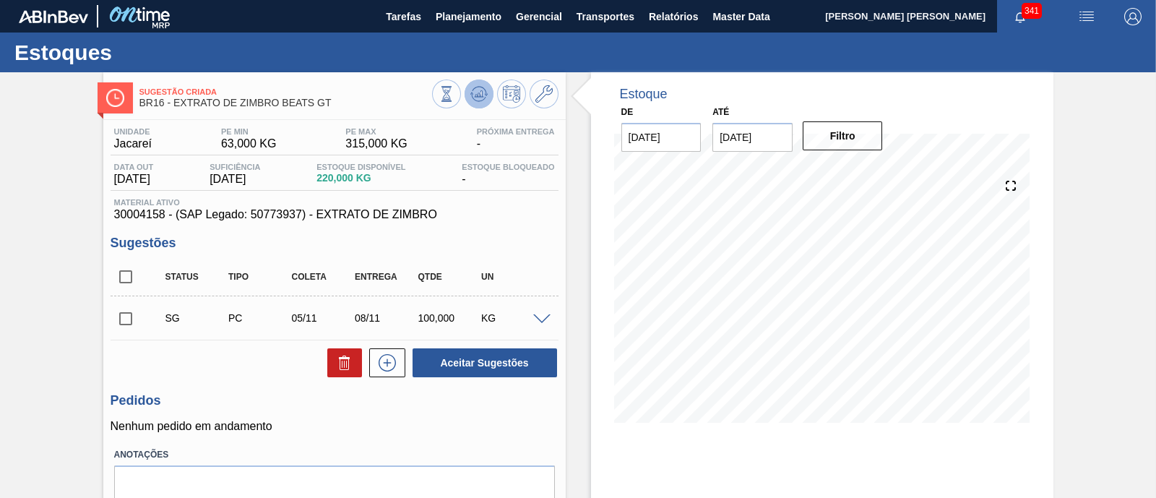
click at [475, 90] on icon at bounding box center [478, 93] width 17 height 17
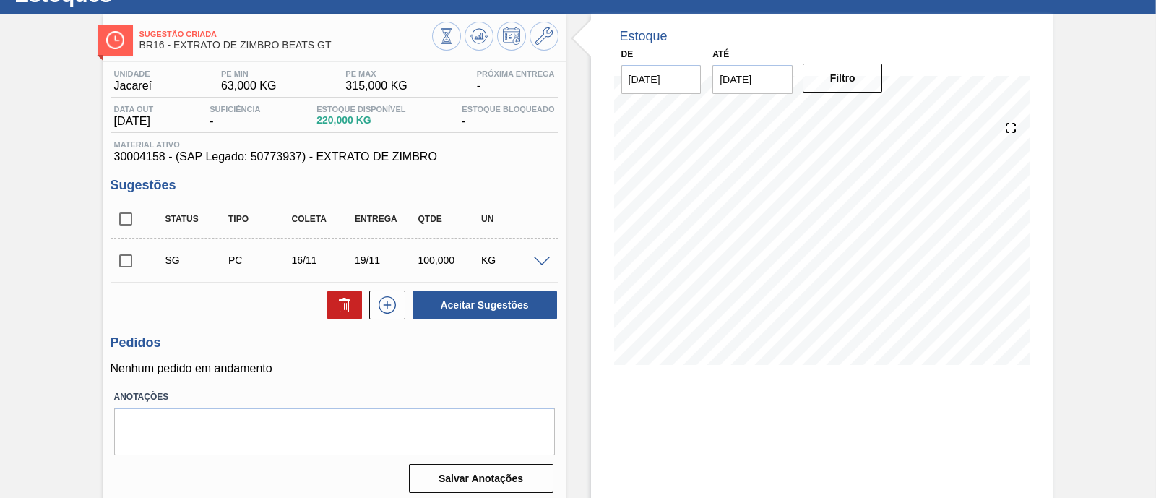
scroll to position [33, 0]
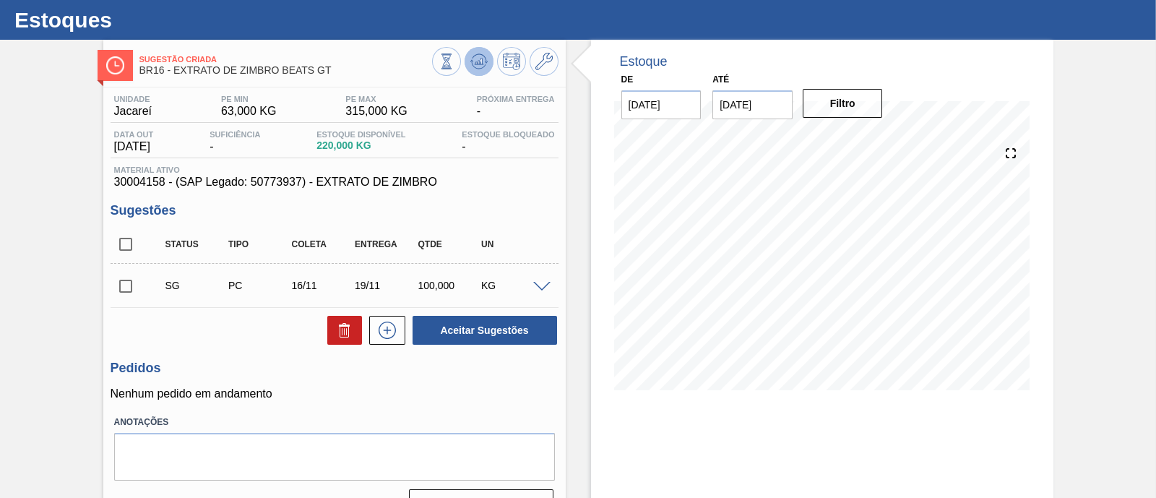
click at [486, 62] on button at bounding box center [479, 61] width 29 height 29
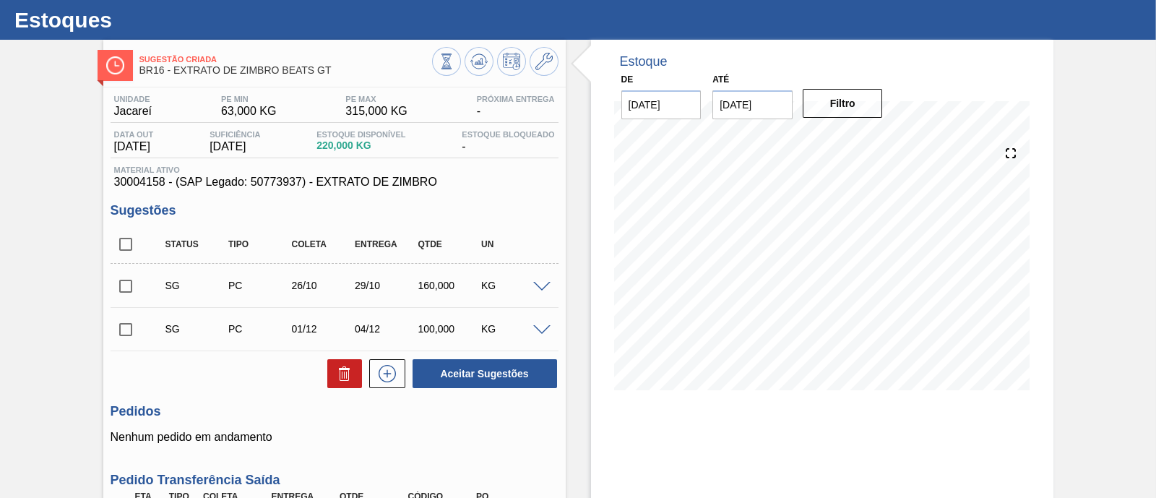
scroll to position [123, 0]
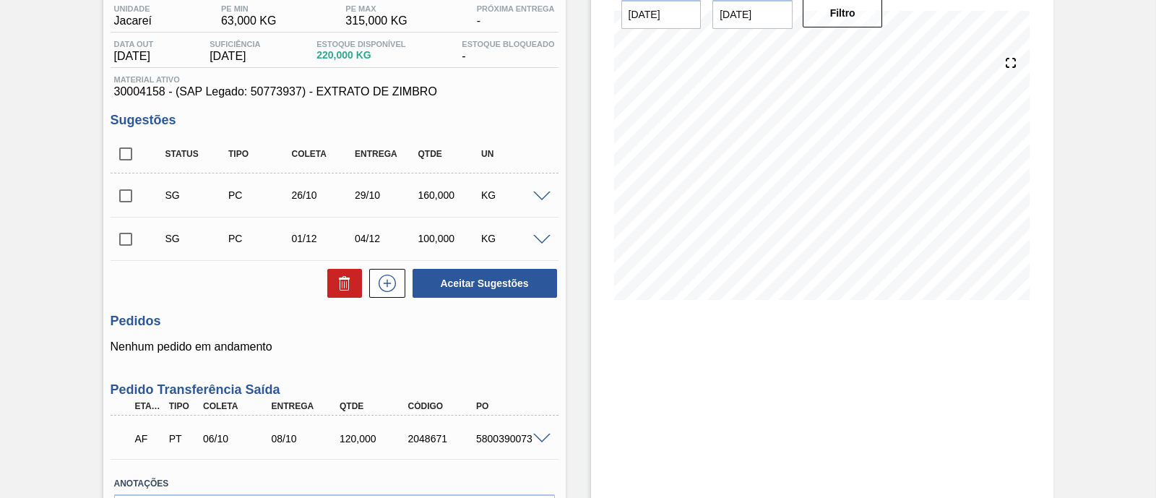
click at [539, 199] on span at bounding box center [541, 196] width 17 height 11
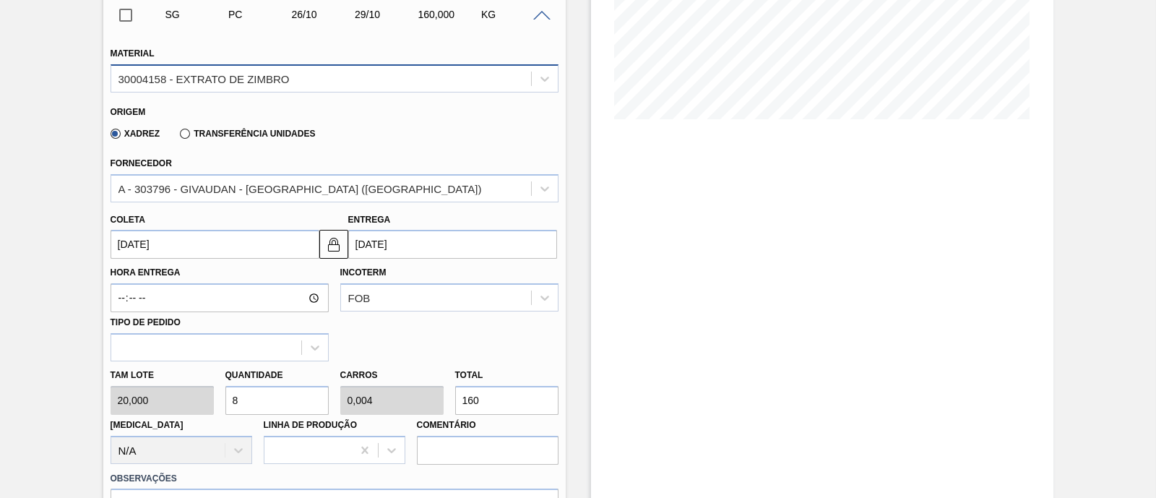
scroll to position [394, 0]
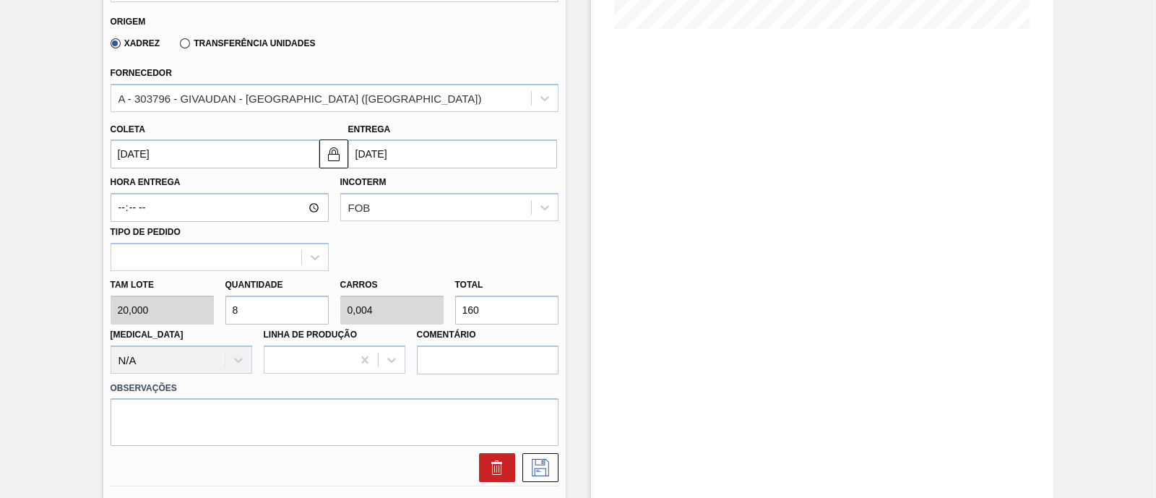
click at [194, 149] on input "[DATE]" at bounding box center [215, 153] width 209 height 29
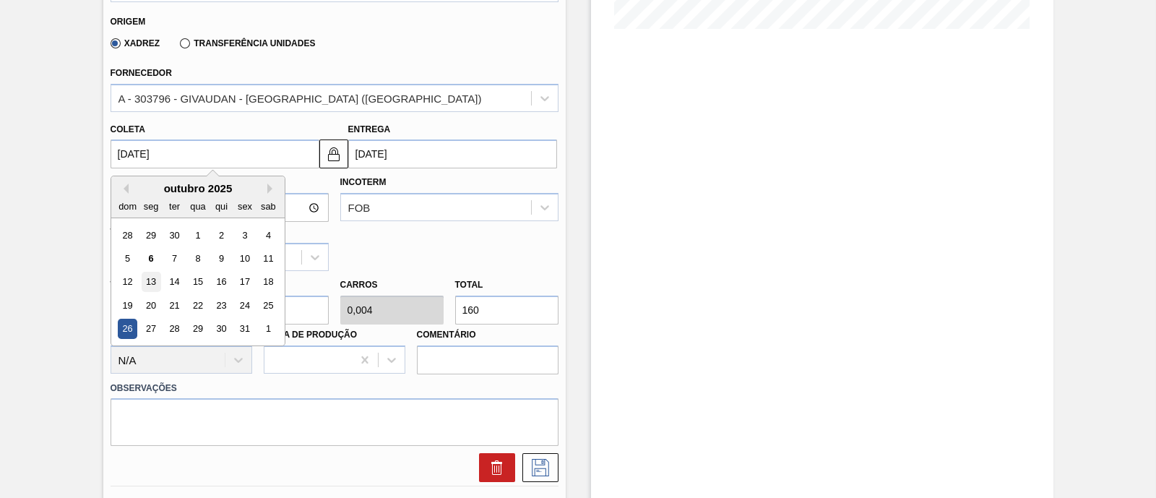
click at [148, 280] on div "13" at bounding box center [151, 282] width 20 height 20
type input "[DATE]"
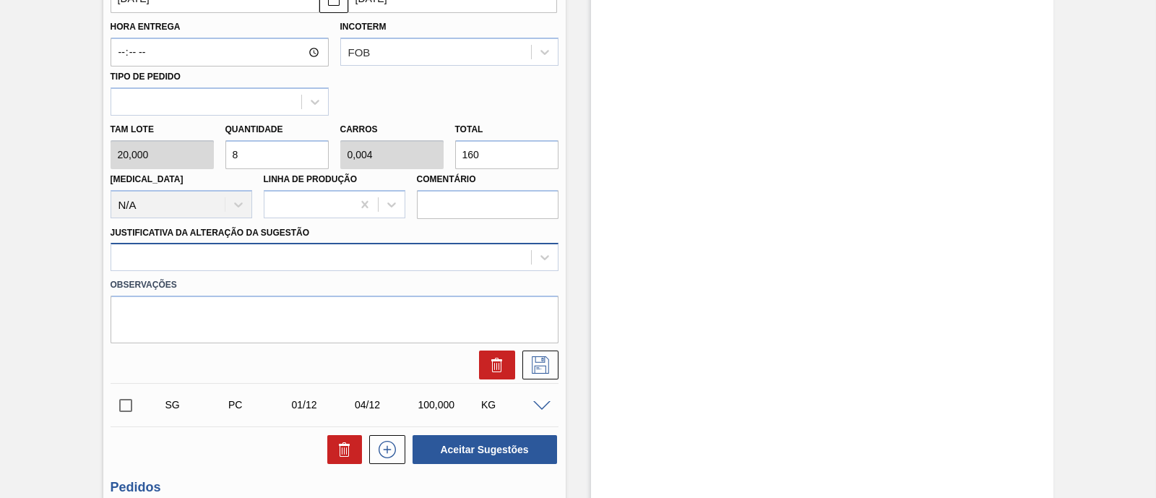
scroll to position [574, 0]
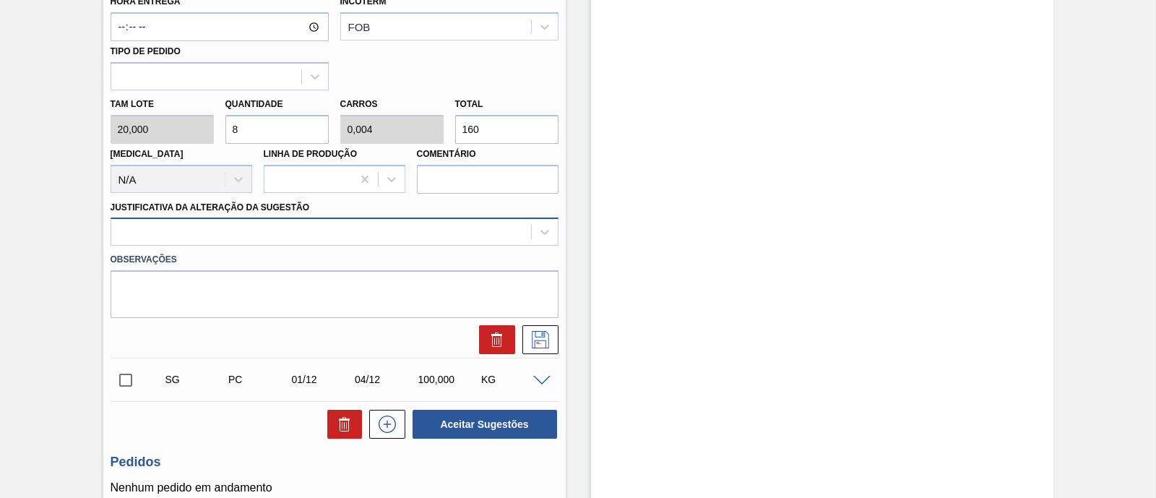
click at [197, 219] on div at bounding box center [335, 231] width 448 height 28
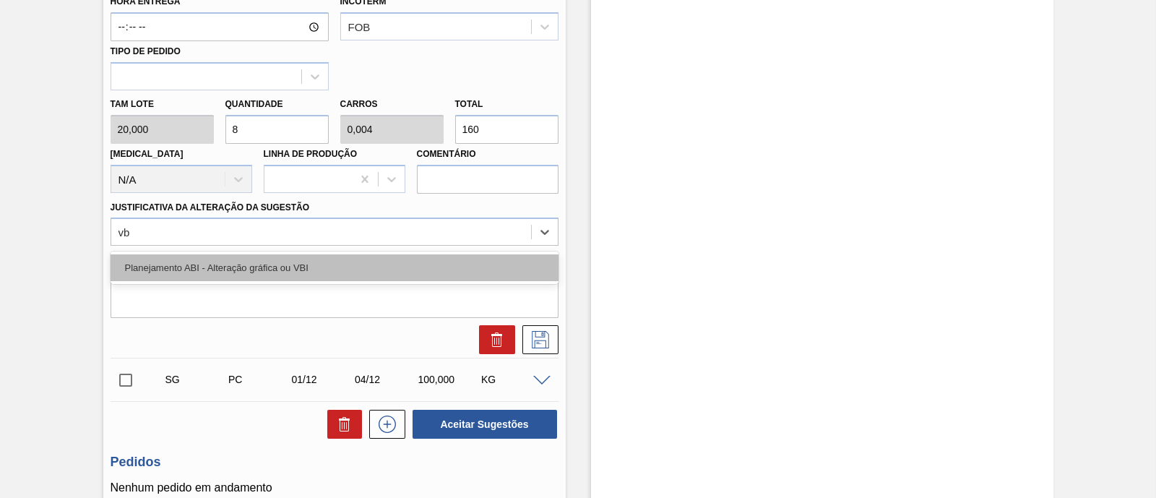
type Sugestão "vbi"
click at [191, 254] on div "Planejamento ABI - Alteração gráfica ou VBI" at bounding box center [335, 267] width 448 height 27
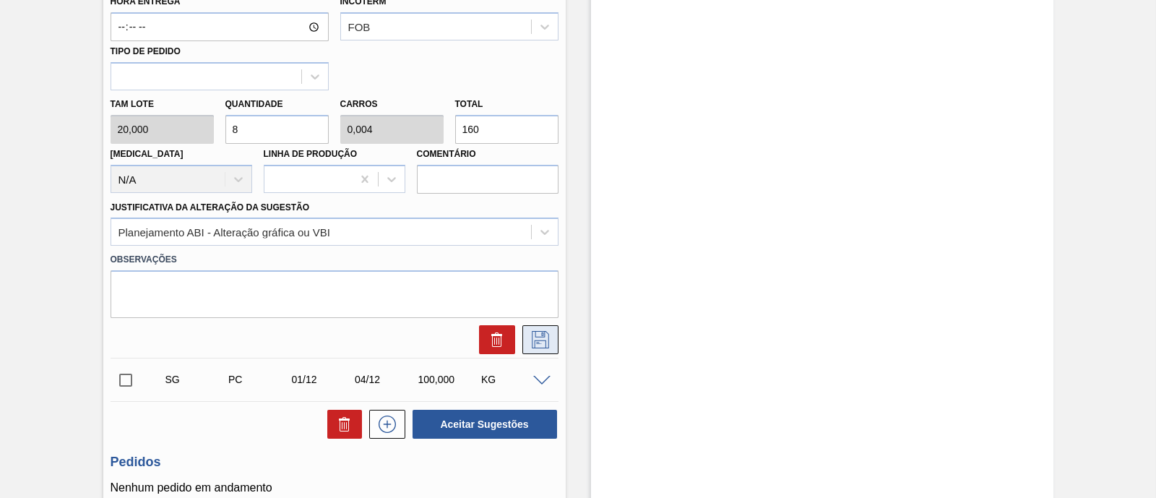
click at [540, 345] on icon at bounding box center [540, 339] width 23 height 17
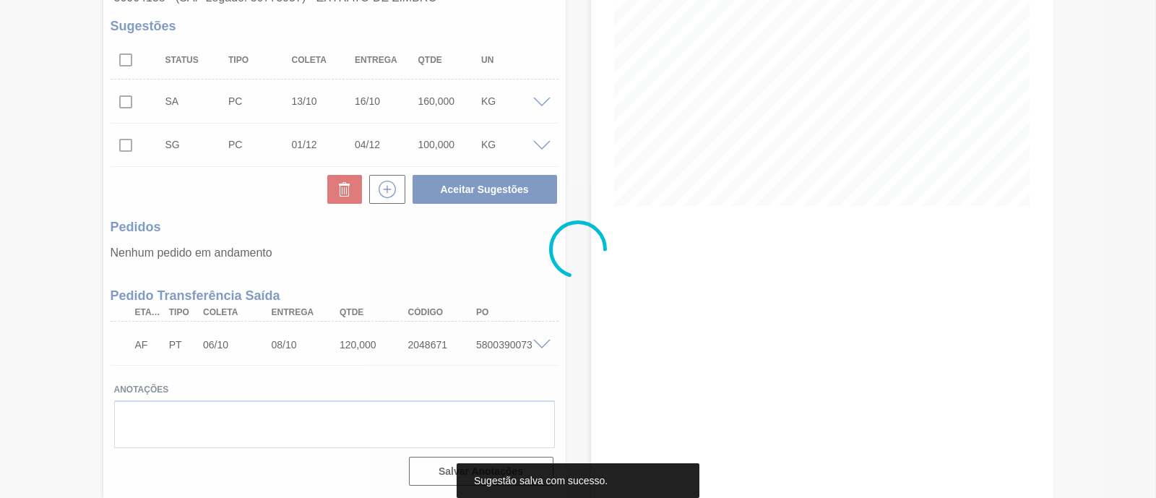
scroll to position [219, 0]
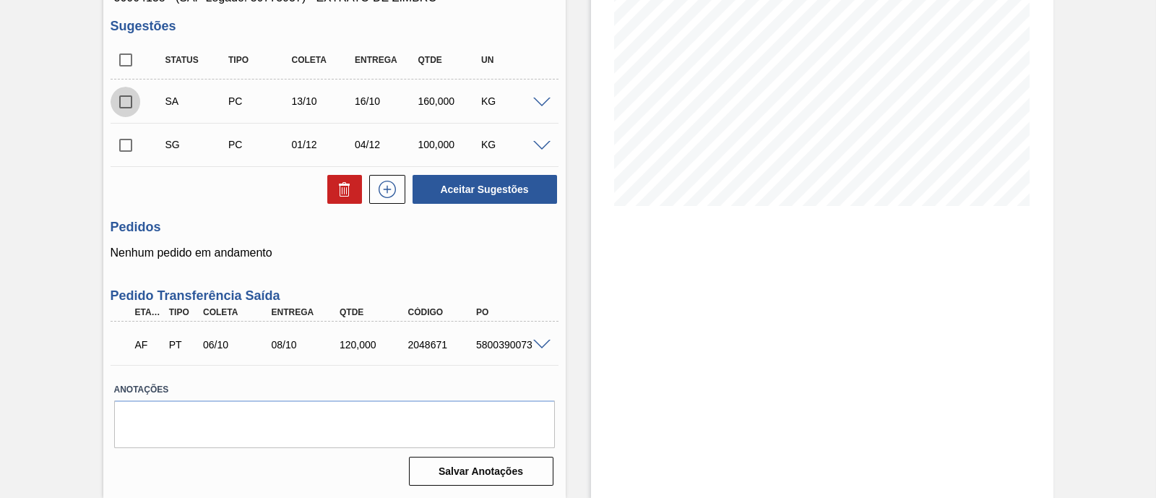
click at [129, 99] on input "checkbox" at bounding box center [126, 102] width 30 height 30
click at [494, 182] on button "Aceitar Sugestões" at bounding box center [485, 189] width 145 height 29
checkbox input "false"
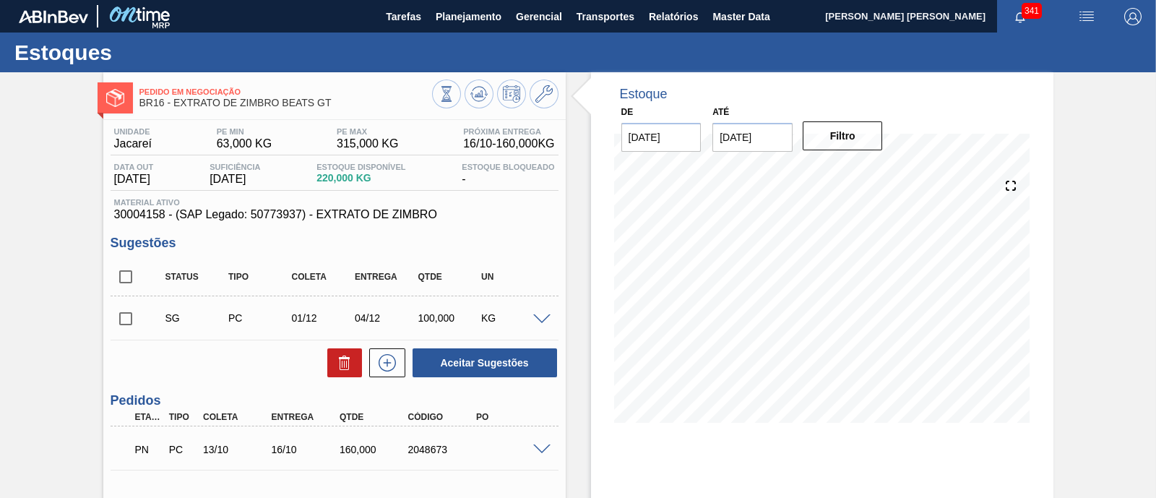
scroll to position [90, 0]
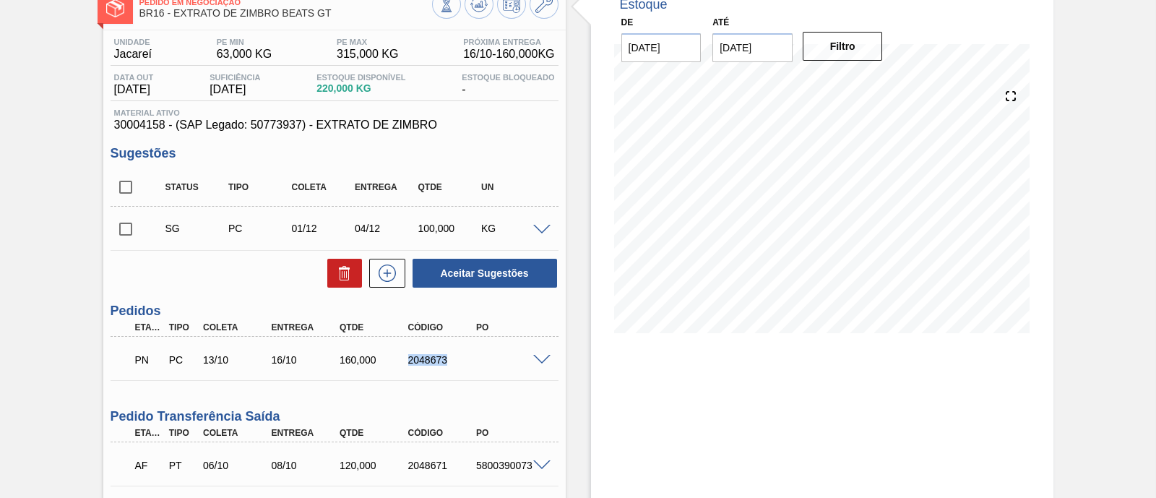
drag, startPoint x: 408, startPoint y: 359, endPoint x: 450, endPoint y: 361, distance: 41.9
click at [450, 361] on div "2048673" at bounding box center [442, 360] width 75 height 12
copy div "2048673"
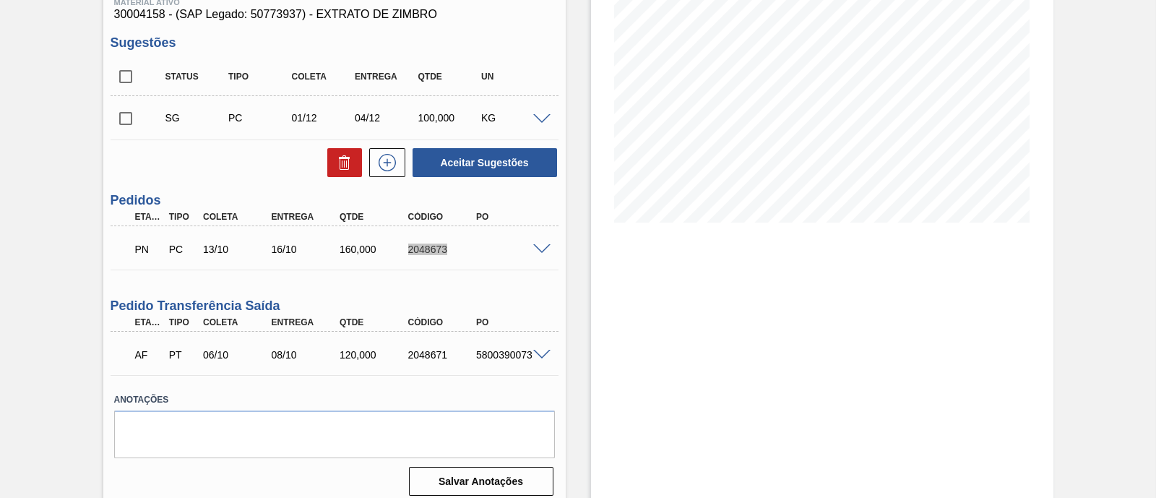
scroll to position [211, 0]
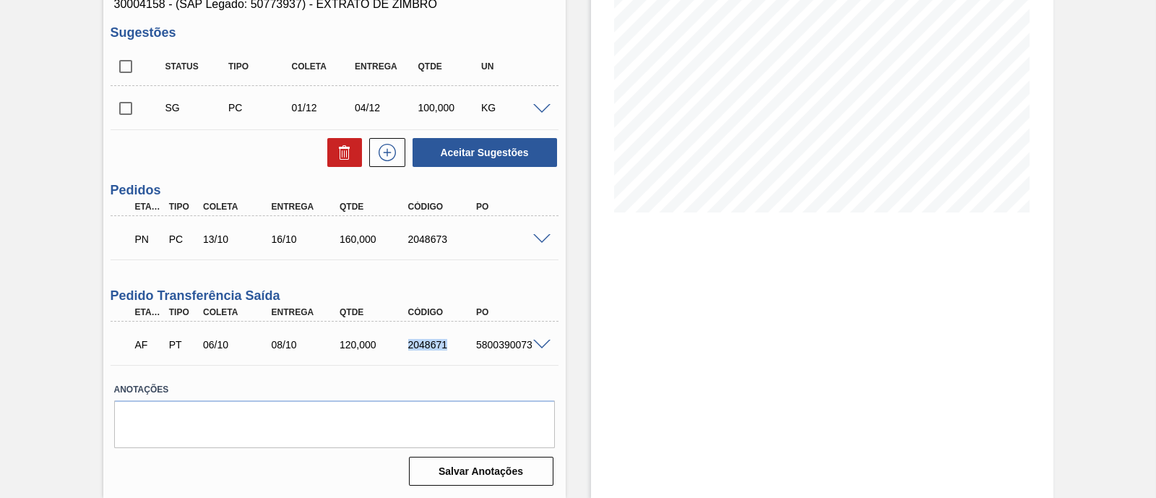
drag, startPoint x: 401, startPoint y: 343, endPoint x: 448, endPoint y: 347, distance: 47.1
click at [448, 347] on div "2048671" at bounding box center [433, 345] width 69 height 12
copy div "2048671"
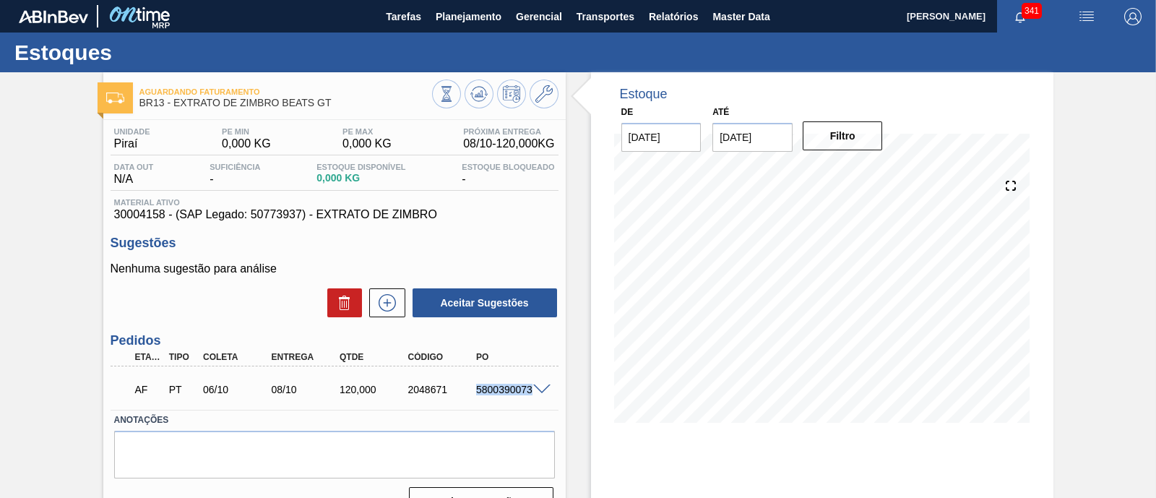
drag, startPoint x: 468, startPoint y: 394, endPoint x: 543, endPoint y: 399, distance: 75.3
click at [543, 399] on div "AF PT 06/10 08/10 120,000 2048671 5800390073" at bounding box center [335, 388] width 448 height 36
copy div "5800390073"
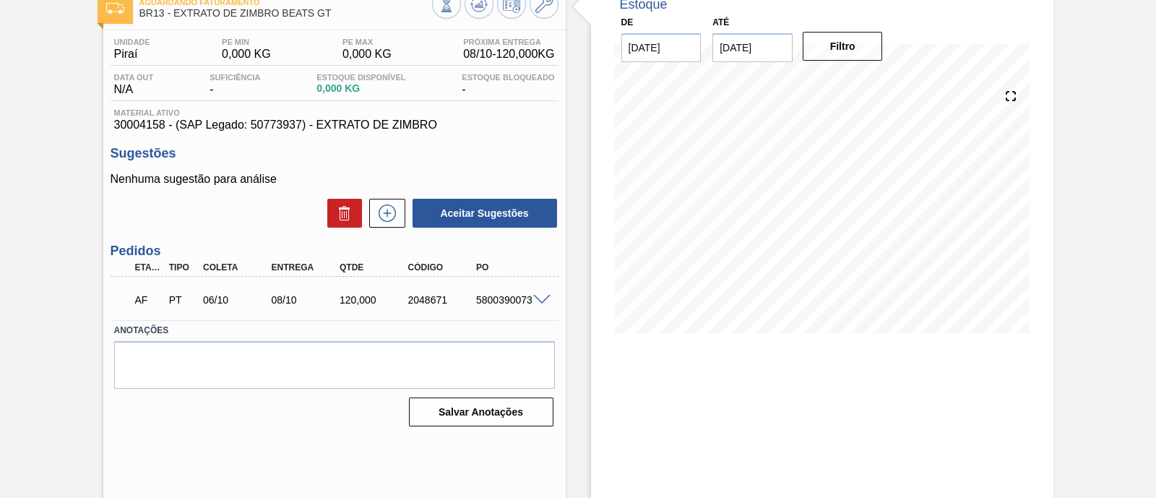
click at [457, 319] on div "AF PT 06/10 08/10 120,000 2048671 5800390073 Material 30004158 - EXTRATO DE ZIM…" at bounding box center [335, 298] width 448 height 43
drag, startPoint x: 405, startPoint y: 295, endPoint x: 454, endPoint y: 305, distance: 50.9
click at [454, 305] on div "2048671" at bounding box center [442, 300] width 75 height 12
copy div "2048671"
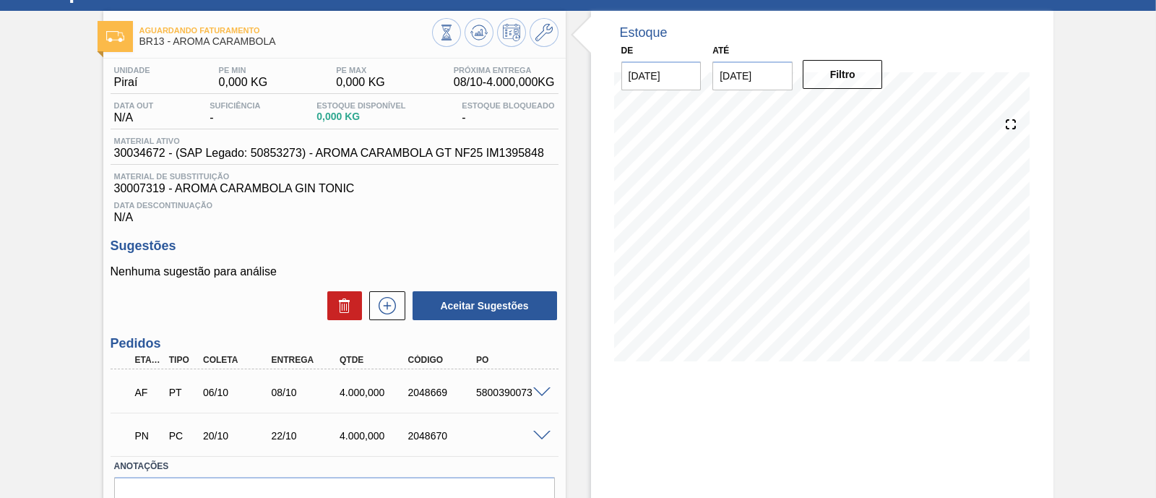
scroll to position [90, 0]
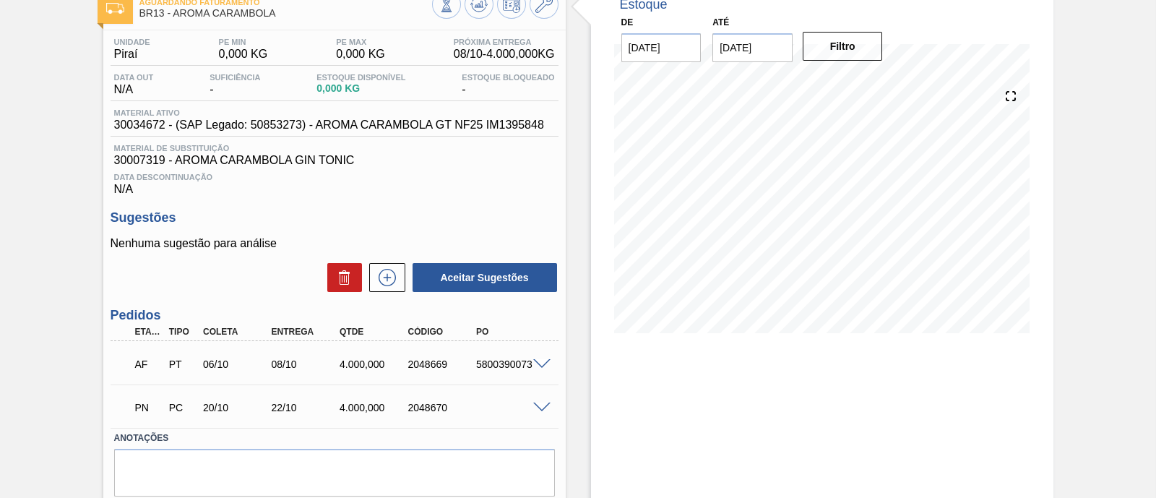
click at [538, 410] on span at bounding box center [541, 407] width 17 height 11
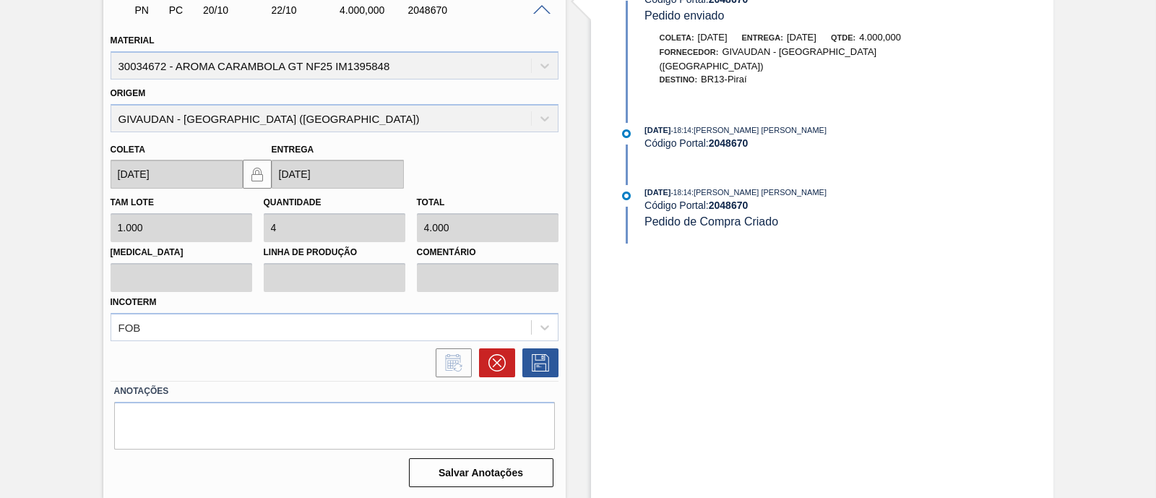
scroll to position [490, 0]
click at [486, 363] on button at bounding box center [497, 361] width 36 height 29
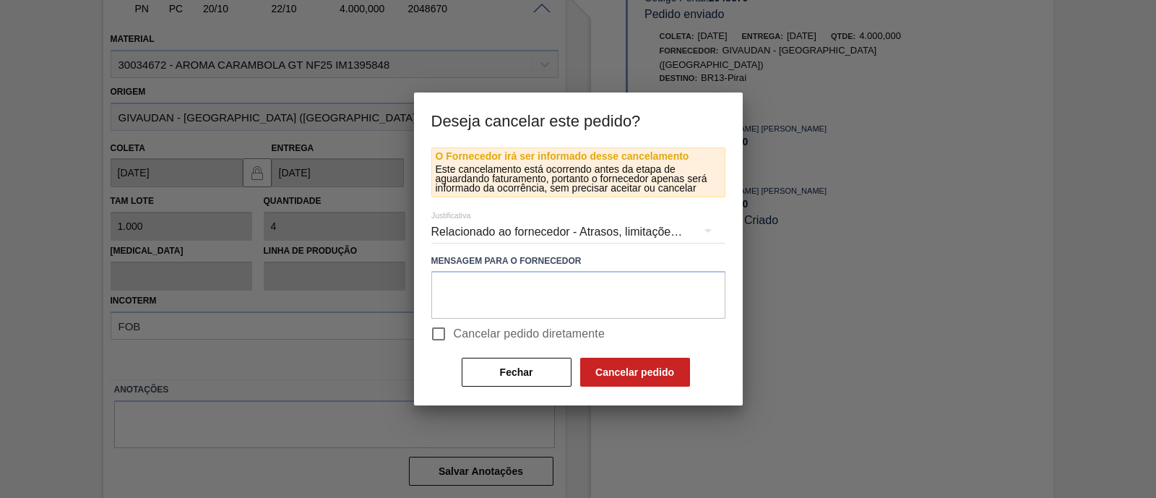
click at [524, 337] on span "Cancelar pedido diretamente" at bounding box center [530, 333] width 152 height 17
click at [454, 337] on input "Cancelar pedido diretamente" at bounding box center [438, 334] width 30 height 30
checkbox input "true"
click at [610, 371] on button "Cancelar pedido" at bounding box center [635, 372] width 110 height 29
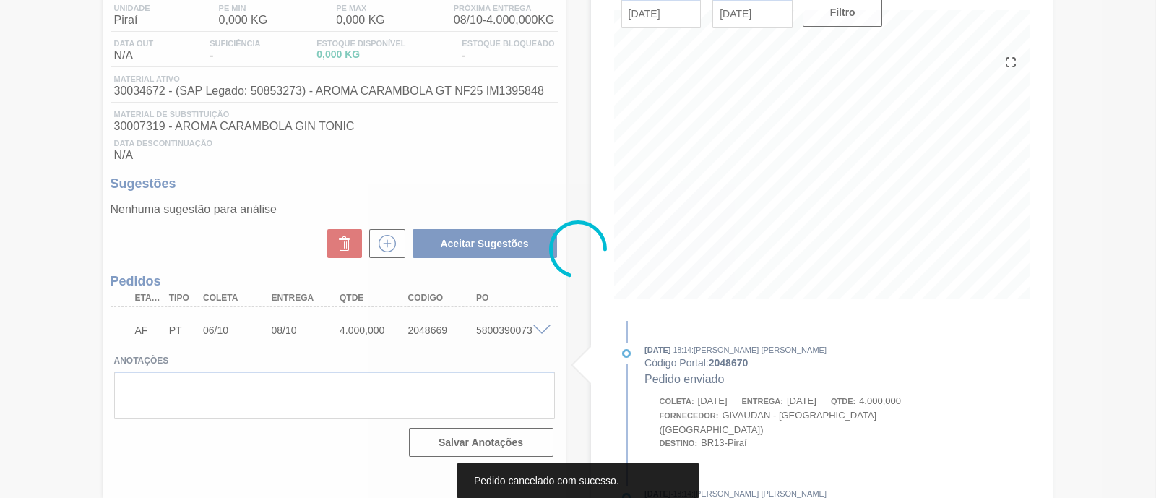
scroll to position [124, 0]
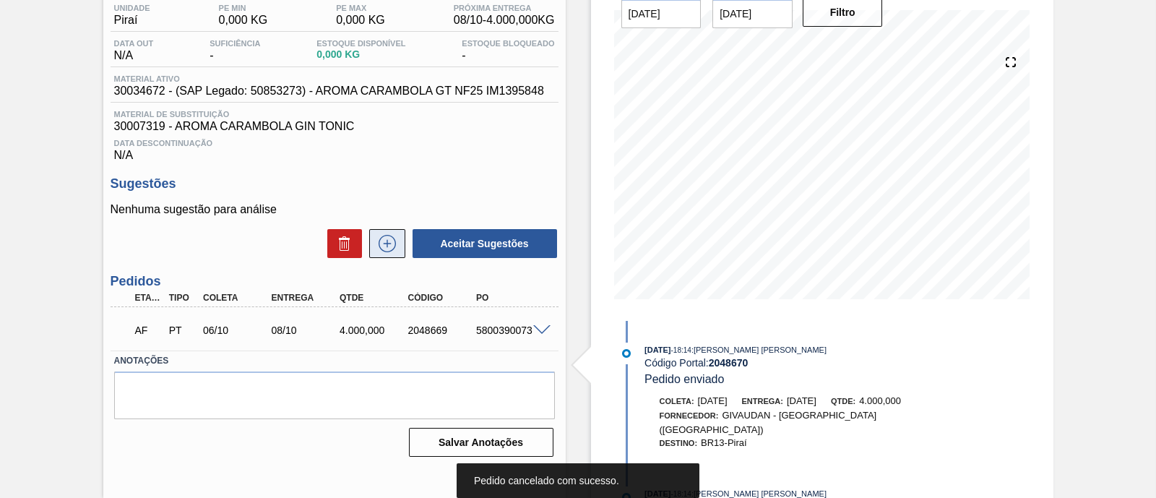
click at [400, 245] on button at bounding box center [387, 243] width 36 height 29
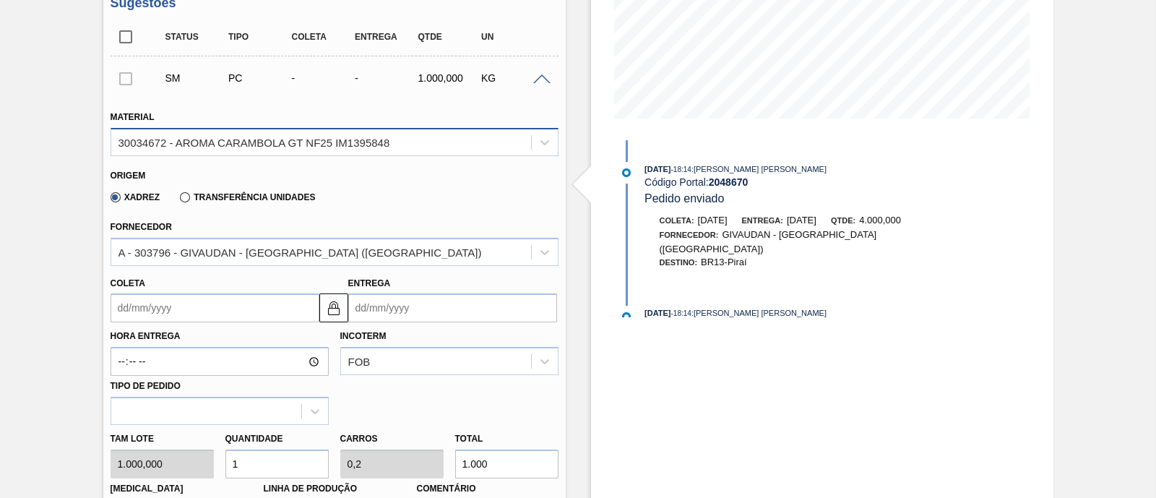
scroll to position [485, 0]
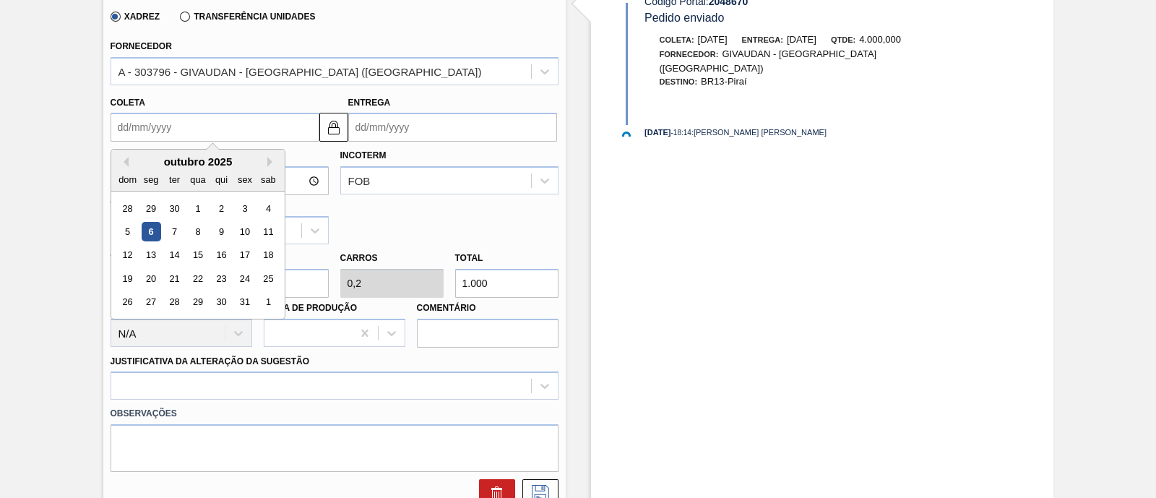
click at [246, 125] on input "Coleta" at bounding box center [215, 127] width 209 height 29
click at [150, 279] on div "20" at bounding box center [151, 279] width 20 height 20
type input "[DATE]"
type input "22/10/2025"
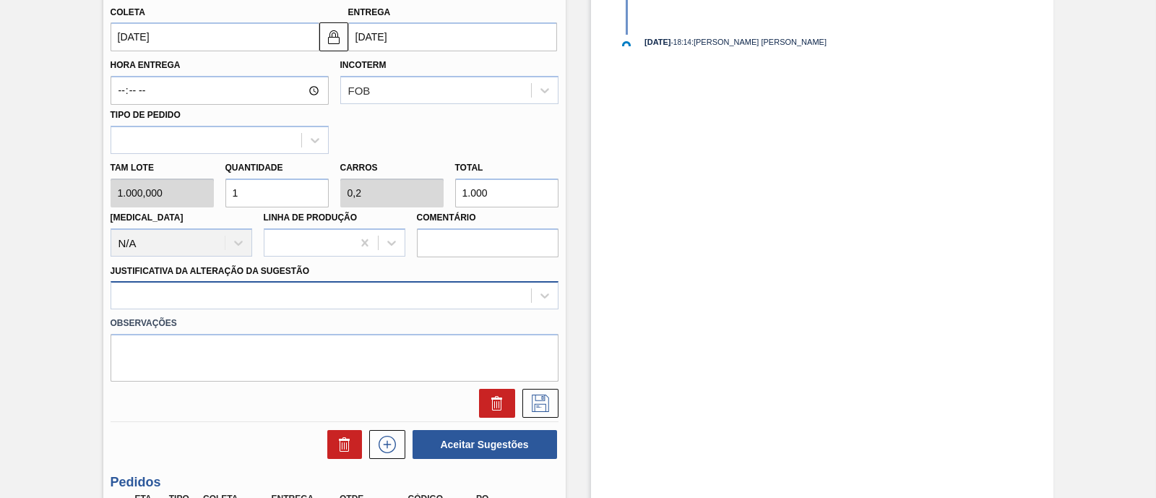
click at [268, 289] on div at bounding box center [335, 295] width 448 height 28
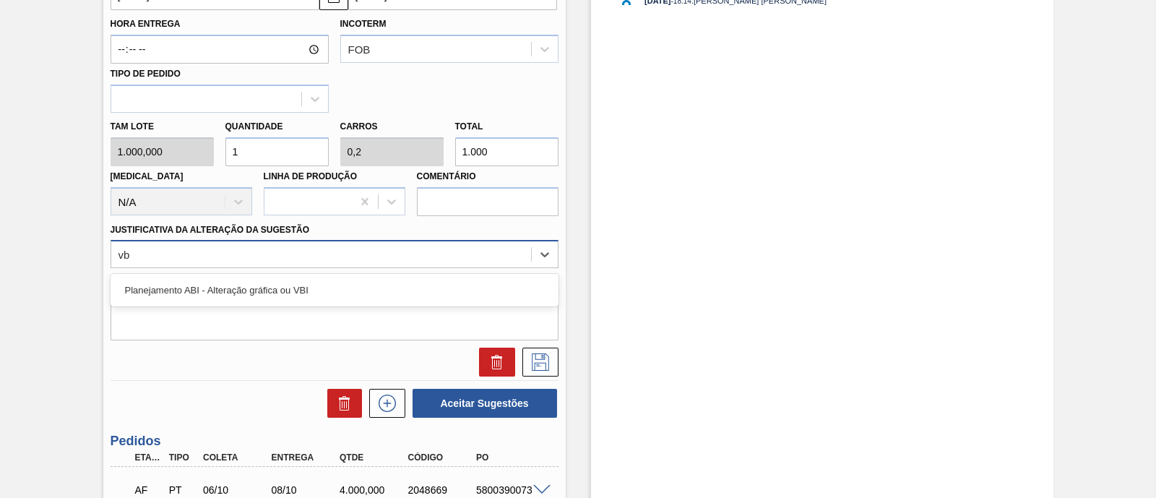
type Sugestão "vbi"
click at [268, 289] on div "Planejamento ABI - Alteração gráfica ou VBI" at bounding box center [335, 290] width 448 height 27
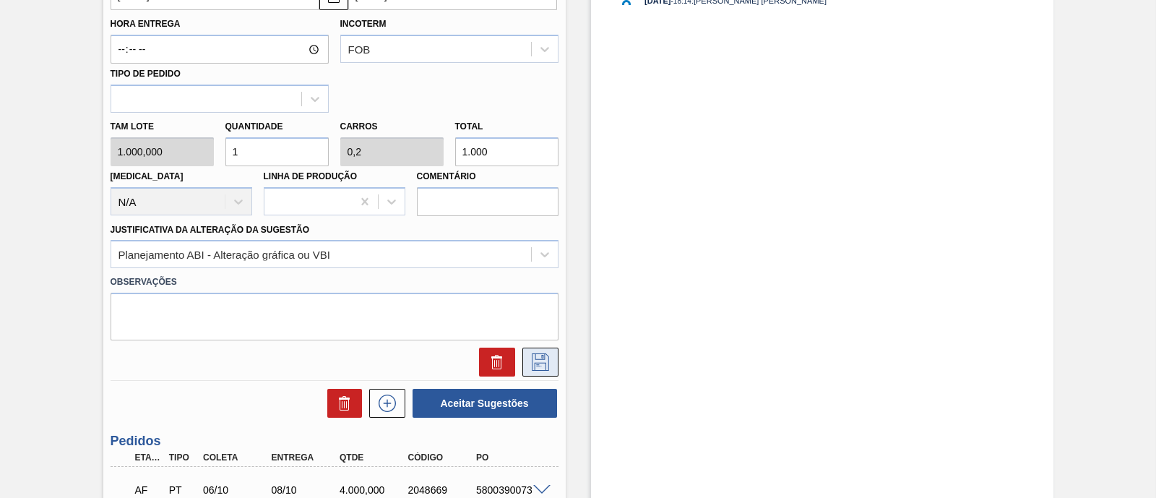
click at [543, 361] on icon at bounding box center [540, 361] width 23 height 17
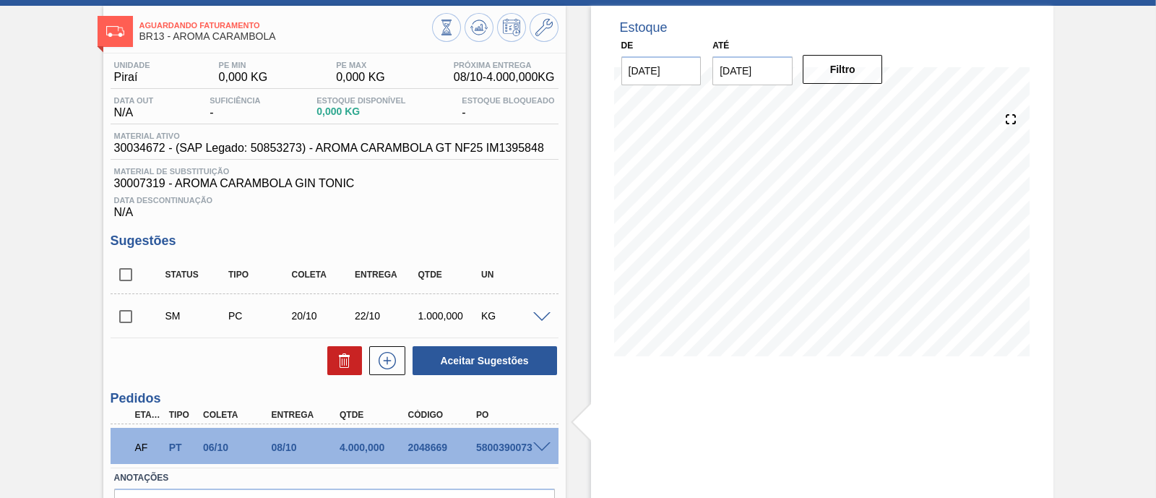
scroll to position [157, 0]
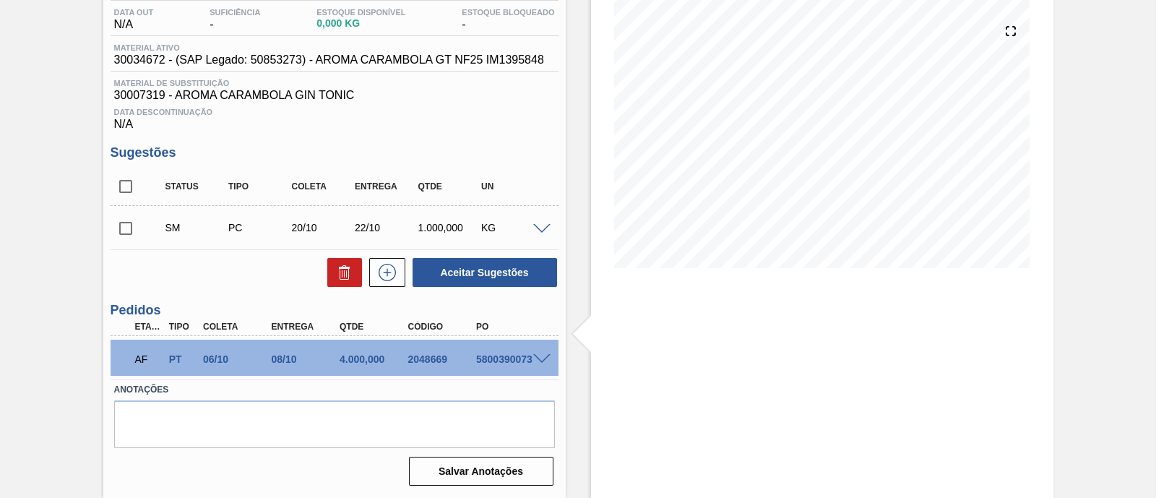
click at [540, 228] on span at bounding box center [541, 229] width 17 height 11
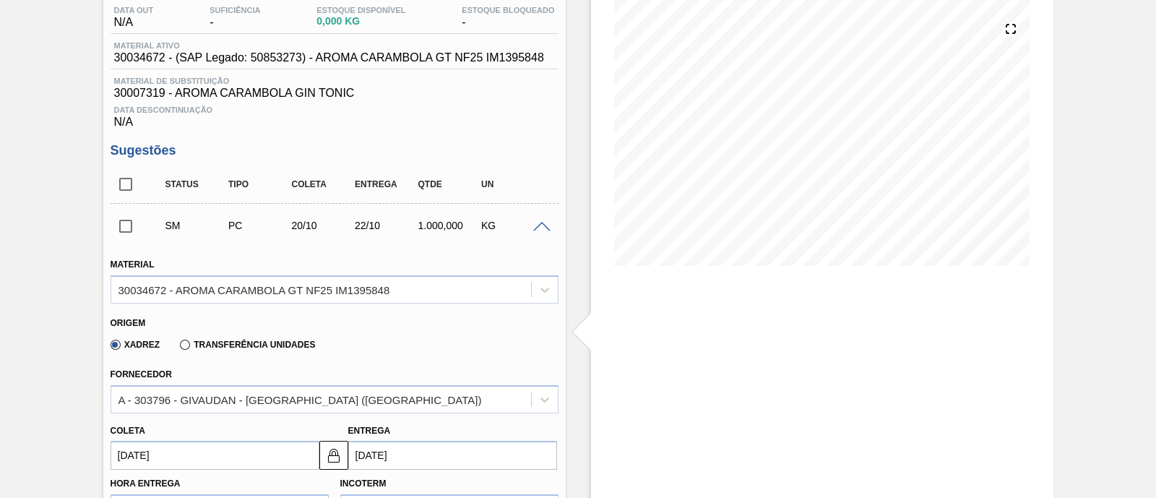
click at [540, 228] on span at bounding box center [541, 227] width 17 height 11
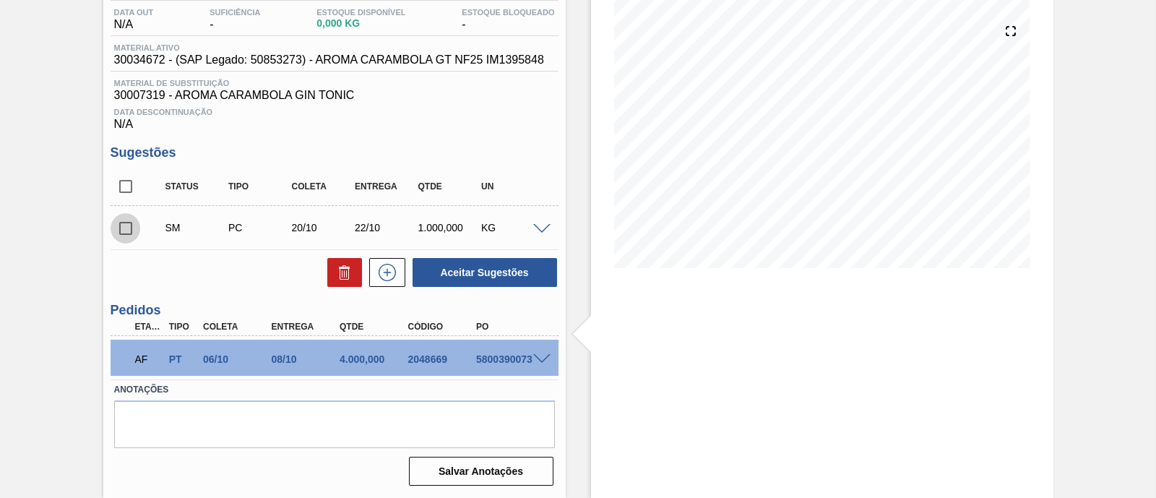
click at [129, 228] on input "checkbox" at bounding box center [126, 228] width 30 height 30
click at [492, 267] on button "Aceitar Sugestões" at bounding box center [485, 272] width 145 height 29
checkbox input "false"
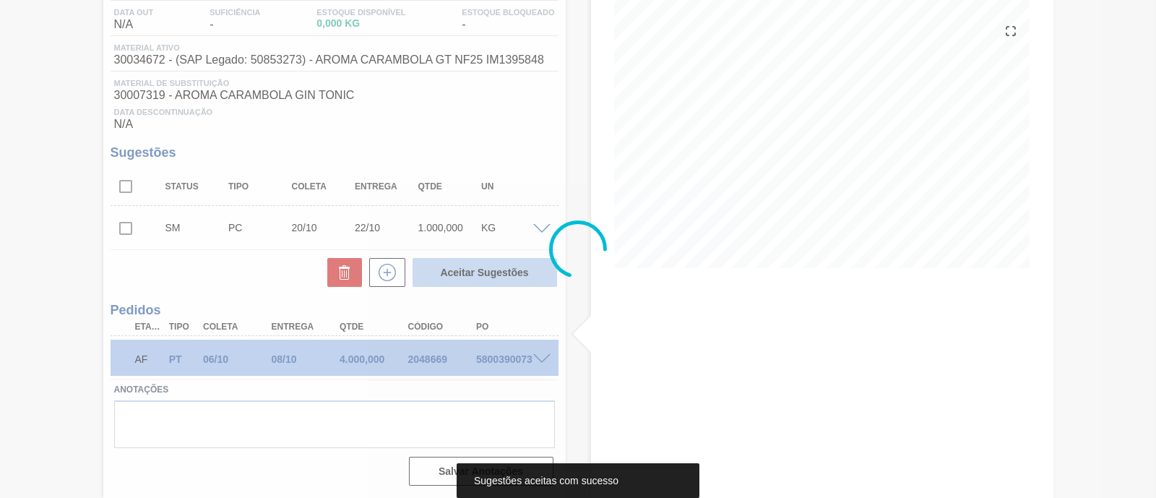
scroll to position [140, 0]
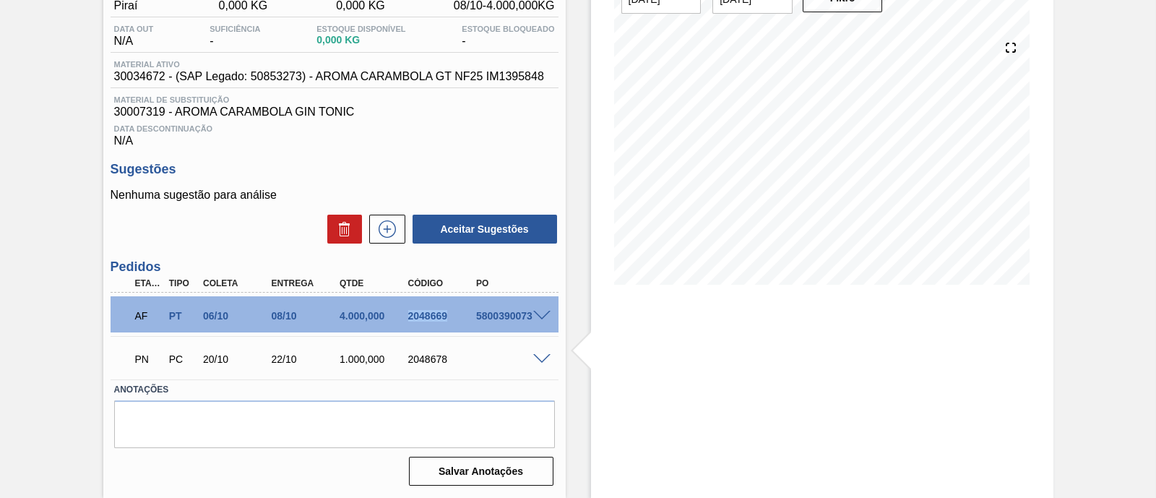
drag, startPoint x: 408, startPoint y: 316, endPoint x: 452, endPoint y: 314, distance: 43.4
click at [452, 314] on div "2048669" at bounding box center [442, 316] width 75 height 12
copy div "2048669"
drag, startPoint x: 408, startPoint y: 359, endPoint x: 468, endPoint y: 358, distance: 60.7
click at [468, 358] on div "2048678" at bounding box center [442, 359] width 75 height 12
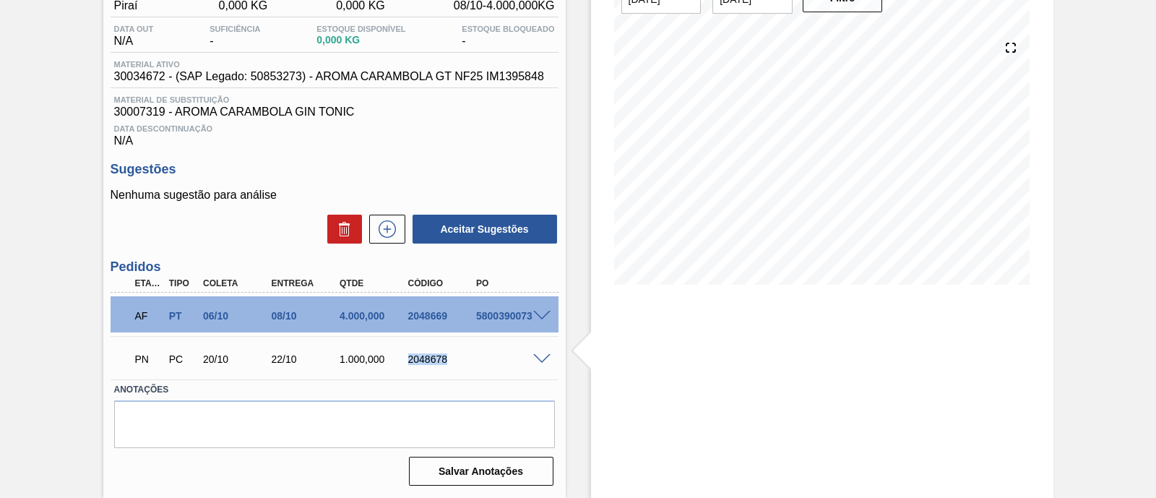
copy div "2048678"
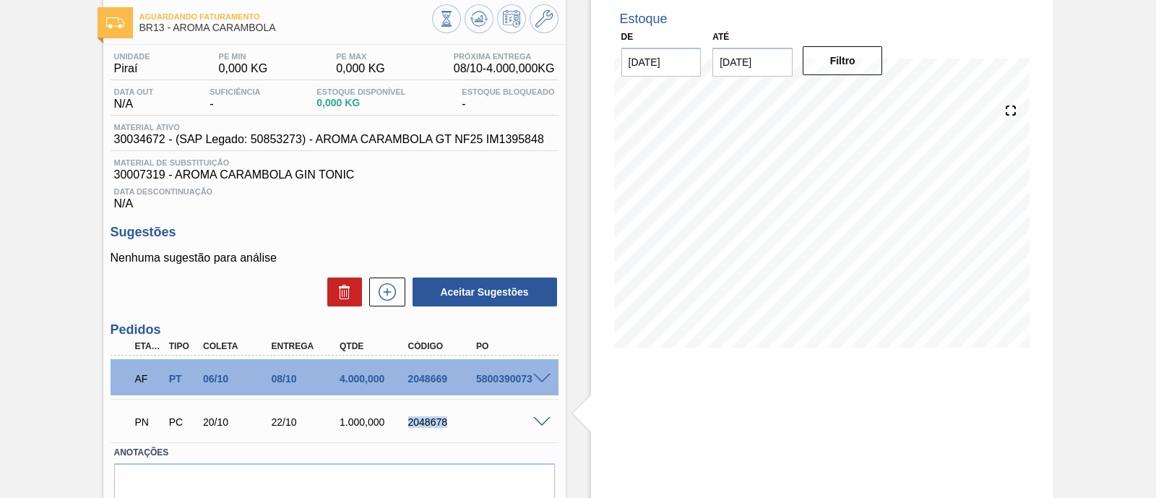
scroll to position [0, 0]
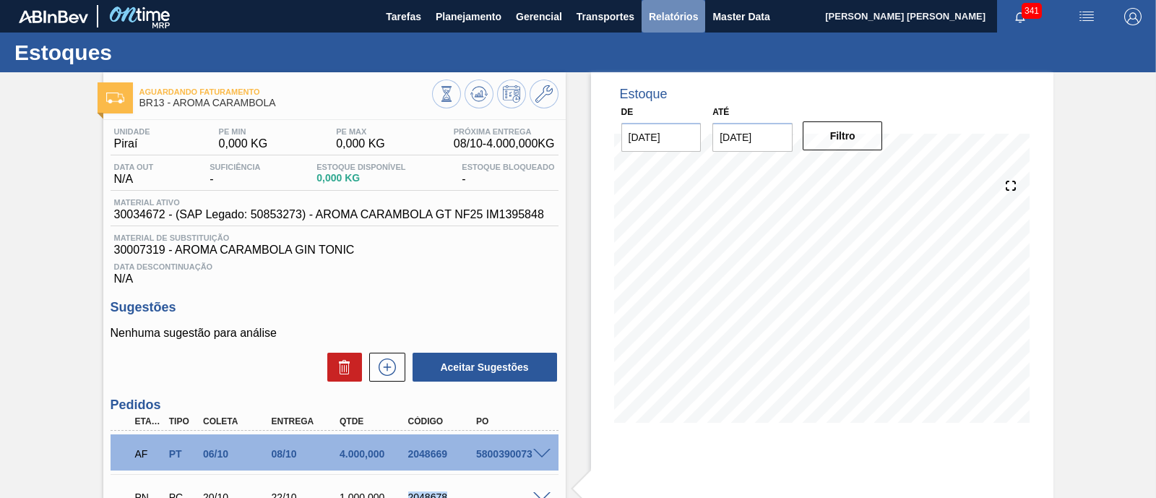
click at [673, 21] on span "Relatórios" at bounding box center [673, 16] width 49 height 17
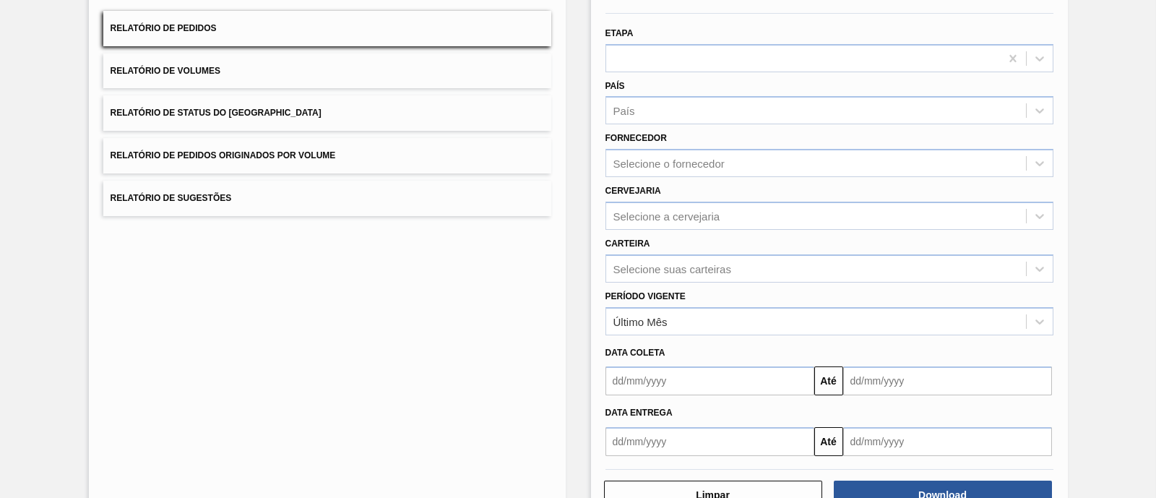
scroll to position [169, 0]
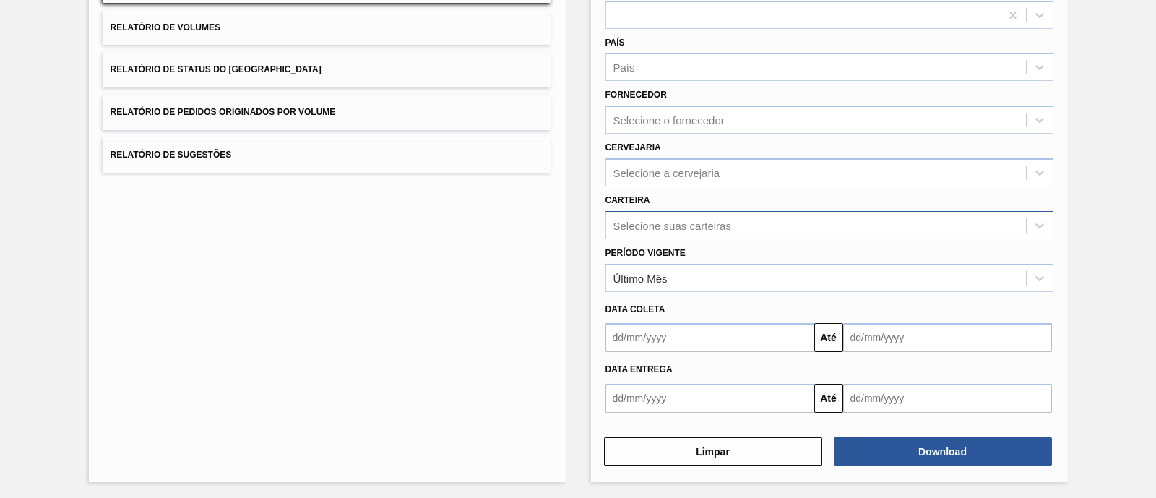
click at [705, 225] on div "Selecione suas carteiras" at bounding box center [672, 225] width 118 height 12
type input "v"
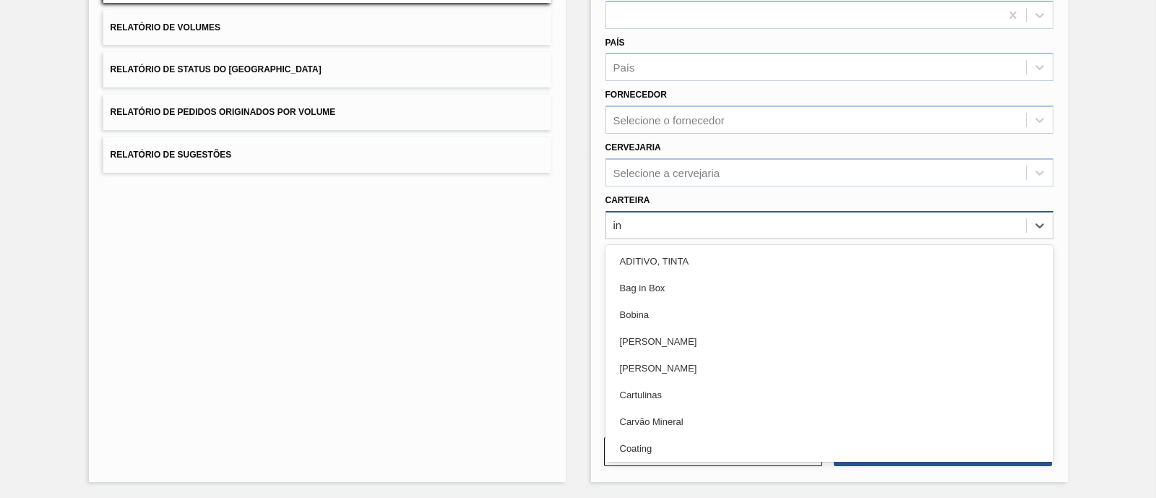
type input "ino"
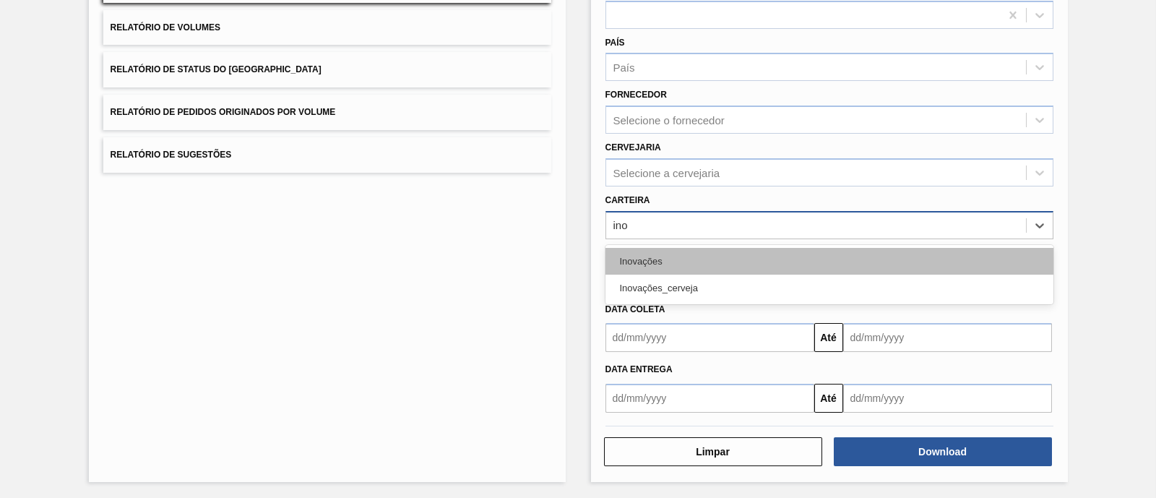
click at [697, 251] on div "Inovações" at bounding box center [830, 261] width 448 height 27
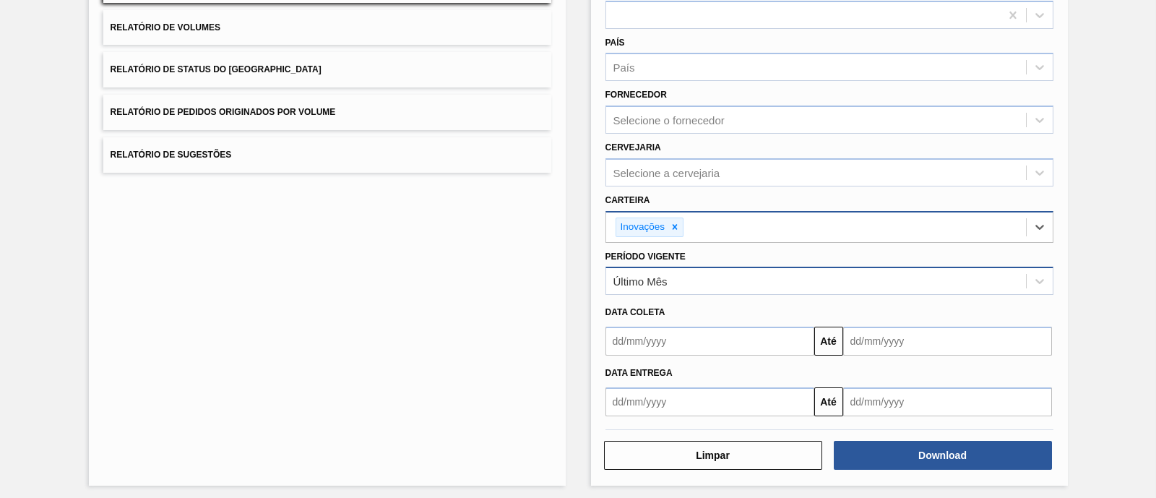
click at [697, 285] on div "Último Mês" at bounding box center [816, 281] width 420 height 21
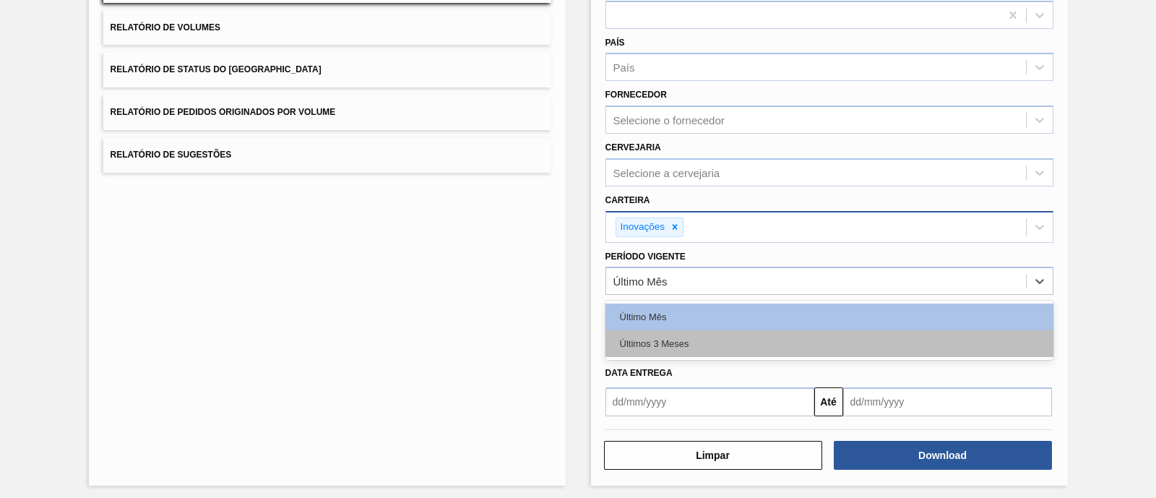
click at [676, 330] on div "Últimos 3 Meses" at bounding box center [830, 343] width 448 height 27
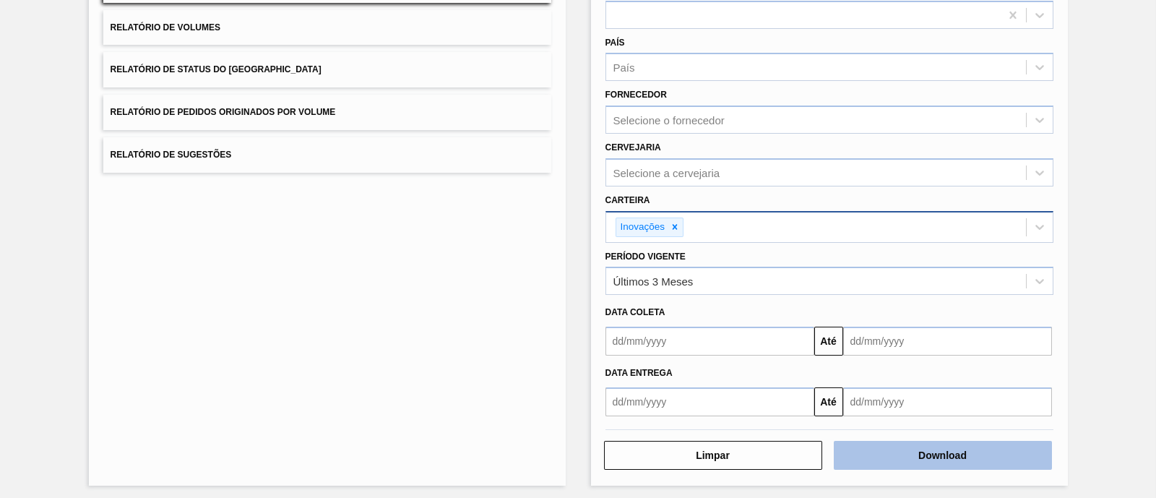
click at [898, 451] on button "Download" at bounding box center [943, 455] width 218 height 29
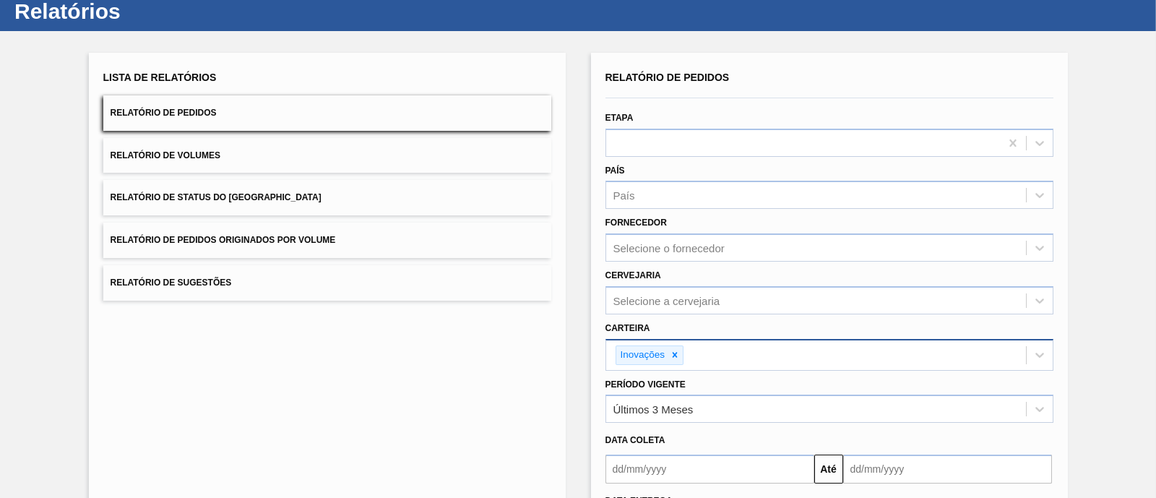
scroll to position [0, 0]
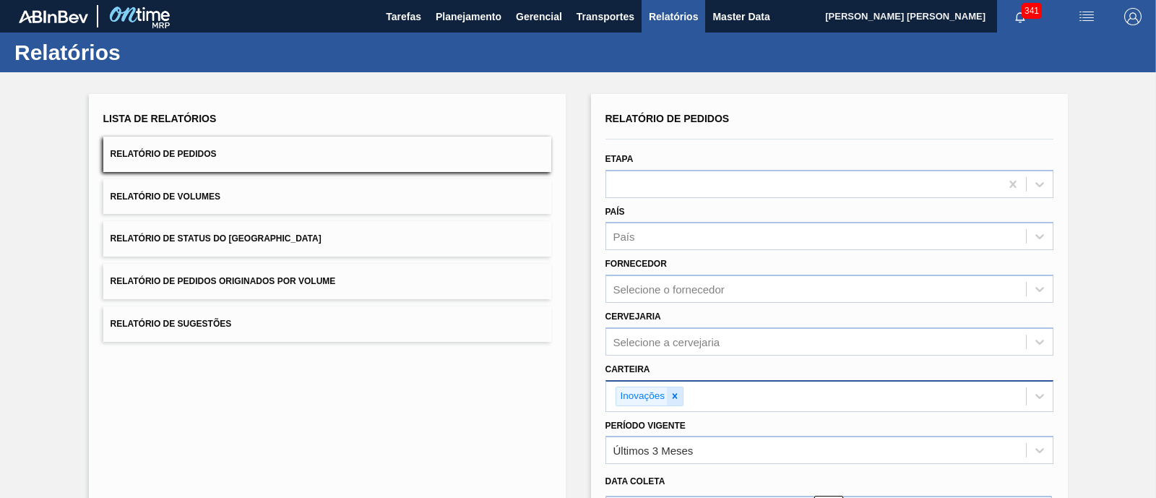
click at [674, 387] on div at bounding box center [675, 396] width 16 height 18
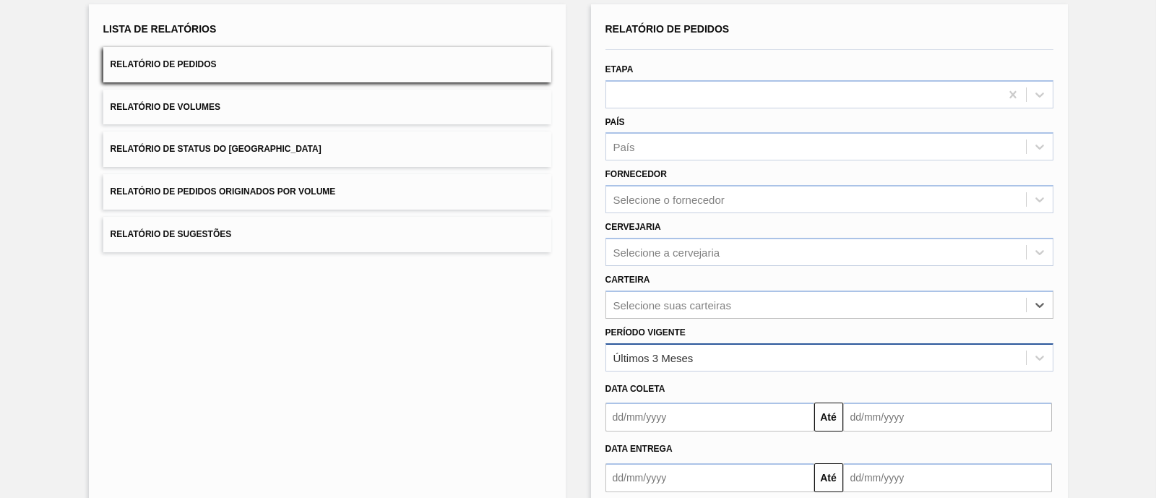
click at [668, 361] on div "Últimos 3 Meses" at bounding box center [816, 357] width 420 height 21
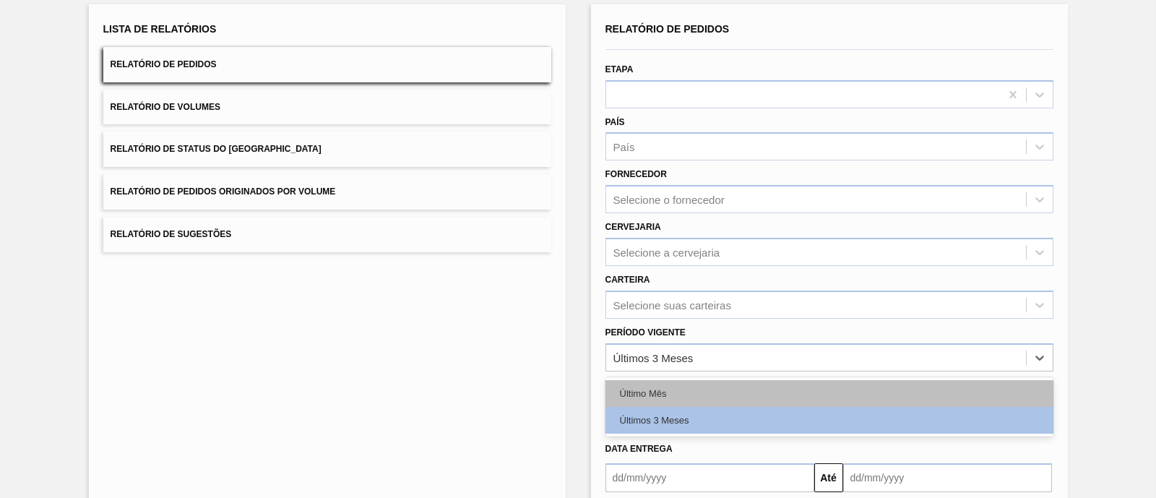
click at [666, 389] on div "Último Mês" at bounding box center [830, 393] width 448 height 27
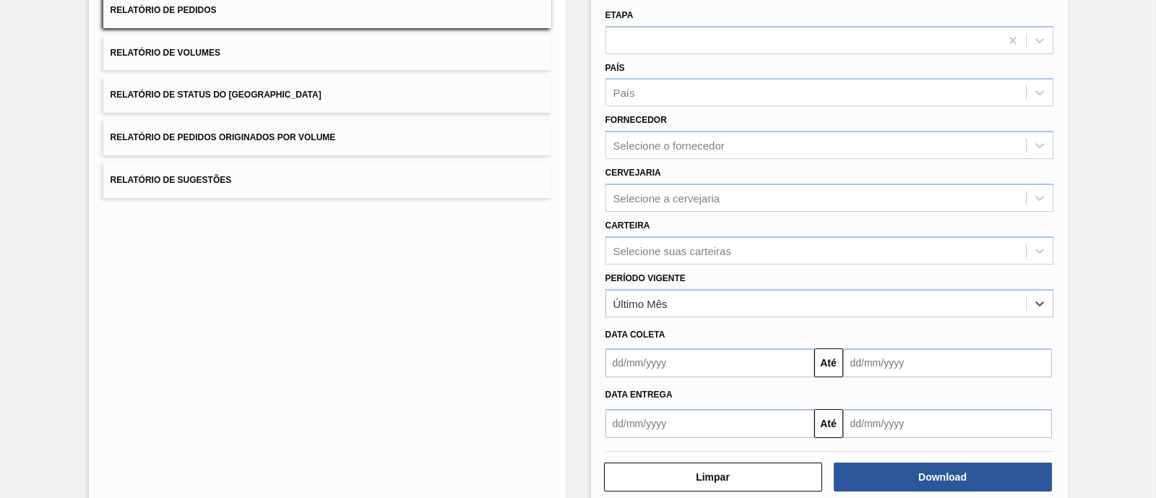
scroll to position [169, 0]
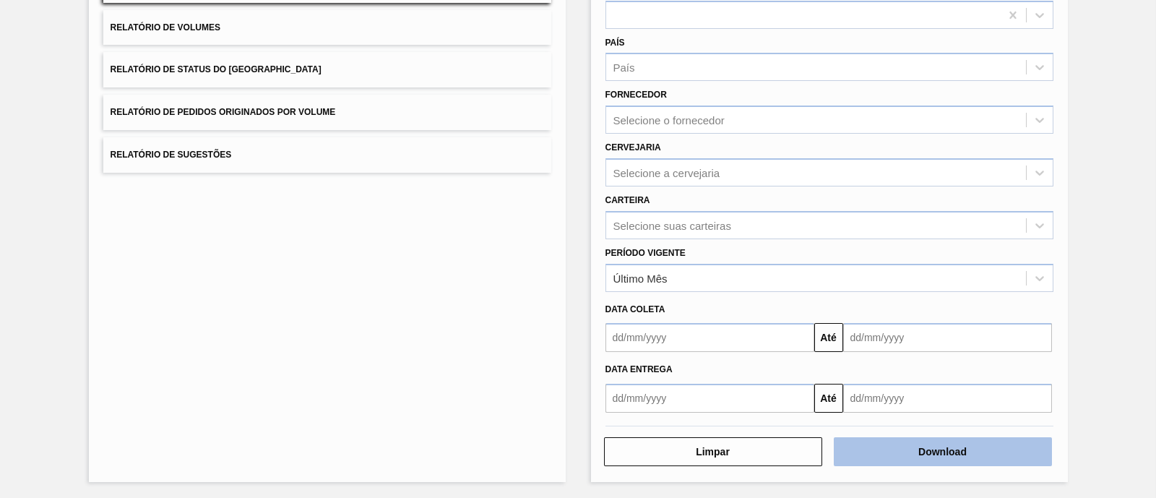
click at [934, 449] on button "Download" at bounding box center [943, 451] width 218 height 29
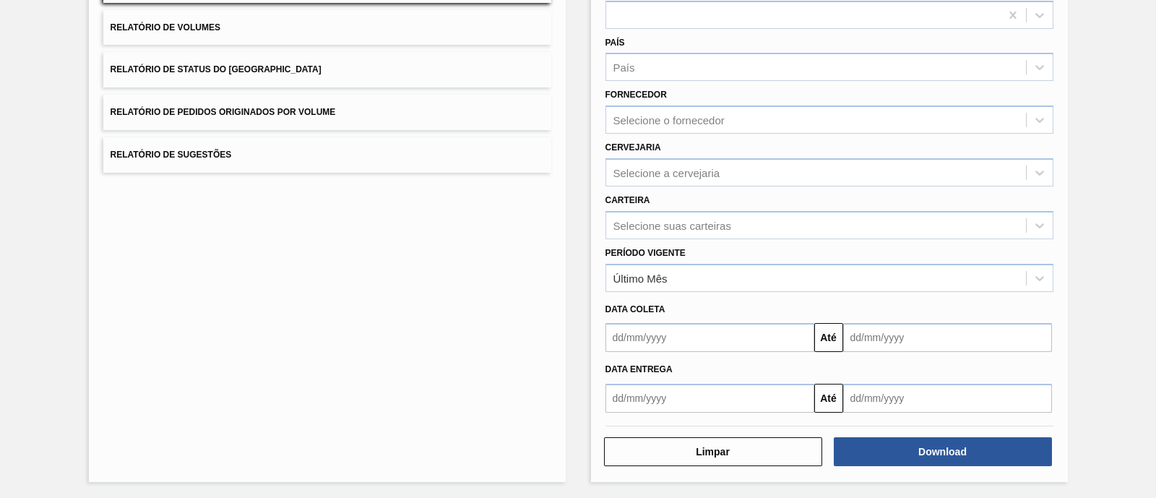
click at [435, 390] on div "Lista de Relatórios Relatório de Pedidos Relatório de Volumes Relatório de Stat…" at bounding box center [327, 203] width 477 height 557
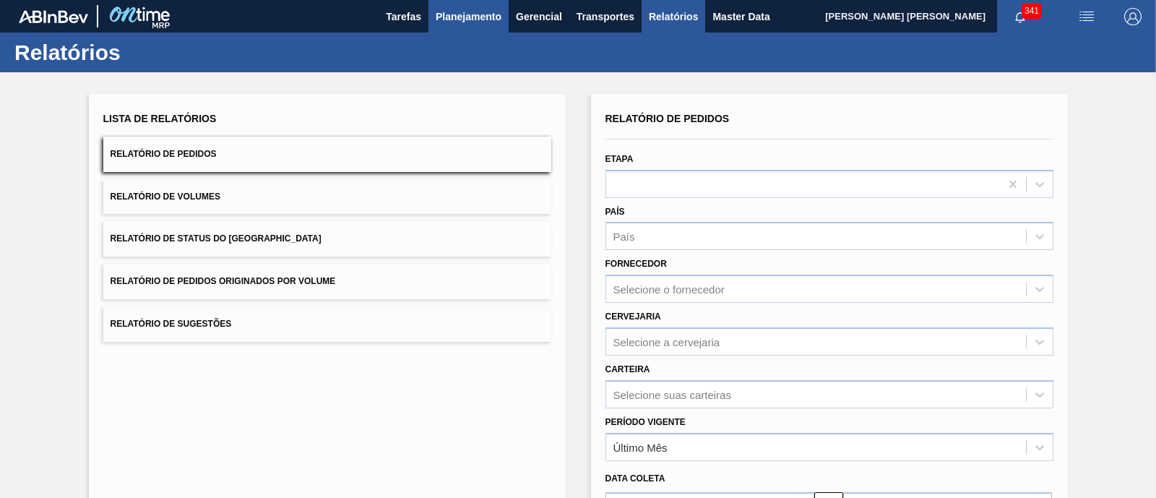
click at [486, 10] on span "Planejamento" at bounding box center [469, 16] width 66 height 17
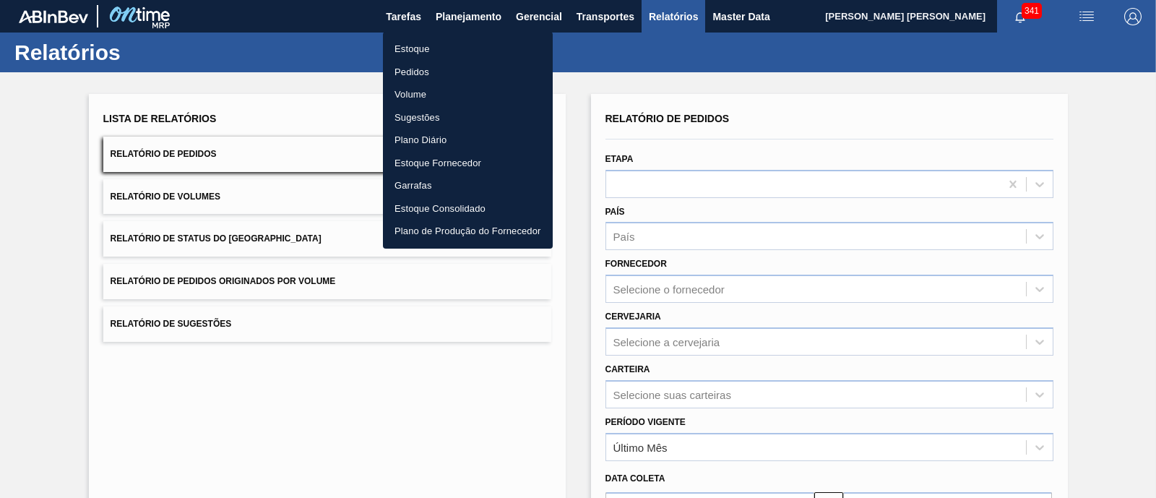
click at [415, 45] on li "Estoque" at bounding box center [468, 49] width 170 height 23
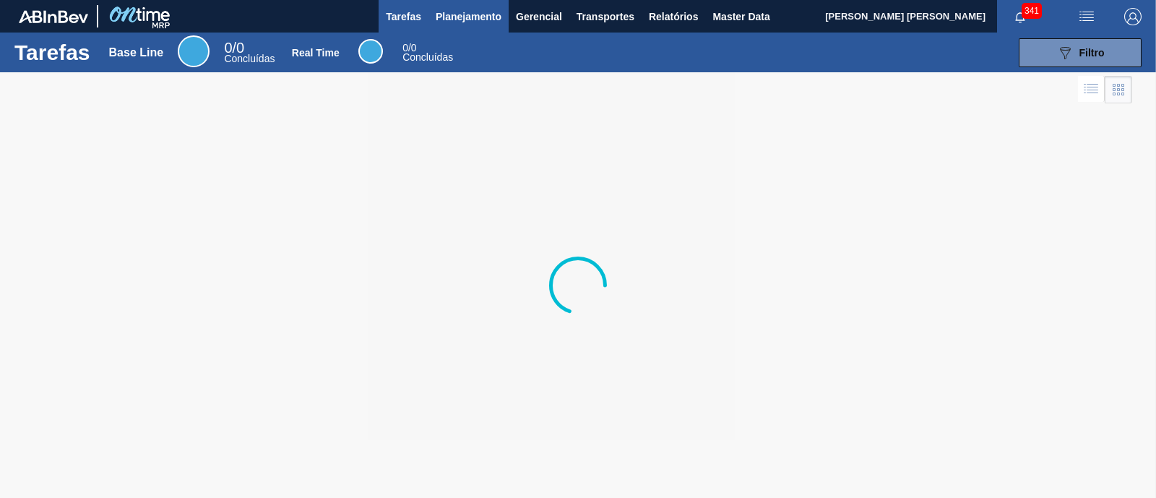
click at [458, 17] on span "Planejamento" at bounding box center [469, 16] width 66 height 17
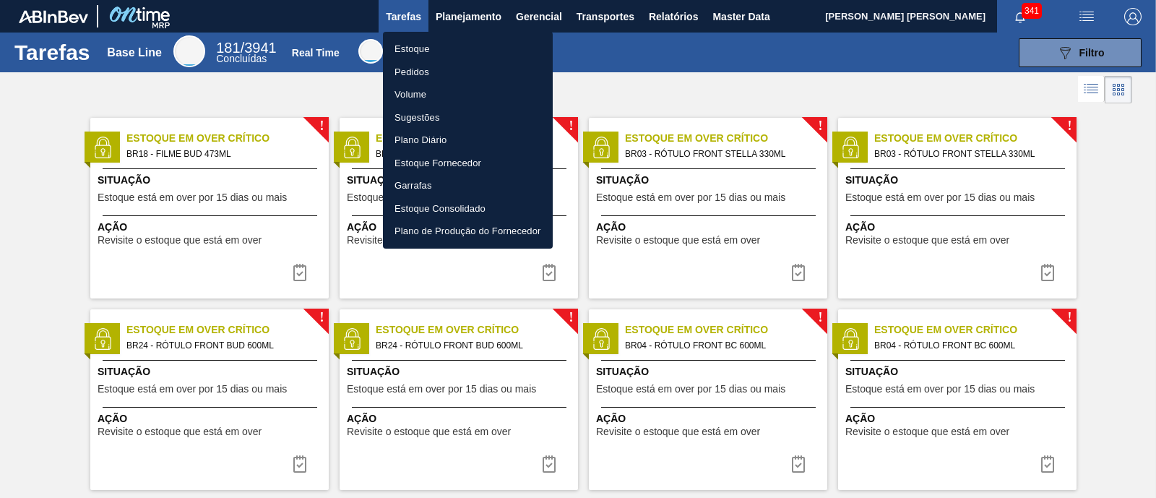
click at [432, 43] on li "Estoque" at bounding box center [468, 49] width 170 height 23
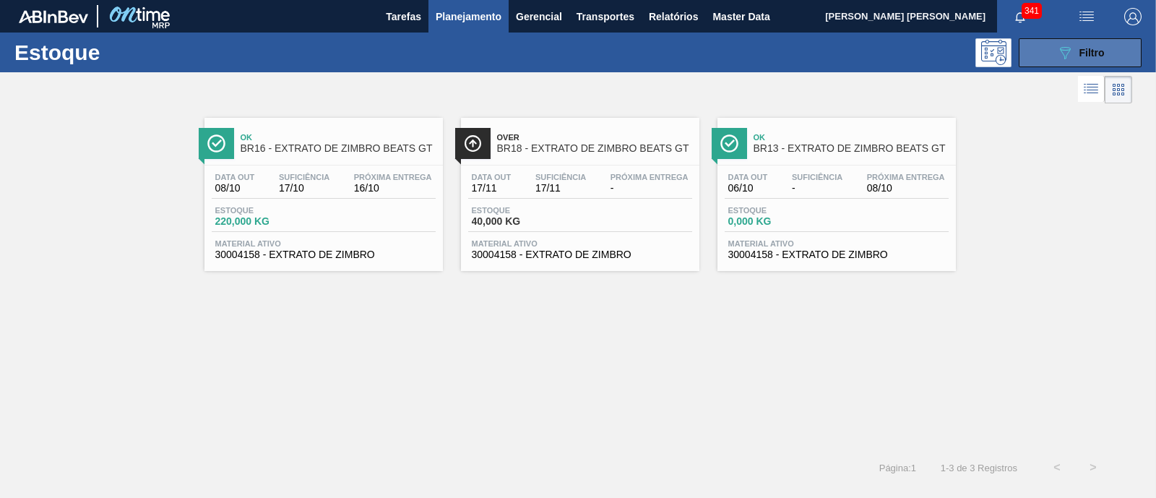
click at [1071, 57] on icon "089F7B8B-B2A5-4AFE-B5C0-19BA573D28AC" at bounding box center [1064, 52] width 17 height 17
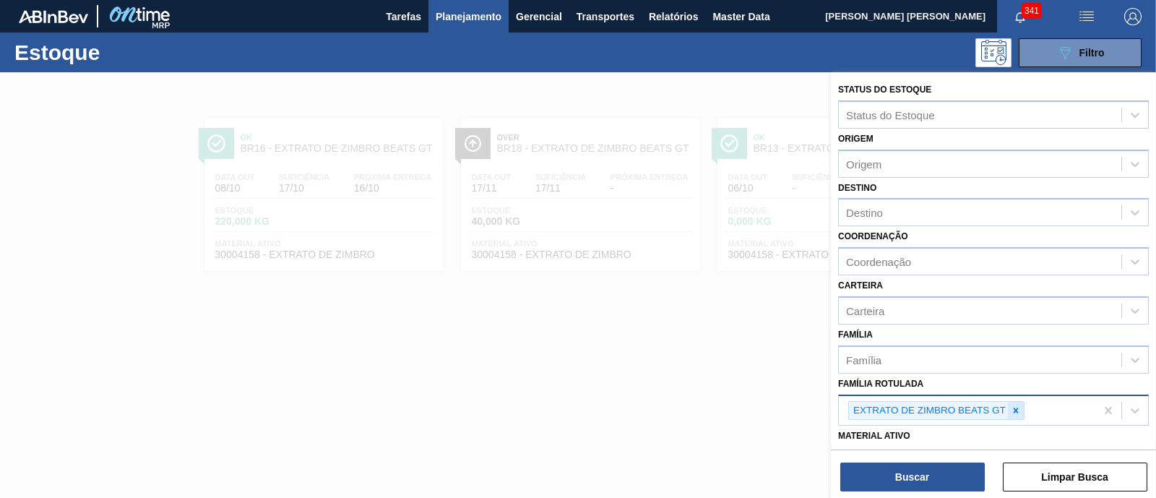
click at [1014, 405] on icon at bounding box center [1016, 410] width 10 height 10
click at [1014, 405] on div "Família Rotulada" at bounding box center [980, 408] width 283 height 21
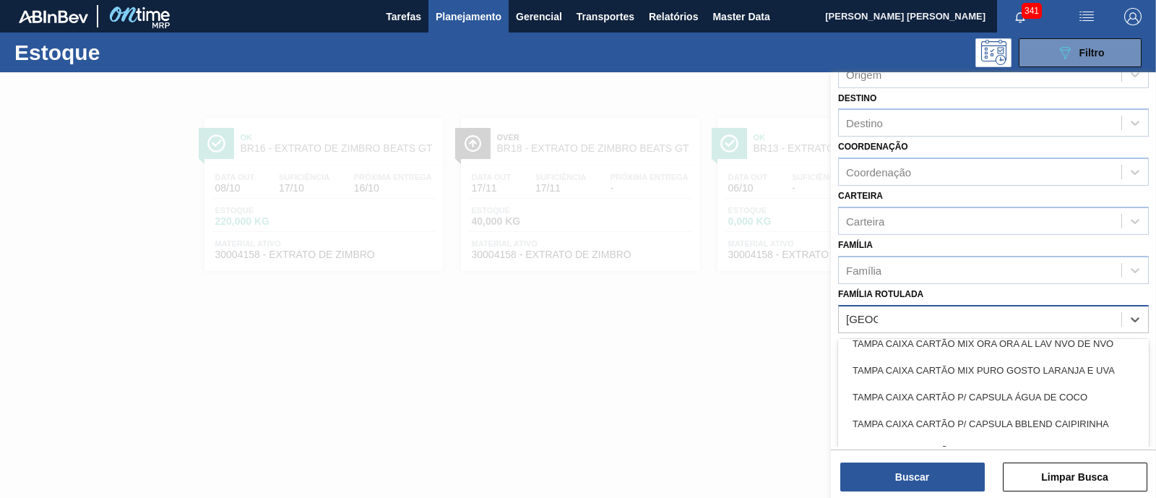
scroll to position [2462, 0]
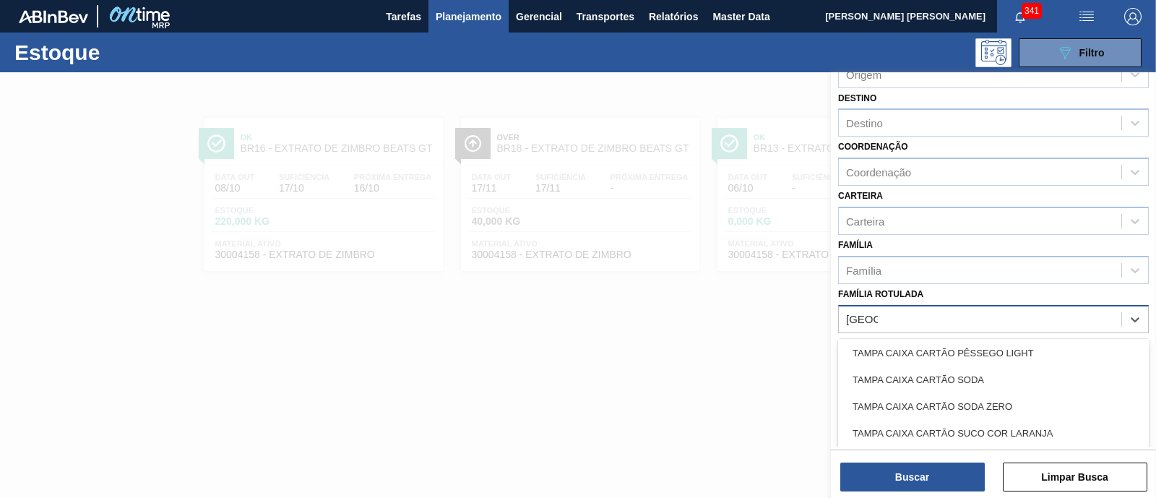
type Rotulada "[GEOGRAPHIC_DATA]"
click at [675, 396] on div at bounding box center [578, 321] width 1156 height 498
